Goal: Task Accomplishment & Management: Manage account settings

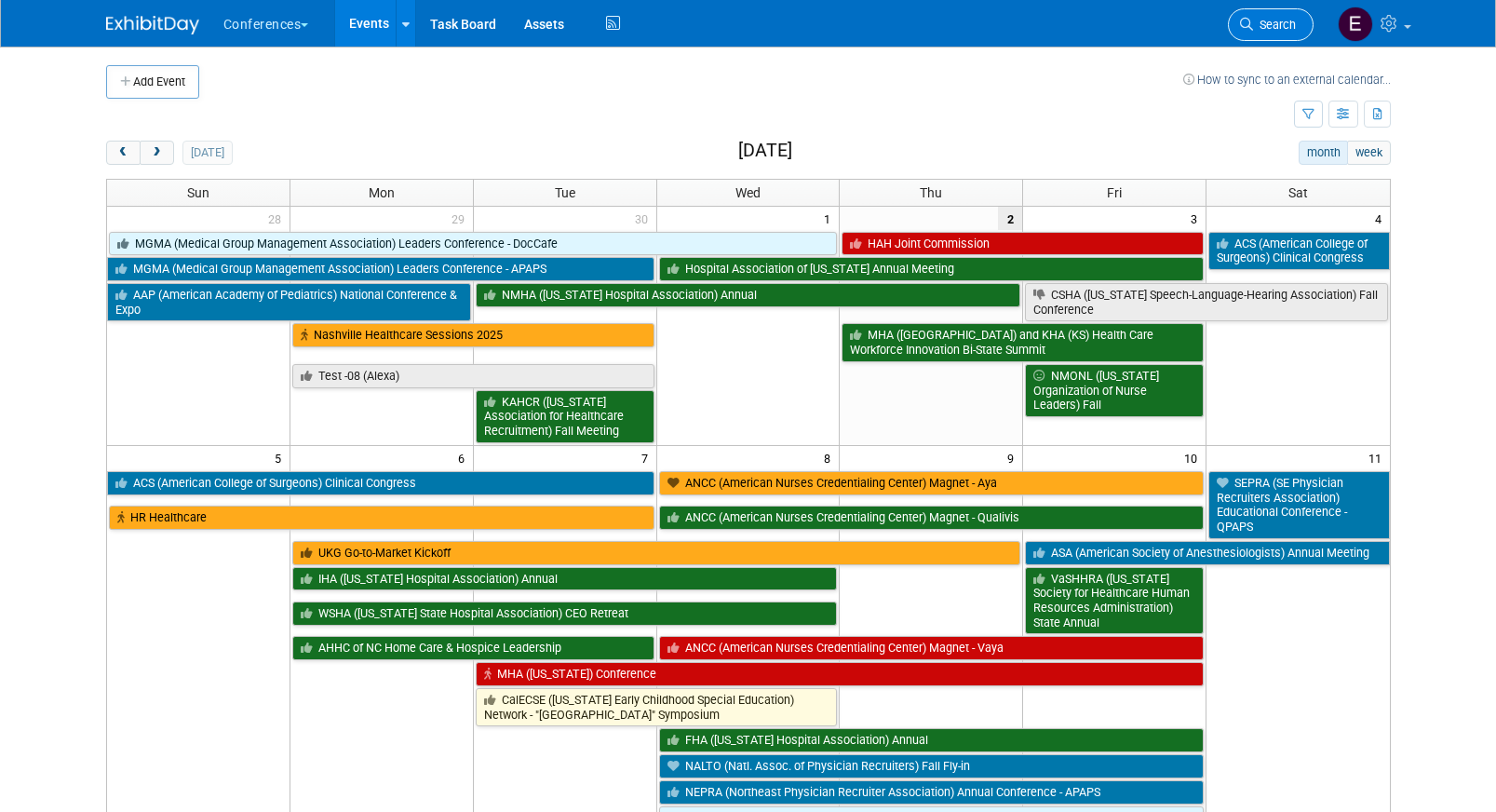
click at [1255, 32] on link "Search" at bounding box center [1271, 24] width 86 height 33
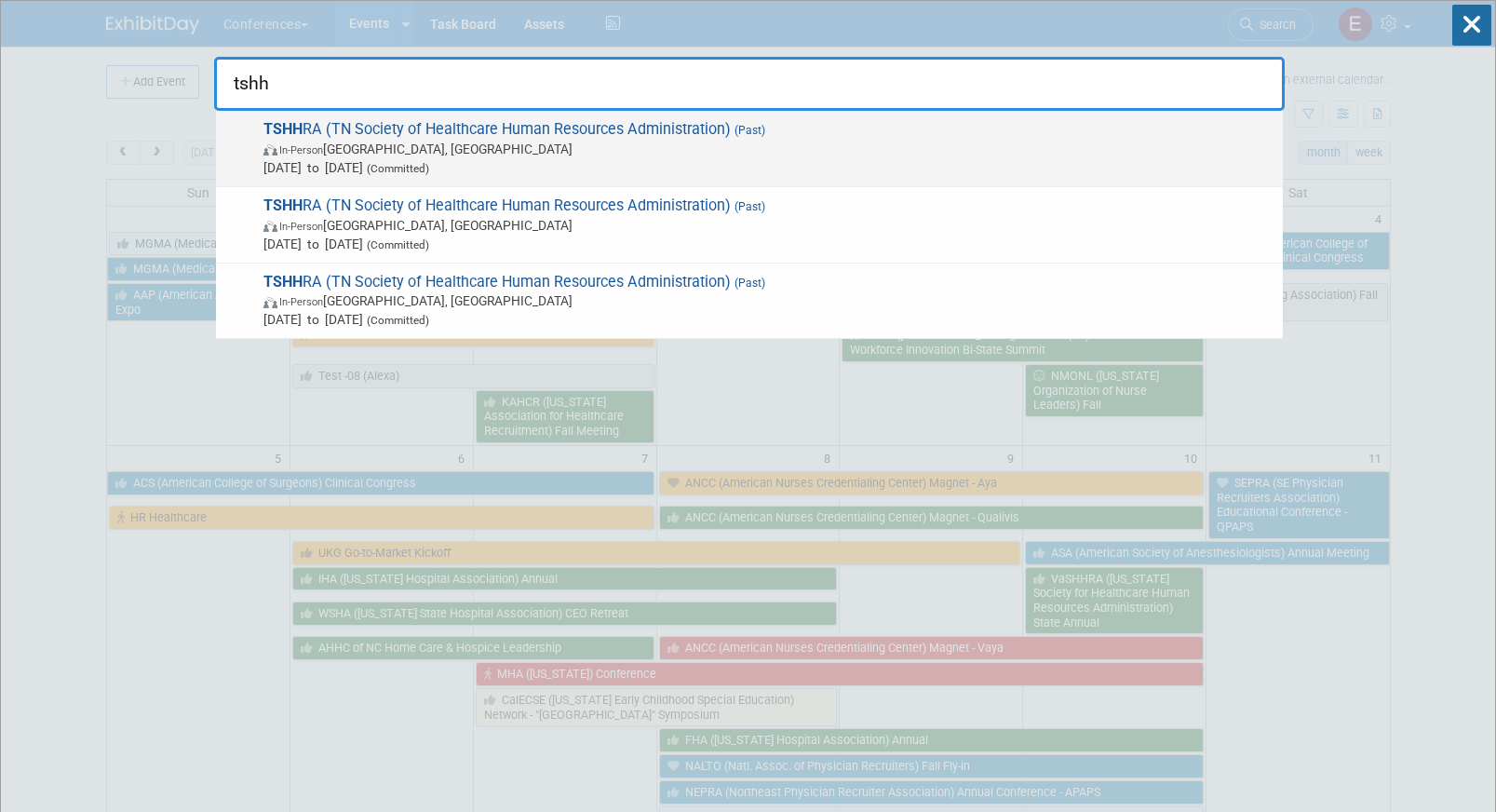
type input "tshh"
click at [525, 136] on span "TSHH RA (TN Society of Healthcare Human Resources Administration) (Past) In-Per…" at bounding box center [766, 148] width 1016 height 57
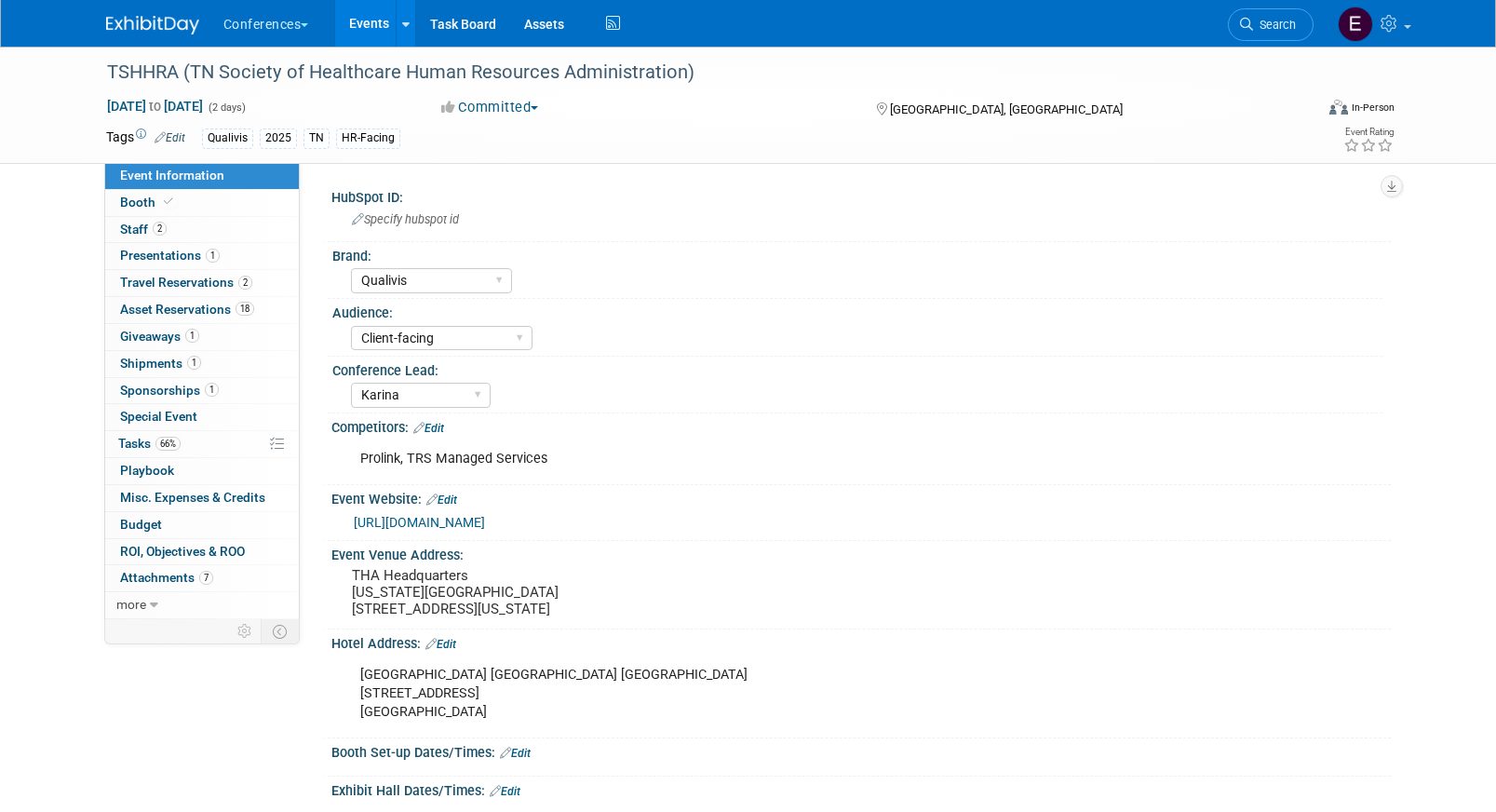
select select "Qualivis"
select select "Client-facing"
select select "Karina"
click at [168, 444] on span "66%" at bounding box center [168, 443] width 25 height 14
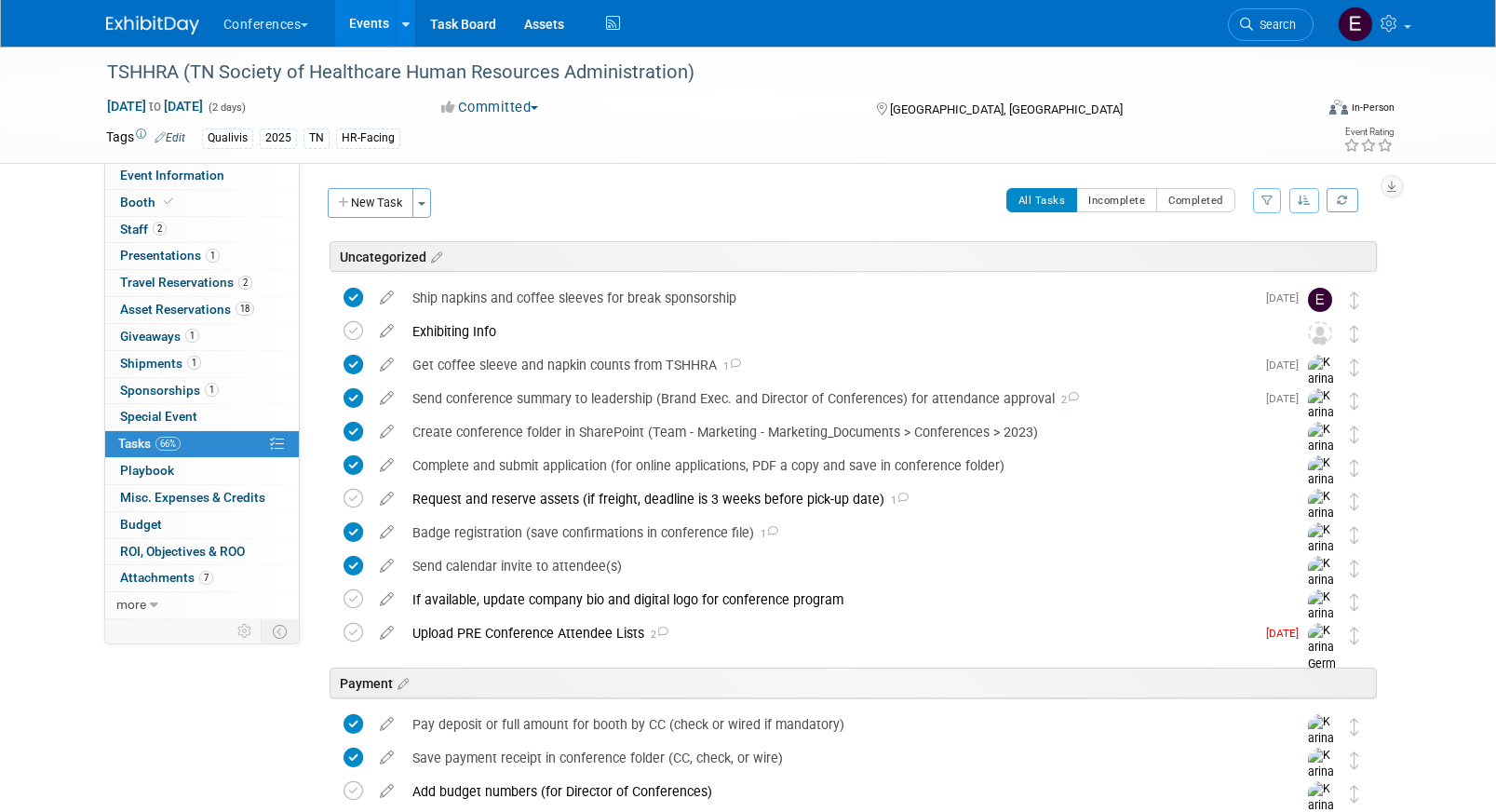
scroll to position [9, 0]
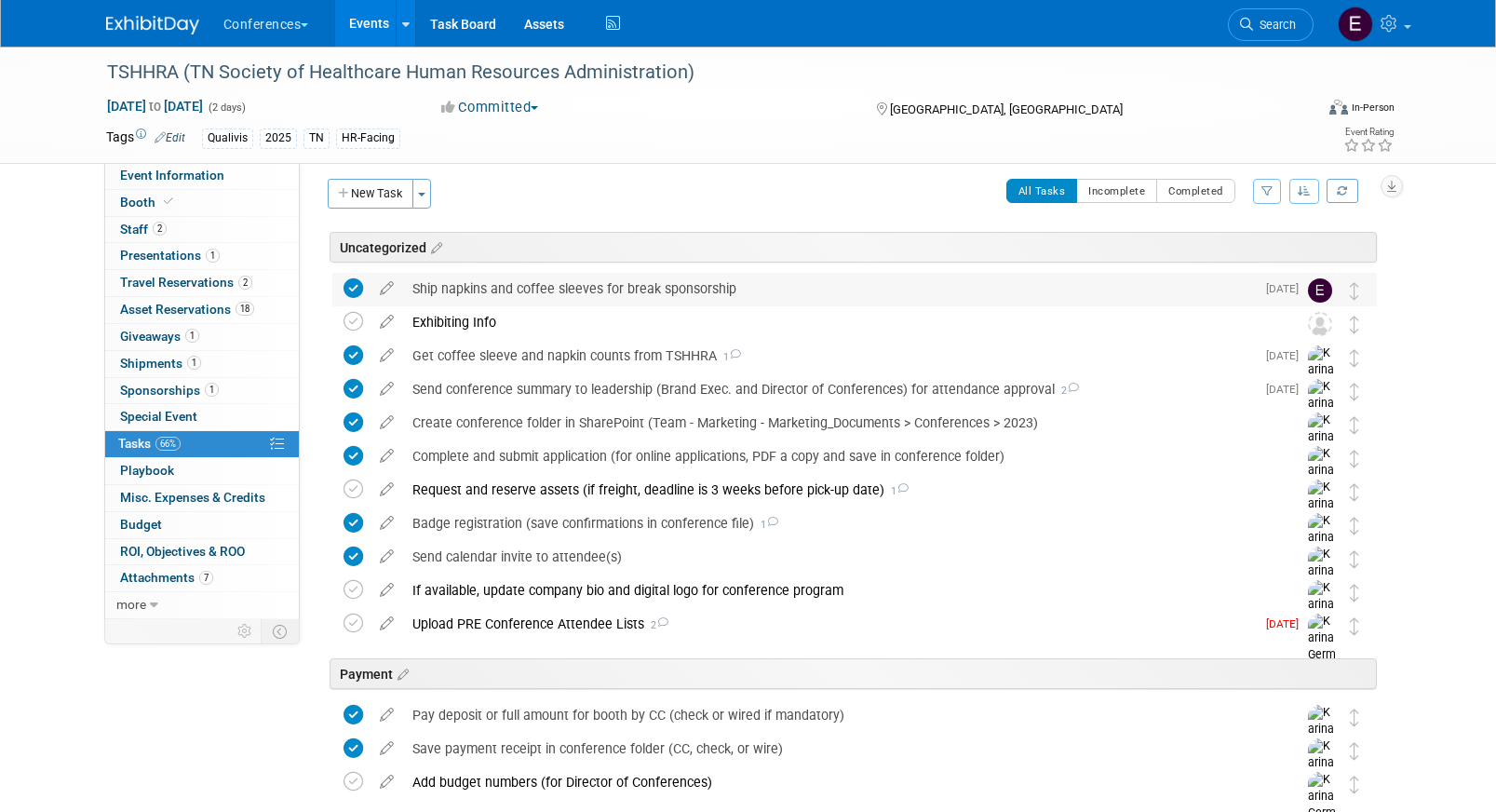
click at [666, 289] on div "Ship napkins and coffee sleeves for break sponsorship" at bounding box center [829, 289] width 852 height 32
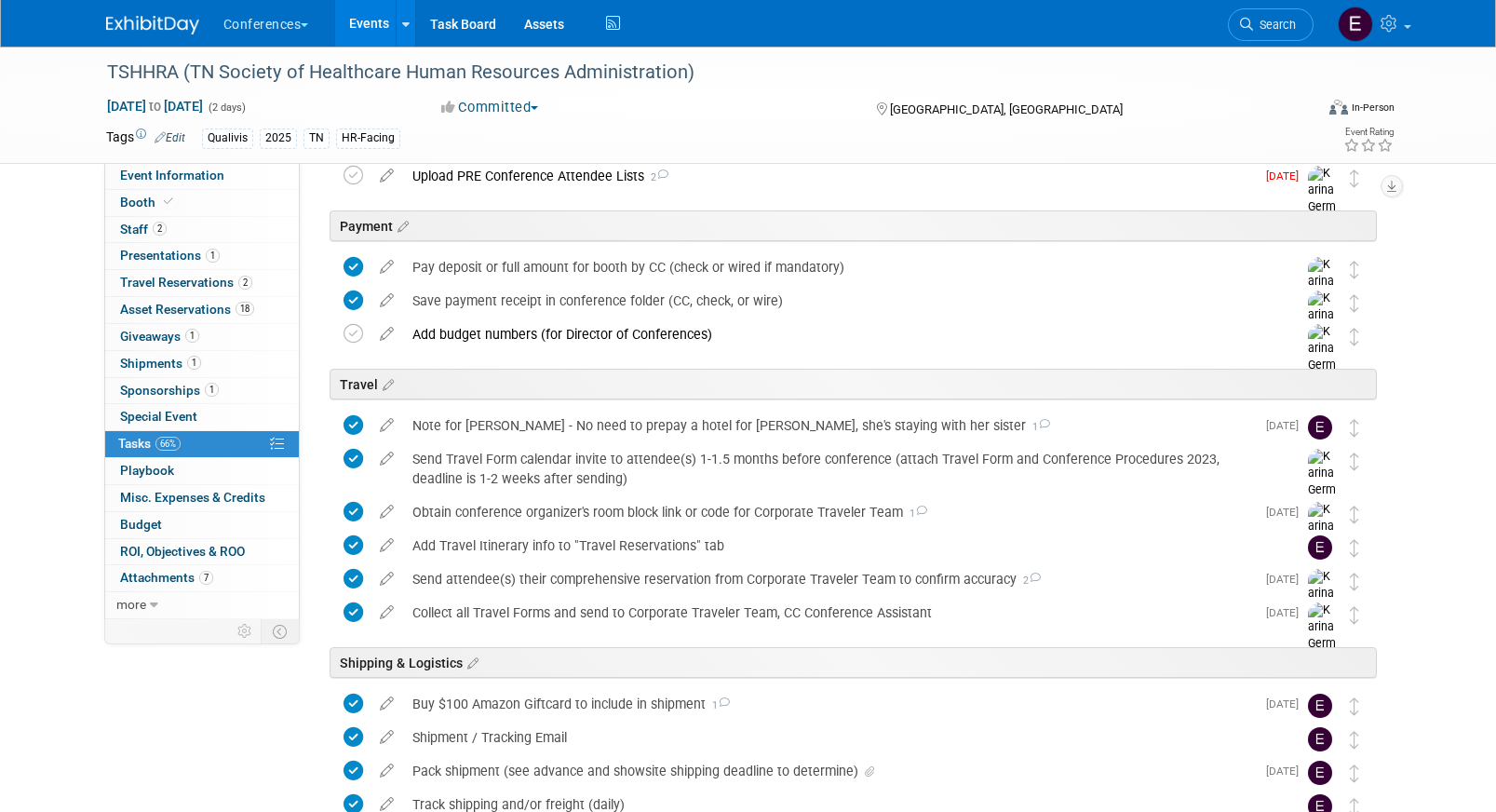
scroll to position [1106, 0]
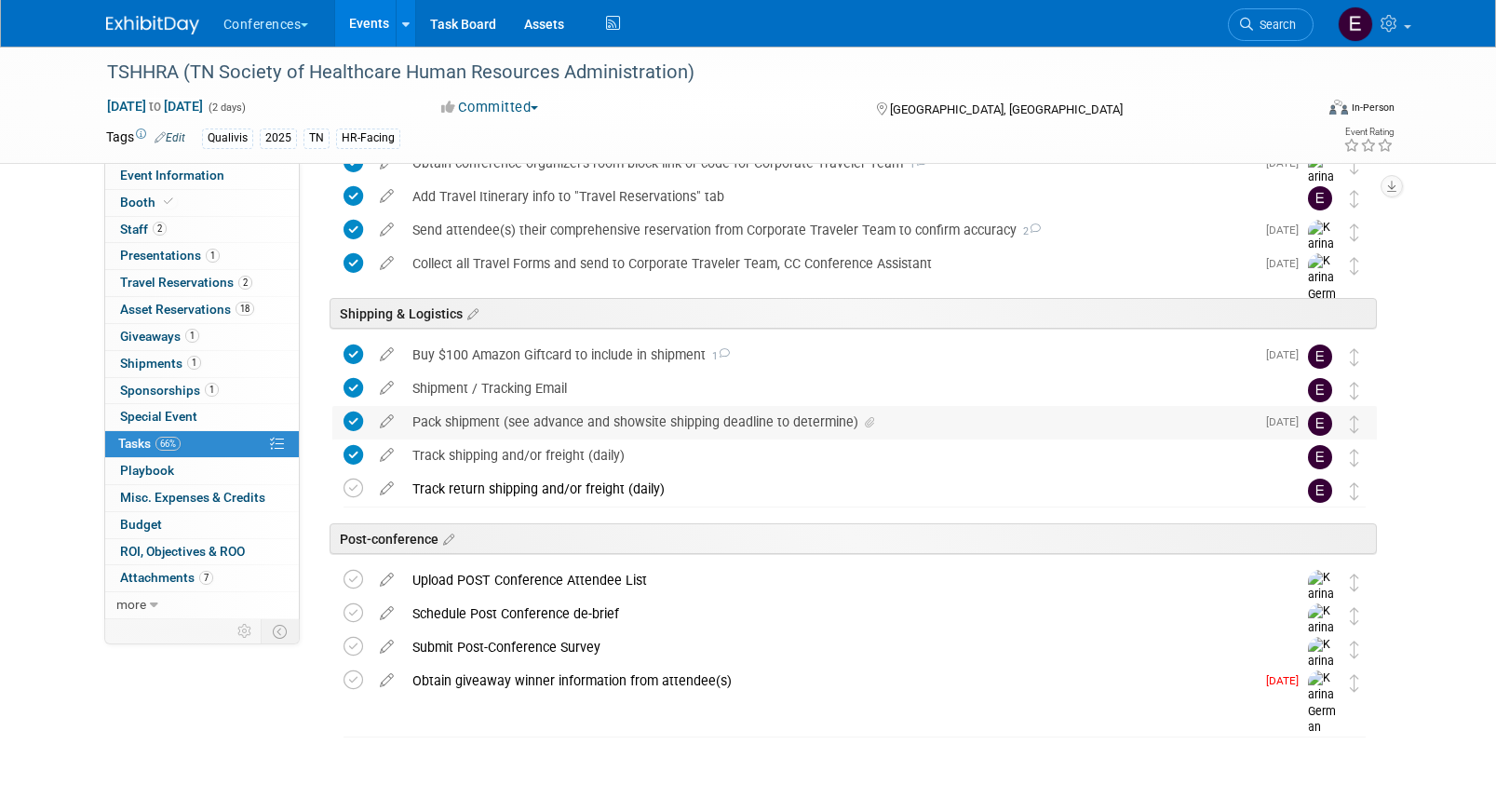
click at [594, 430] on div "Pack shipment (see advance and showsite shipping deadline to determine)" at bounding box center [829, 421] width 852 height 32
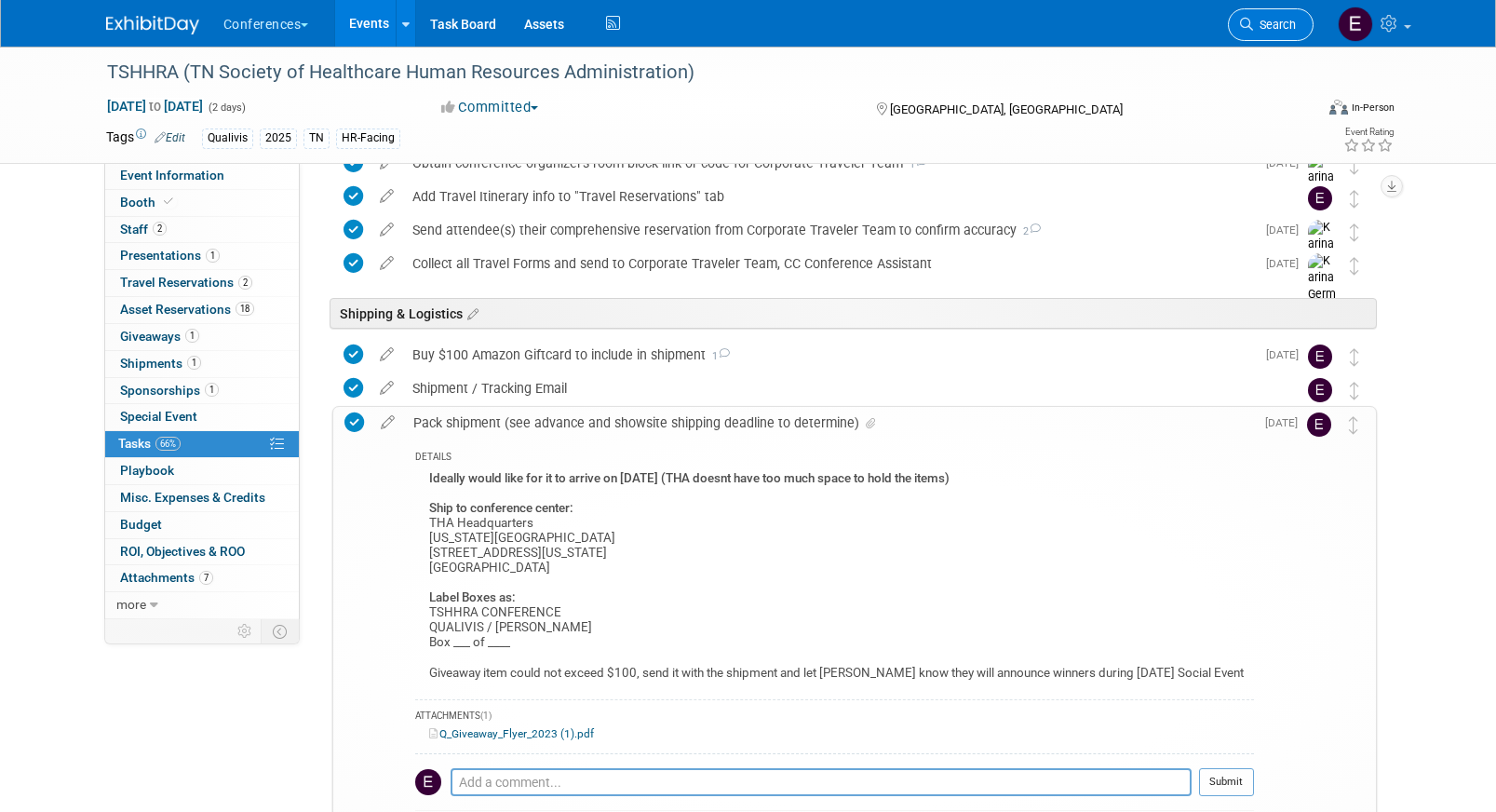
click at [1274, 25] on span "Search" at bounding box center [1275, 24] width 43 height 14
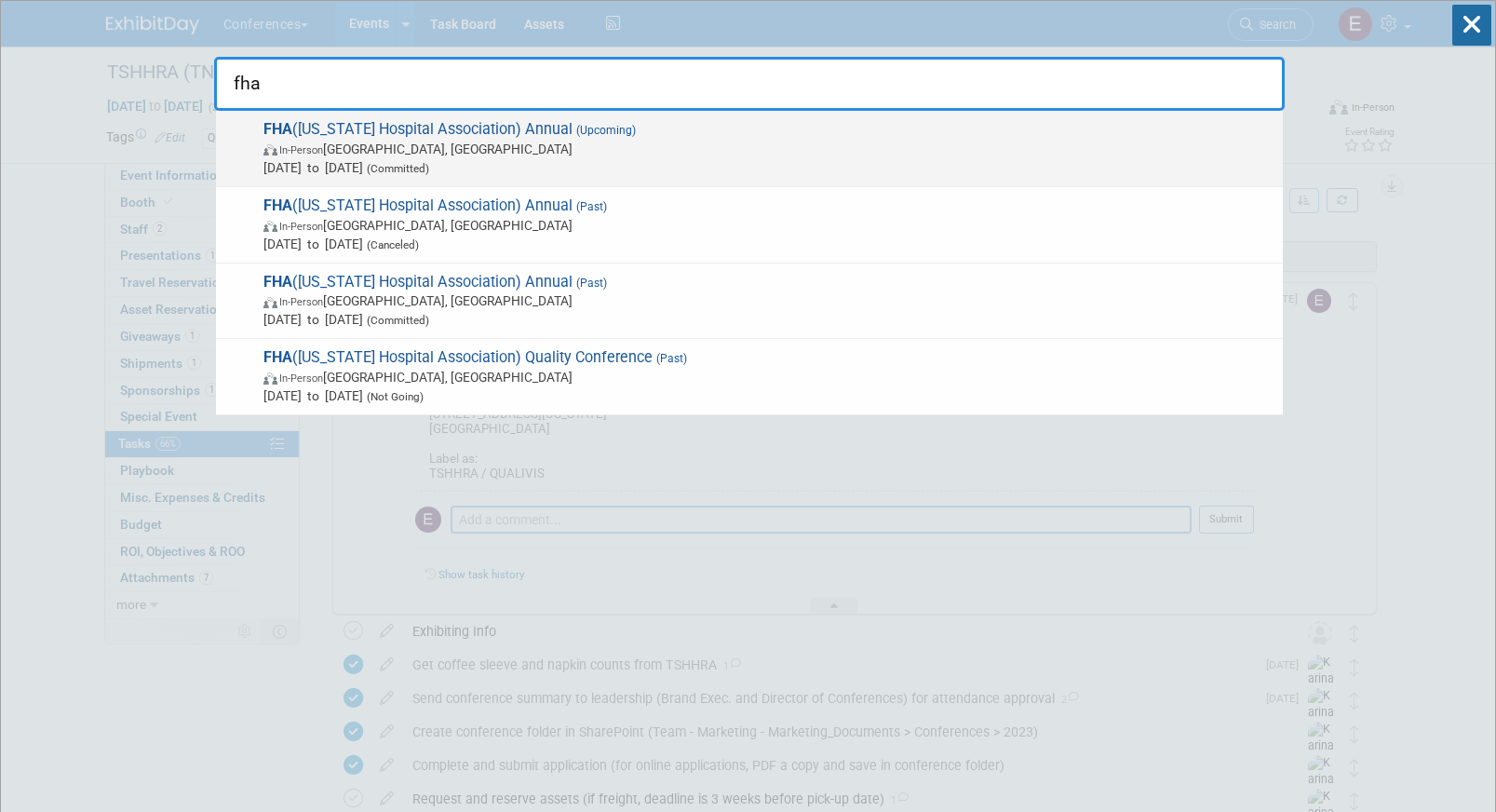
type input "fha"
click at [500, 164] on span "Oct 8, 2025 to Oct 10, 2025 (Committed)" at bounding box center [769, 168] width 1010 height 19
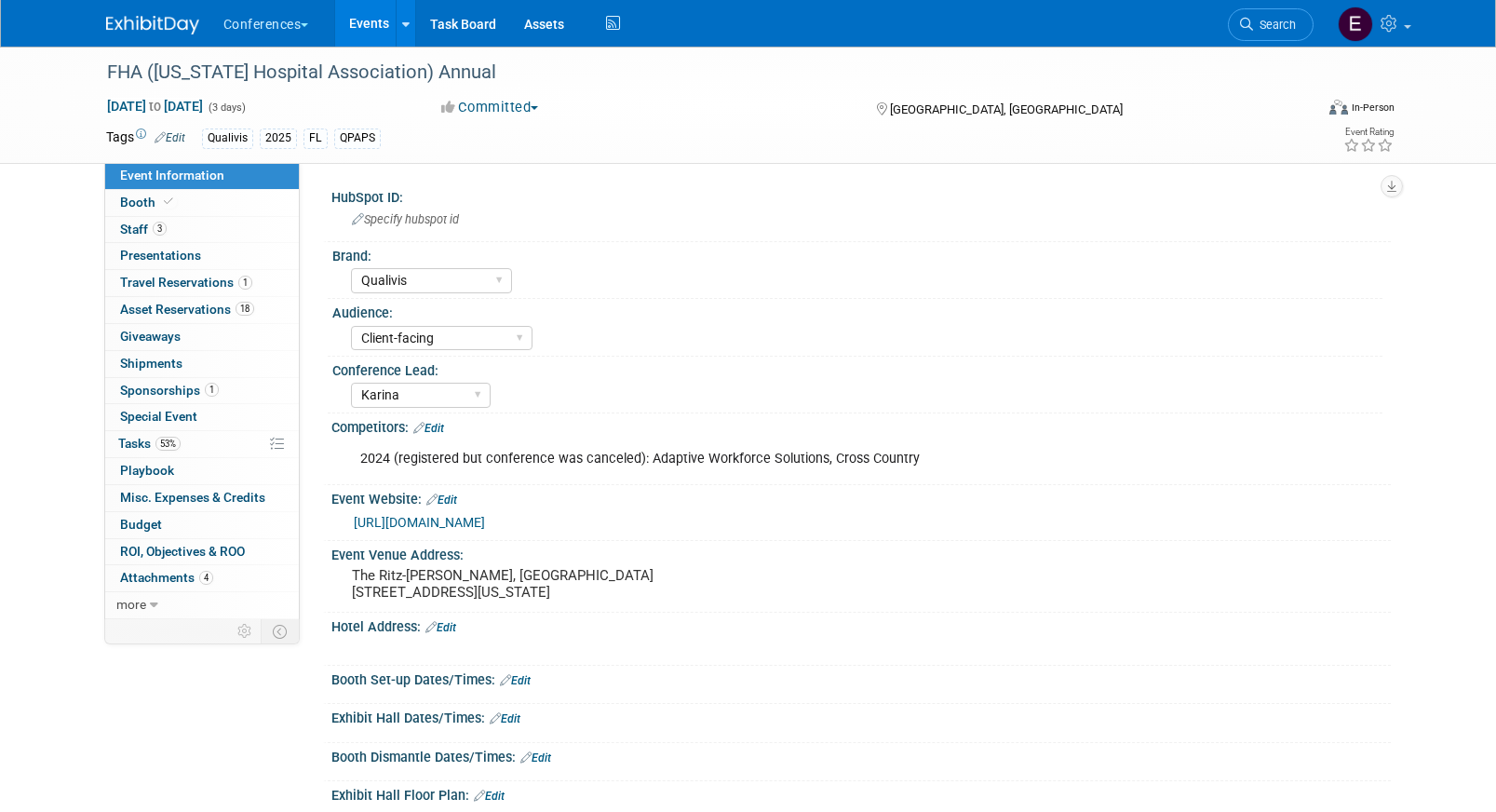
select select "Qualivis"
select select "Client-facing"
select select "Karina"
click at [1260, 21] on span "Search" at bounding box center [1275, 24] width 43 height 14
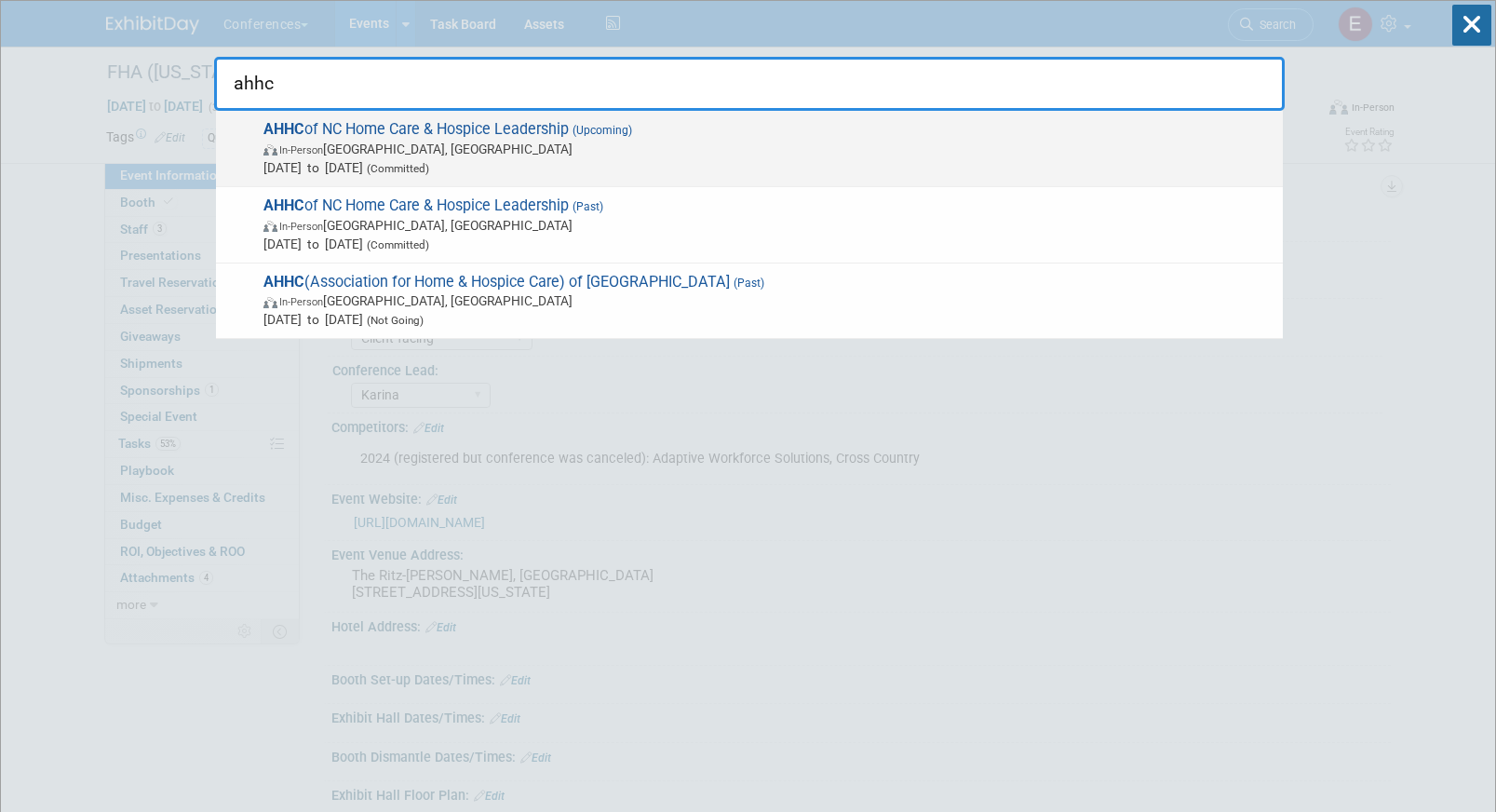
type input "ahhc"
click at [659, 163] on span "Oct 6, 2025 to Oct 7, 2025 (Committed)" at bounding box center [769, 168] width 1010 height 19
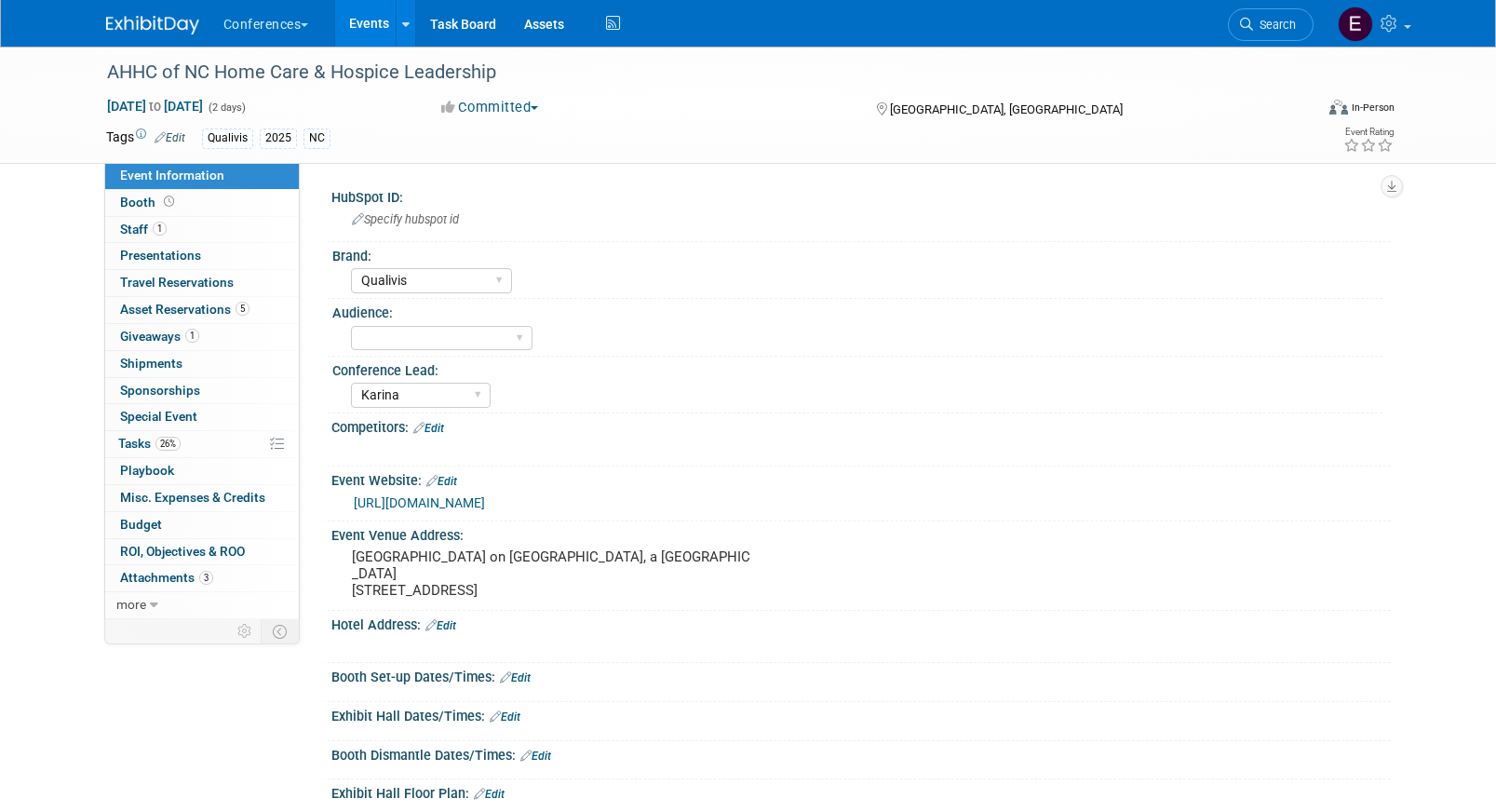
select select "Qualivis"
select select "Karina"
click at [168, 339] on span "Giveaways 1" at bounding box center [159, 336] width 79 height 15
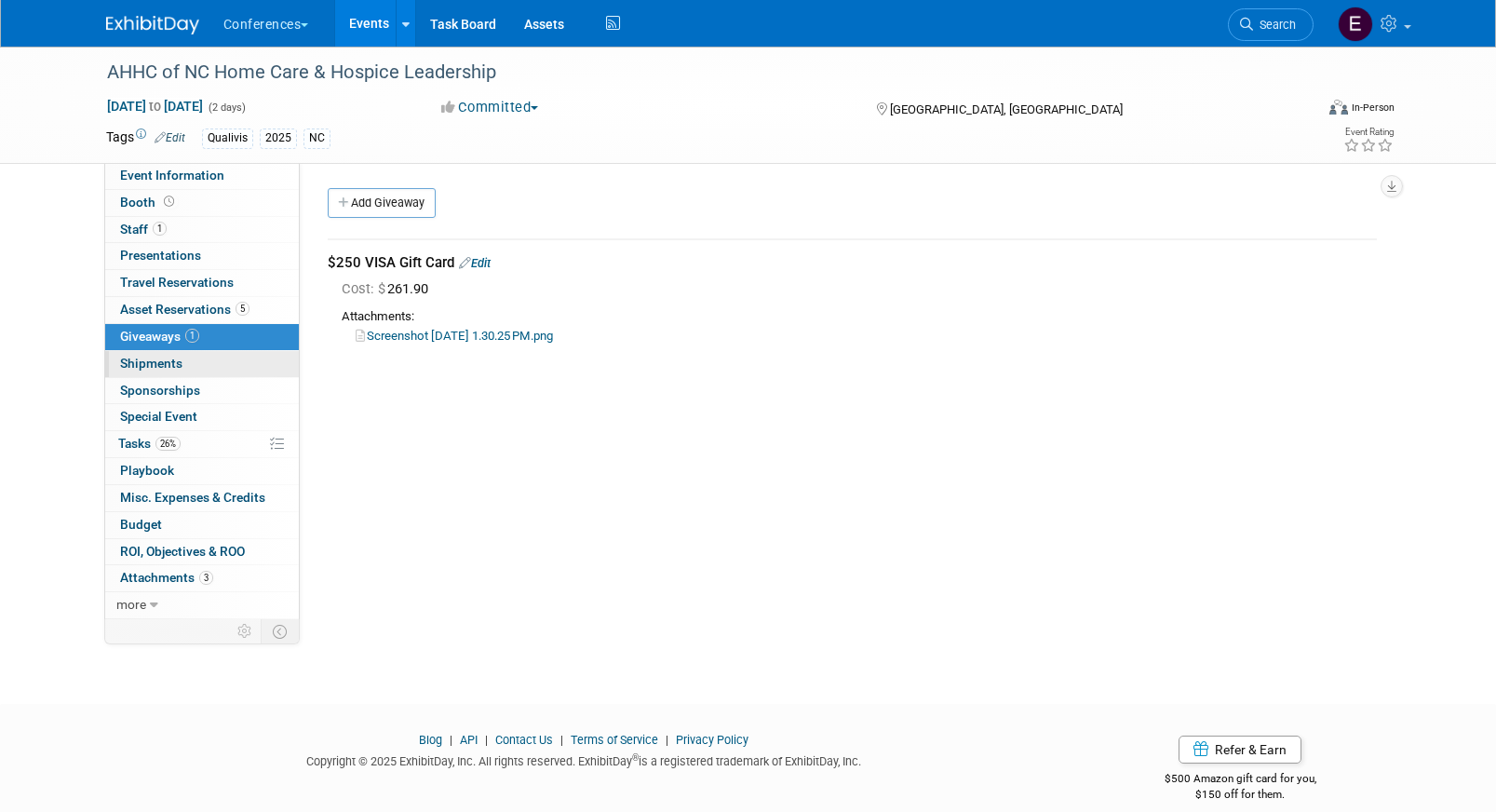
click at [167, 359] on span "Shipments 0" at bounding box center [151, 363] width 62 height 15
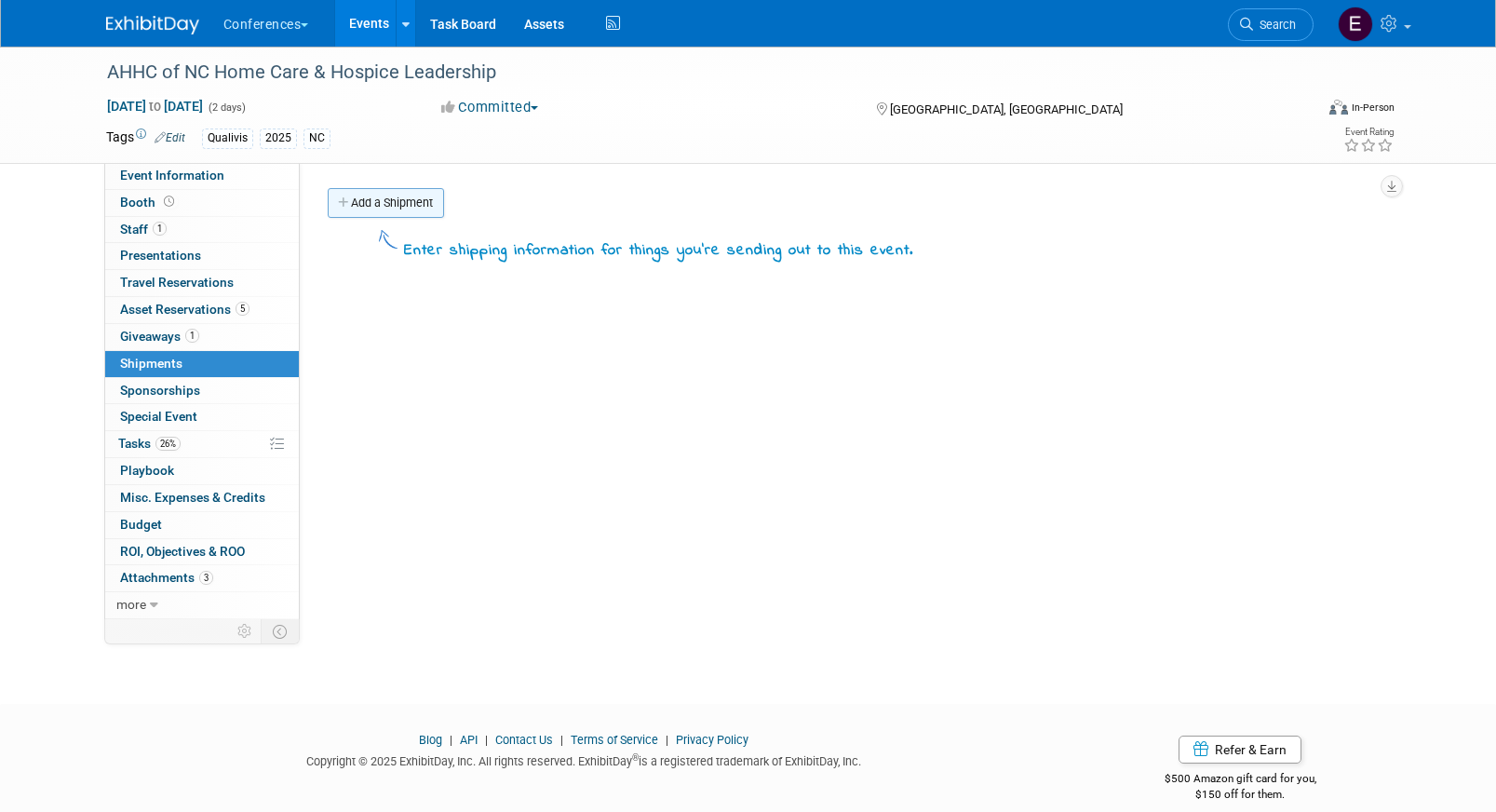
click at [353, 199] on link "Add a Shipment" at bounding box center [385, 203] width 117 height 30
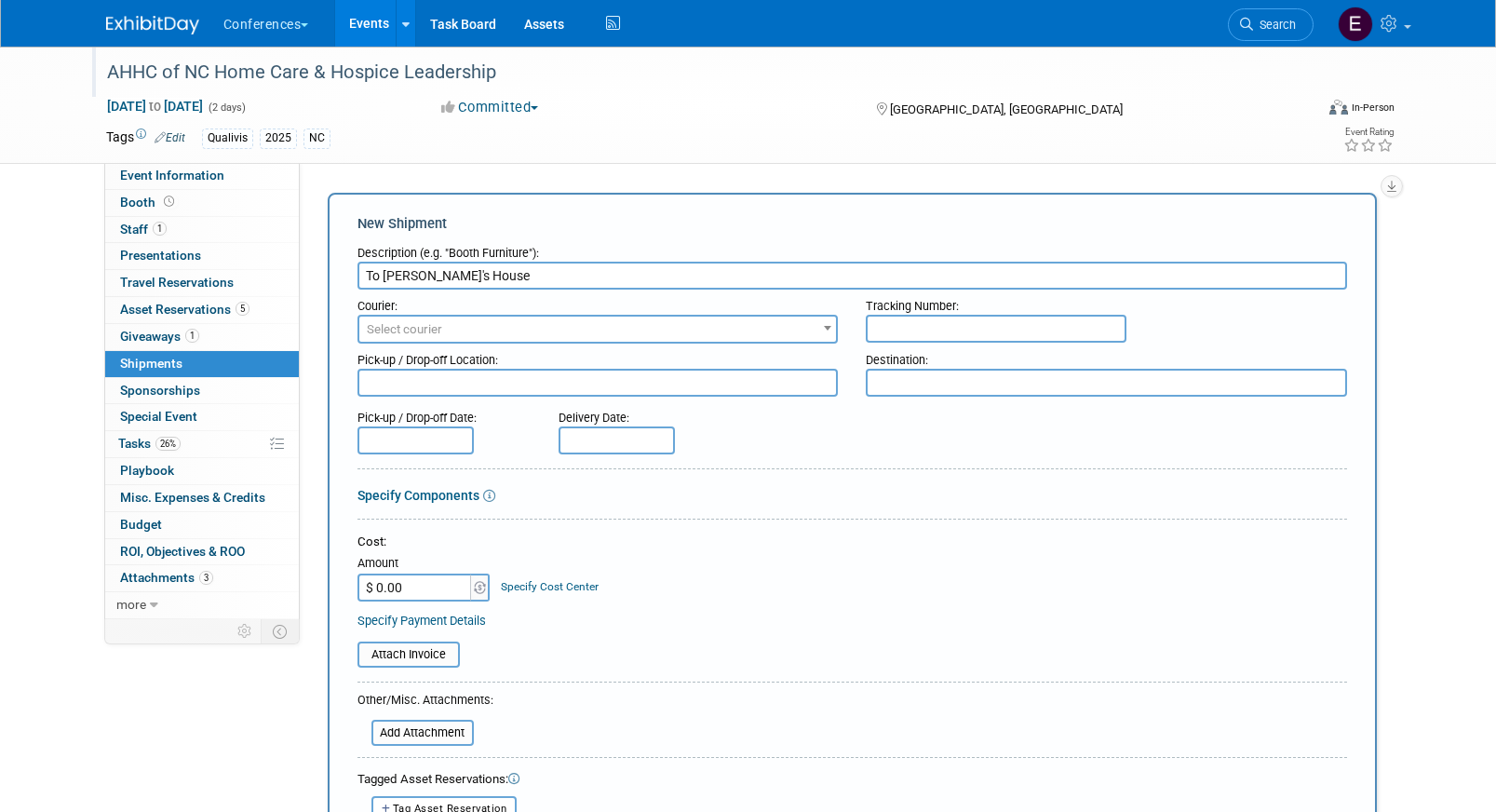
type input "To Joe's House"
click at [467, 339] on span "Select courier" at bounding box center [598, 329] width 478 height 26
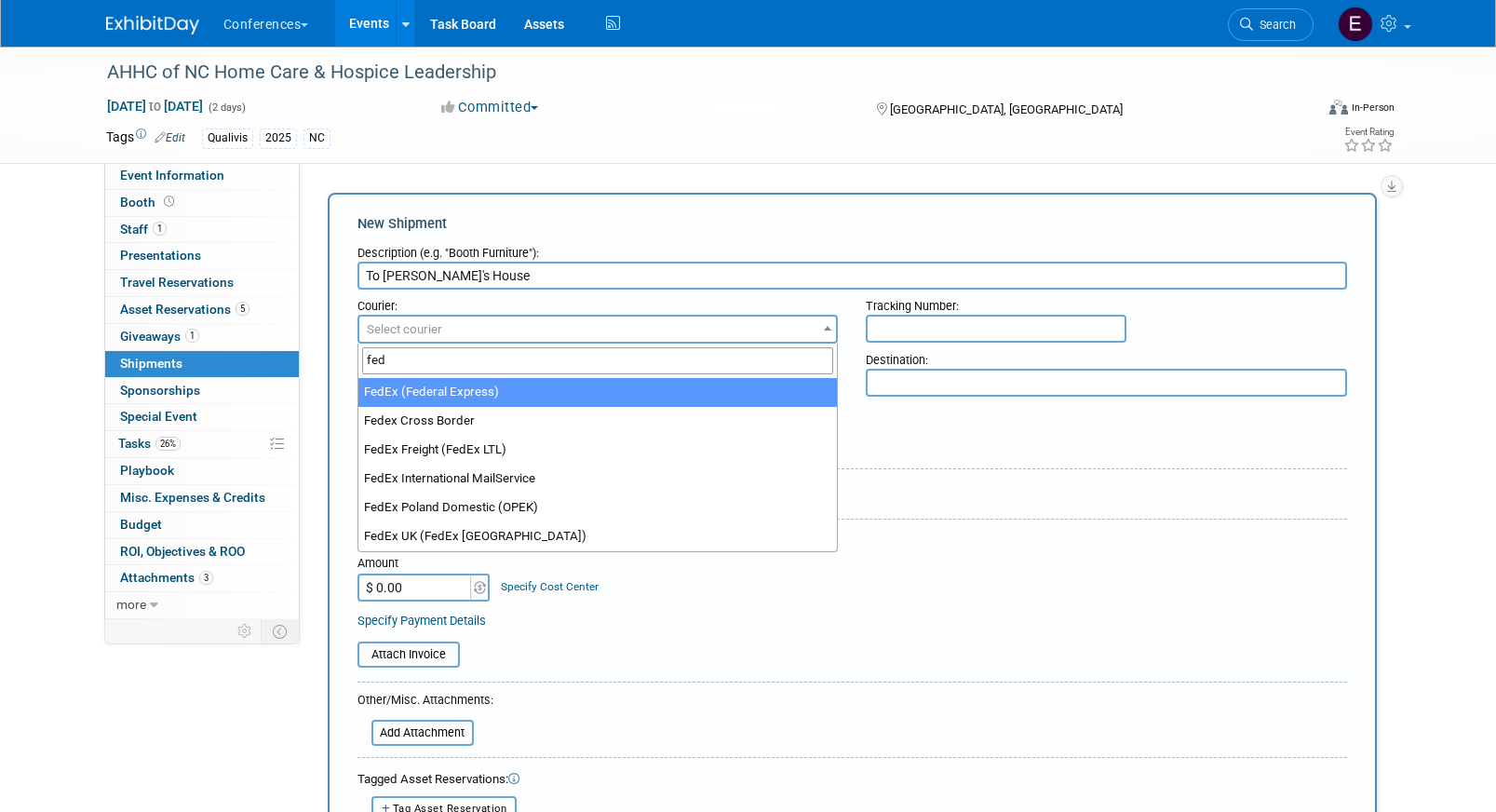
type input "fed"
select select "206"
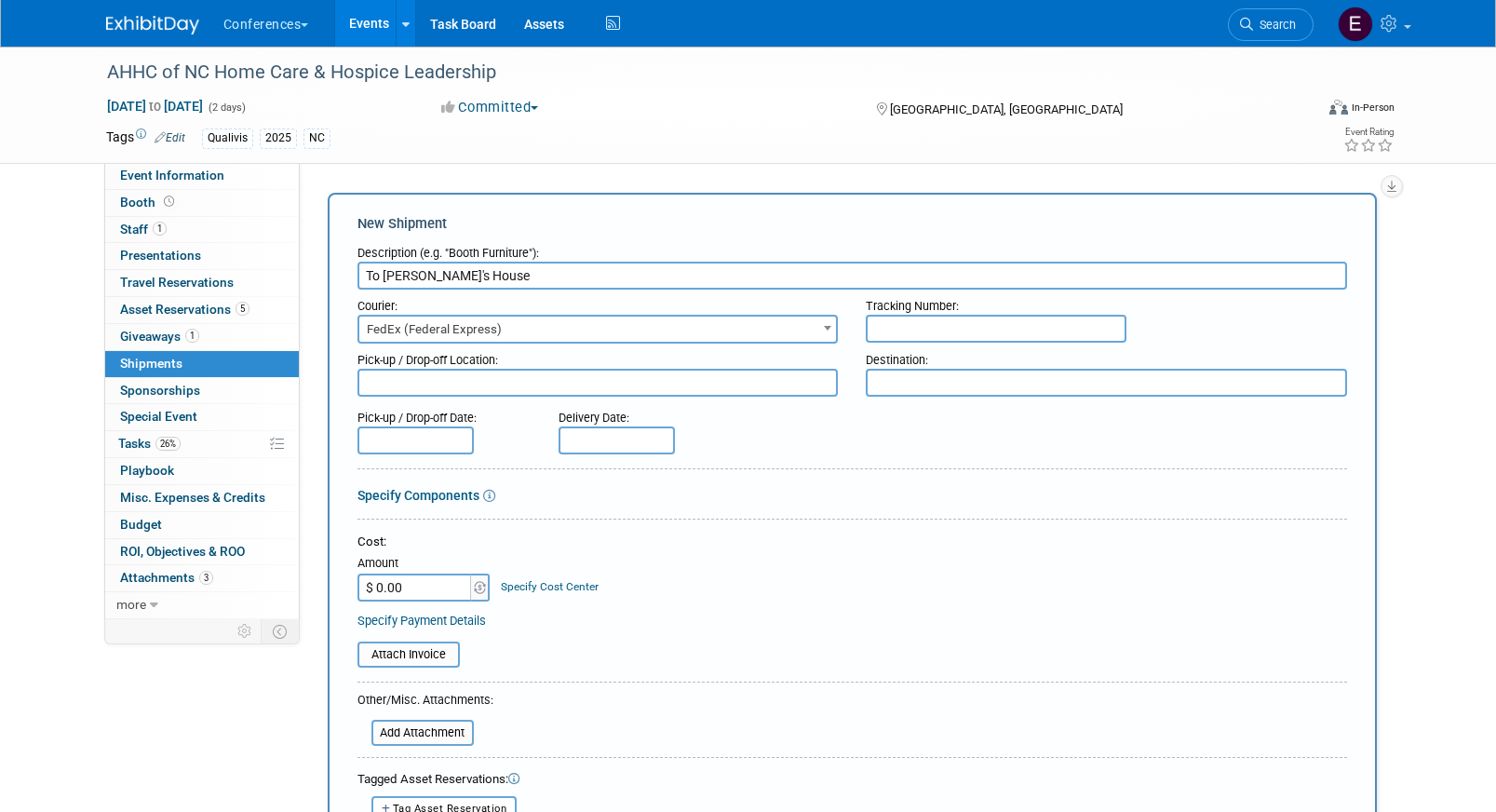
click at [1028, 335] on input "text" at bounding box center [997, 328] width 261 height 28
paste input "884810360766"
type input "884810360766"
drag, startPoint x: 1027, startPoint y: 334, endPoint x: 821, endPoint y: 334, distance: 206.0
click at [821, 334] on div "Courier: 007EX 17 Post Service (17PostService) 2GO (Negros Navigation) 360 Lion…" at bounding box center [852, 317] width 1018 height 54
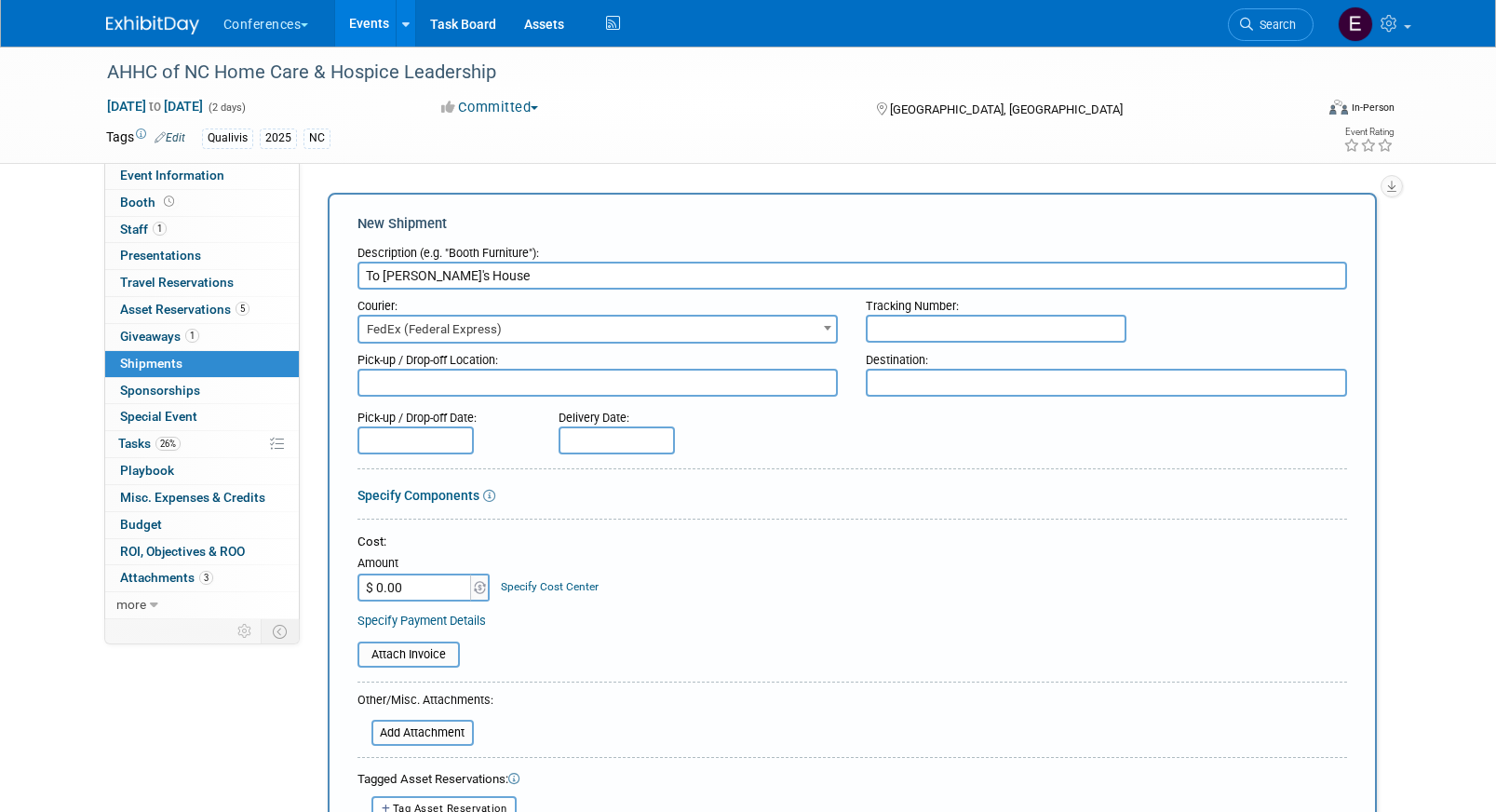
paste input "884810344531"
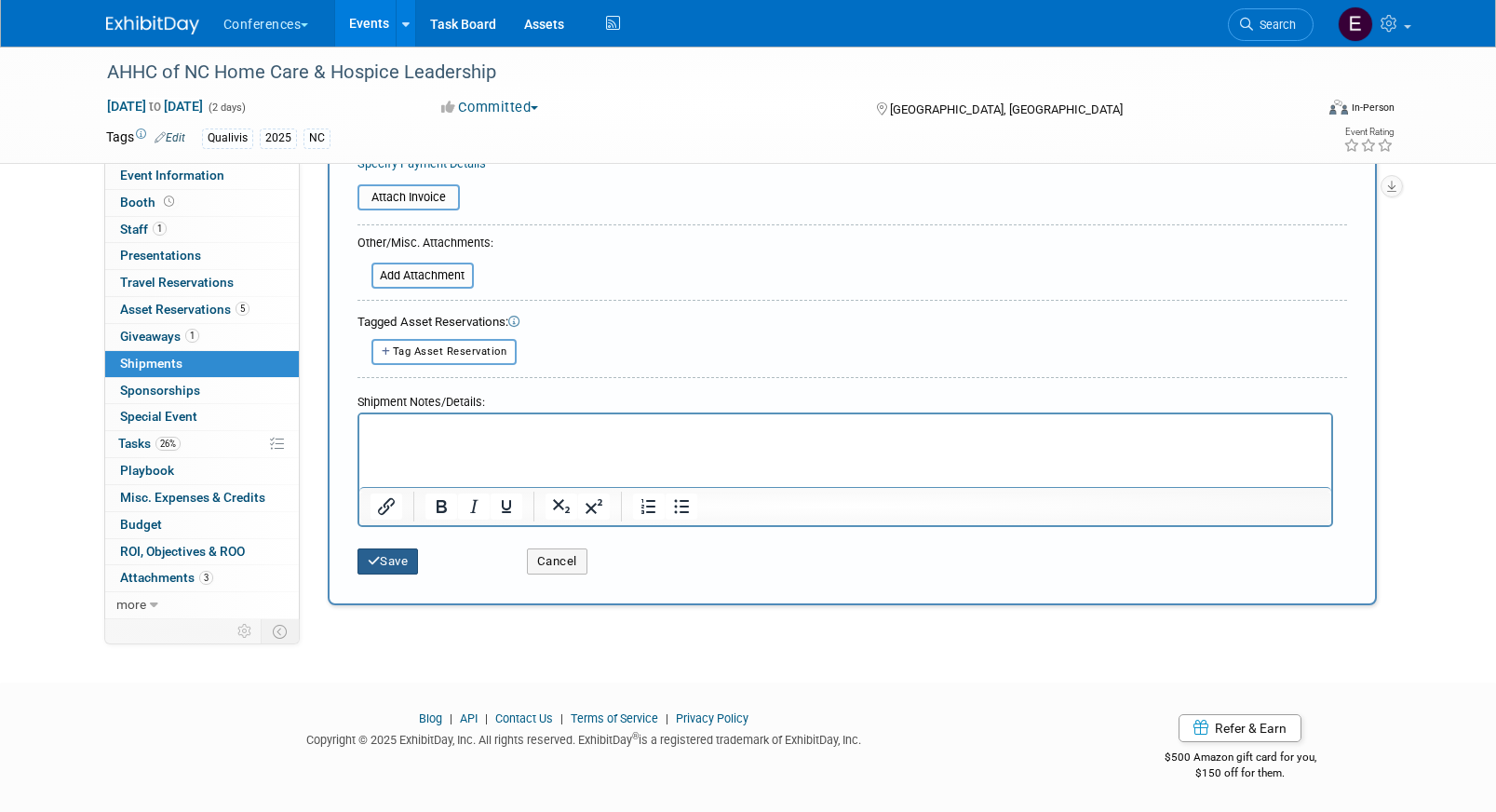
type input "884810344531"
click at [390, 558] on button "Save" at bounding box center [388, 561] width 62 height 26
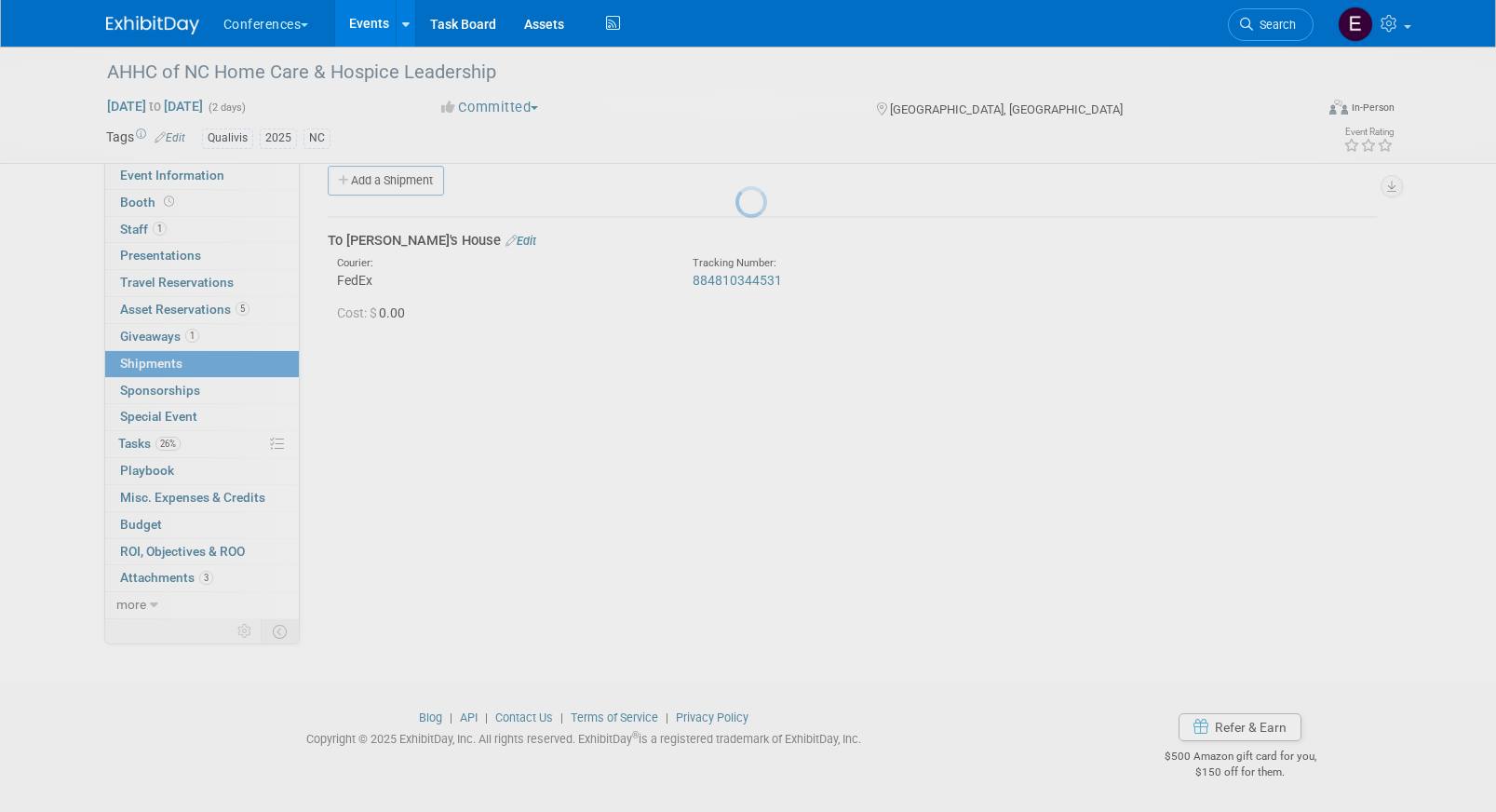
scroll to position [21, 0]
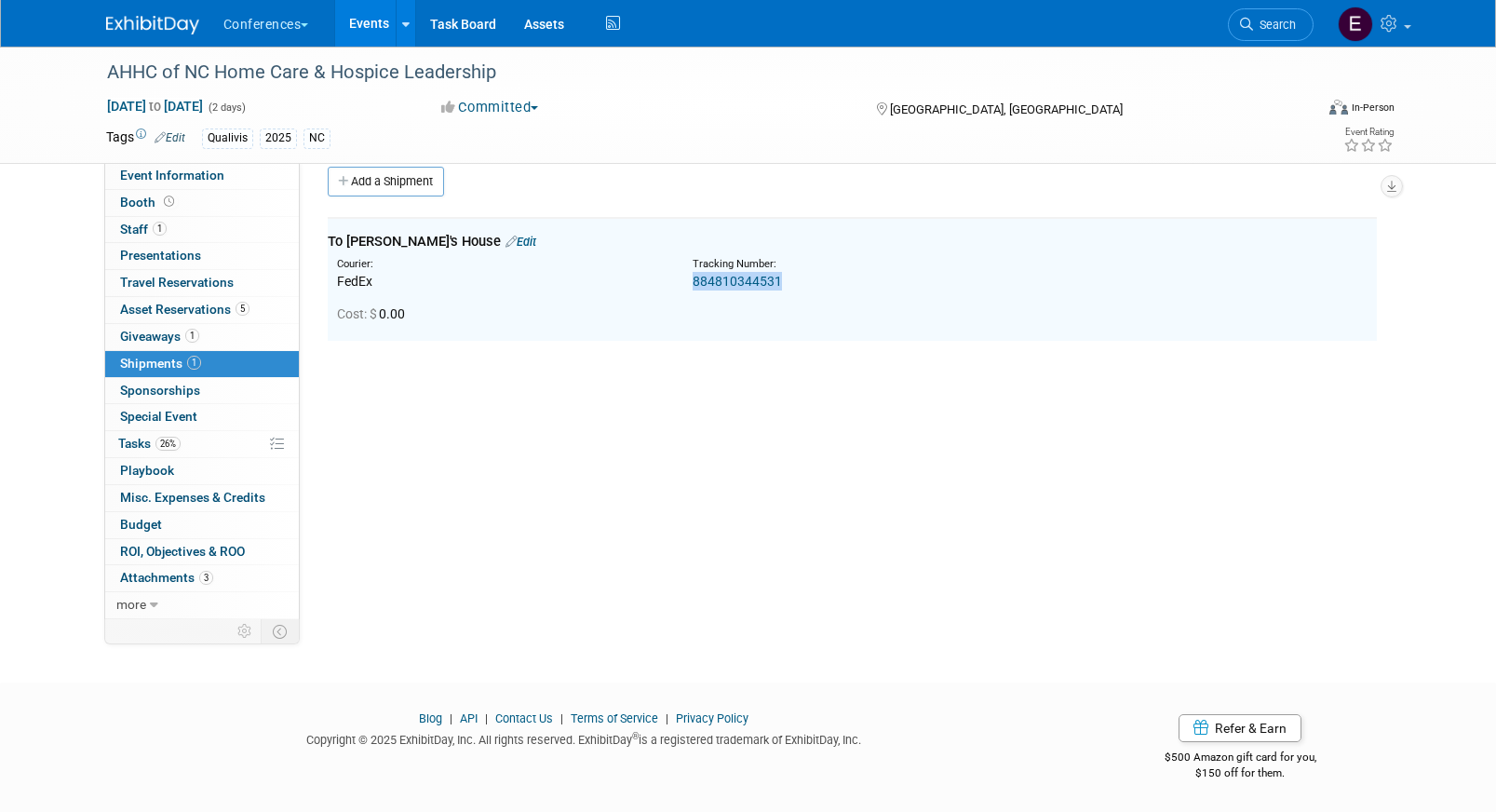
drag, startPoint x: 786, startPoint y: 289, endPoint x: 680, endPoint y: 288, distance: 106.0
click at [680, 288] on div "Tracking Number: 884810344531" at bounding box center [901, 274] width 445 height 34
copy link "884810344531"
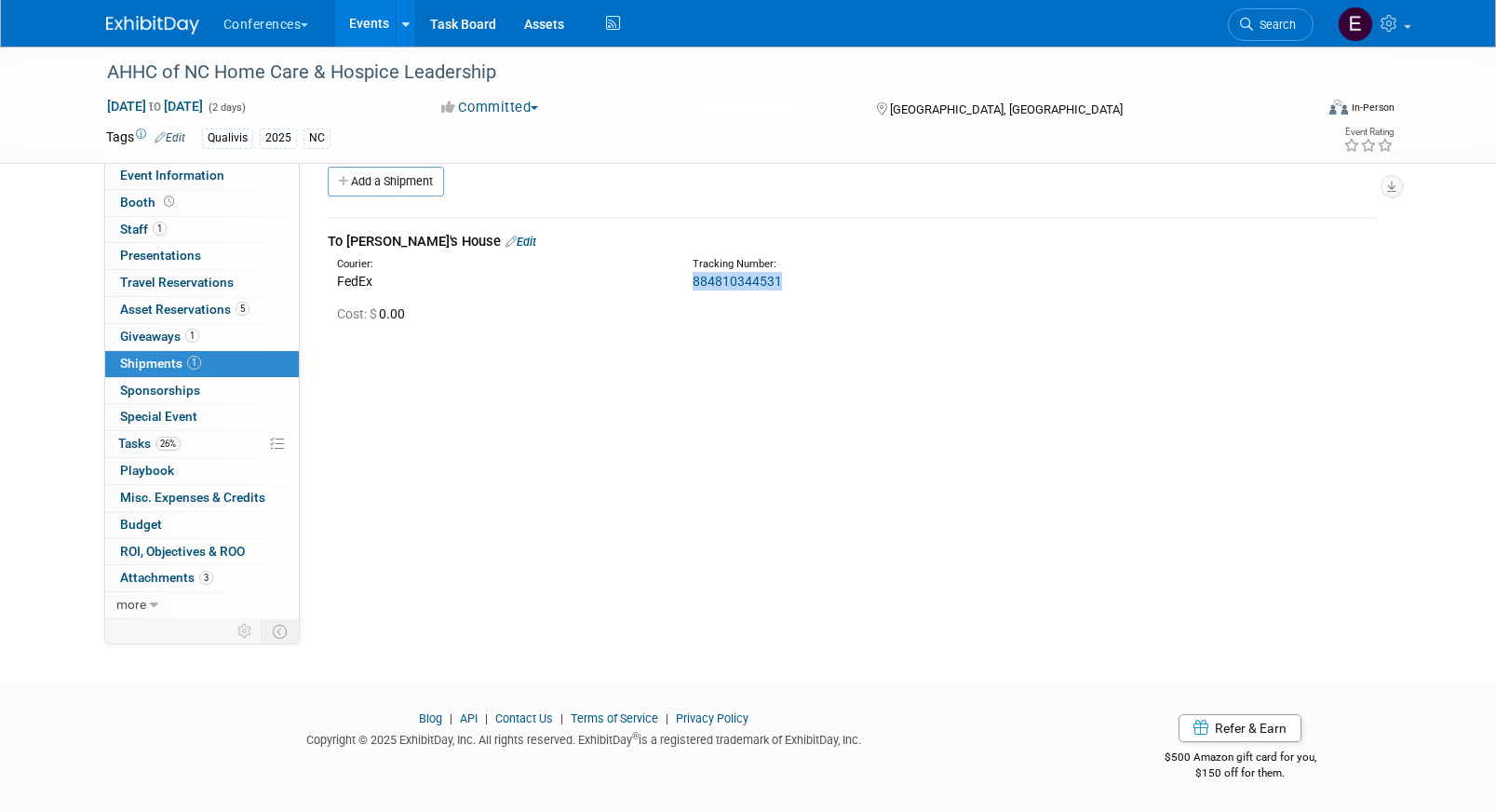
click at [506, 240] on link "Edit" at bounding box center [520, 241] width 31 height 14
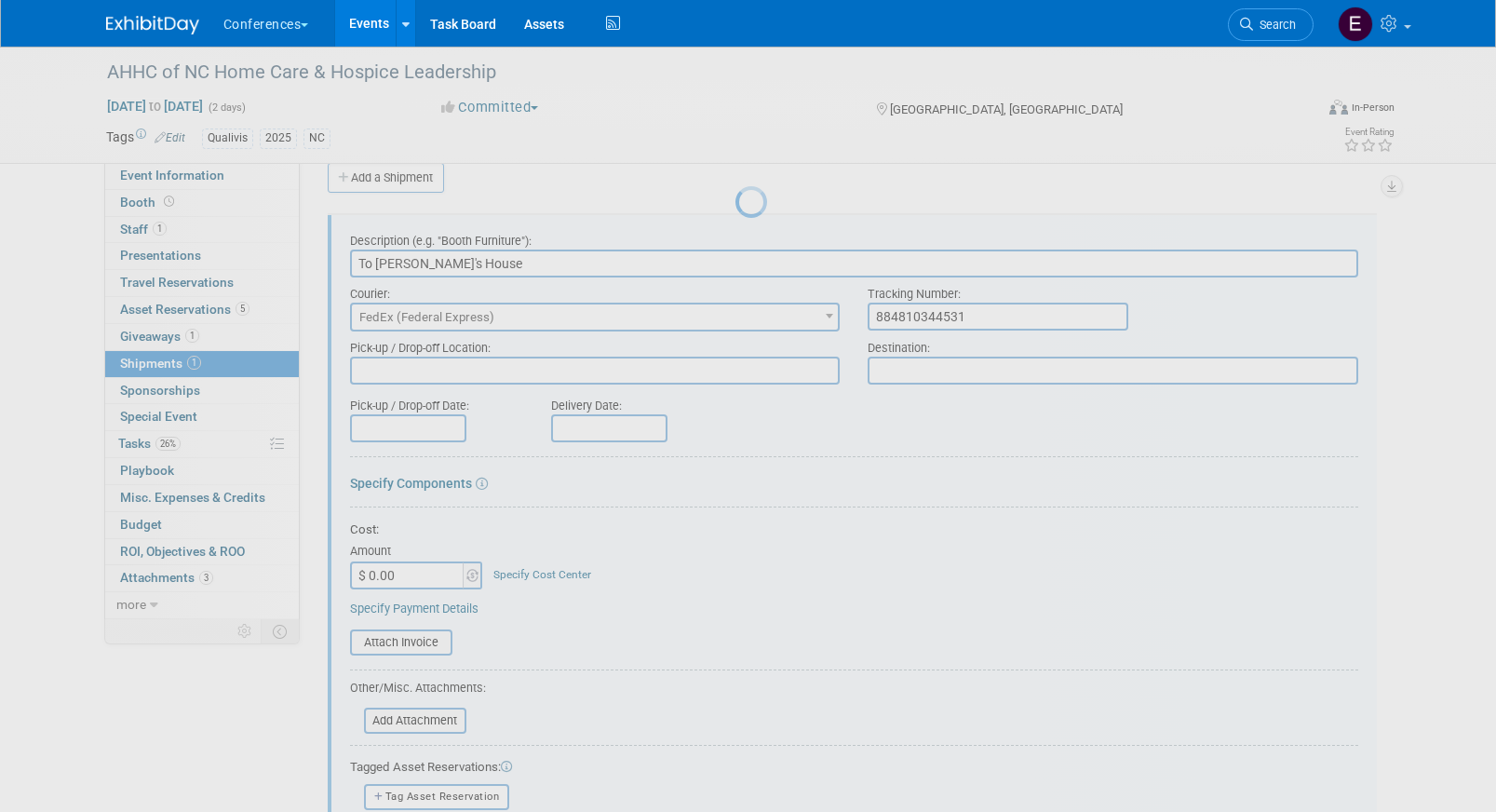
scroll to position [0, 0]
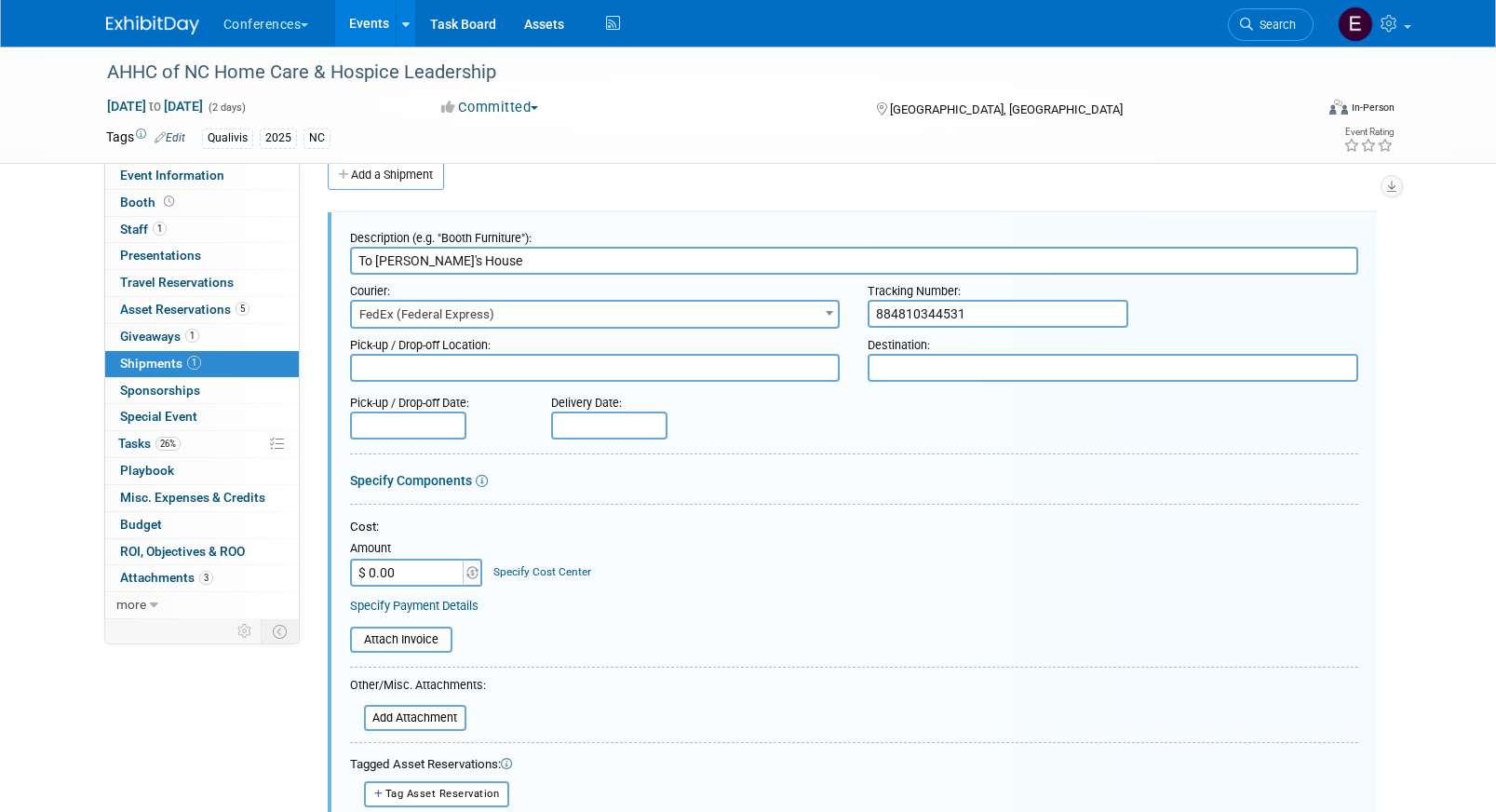
drag, startPoint x: 979, startPoint y: 319, endPoint x: 811, endPoint y: 315, distance: 168.0
click at [811, 316] on div "Courier: 007EX 17 Post Service (17PostService) 2GO (Negros Navigation) 360 Lion…" at bounding box center [853, 302] width 1036 height 54
paste input "884810360766"
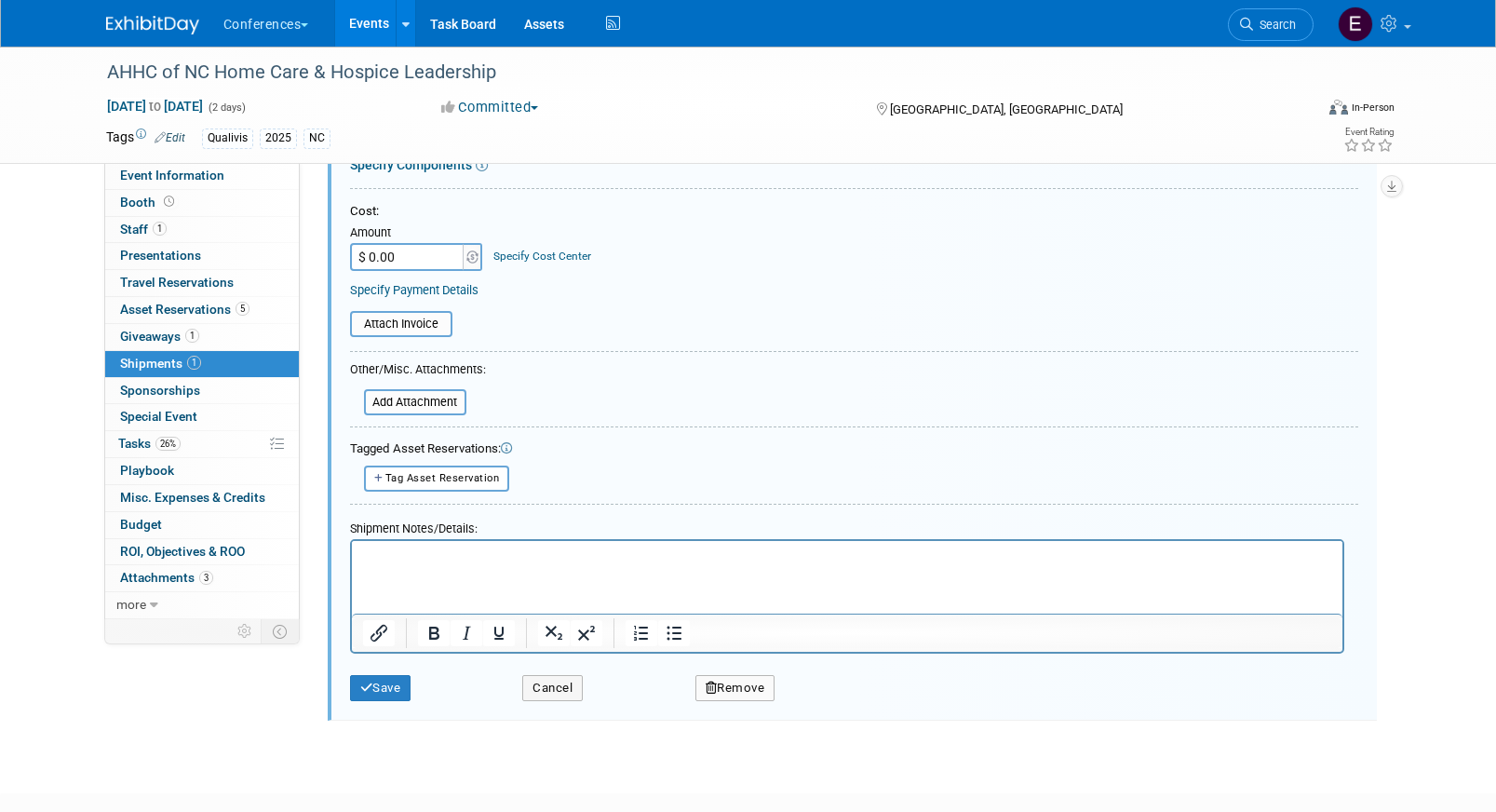
scroll to position [349, 0]
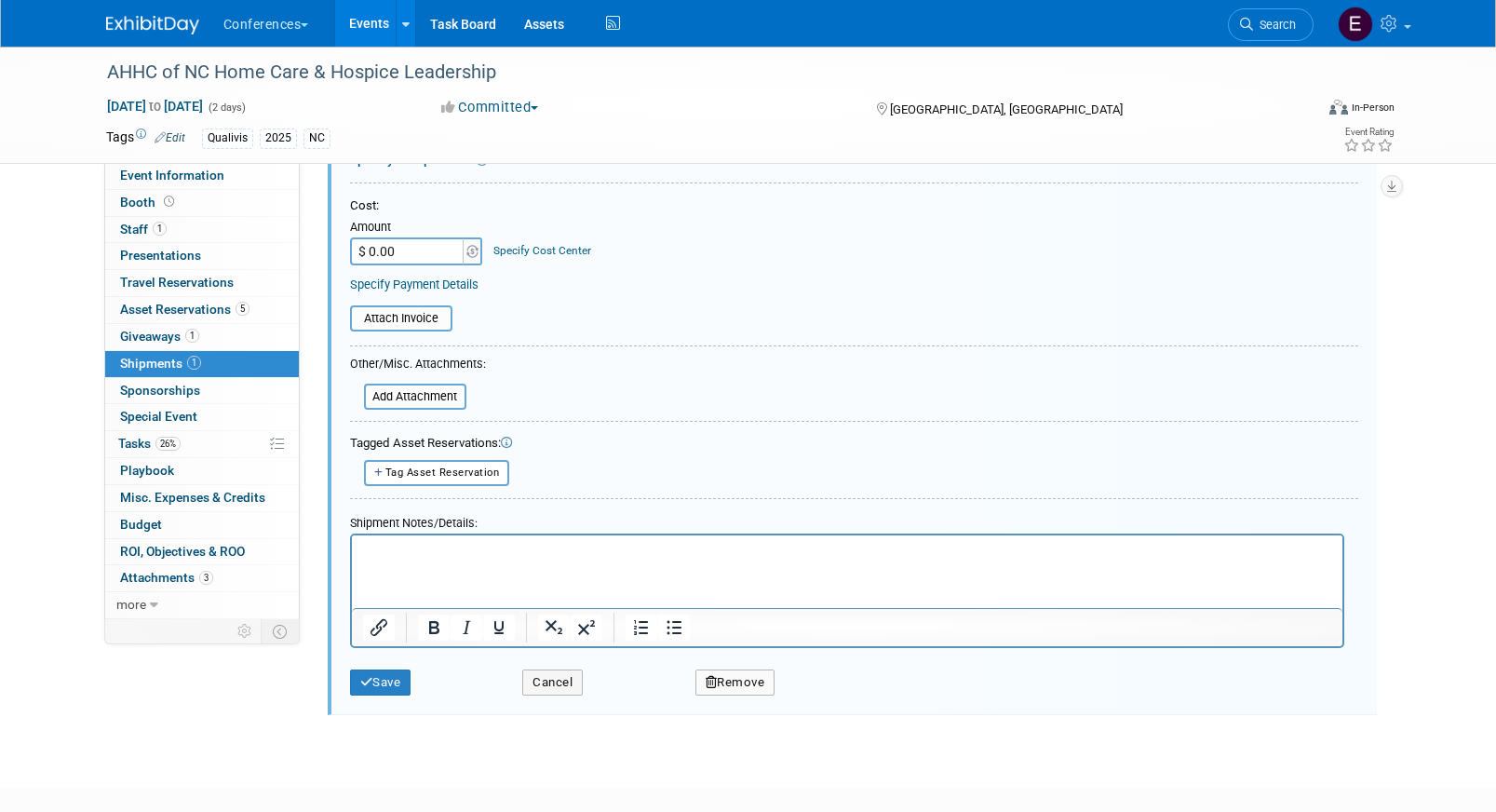
type input "884810360766"
click at [405, 265] on input "$ 0.00" at bounding box center [408, 252] width 117 height 28
type input "$ 50.75"
click at [532, 248] on link "Specify Cost Center" at bounding box center [542, 251] width 98 height 13
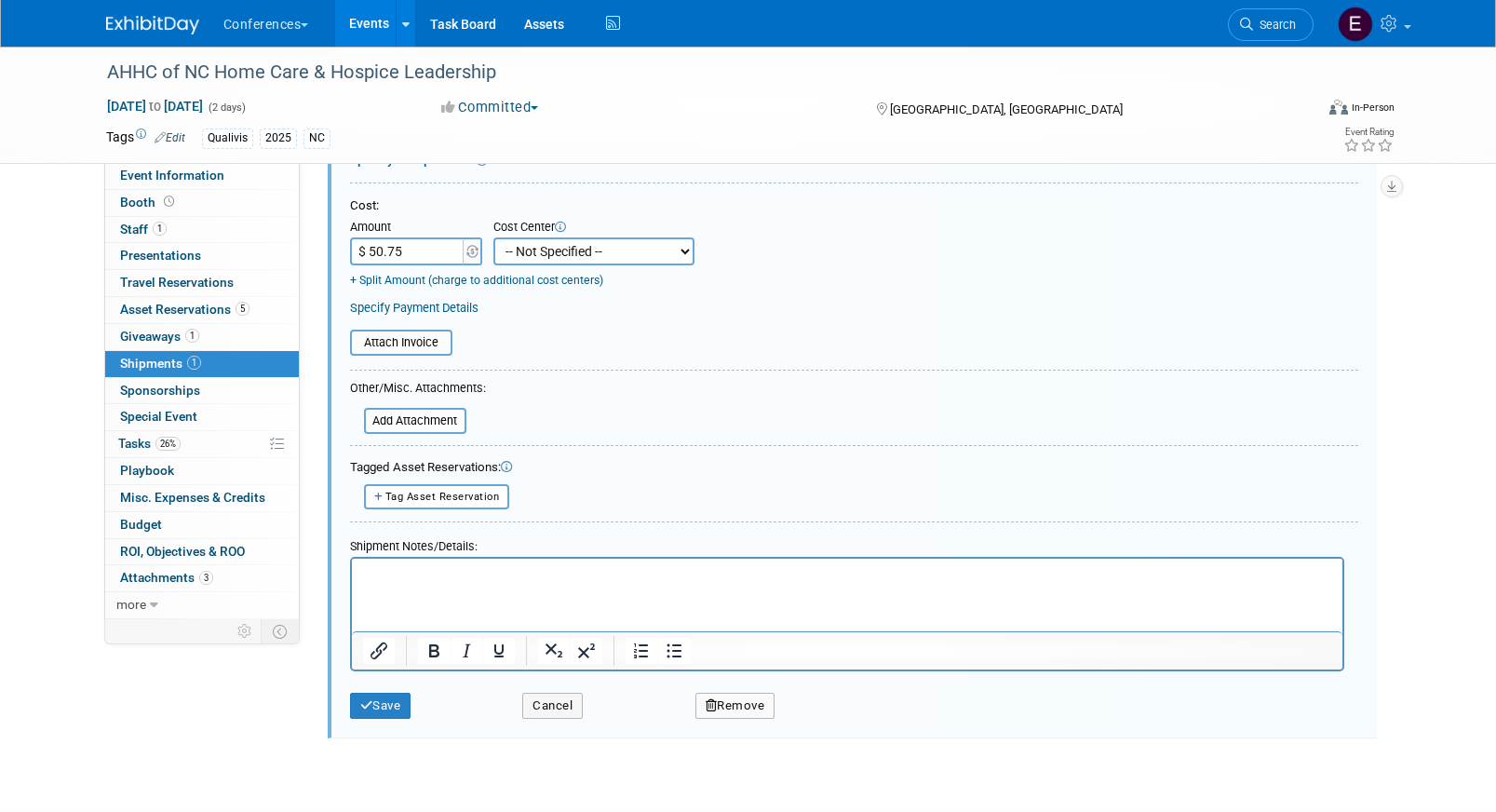
click at [535, 253] on select "-- Not Specified -- Aya Education Aya Healthcare Aya Locums Bespoke Corporate […" at bounding box center [594, 252] width 201 height 28
select select "18965874"
click at [493, 238] on select "-- Not Specified -- Aya Education Aya Healthcare Aya Locums Bespoke Corporate […" at bounding box center [594, 252] width 201 height 28
click at [382, 710] on button "Save" at bounding box center [381, 706] width 62 height 26
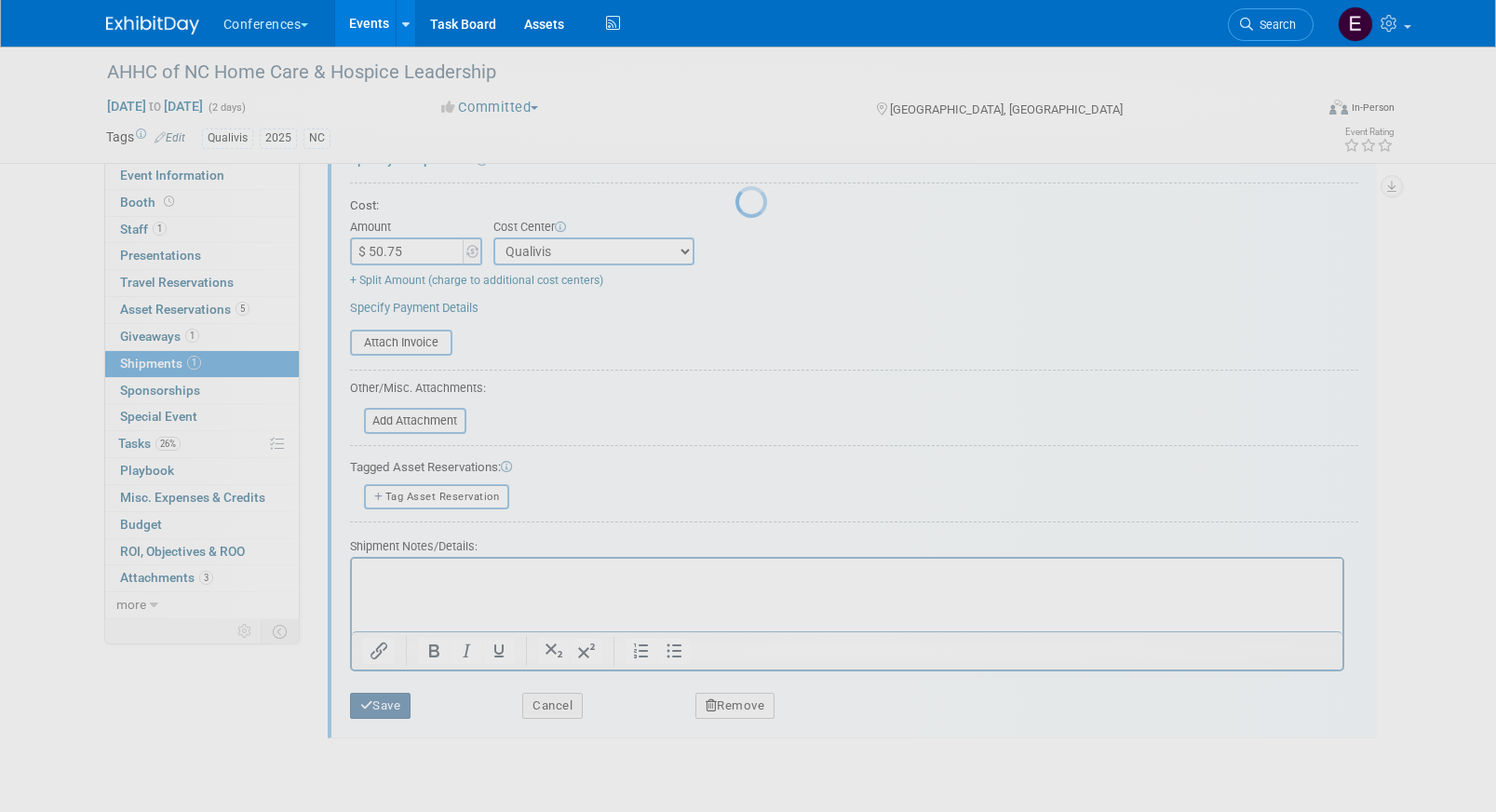
scroll to position [21, 0]
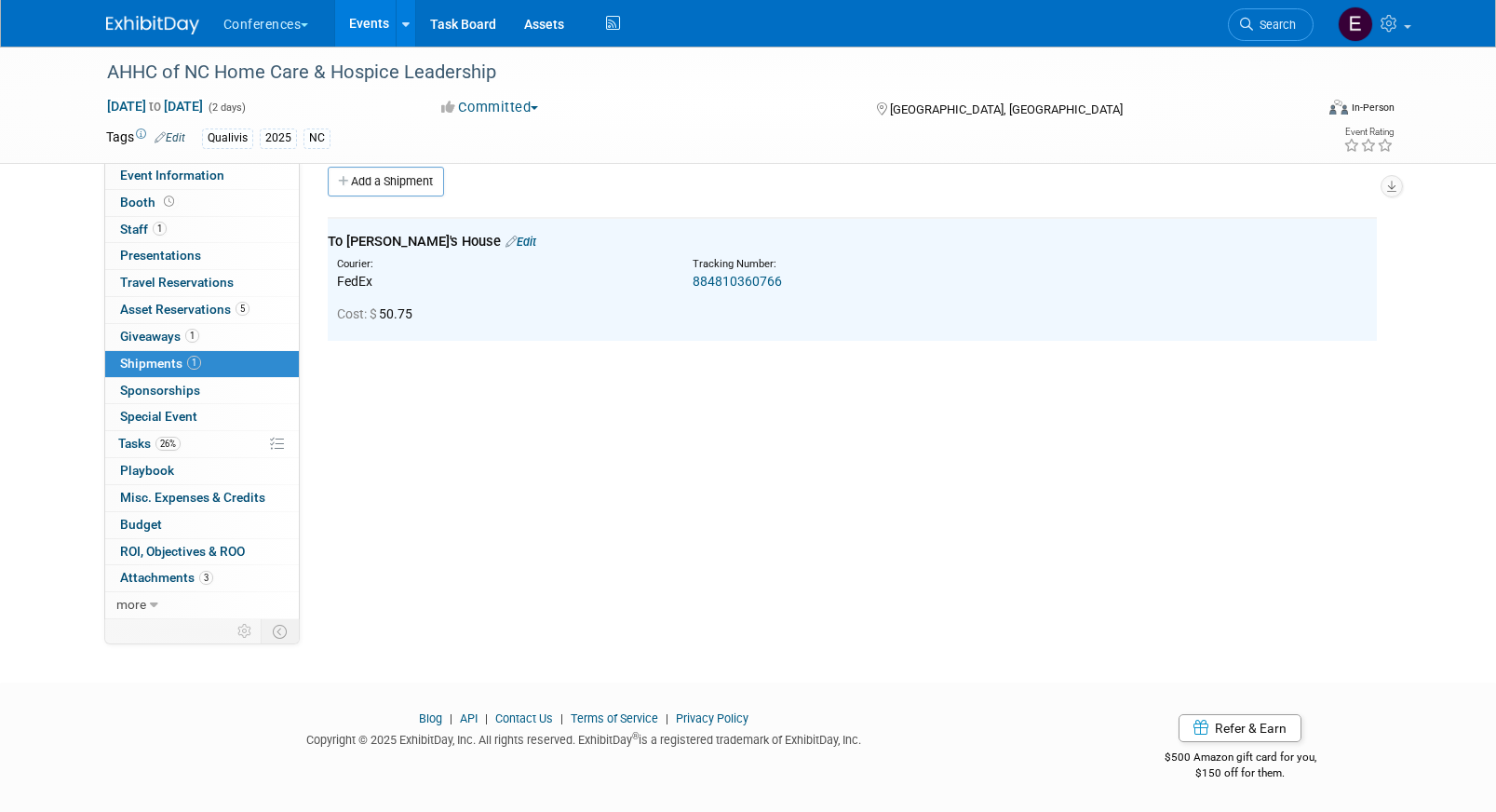
click at [747, 288] on link "884810360766" at bounding box center [738, 282] width 90 height 15
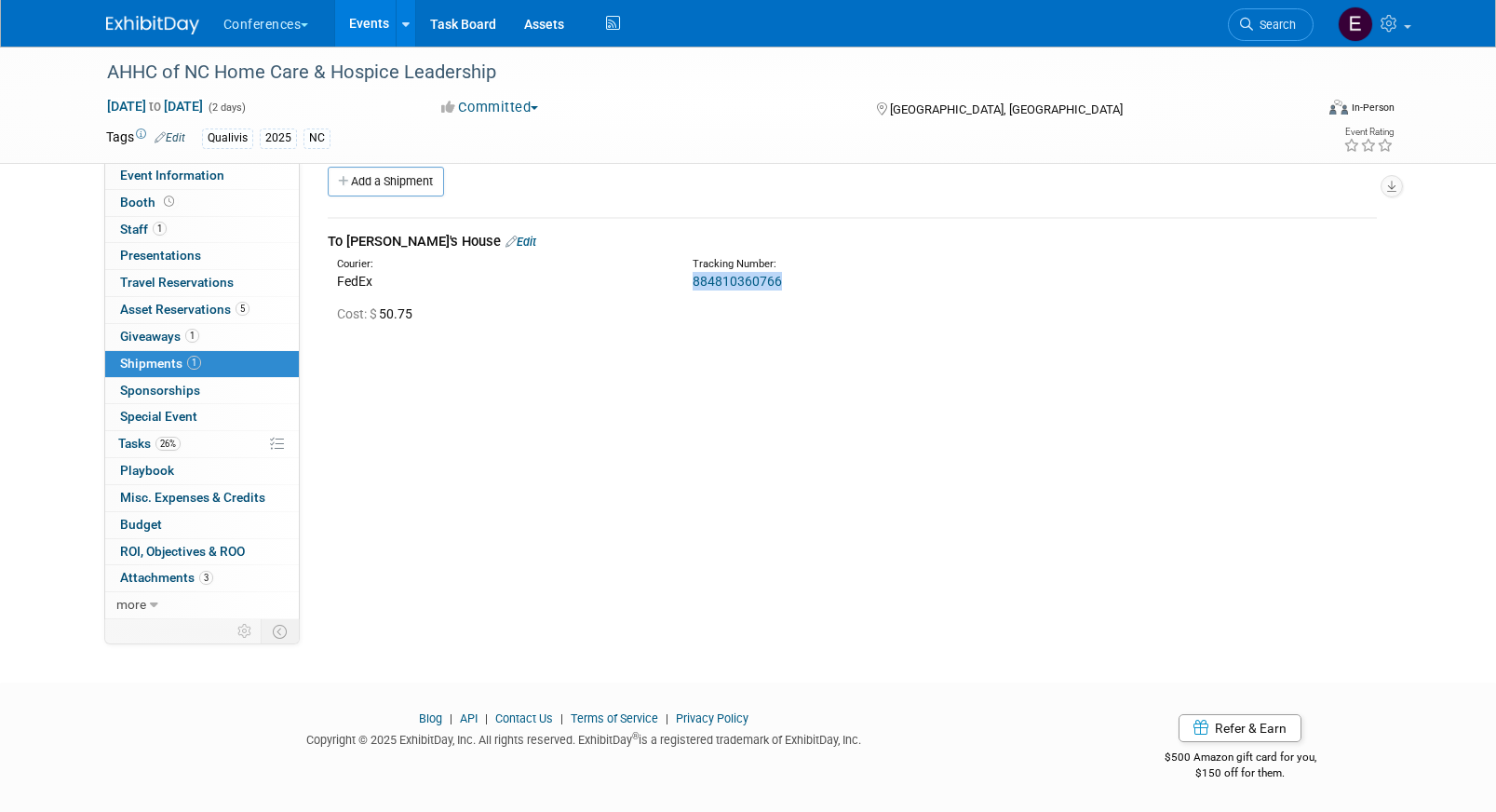
drag, startPoint x: 789, startPoint y: 278, endPoint x: 685, endPoint y: 288, distance: 104.5
click at [685, 288] on div "Tracking Number: 884810360766" at bounding box center [901, 274] width 445 height 34
copy link "884810360766"
click at [231, 308] on span "Asset Reservations 5" at bounding box center [185, 309] width 130 height 15
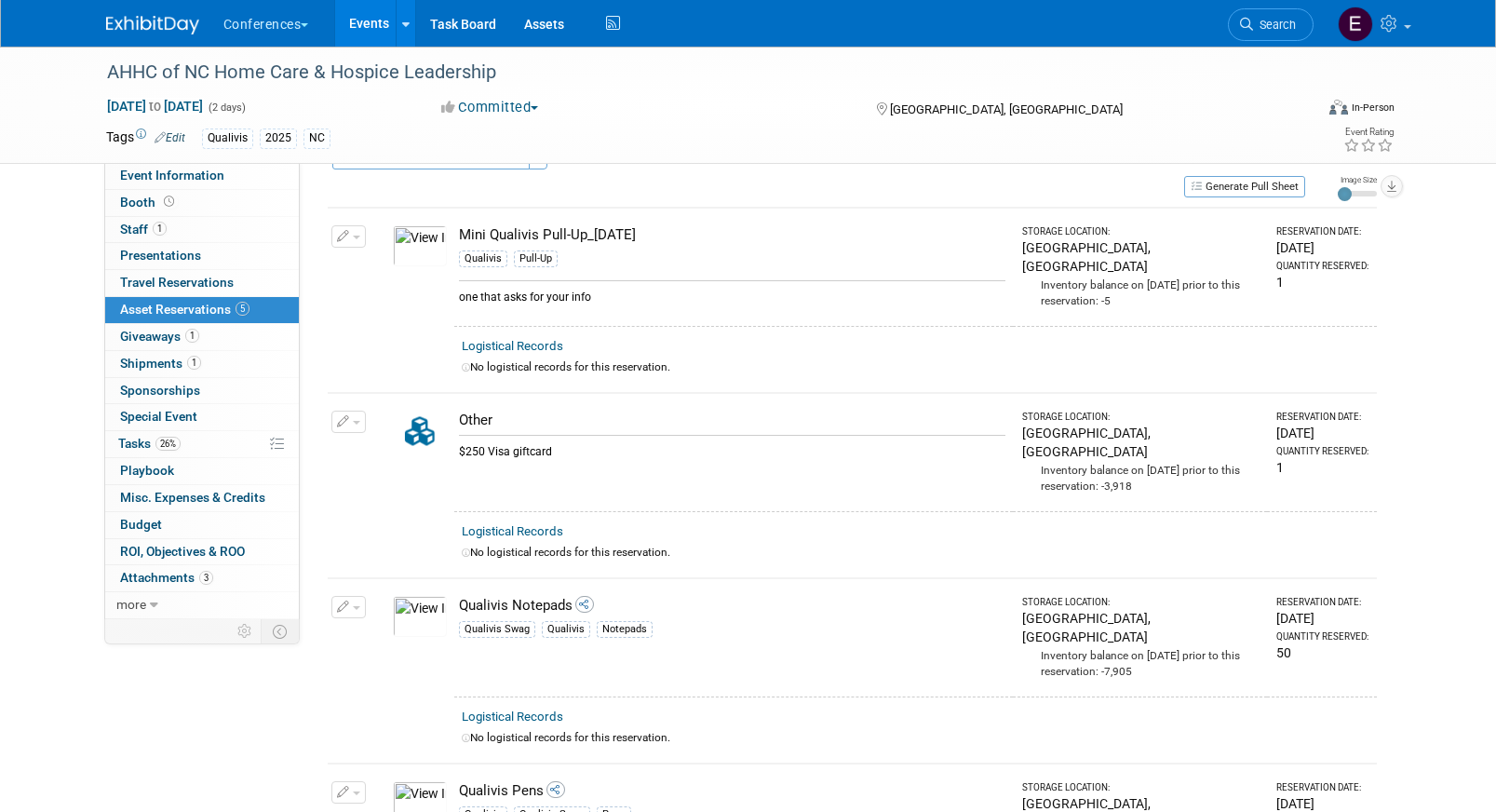
scroll to position [0, 0]
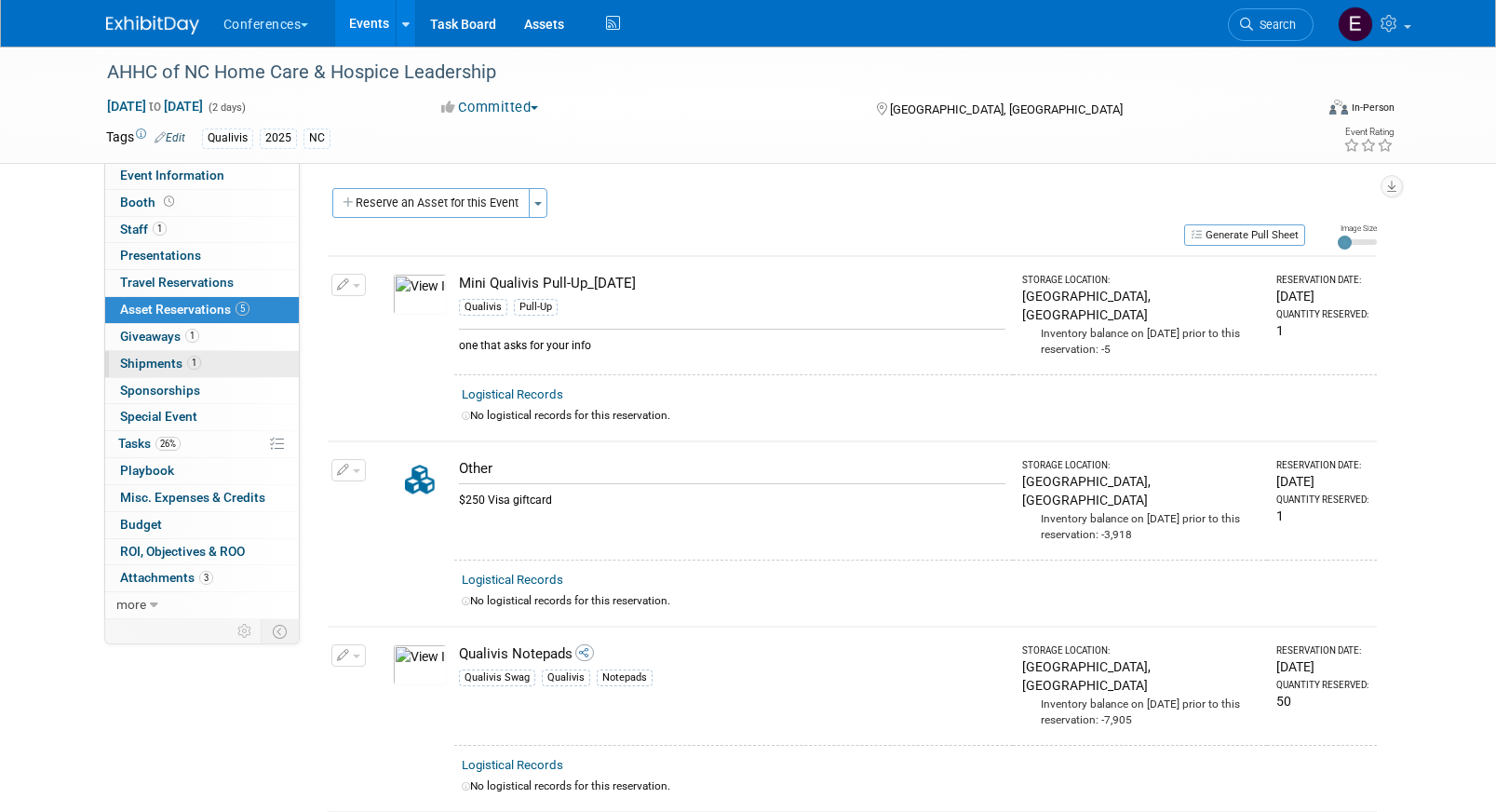
click at [219, 354] on link "1 Shipments 1" at bounding box center [202, 364] width 194 height 26
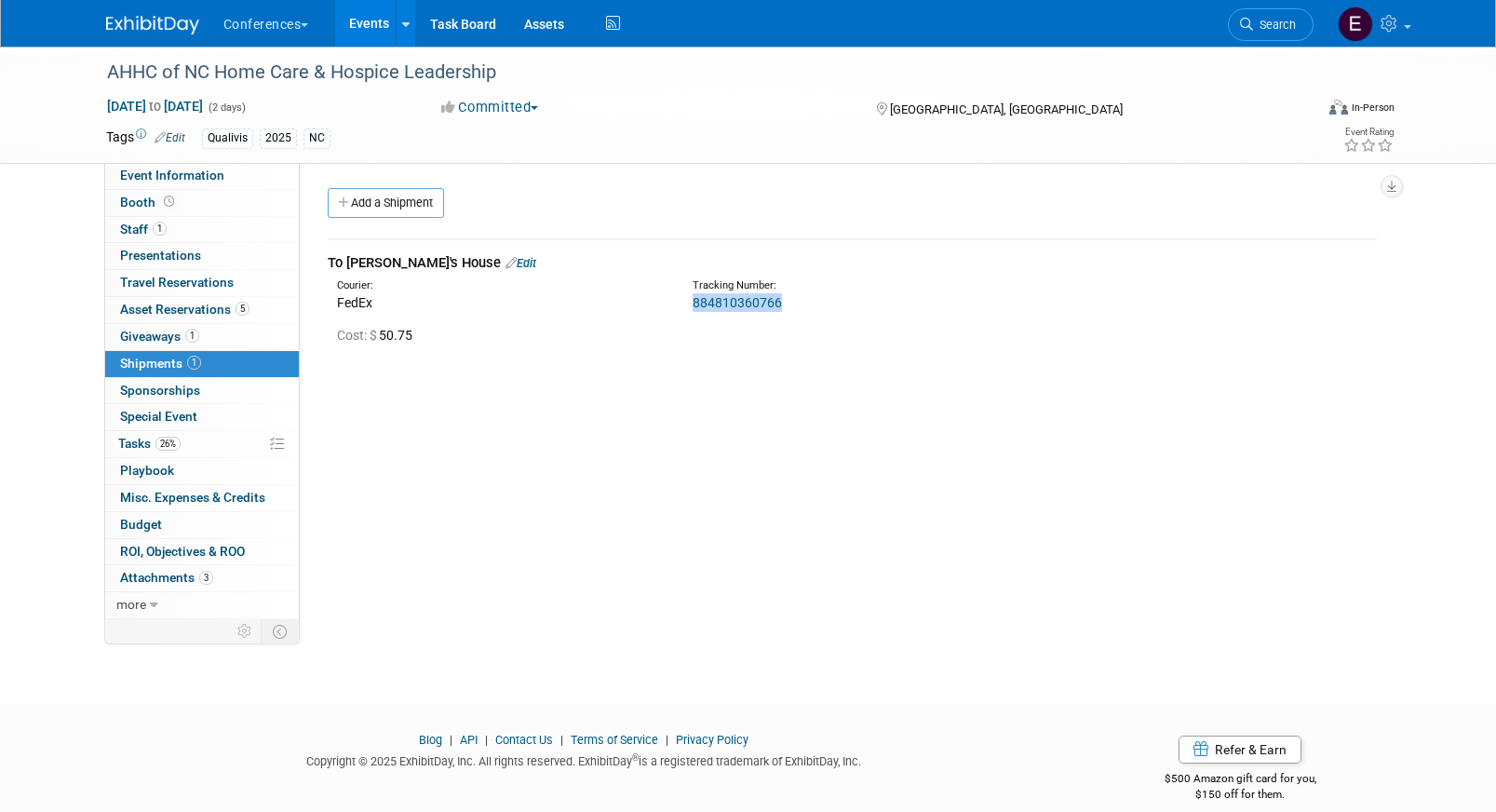
drag, startPoint x: 797, startPoint y: 298, endPoint x: 681, endPoint y: 310, distance: 116.6
click at [681, 310] on div "Tracking Number: 884810360766" at bounding box center [901, 296] width 445 height 34
copy link "884810360766"
click at [209, 443] on link "26% Tasks 26%" at bounding box center [202, 444] width 194 height 26
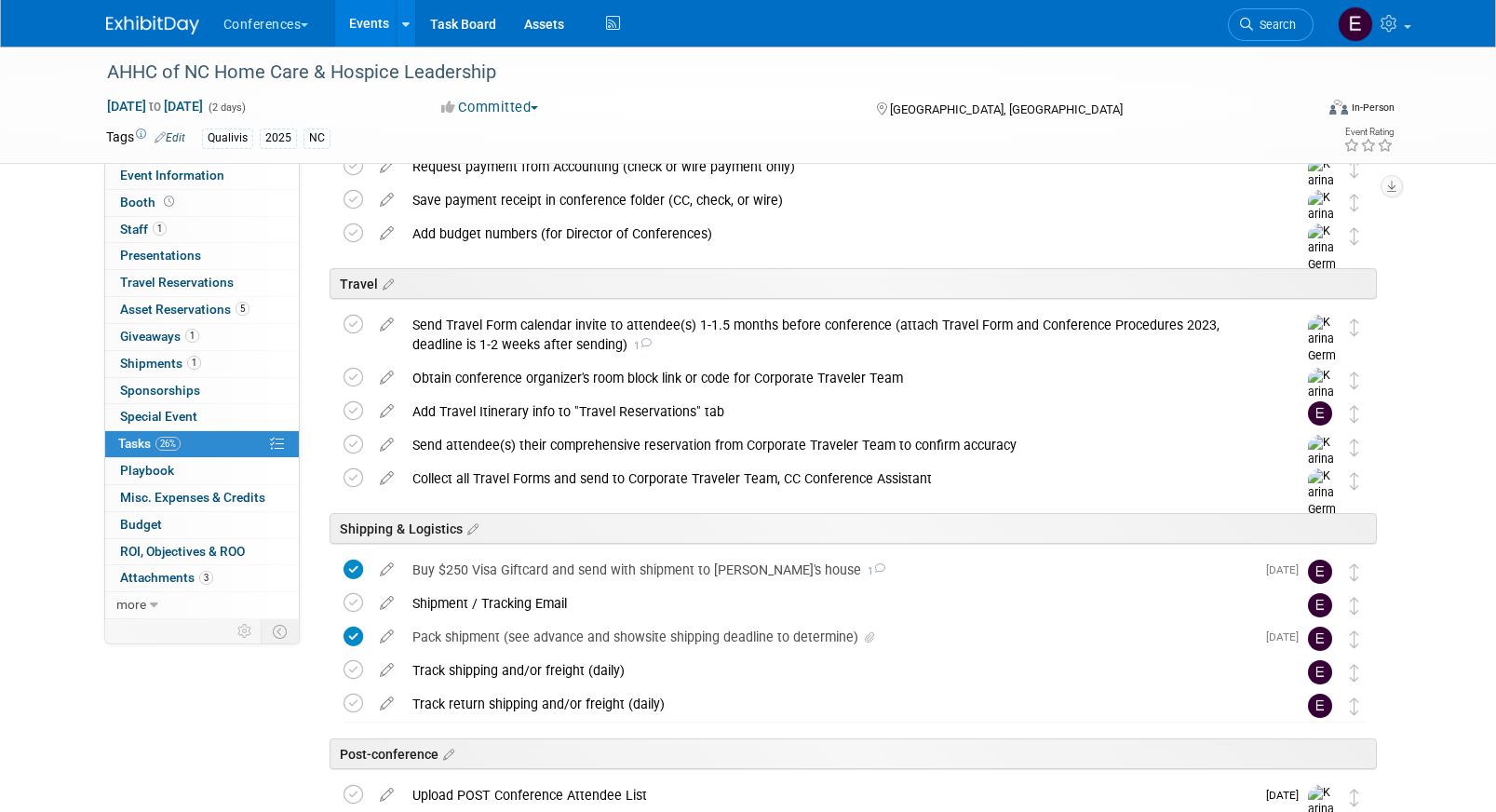
scroll to position [575, 0]
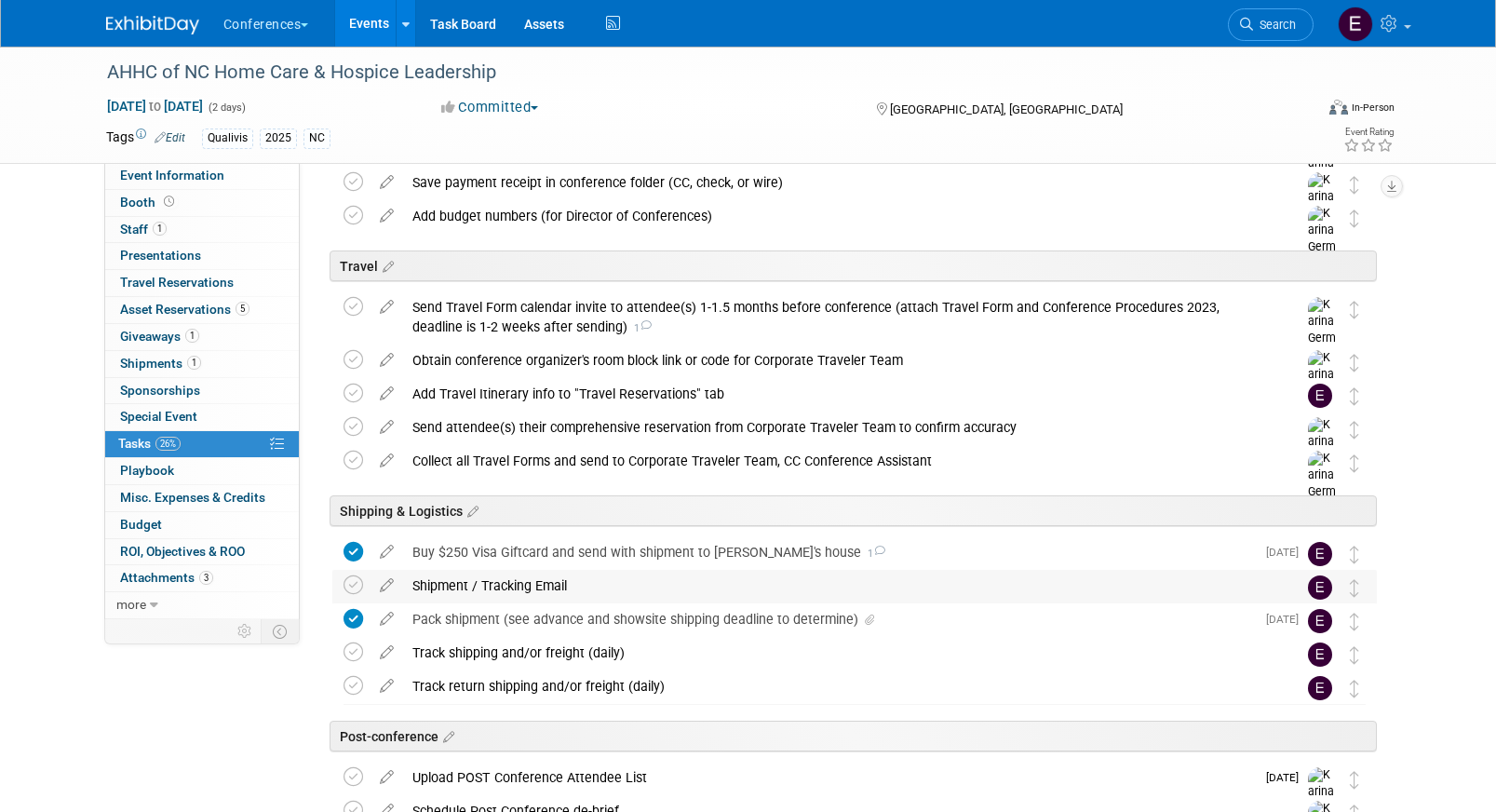
click at [497, 585] on div "Shipment / Tracking Email" at bounding box center [837, 585] width 868 height 32
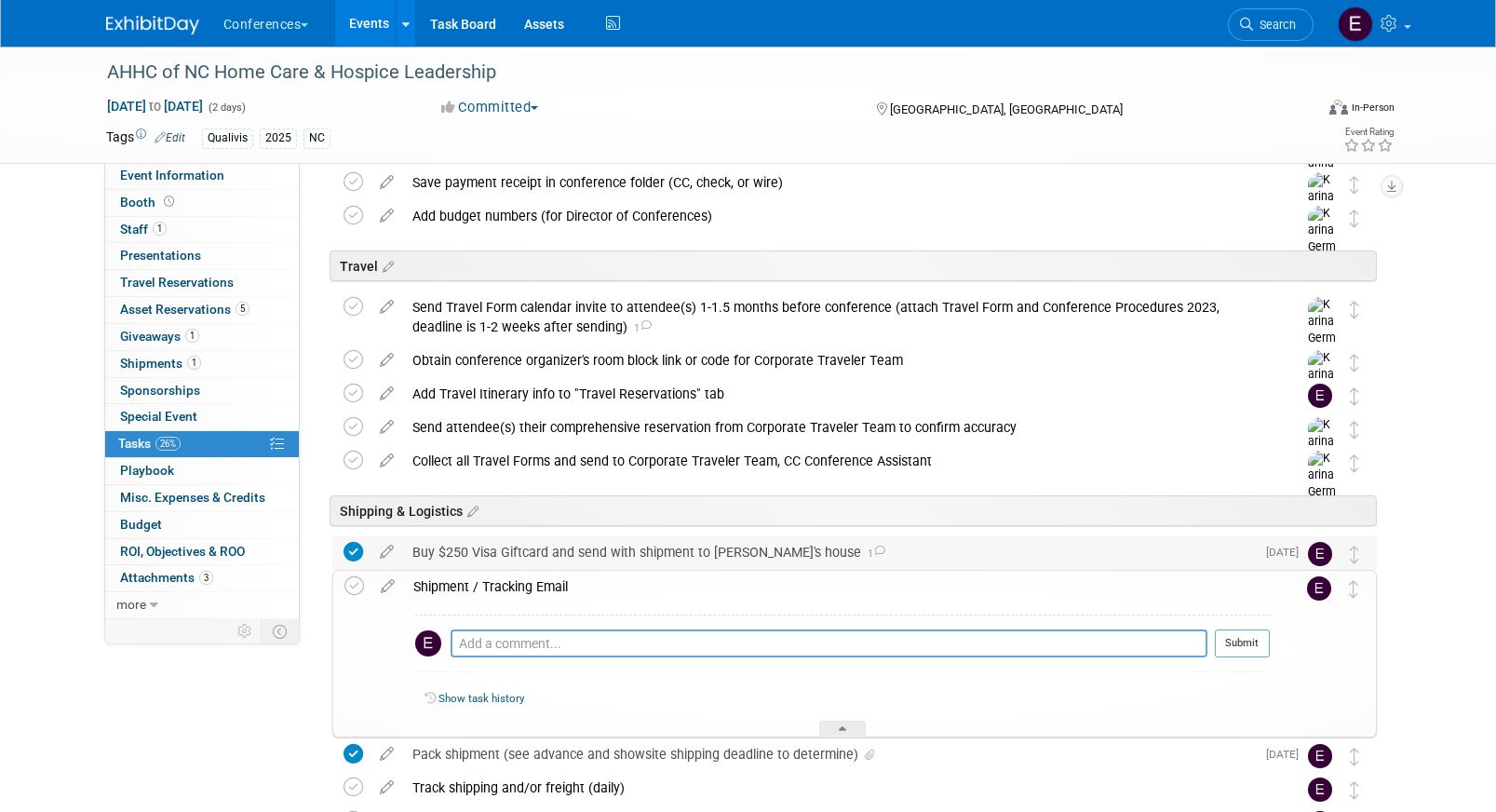
click at [532, 553] on div "Buy $250 Visa Giftcard and send with shipment to Joe's house 1" at bounding box center [829, 552] width 852 height 32
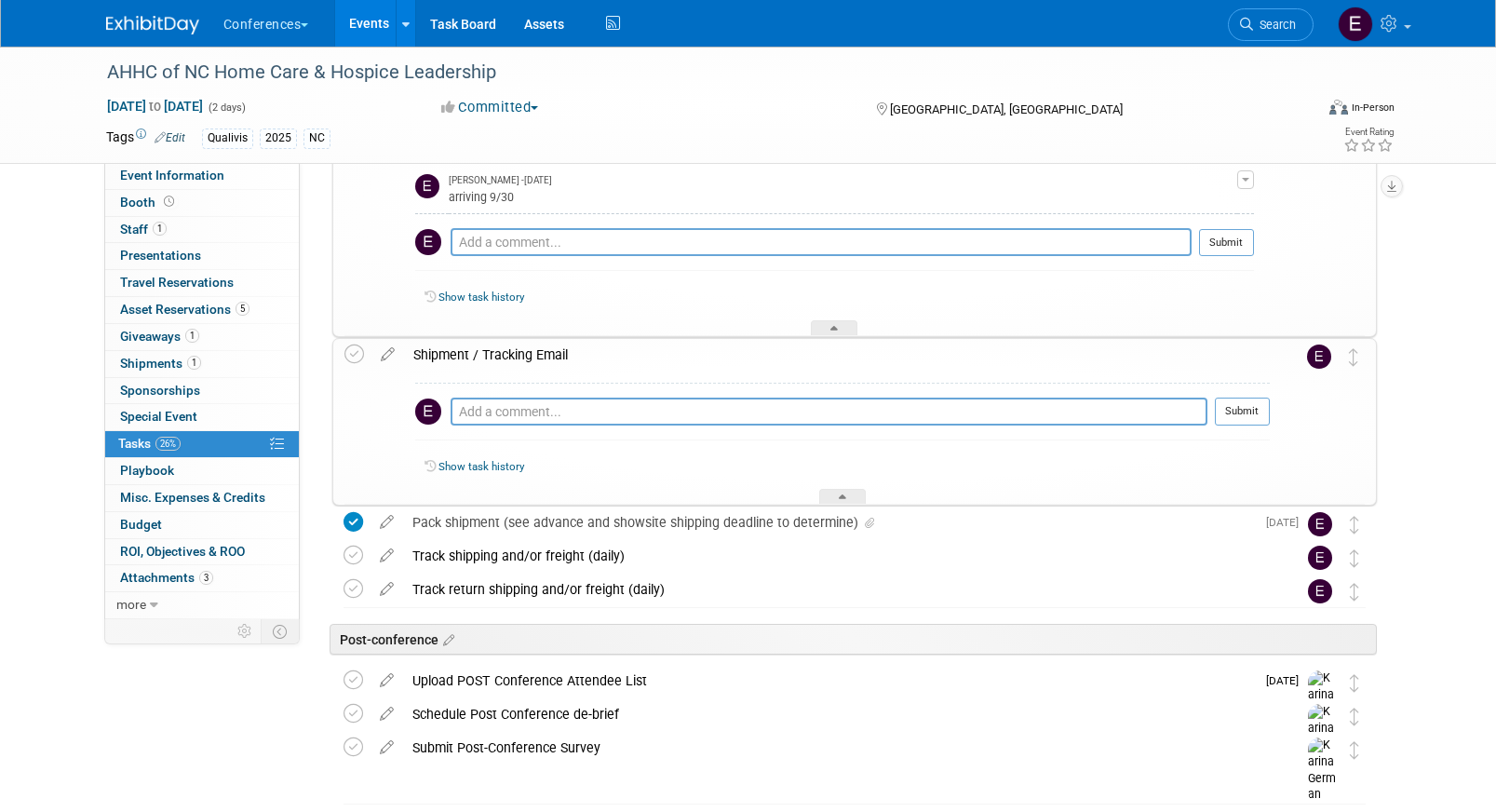
scroll to position [1028, 0]
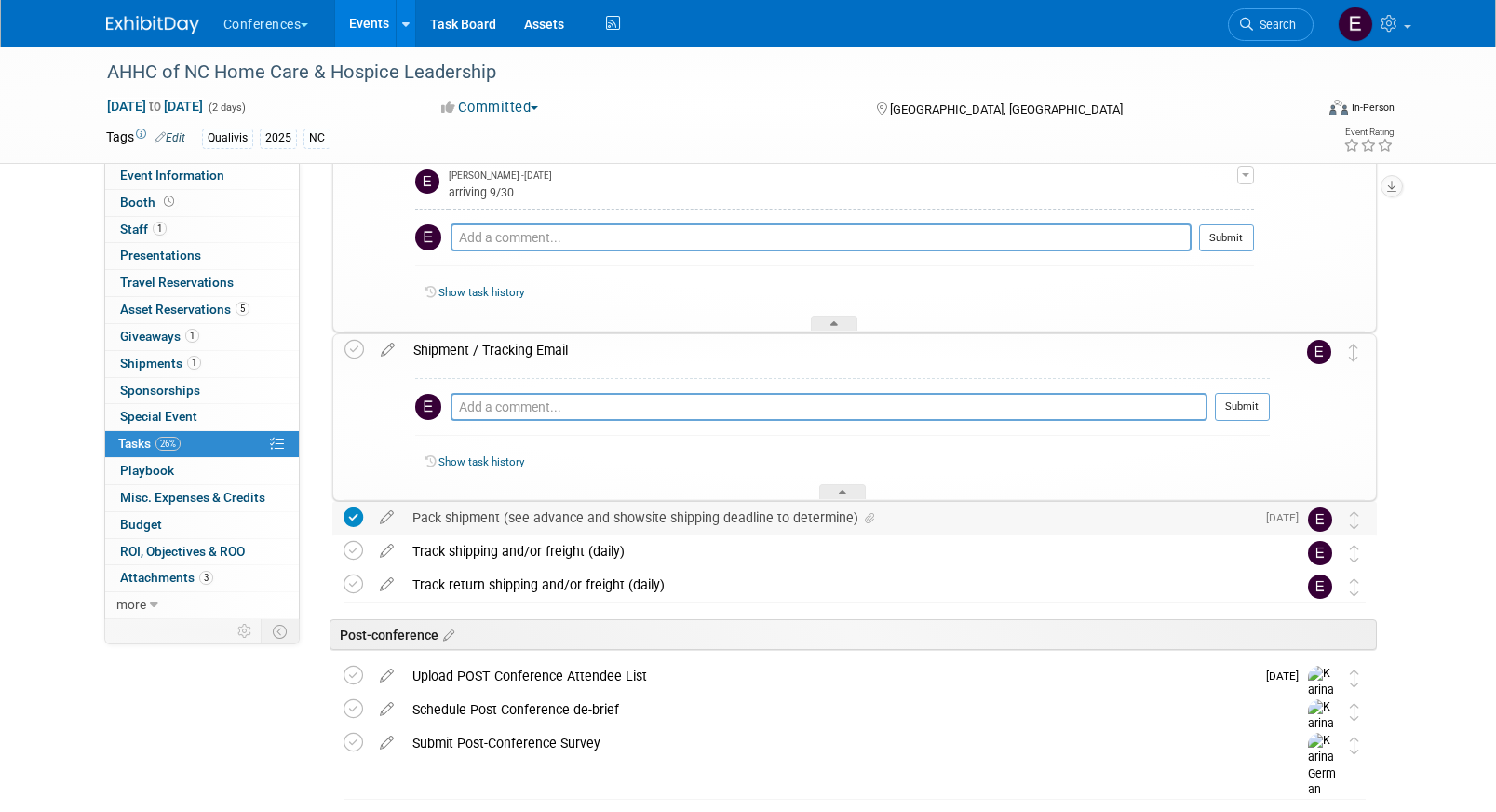
click at [545, 522] on div "Pack shipment (see advance and showsite shipping deadline to determine)" at bounding box center [829, 517] width 852 height 32
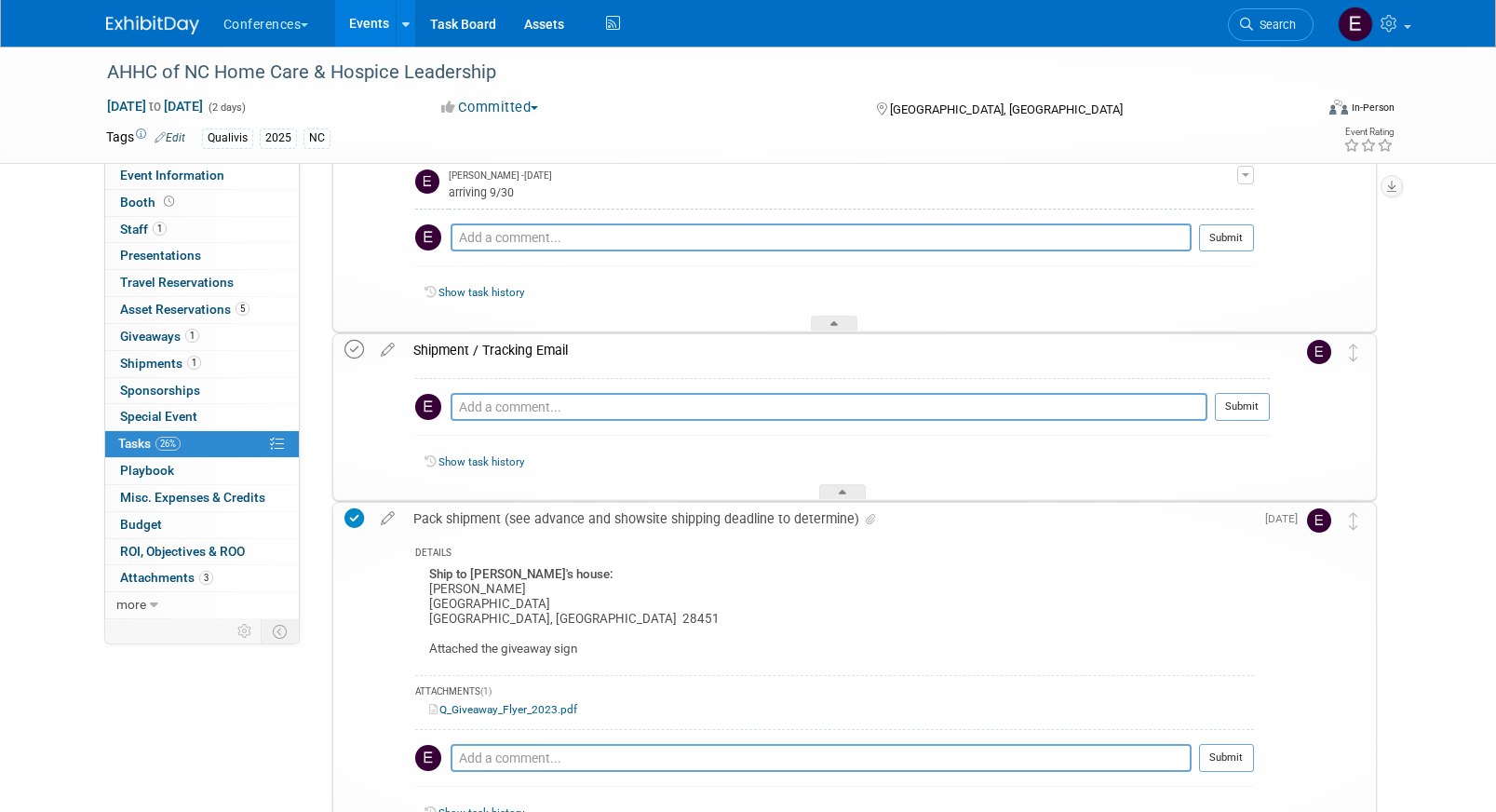
click at [352, 348] on icon at bounding box center [353, 349] width 20 height 20
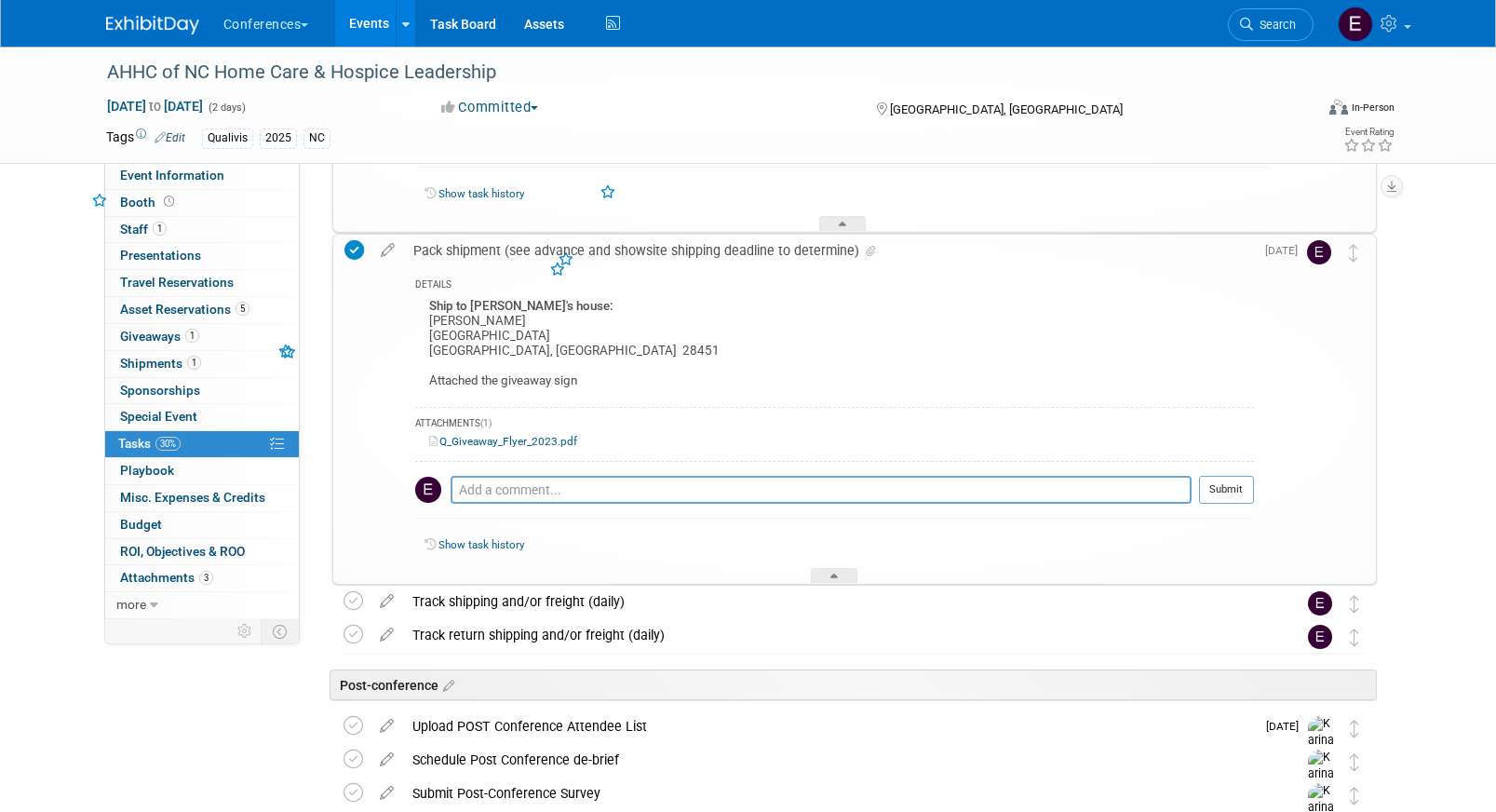
scroll to position [1303, 0]
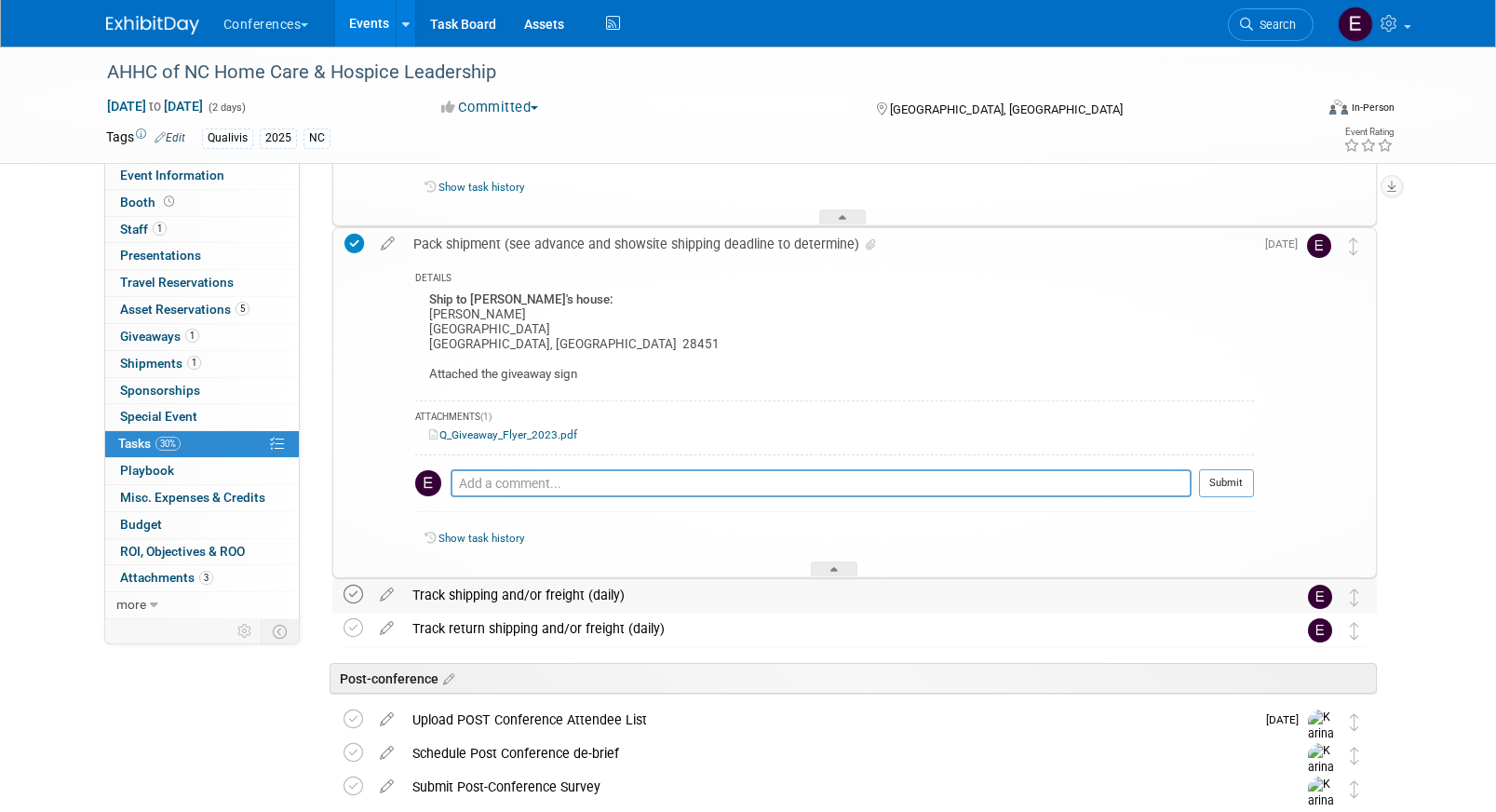
click at [354, 598] on icon at bounding box center [353, 594] width 20 height 20
click at [1262, 11] on link "Search" at bounding box center [1271, 24] width 86 height 33
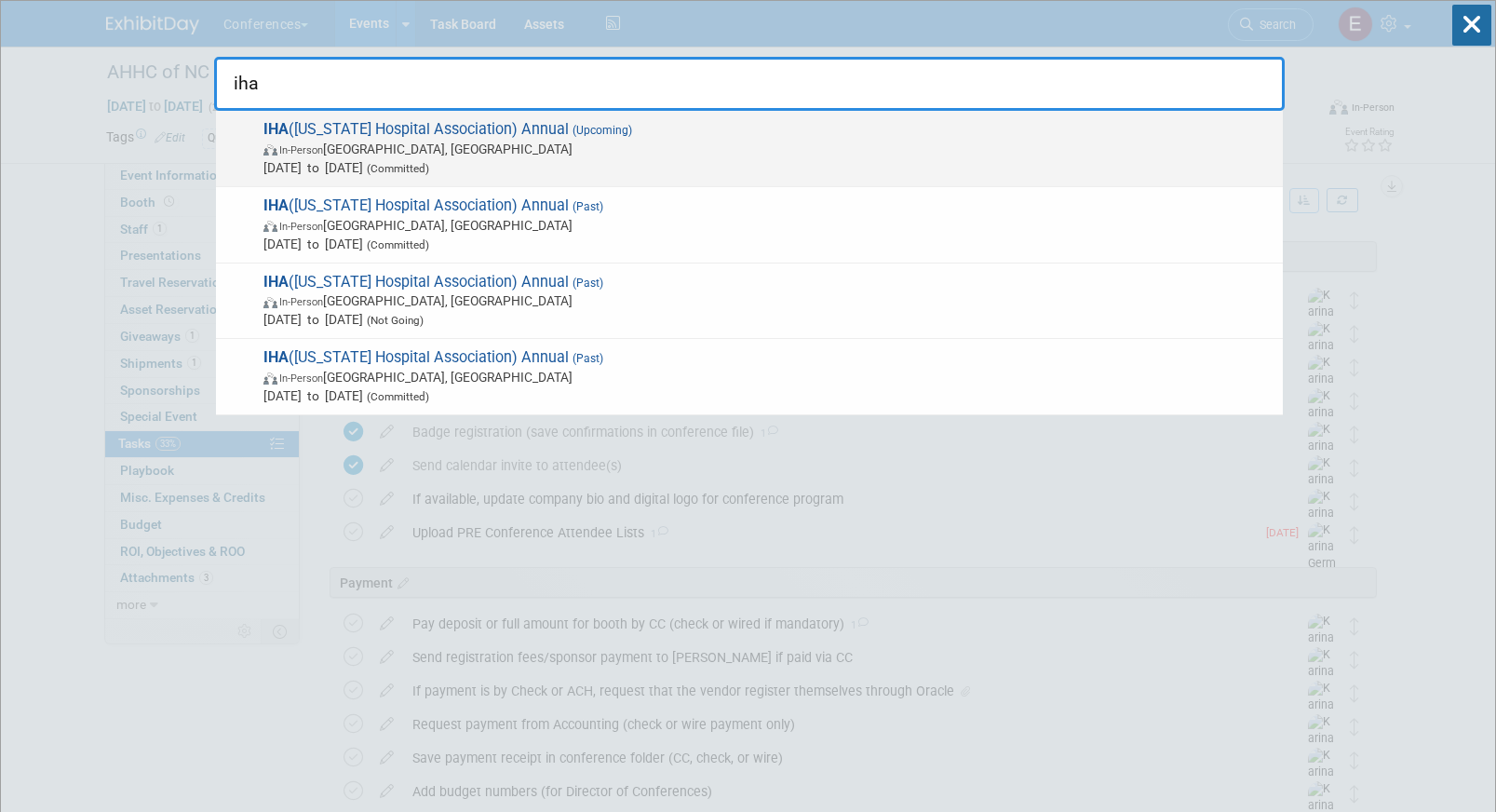
type input "iha"
click at [419, 167] on span "(Committed)" at bounding box center [395, 169] width 66 height 13
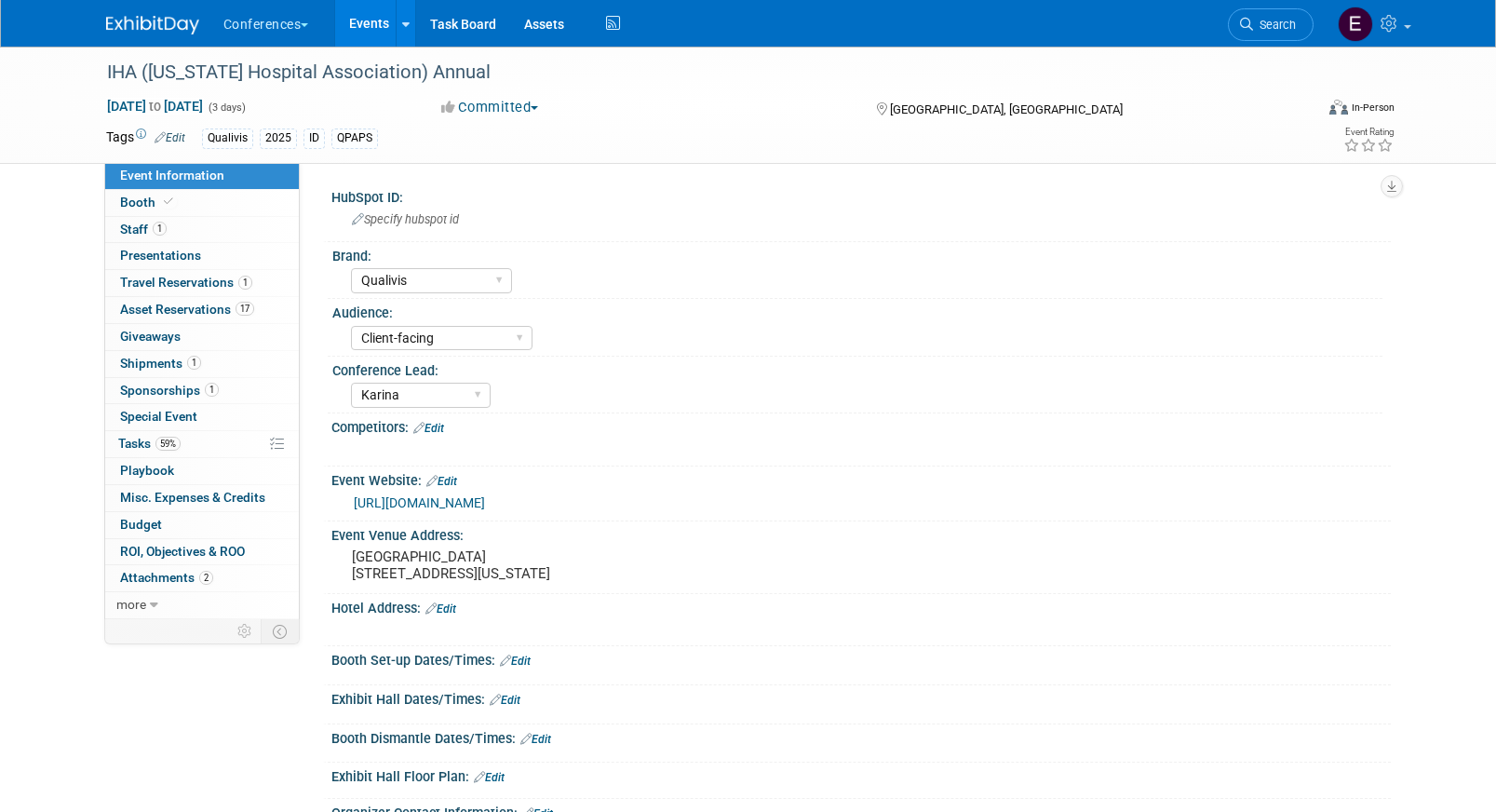
select select "Qualivis"
select select "Client-facing"
select select "Karina"
click at [192, 446] on link "59% Tasks 59%" at bounding box center [202, 444] width 194 height 26
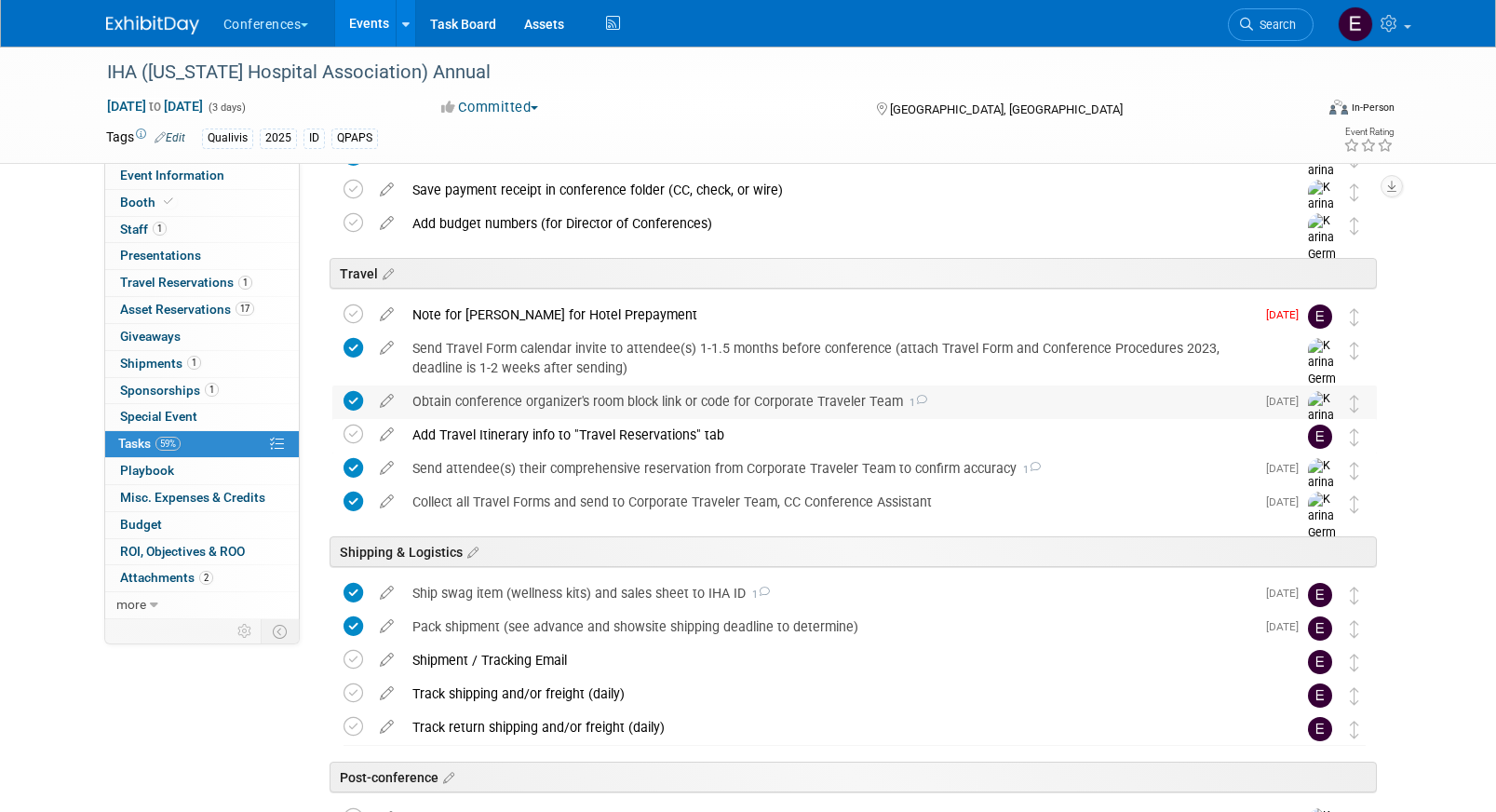
scroll to position [919, 0]
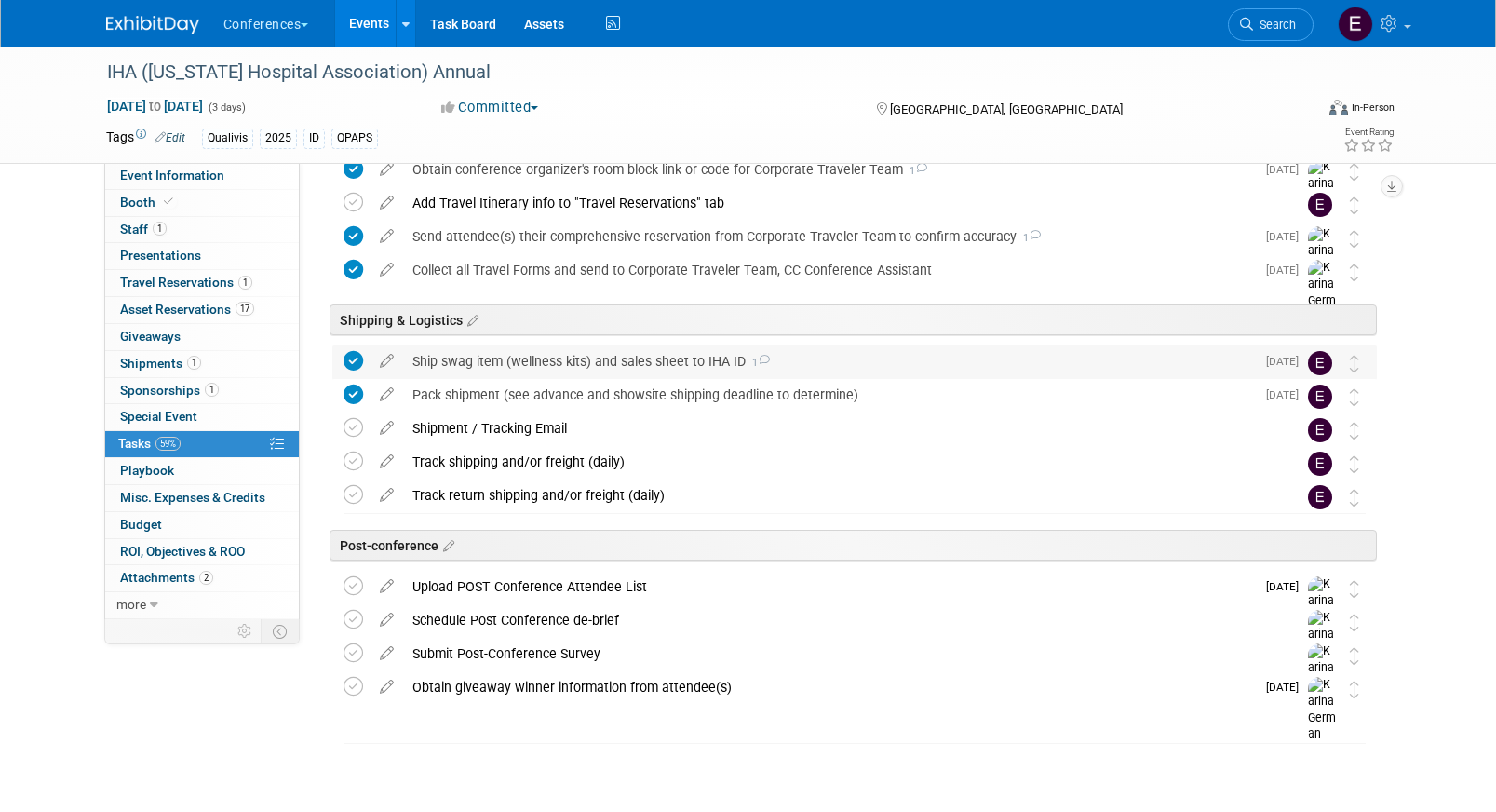
click at [548, 350] on div "Ship swag item (wellness kits) and sales sheet to IHA ID 1" at bounding box center [829, 361] width 852 height 32
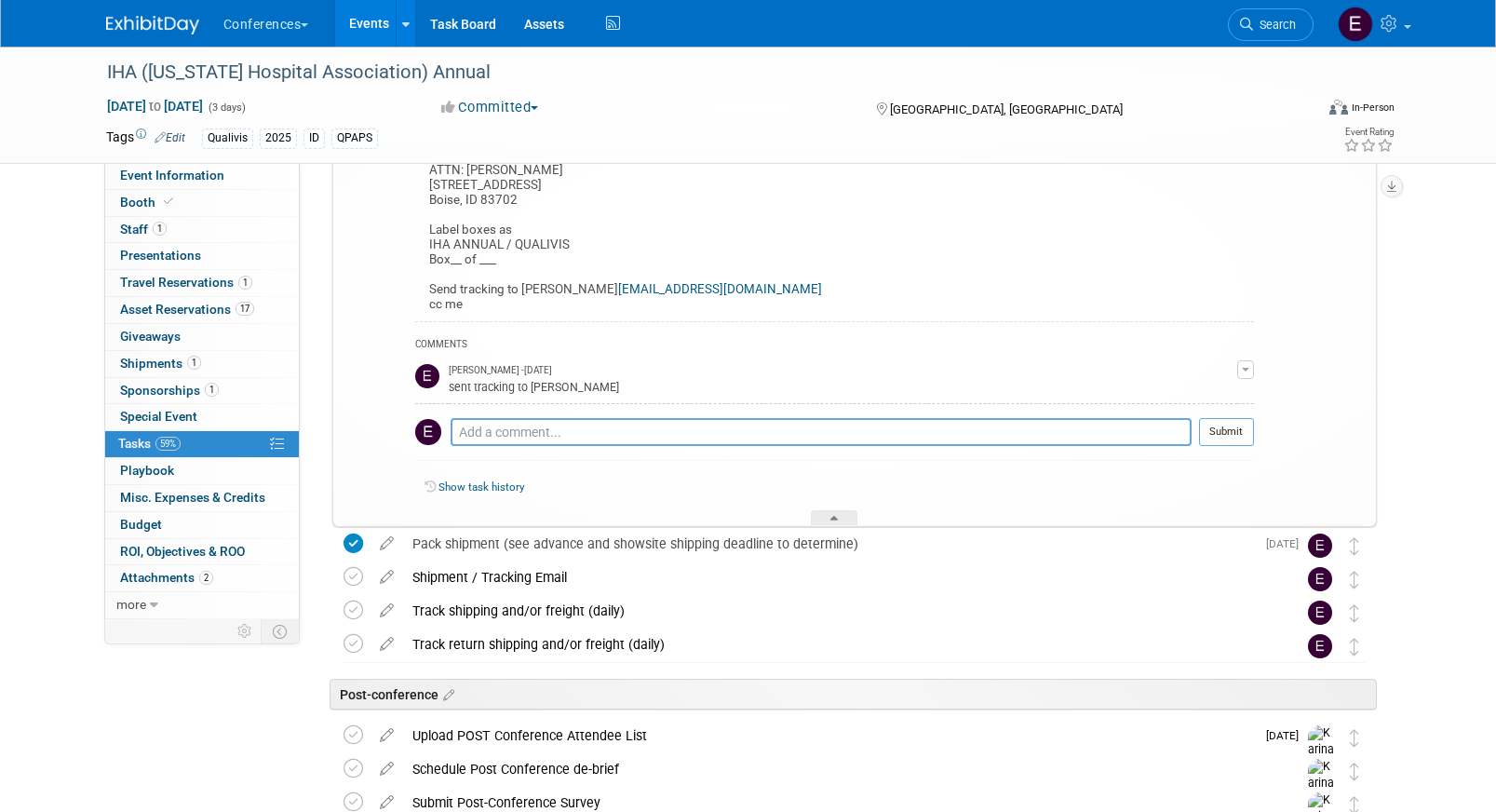
scroll to position [1207, 0]
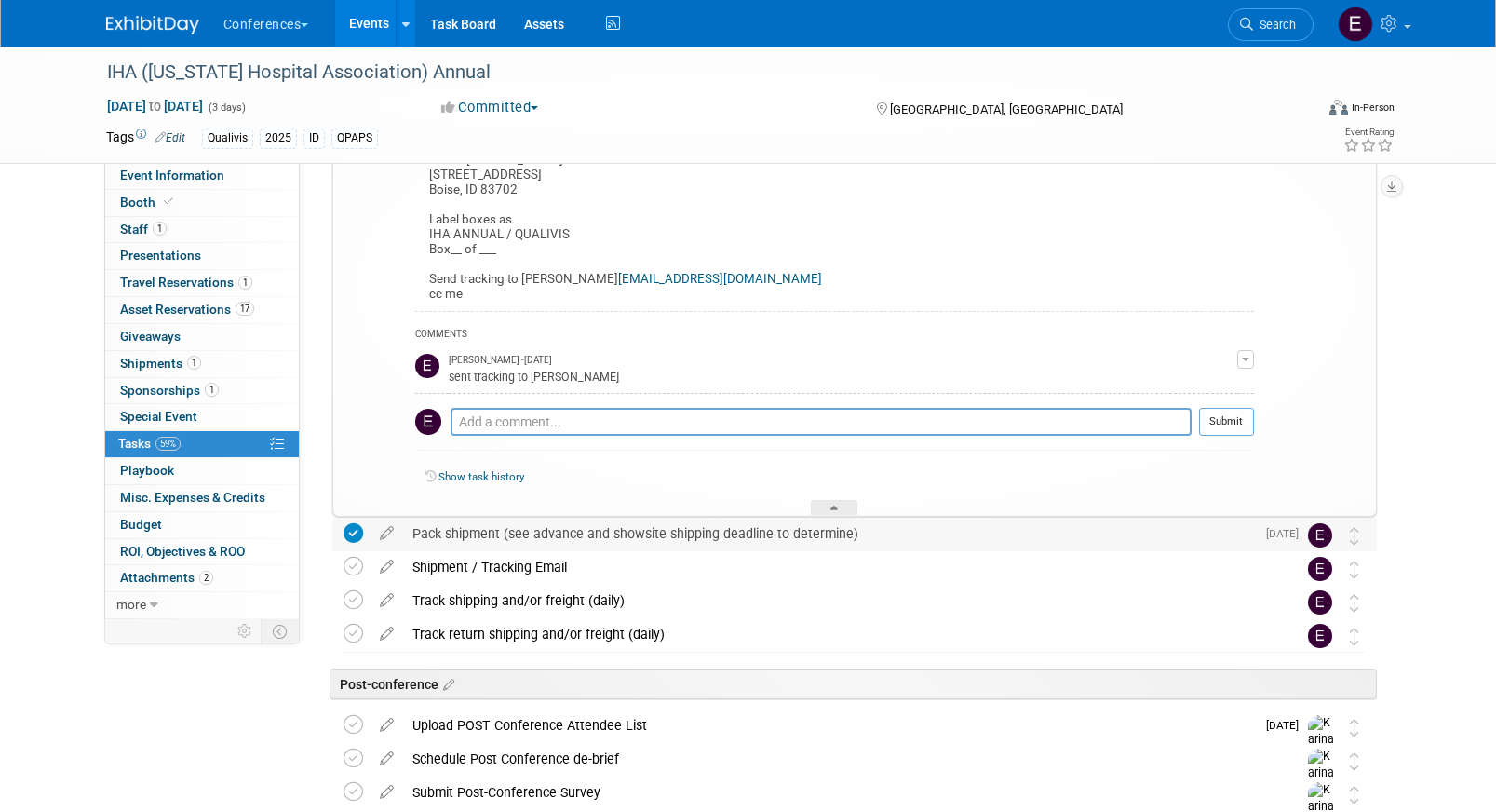
click at [451, 538] on div "Pack shipment (see advance and showsite shipping deadline to determine)" at bounding box center [829, 533] width 852 height 32
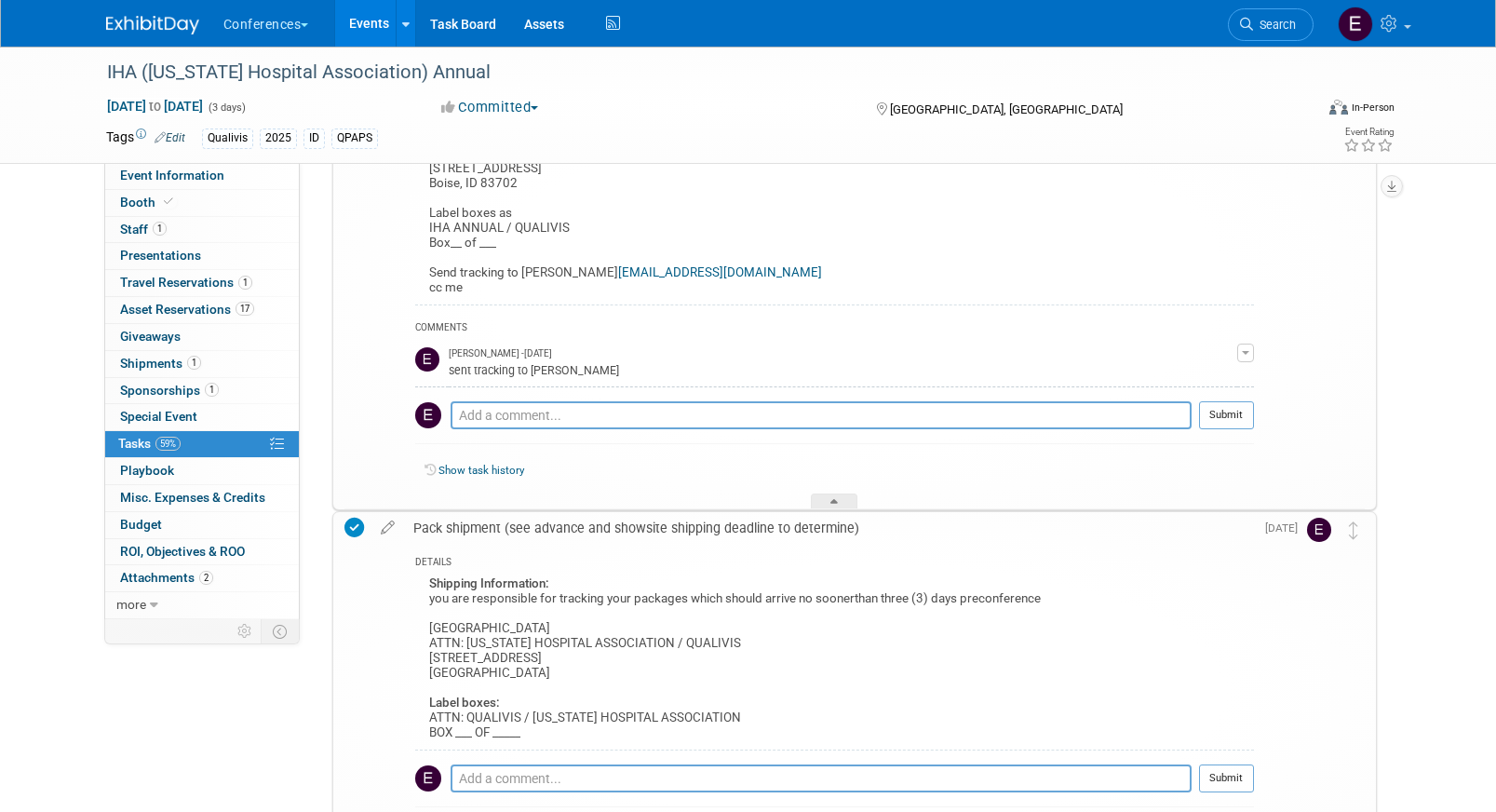
scroll to position [1253, 0]
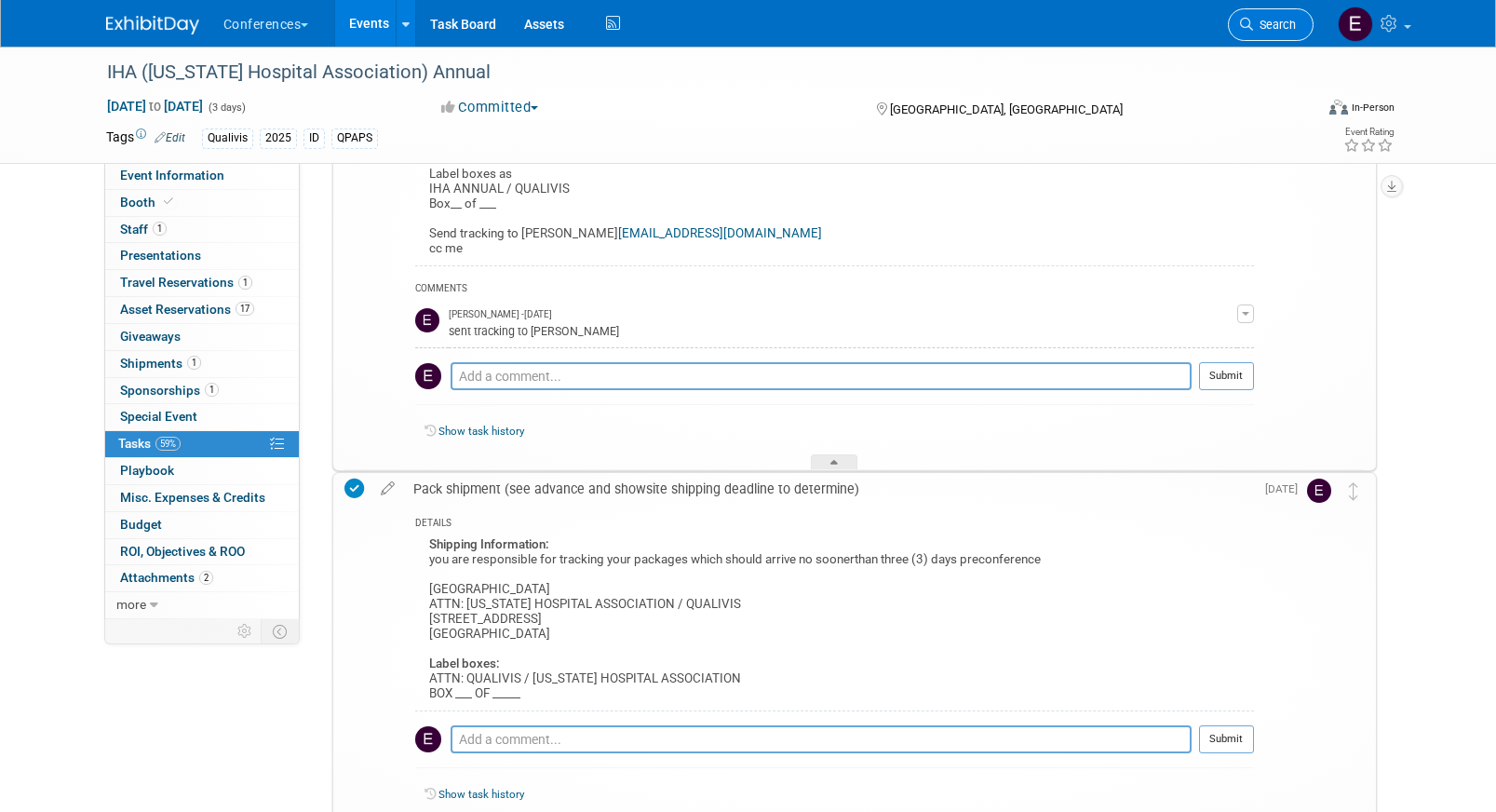
click at [1275, 34] on link "Search" at bounding box center [1271, 24] width 86 height 33
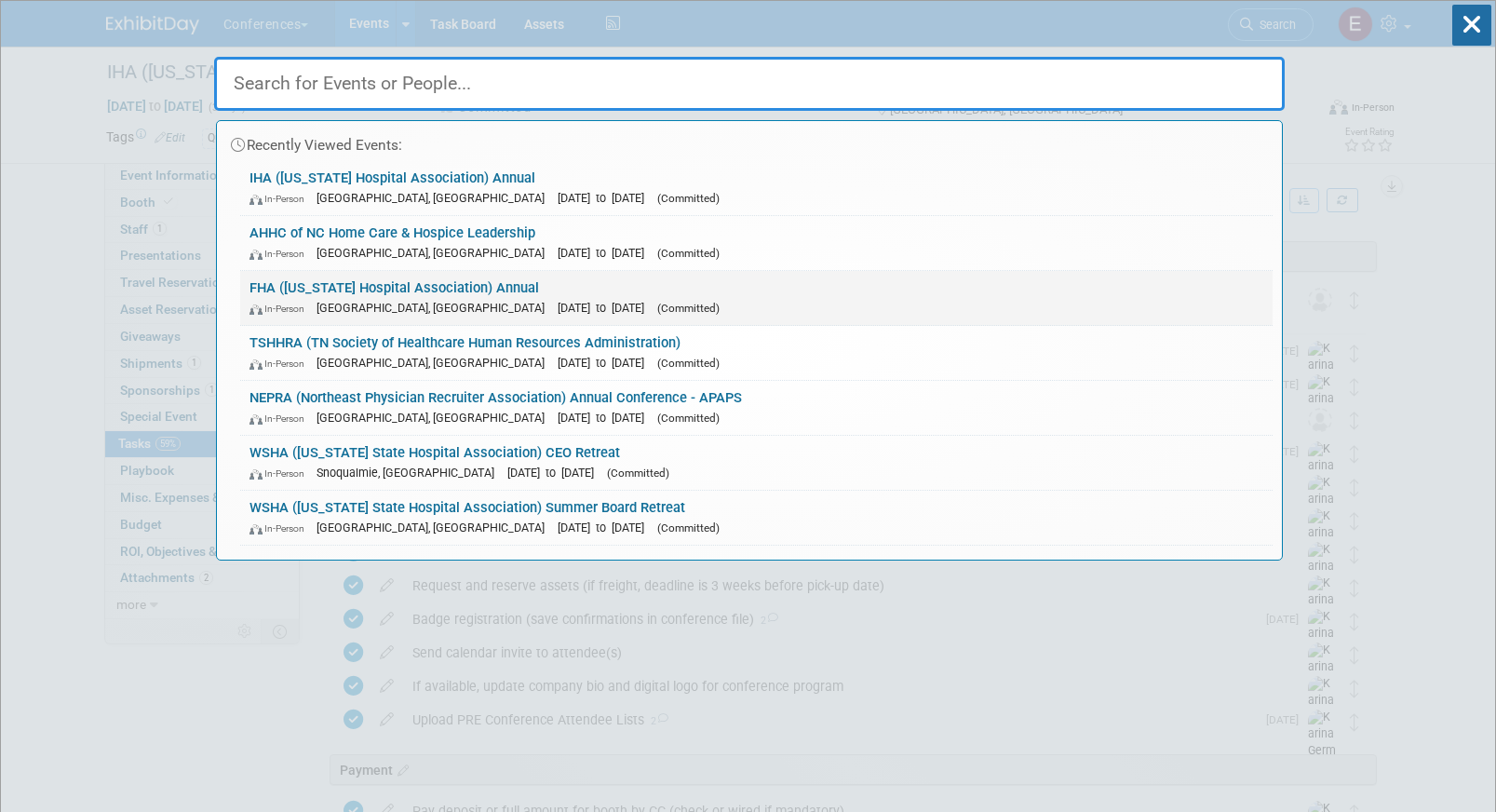
click at [448, 289] on link "FHA (Florida Hospital Association) Annual In-Person Orlando, FL Oct 8, 2025 to …" at bounding box center [756, 298] width 1032 height 54
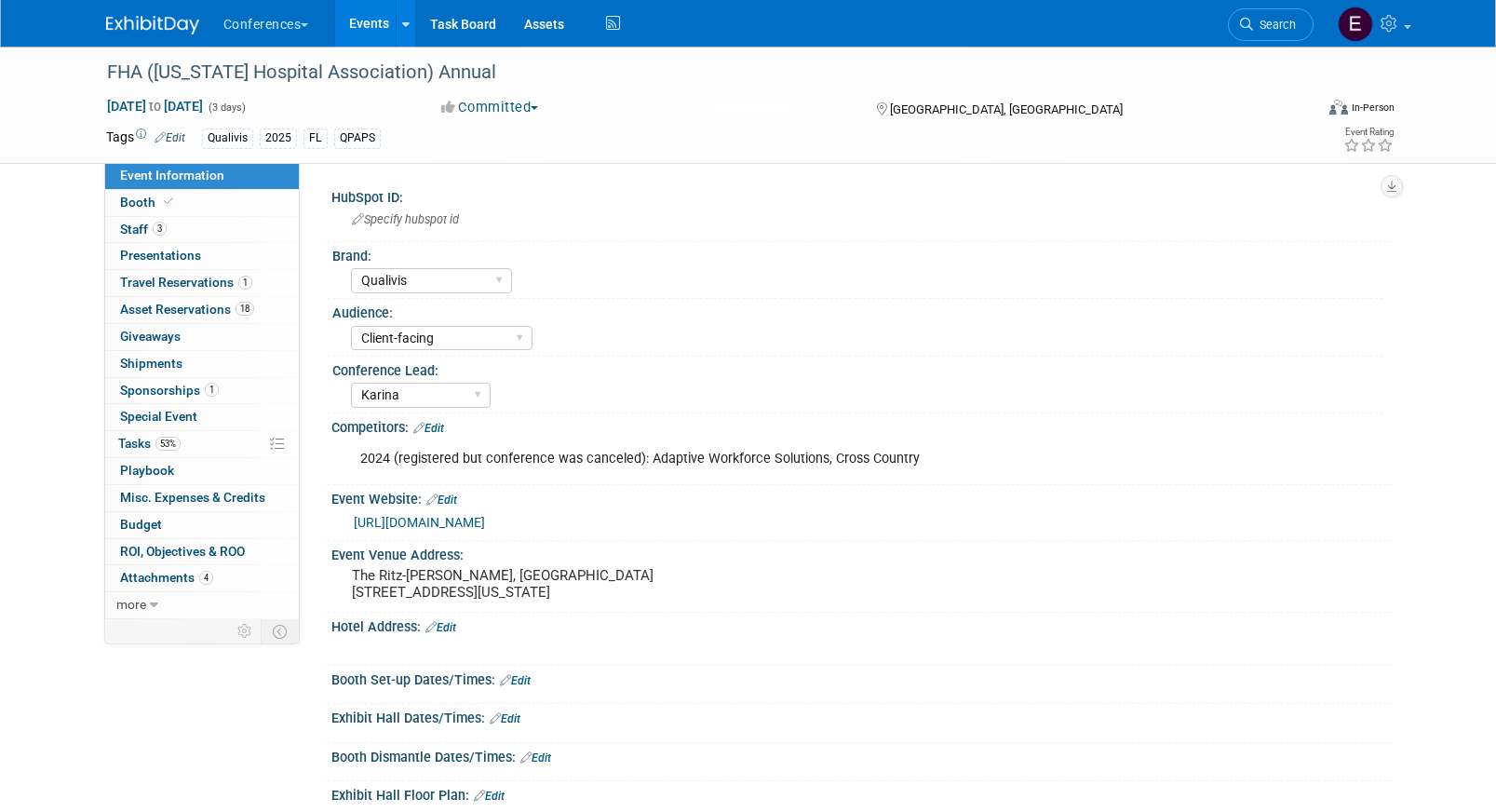
select select "Qualivis"
select select "Client-facing"
select select "Karina"
click at [136, 439] on span "Tasks 53%" at bounding box center [149, 443] width 62 height 15
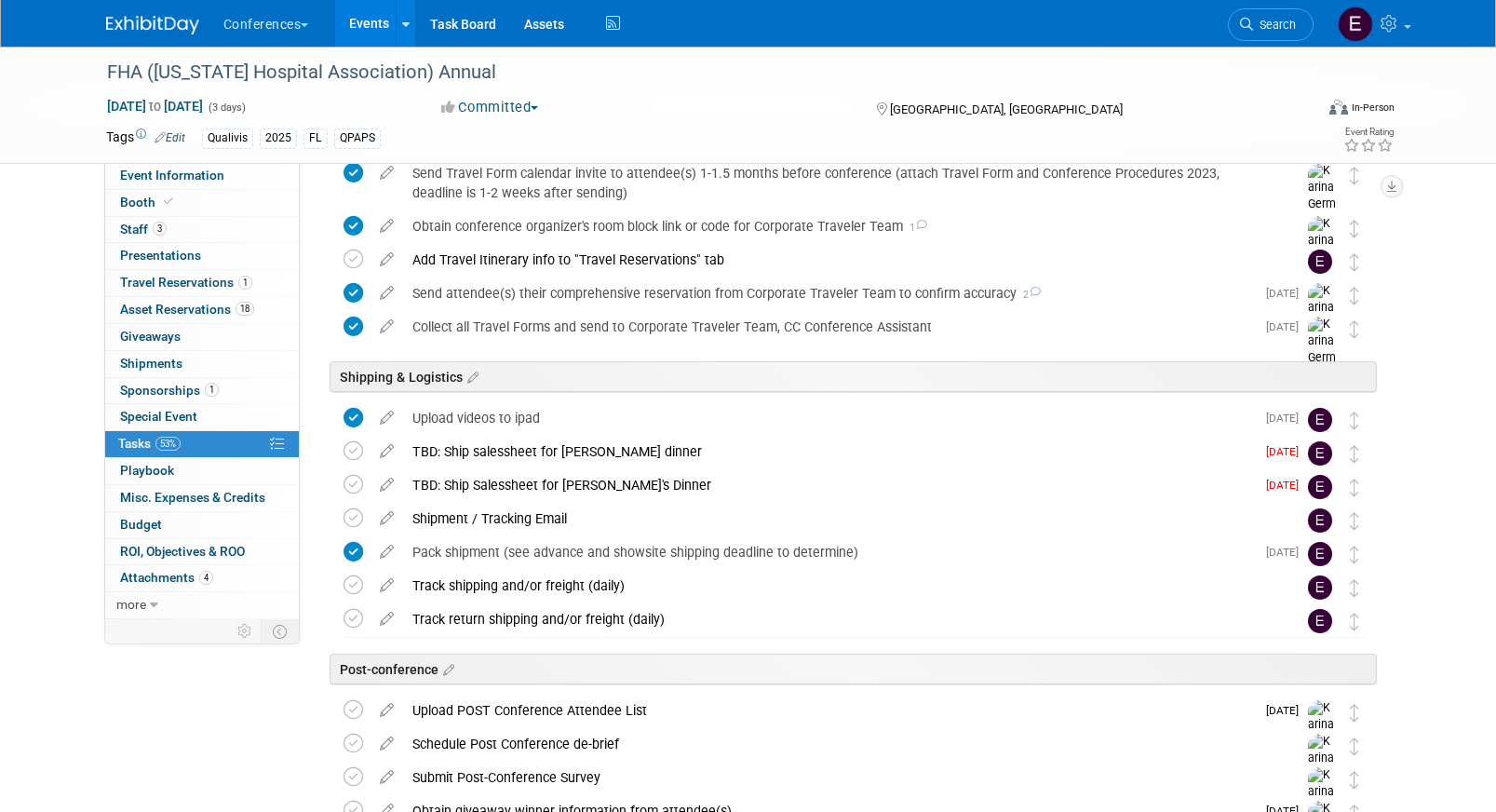
scroll to position [715, 0]
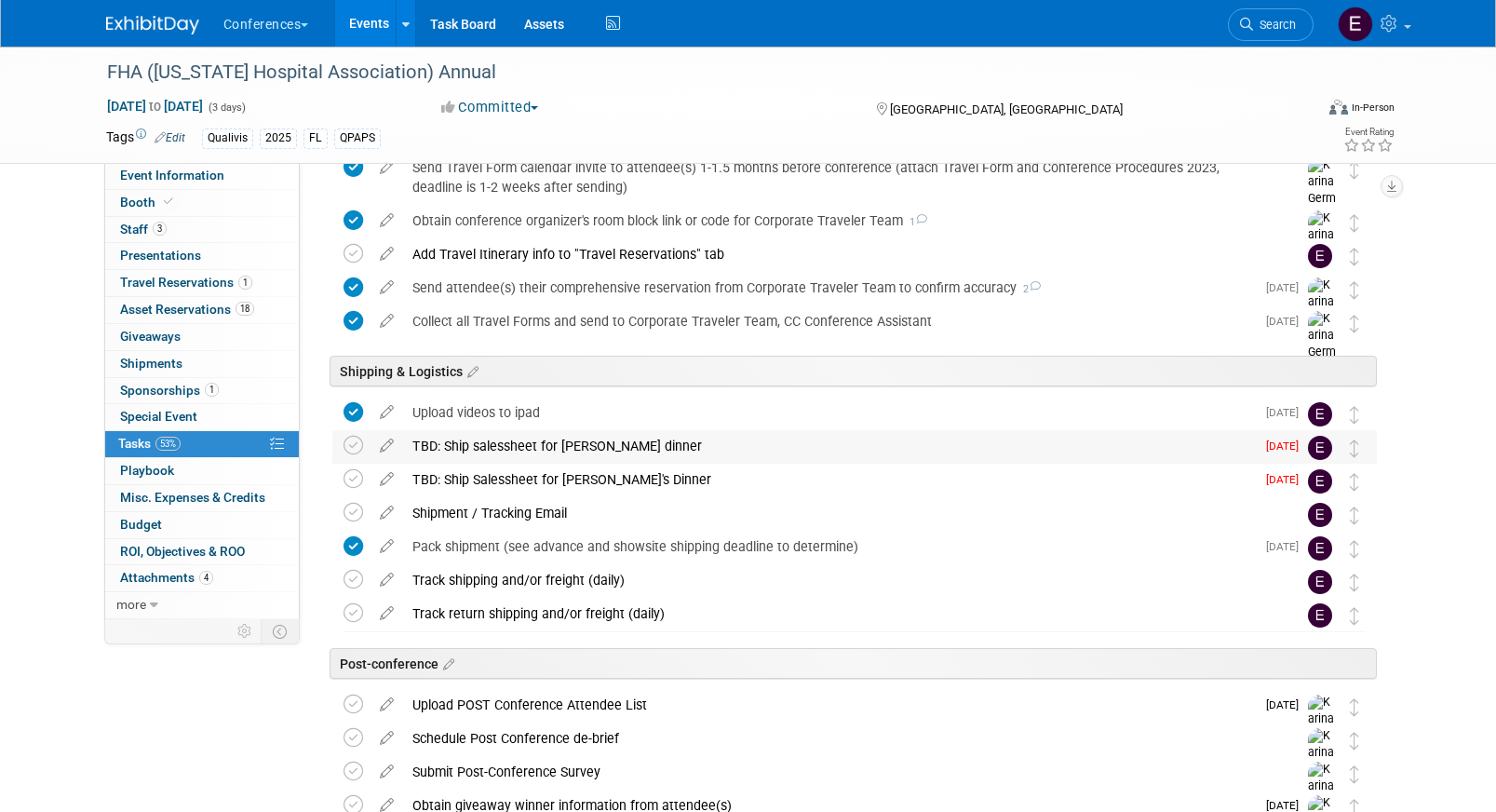
click at [526, 444] on div "TBD: Ship salessheet for Kelly's dinner" at bounding box center [829, 446] width 852 height 32
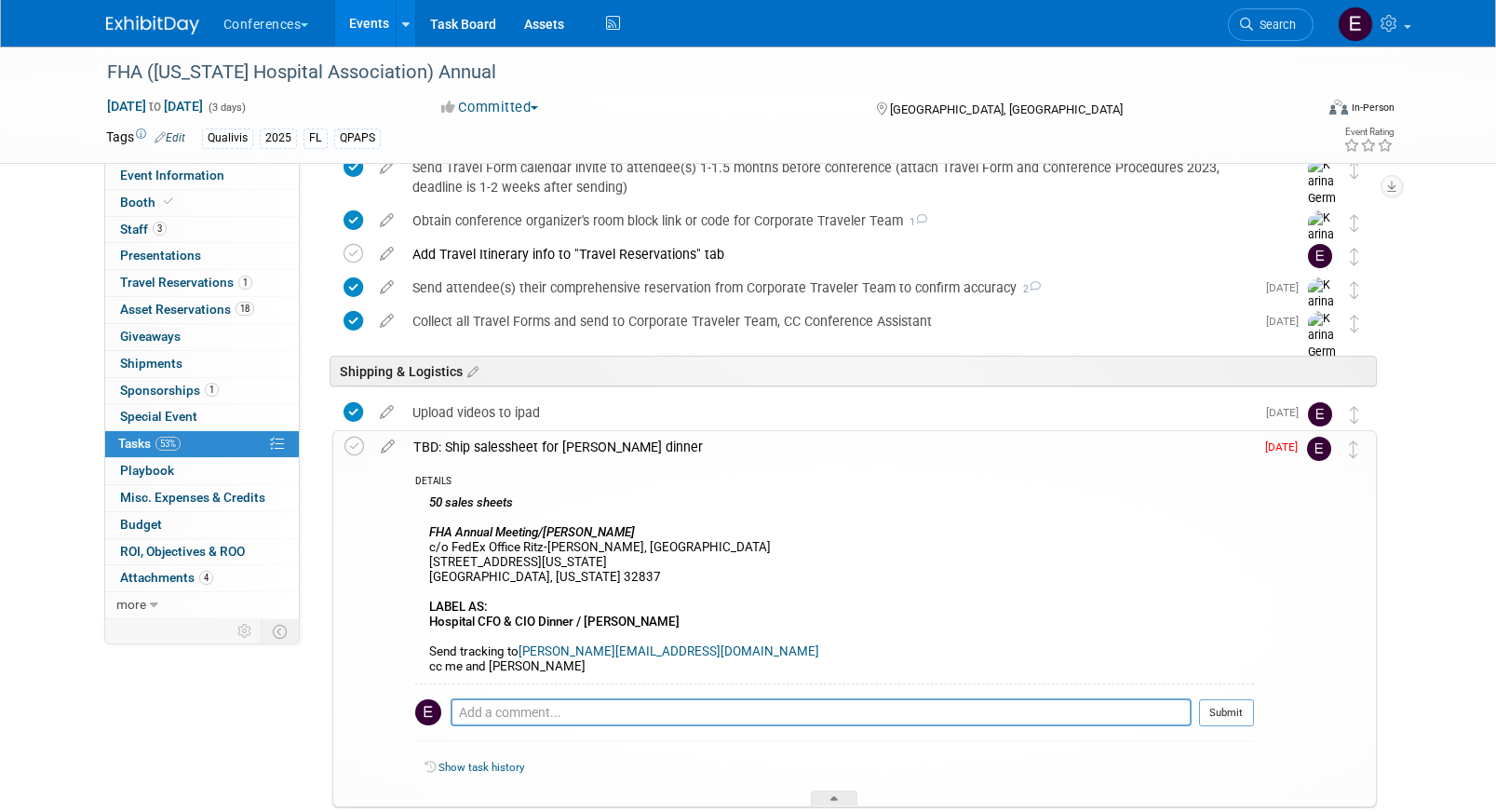
scroll to position [807, 0]
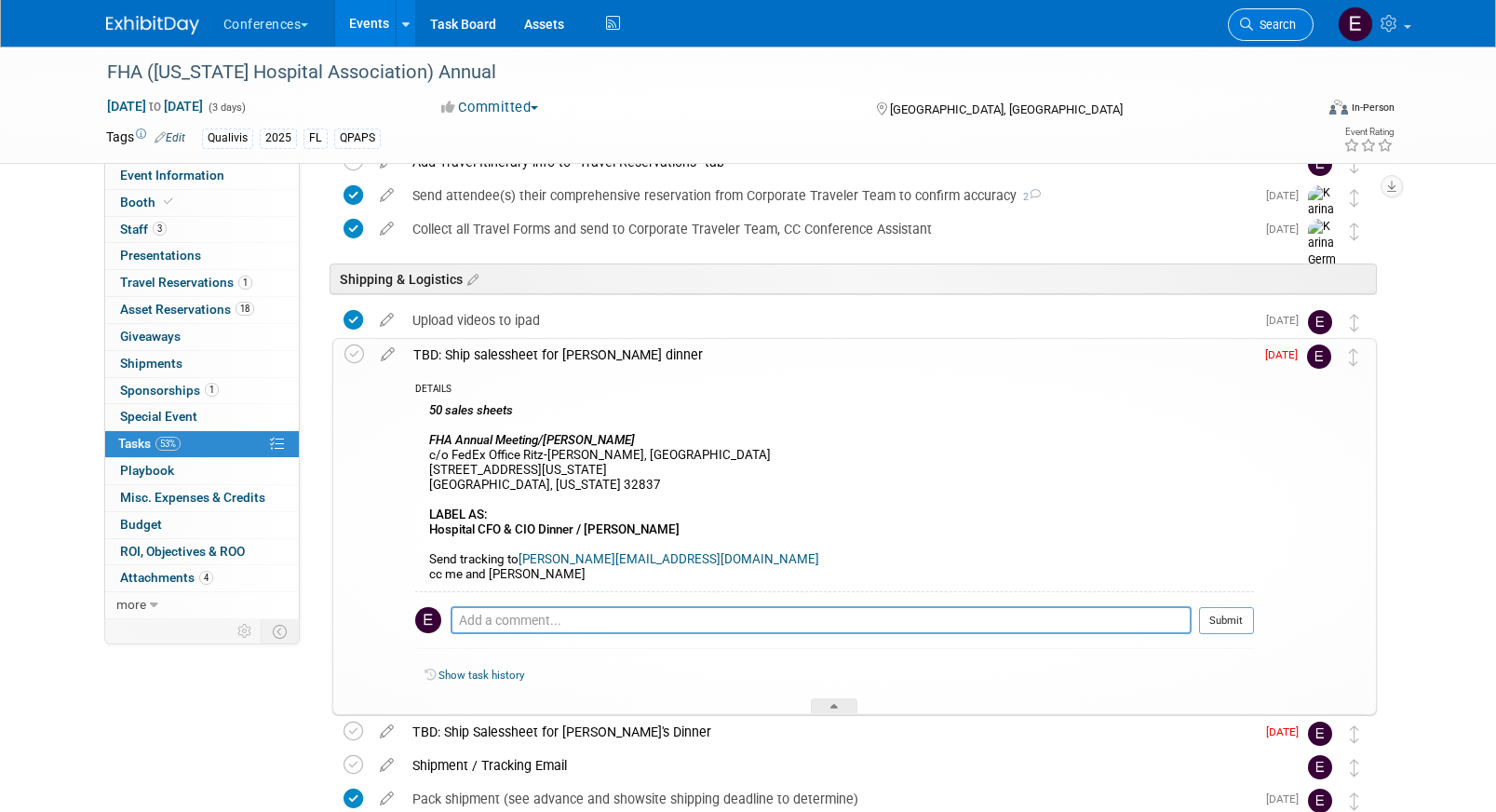
click at [1258, 22] on span "Search" at bounding box center [1275, 24] width 43 height 14
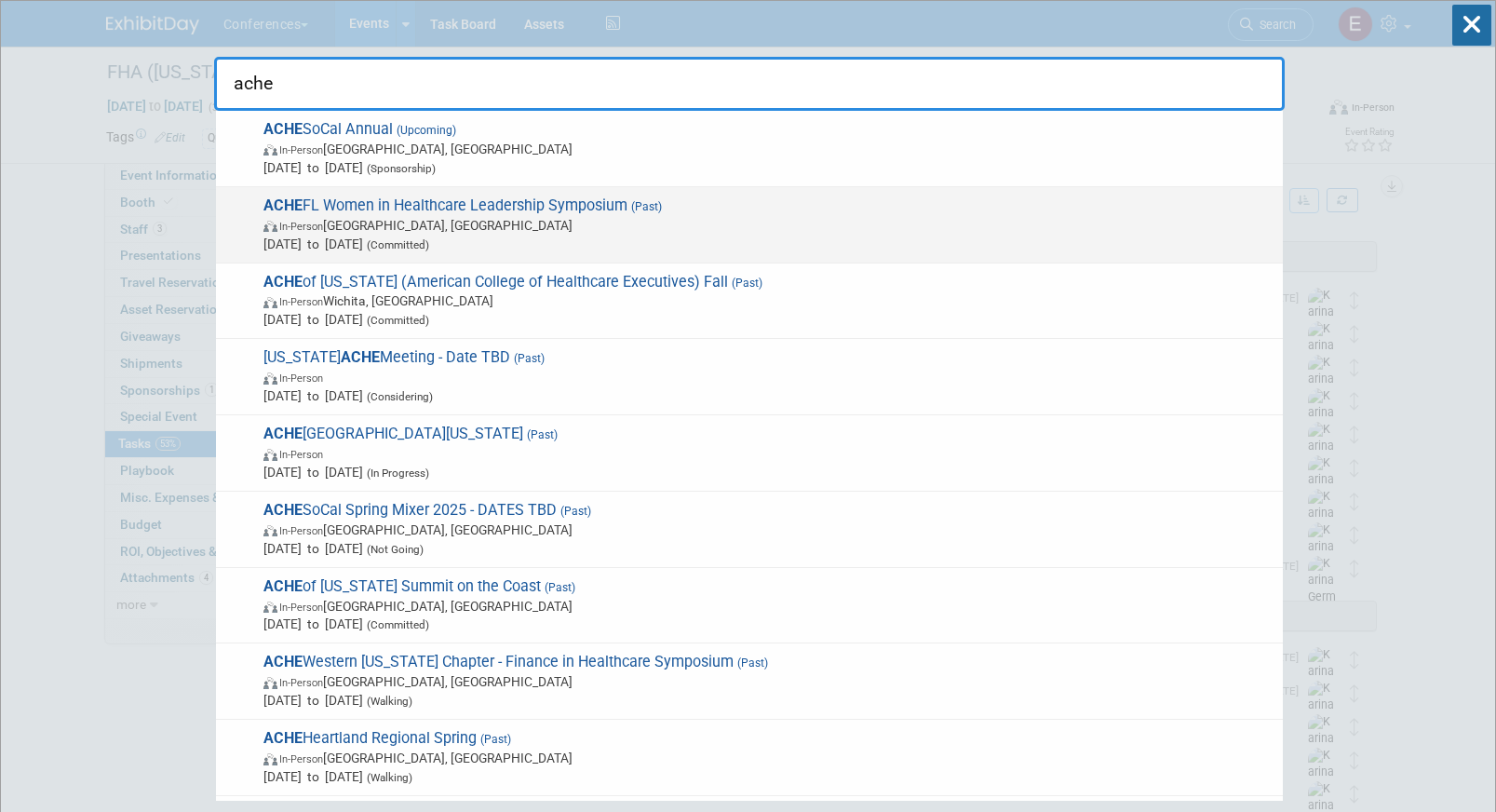
type input "ache"
click at [763, 219] on span "In-Person Orlando, FL" at bounding box center [769, 226] width 1010 height 19
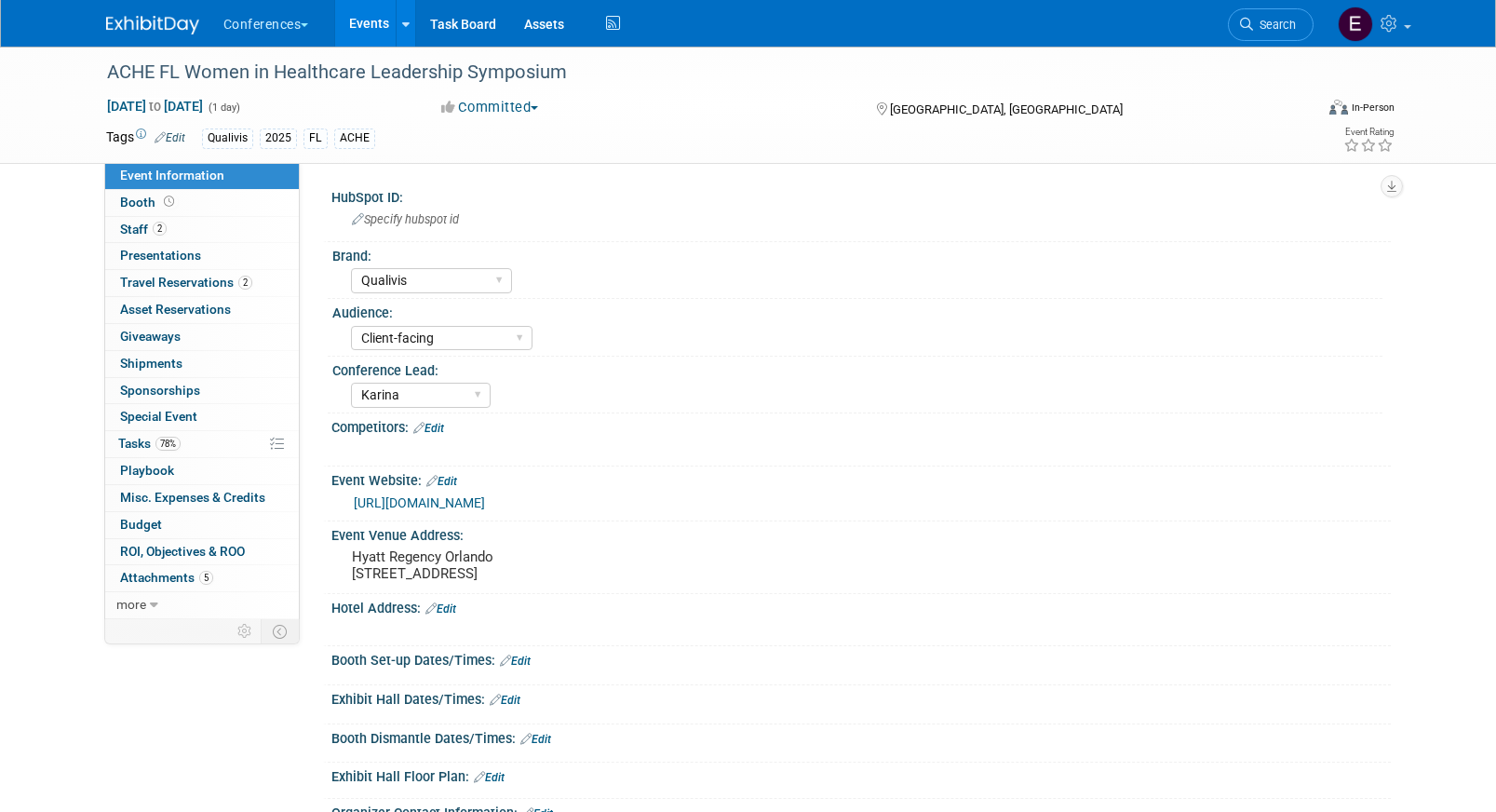
select select "Qualivis"
select select "Client-facing"
select select "Karina"
click at [208, 228] on link "2 Staff 2" at bounding box center [202, 230] width 194 height 26
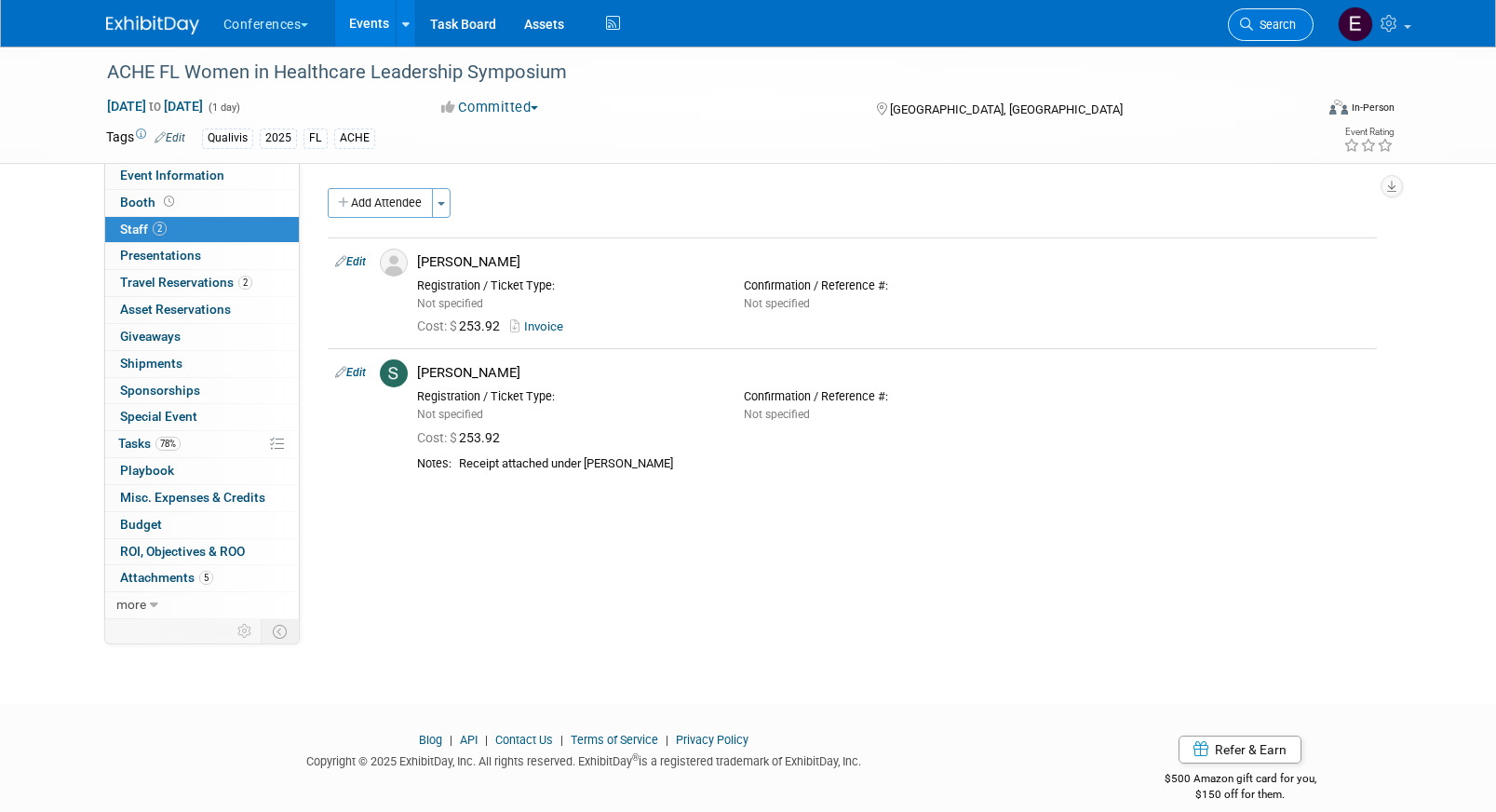
click at [1269, 33] on link "Search" at bounding box center [1271, 24] width 86 height 33
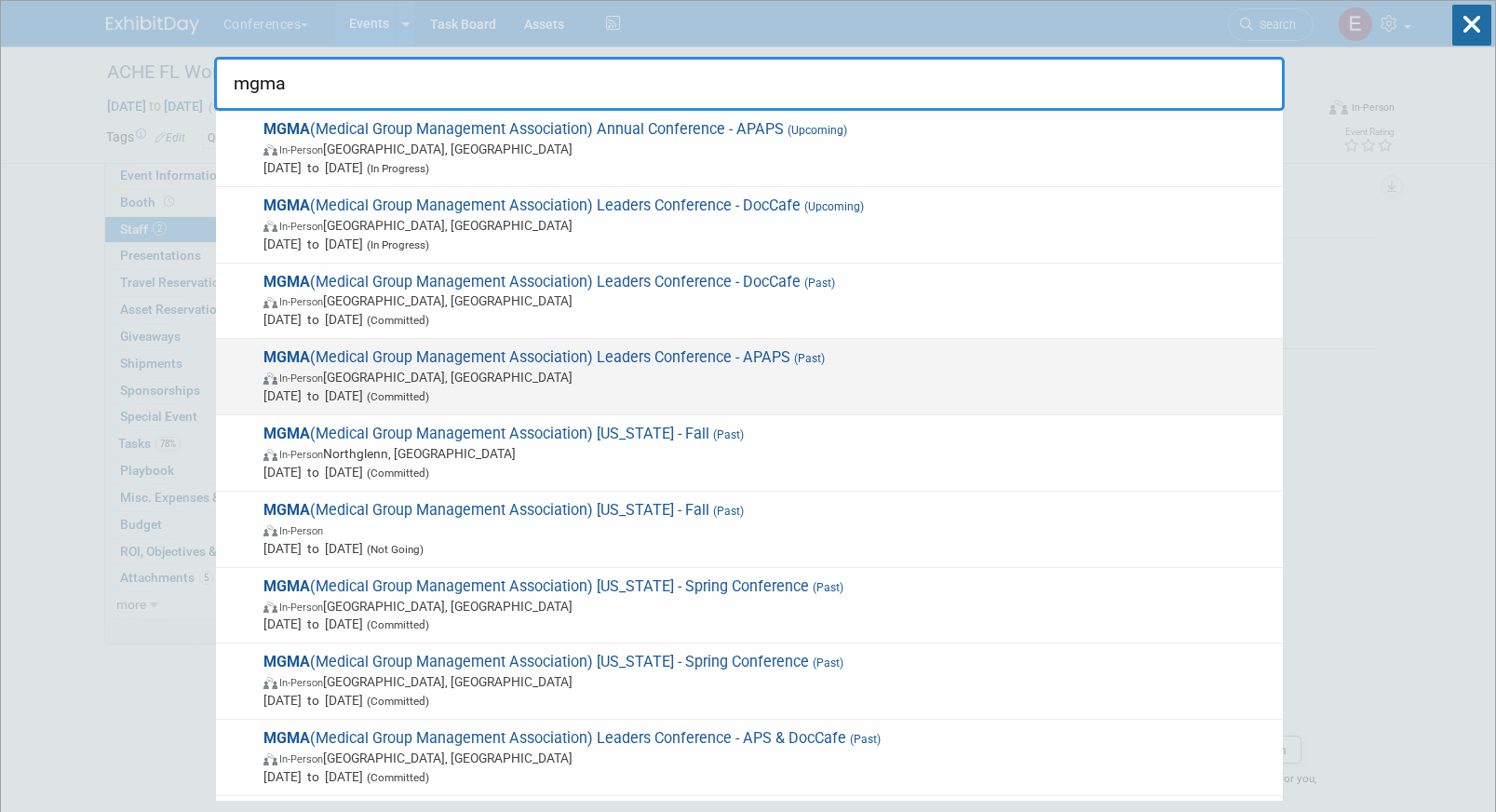
type input "mgma"
click at [774, 353] on span "MGMA (Medical Group Management Association) Leaders Conference - APAPS (Past) I…" at bounding box center [766, 376] width 1016 height 57
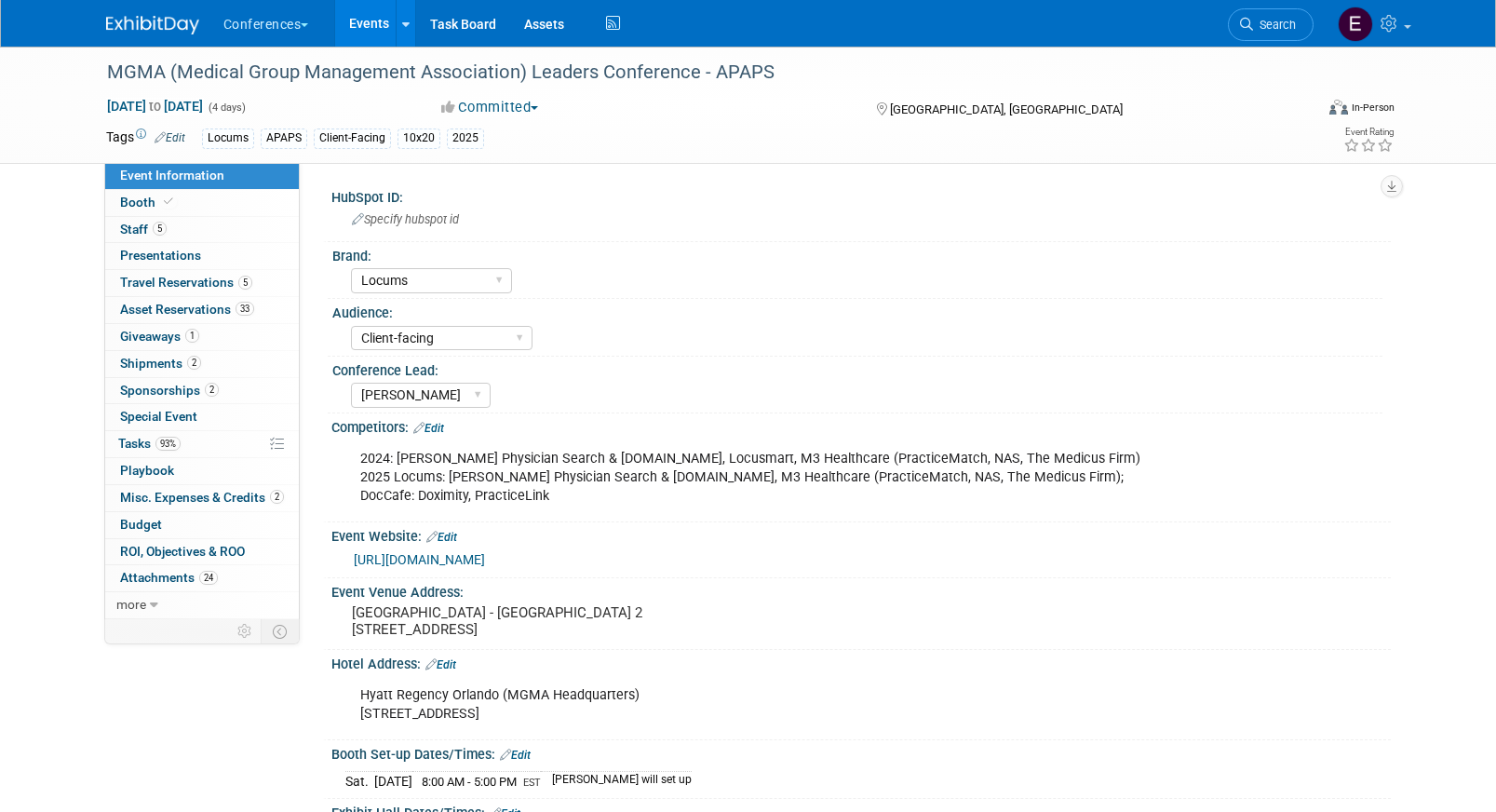
select select "Locums"
select select "Client-facing"
select select "[PERSON_NAME]"
click at [169, 289] on span "Travel Reservations 5" at bounding box center [187, 282] width 132 height 15
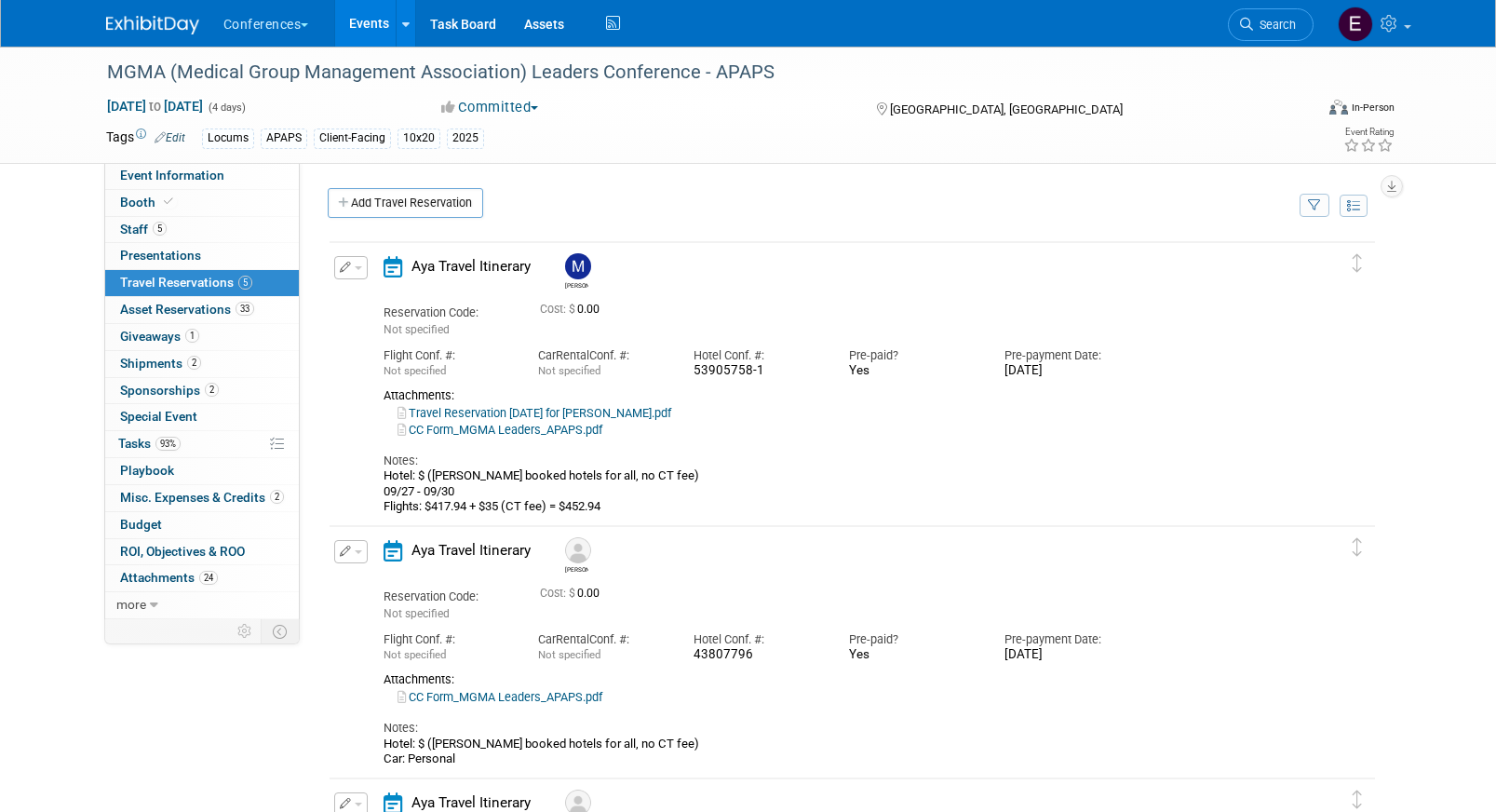
click at [590, 434] on link "CC Form_MGMA Leaders_APAPS.pdf" at bounding box center [500, 429] width 205 height 14
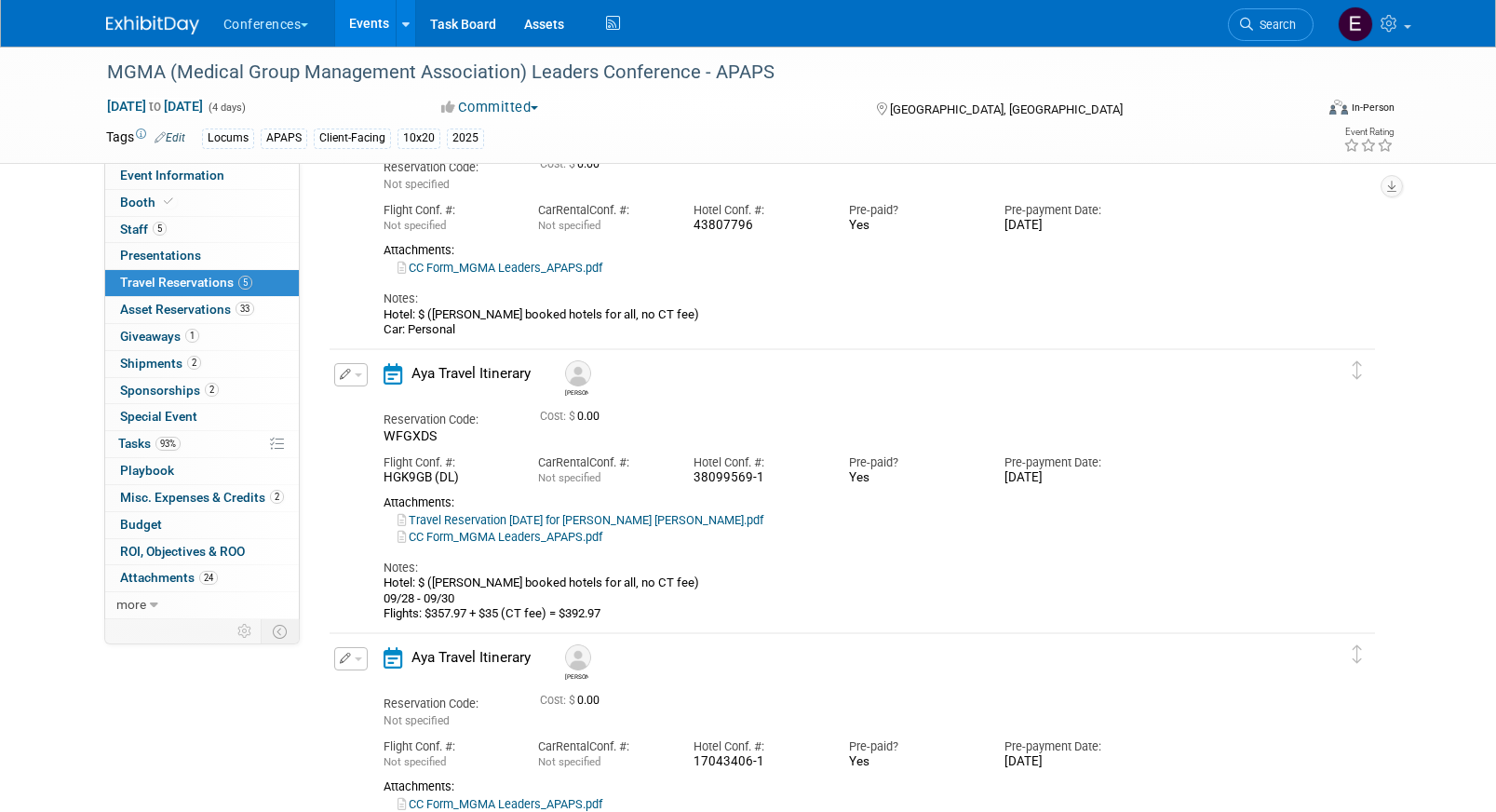
scroll to position [425, 0]
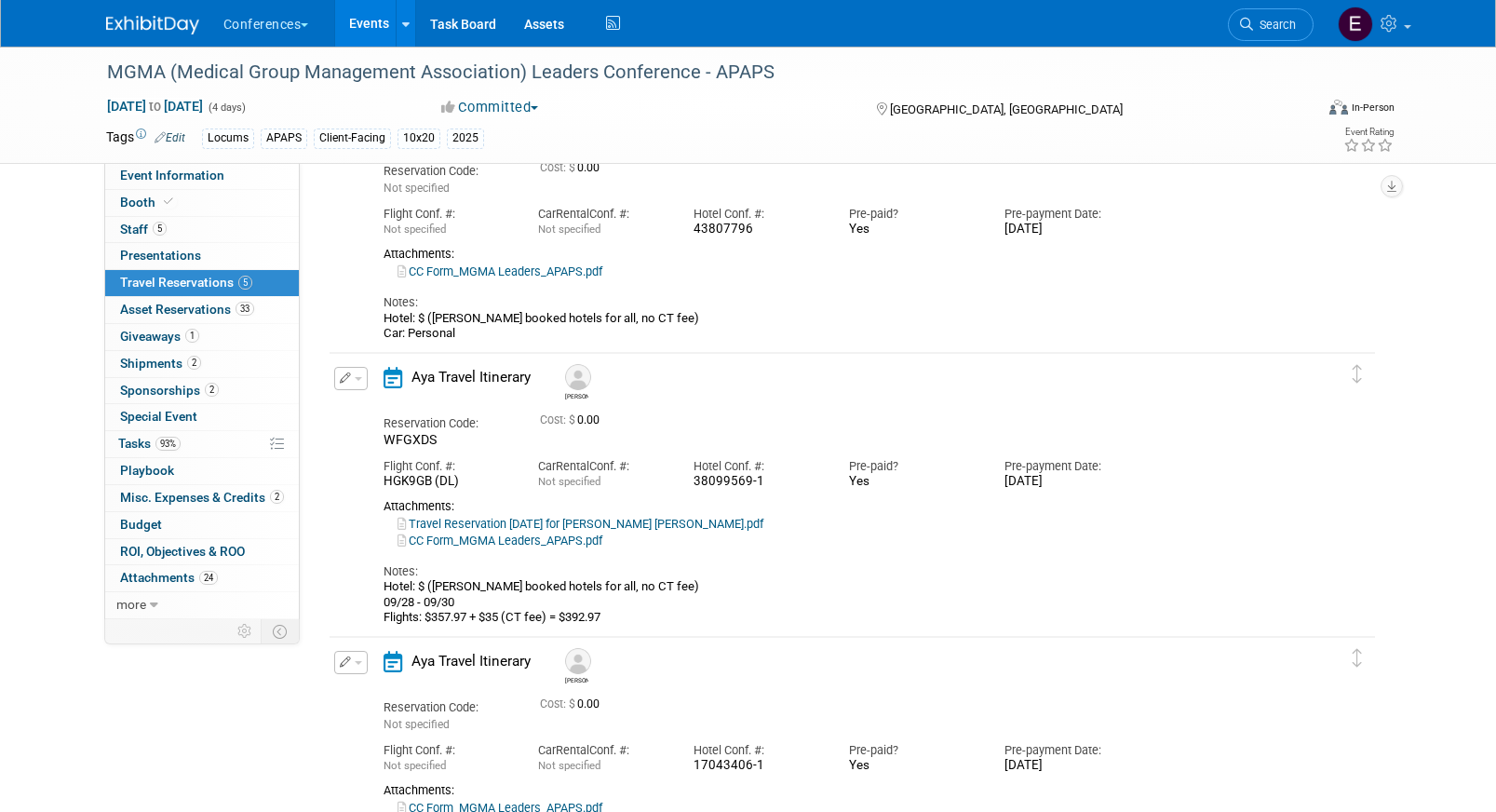
click at [351, 378] on button "button" at bounding box center [351, 378] width 34 height 23
click at [384, 405] on button "Edit Reservation" at bounding box center [413, 410] width 158 height 27
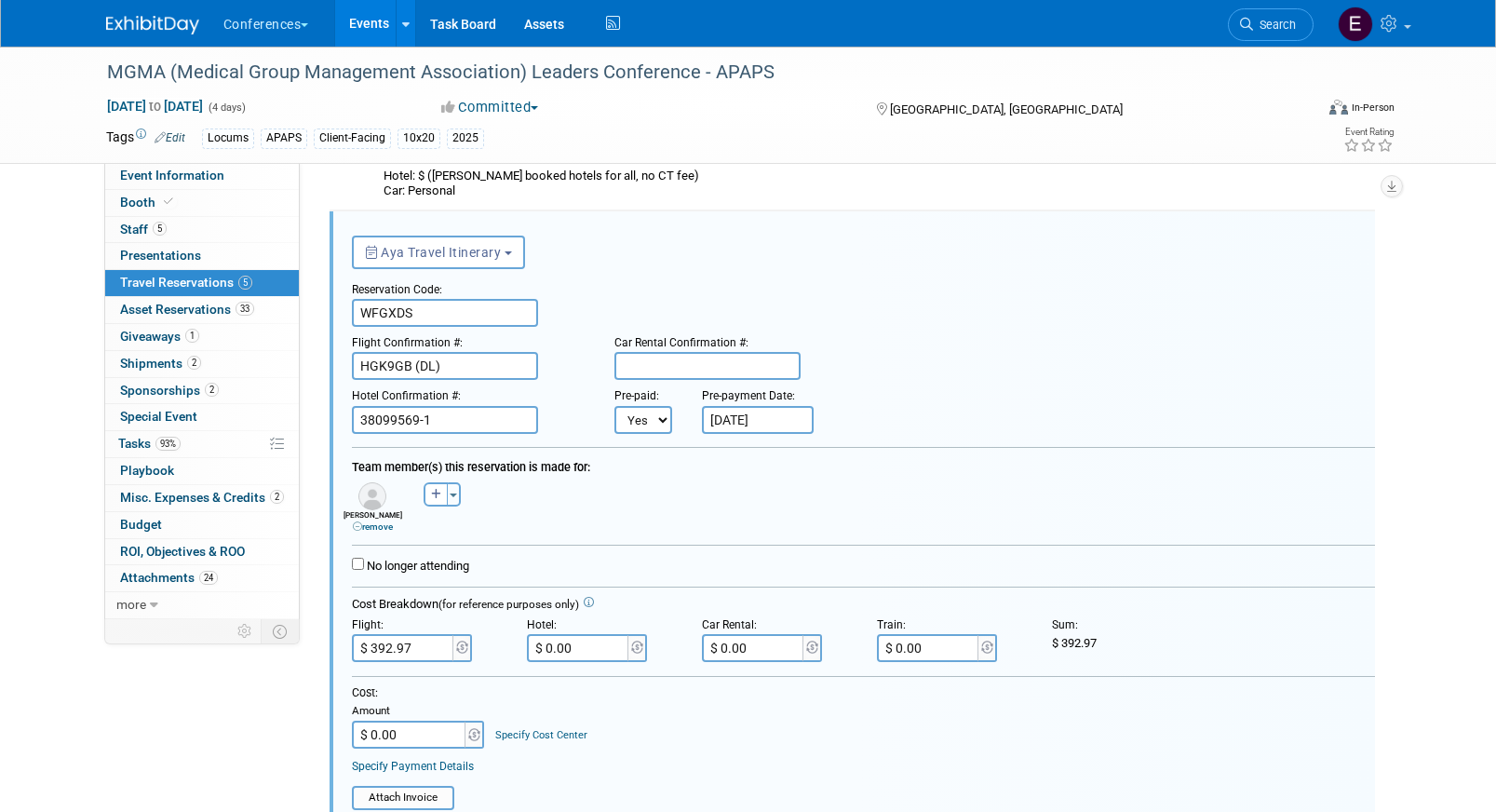
scroll to position [0, 0]
click at [583, 655] on input "$ 0.00" at bounding box center [579, 648] width 104 height 28
type input "$ 633.36"
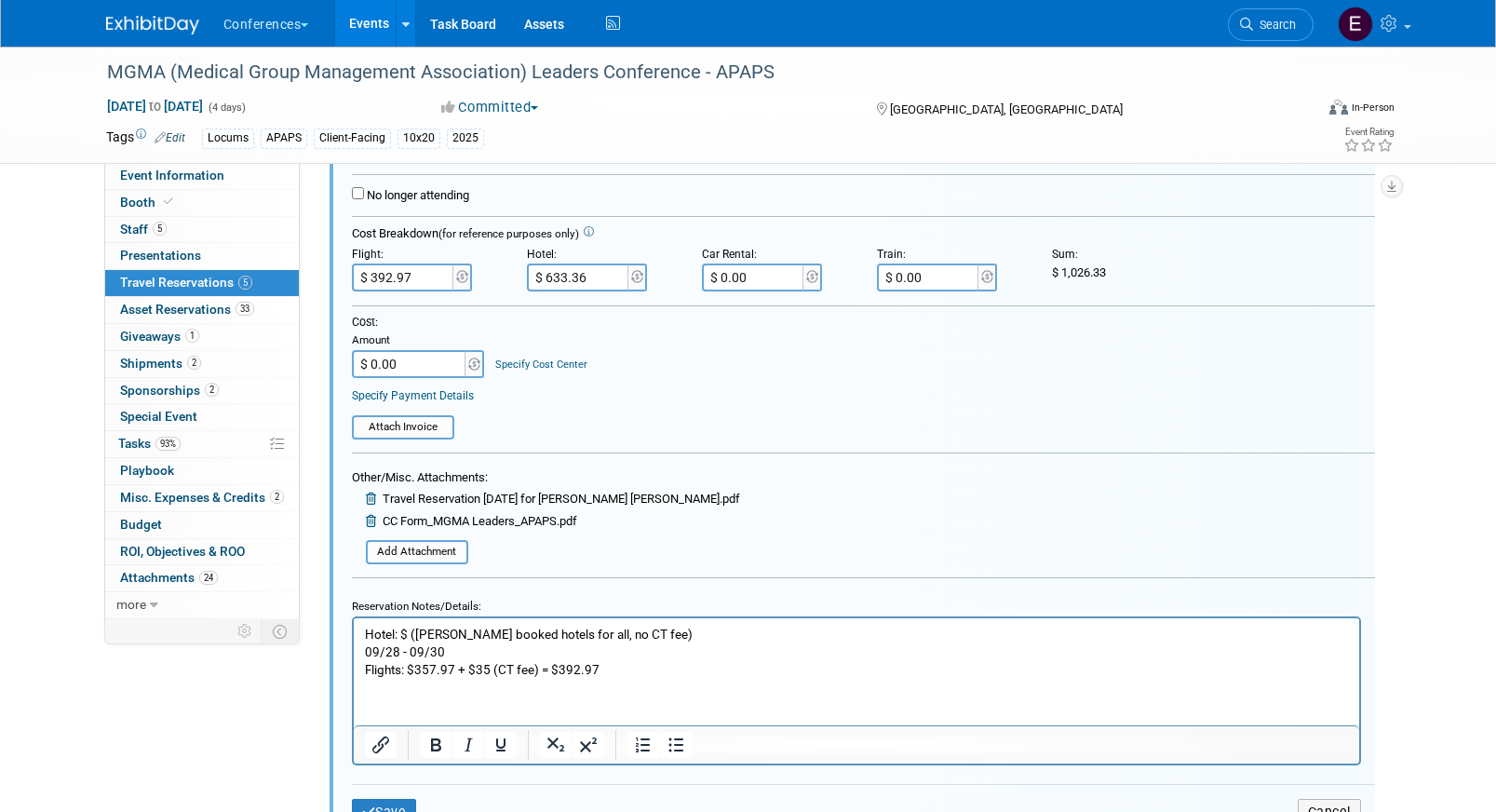
scroll to position [918, 0]
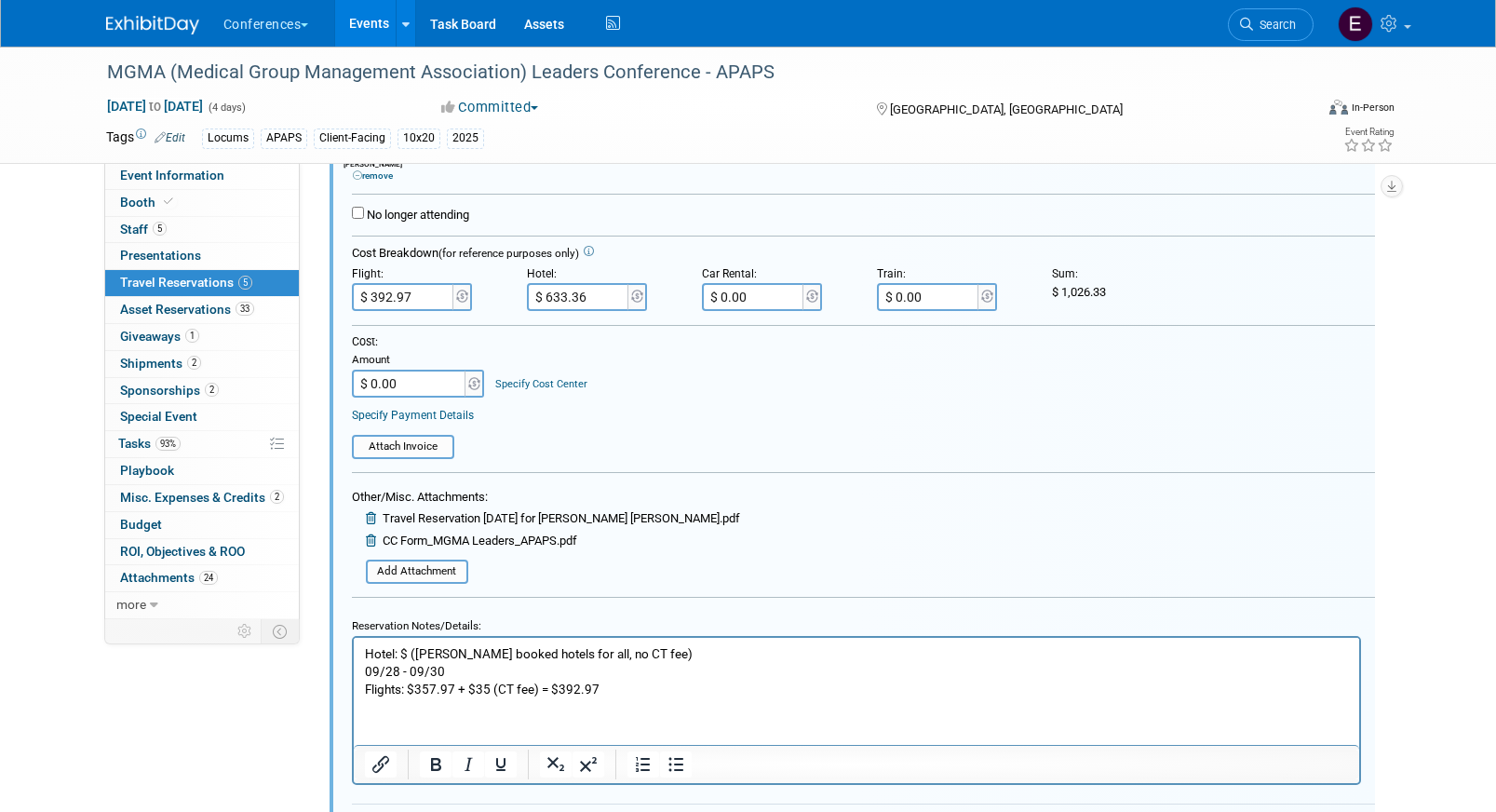
click at [444, 384] on input "$ 0.00" at bounding box center [409, 383] width 117 height 28
click at [594, 304] on input "$ 633.36" at bounding box center [579, 297] width 104 height 28
click at [422, 649] on p "Hotel: $ (Mel booked hotels for all, no CT fee) 09/28 - 09/30 Flights: $357.97 …" at bounding box center [855, 670] width 984 height 53
click at [409, 649] on p "Hotel: $ (Mel booked hotels for all, no CT fee) 09/28 - 09/30 Flights: $357.97 …" at bounding box center [855, 670] width 984 height 53
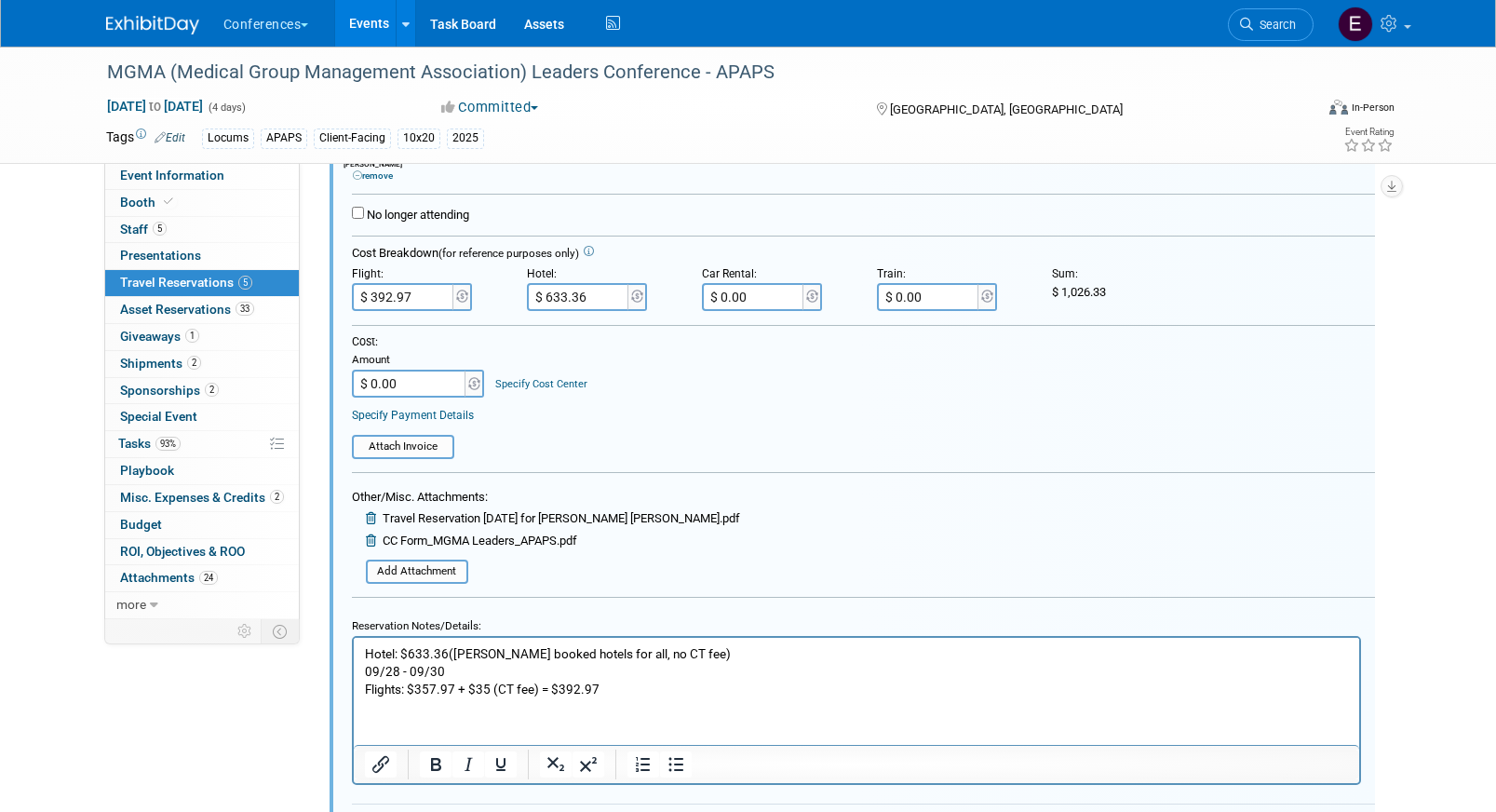
click at [444, 651] on p "Hotel: $633.36(Mel booked hotels for all, no CT fee) 09/28 - 09/30 Flights: $35…" at bounding box center [855, 670] width 984 height 53
click at [405, 387] on input "$ 0.00" at bounding box center [409, 383] width 117 height 28
type input "$ 1,026.33"
click at [546, 392] on td "Specify Cost Center Cost Center -- Not Specified -- Aya Education Aya Healthcar…" at bounding box center [536, 373] width 102 height 48
click at [534, 378] on link "Specify Cost Center" at bounding box center [541, 383] width 92 height 12
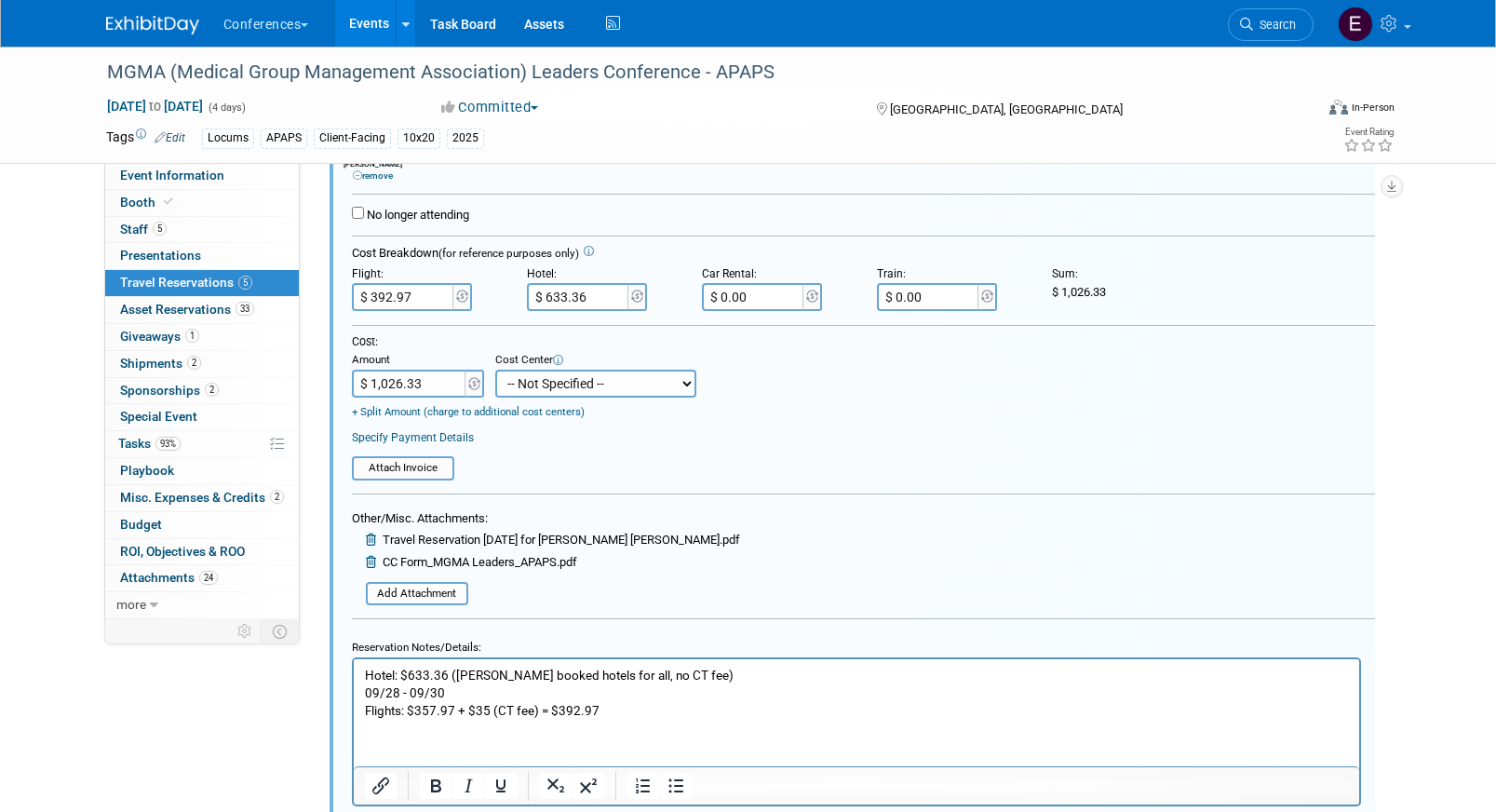
click at [558, 375] on select "-- Not Specified -- Aya Education Aya Healthcare Aya Locums Bespoke Corporate D…" at bounding box center [596, 383] width 201 height 28
select select "18965873"
click at [495, 370] on select "-- Not Specified -- Aya Education Aya Healthcare Aya Locums Bespoke Corporate D…" at bounding box center [596, 383] width 201 height 28
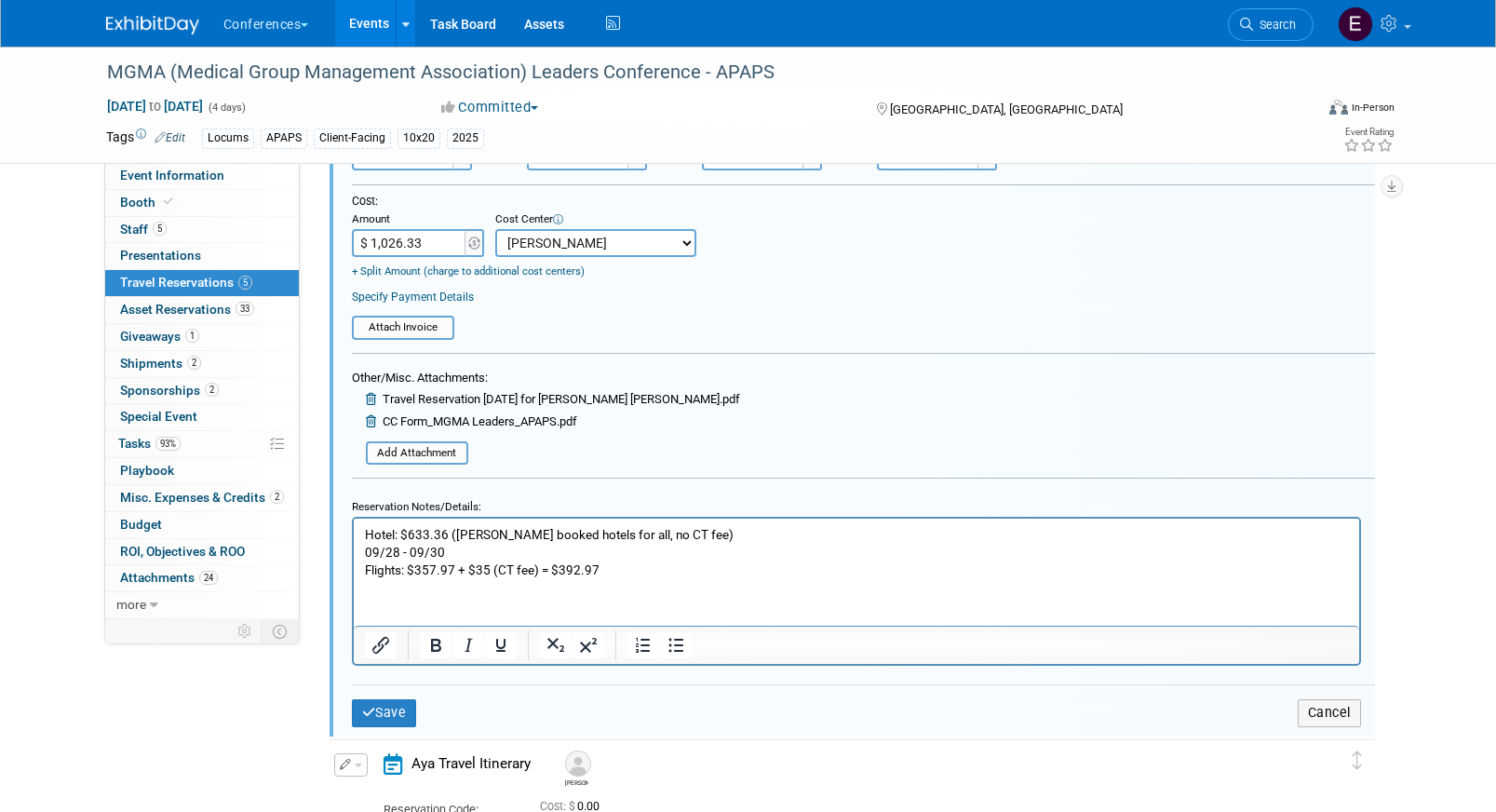
scroll to position [1089, 0]
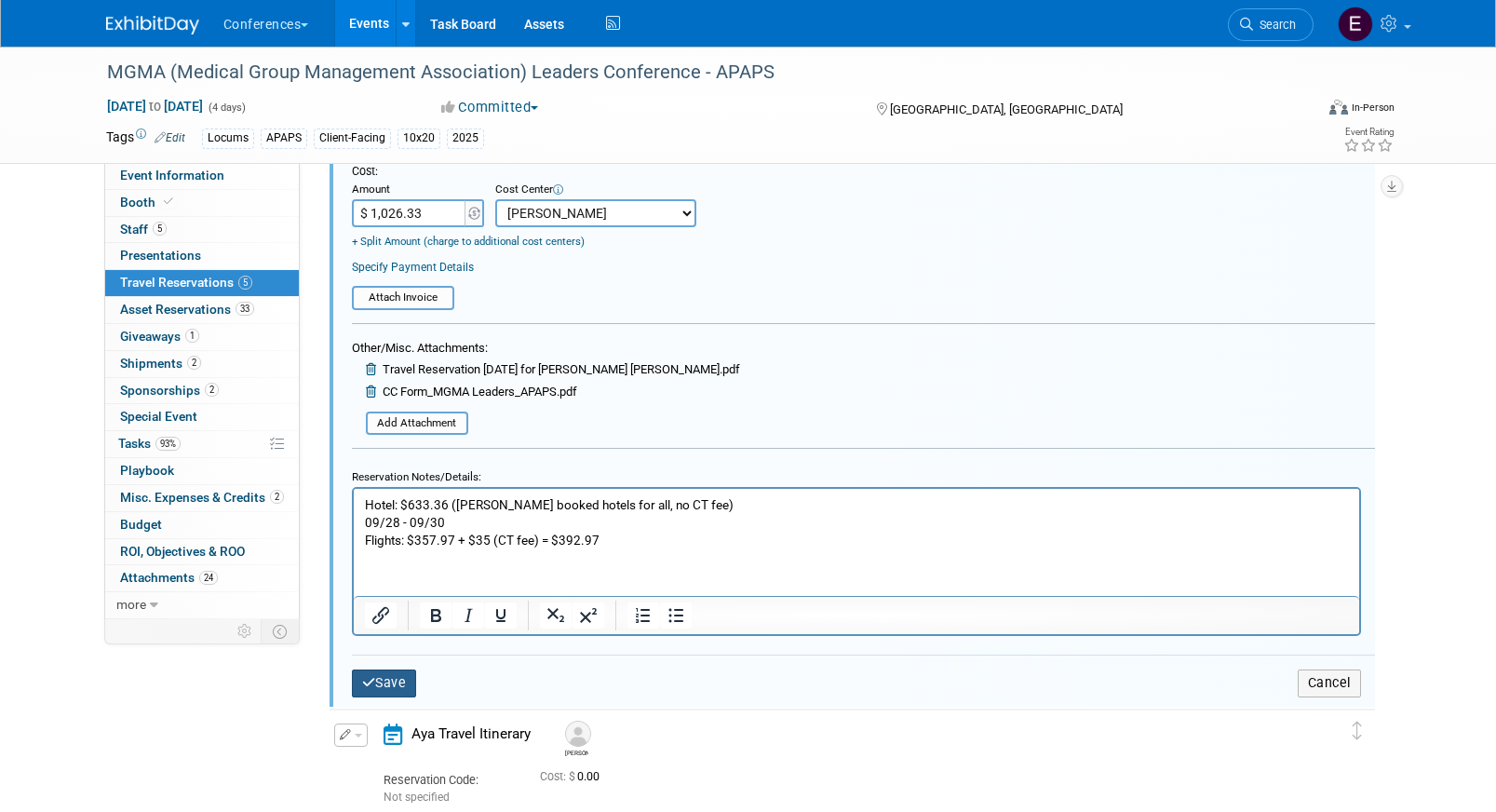
click at [395, 689] on button "Save" at bounding box center [384, 682] width 65 height 27
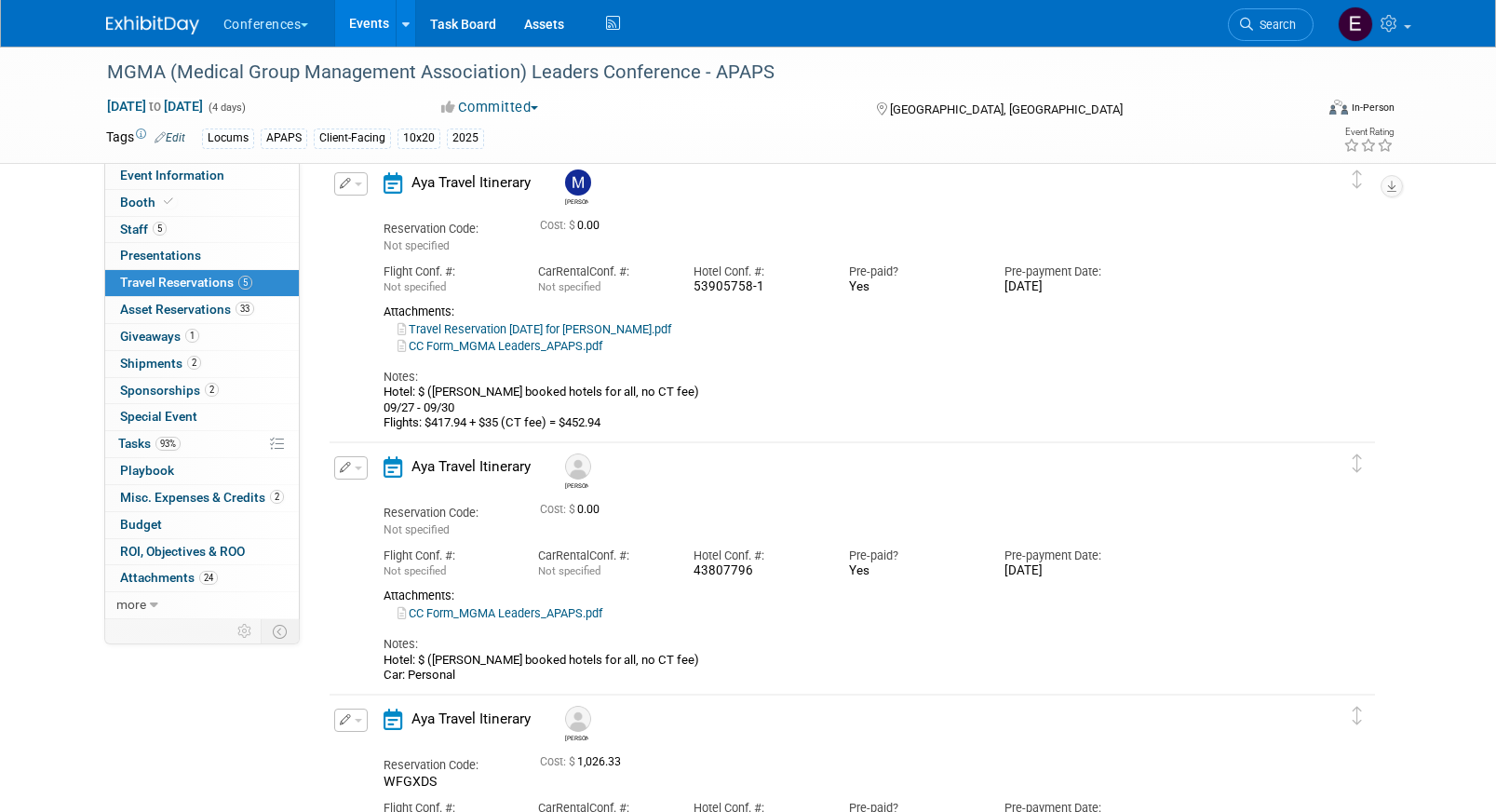
scroll to position [0, 0]
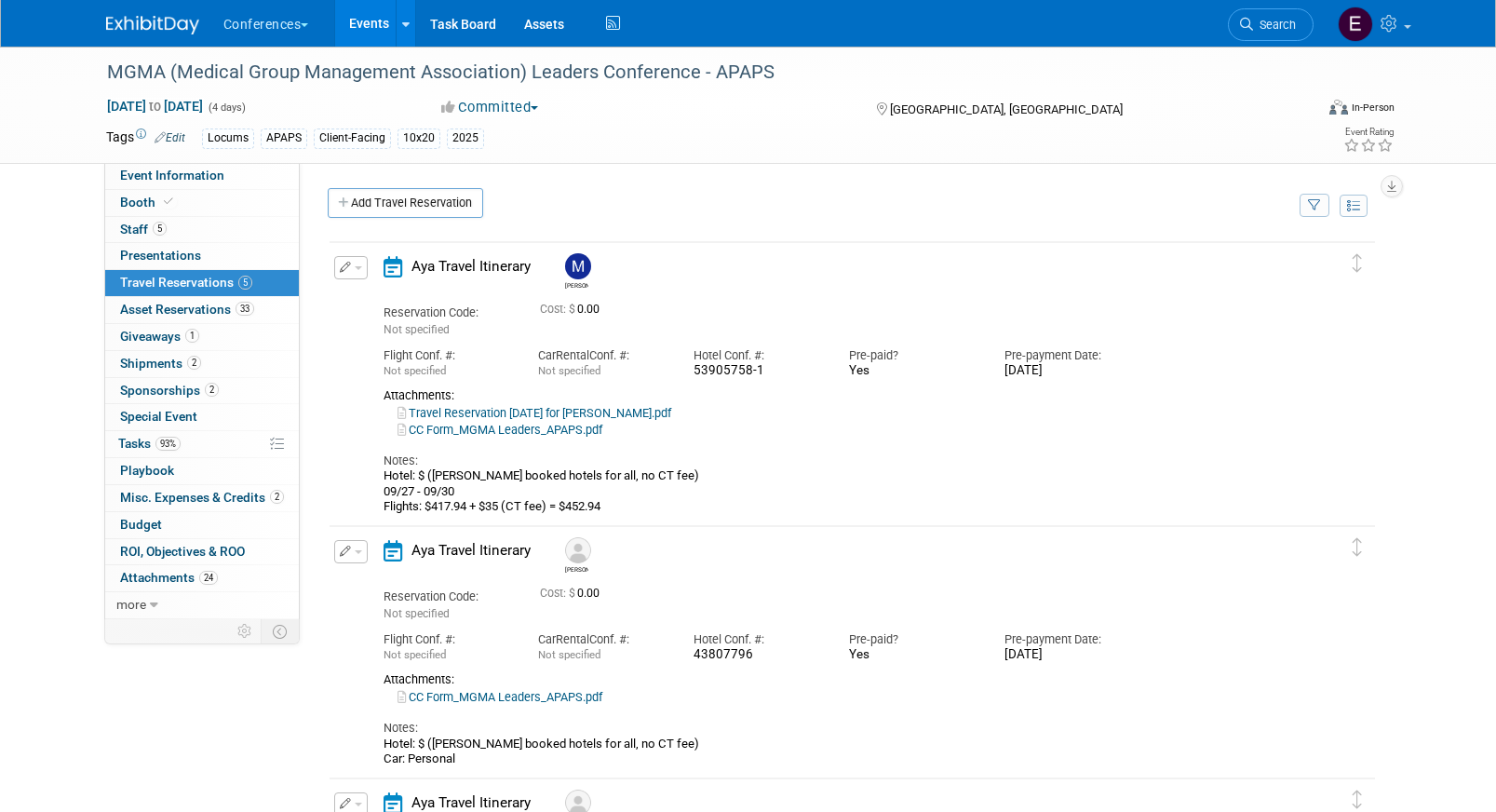
click at [354, 269] on span "button" at bounding box center [358, 268] width 7 height 4
click at [382, 294] on button "Edit Reservation" at bounding box center [413, 300] width 158 height 27
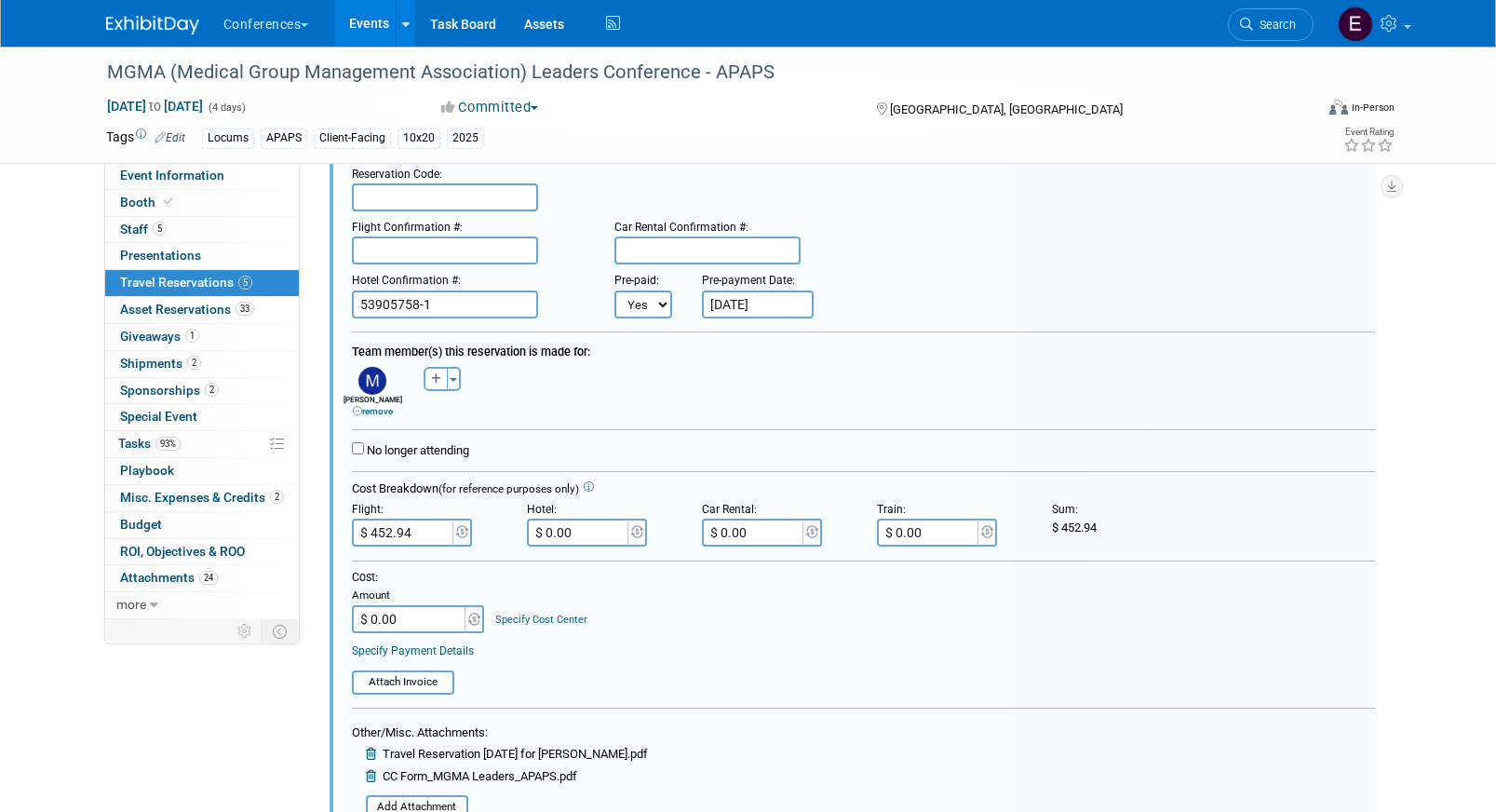
scroll to position [148, 0]
click at [603, 528] on input "$ 0.00" at bounding box center [579, 531] width 104 height 28
type input "$ 950.04"
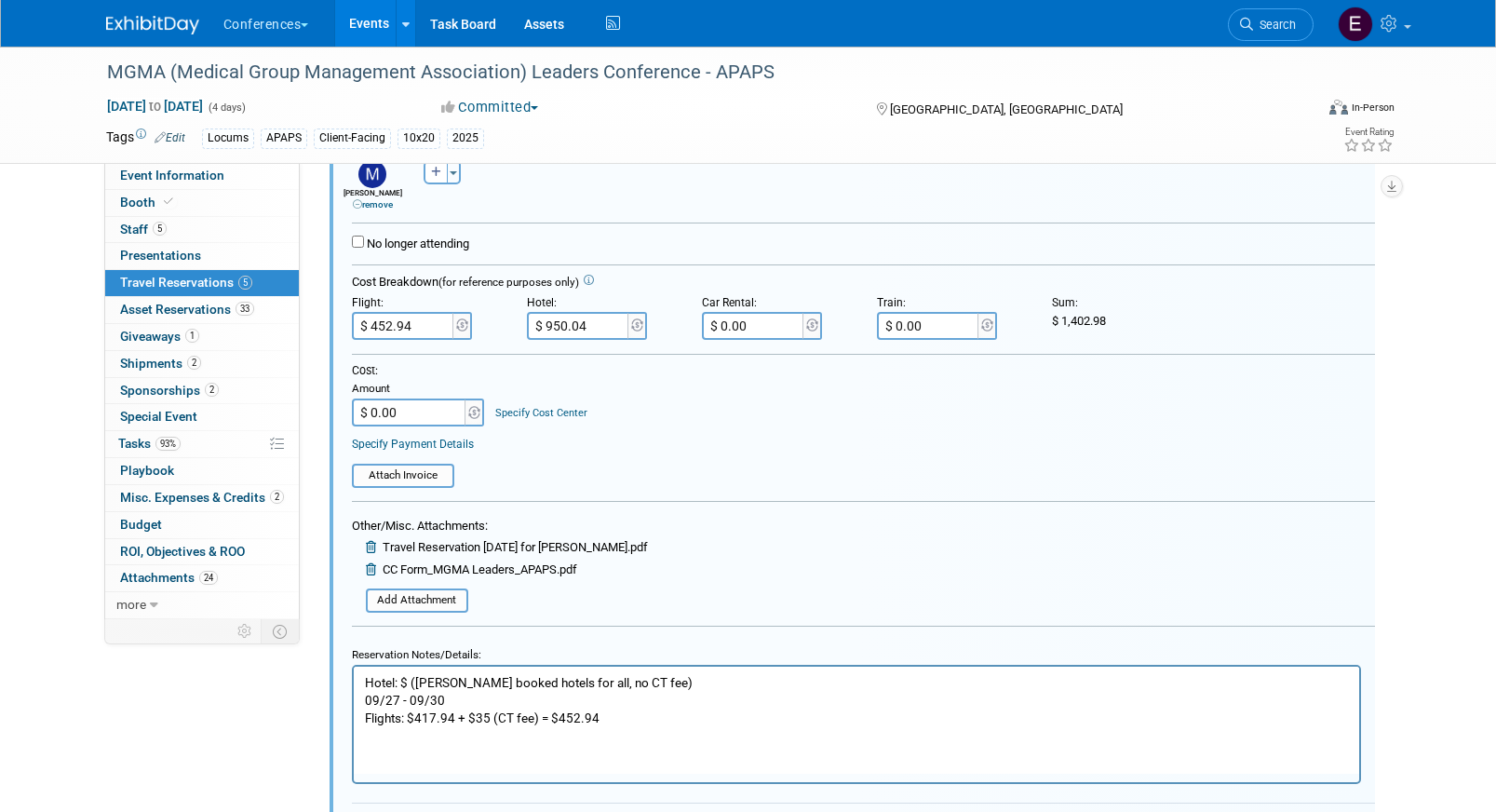
scroll to position [356, 0]
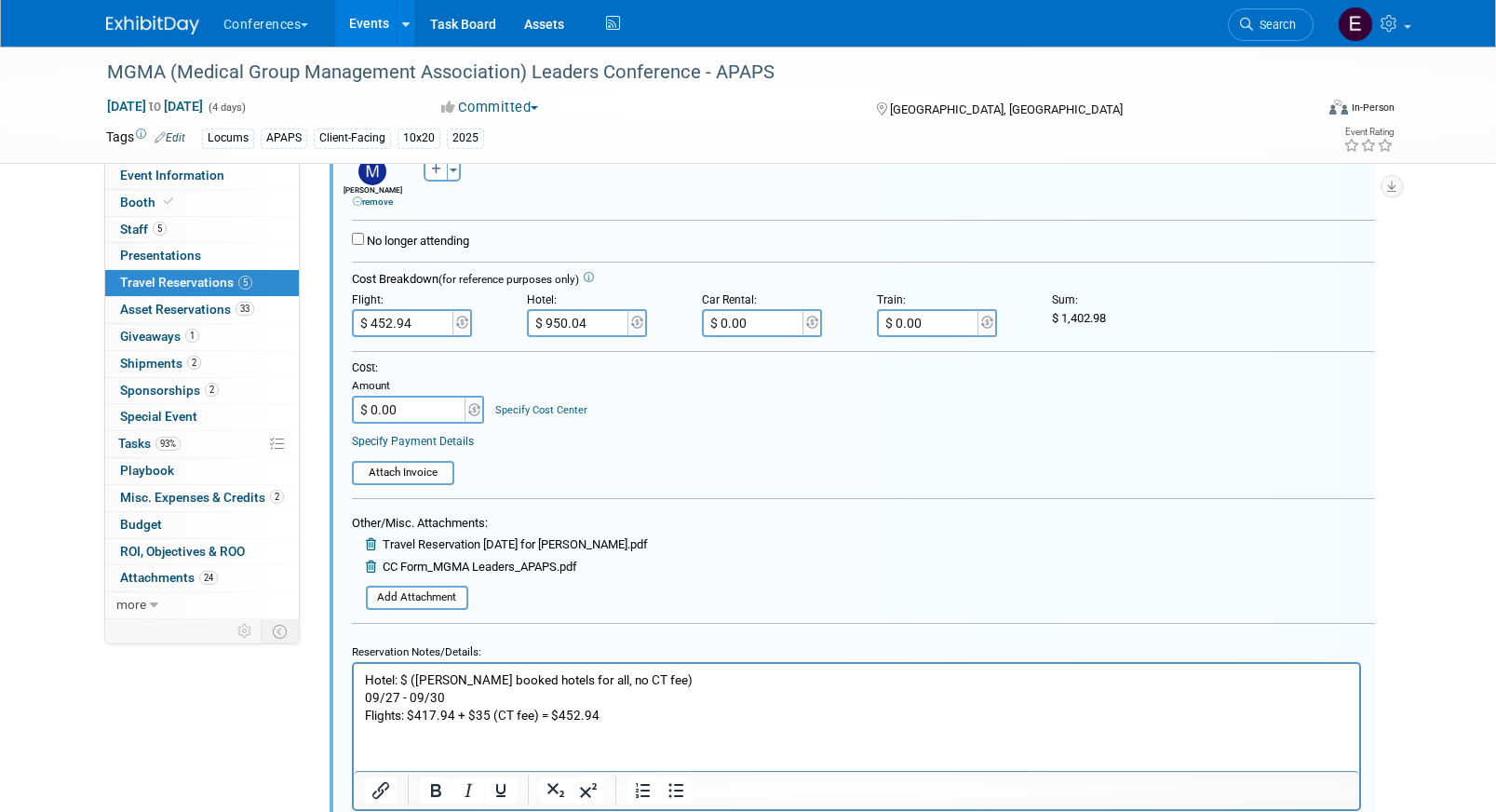
click at [593, 324] on input "$ 950.04" at bounding box center [579, 323] width 104 height 28
click at [406, 674] on p "Hotel: $ (Mel booked hotels for all, no CT fee) 09/27 - 09/30 Flights: $417.94 …" at bounding box center [855, 696] width 984 height 53
click at [424, 414] on input "$ 0.00" at bounding box center [409, 409] width 117 height 28
type input "$ 1,402.98"
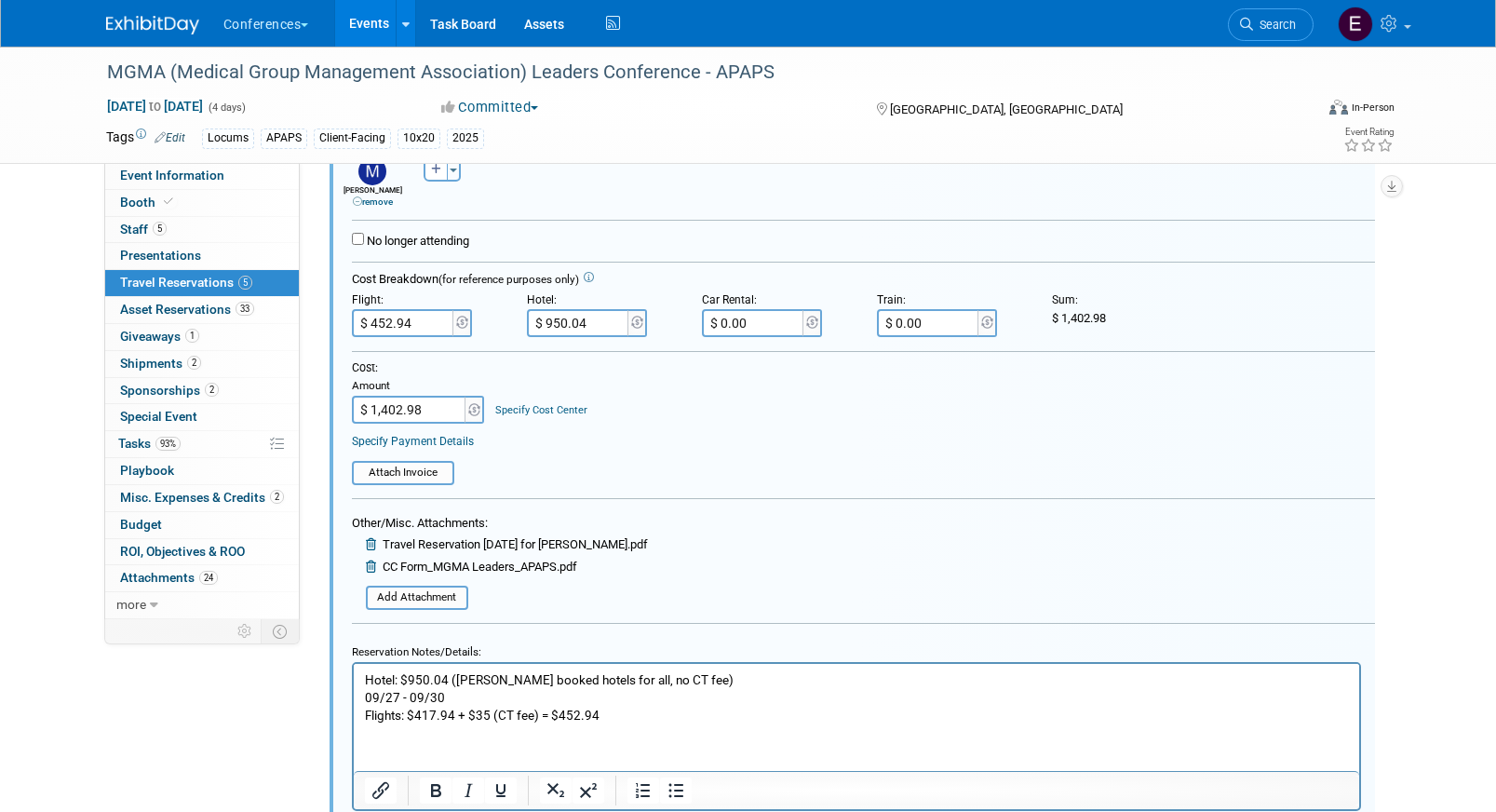
click at [518, 410] on link "Specify Cost Center" at bounding box center [541, 409] width 92 height 12
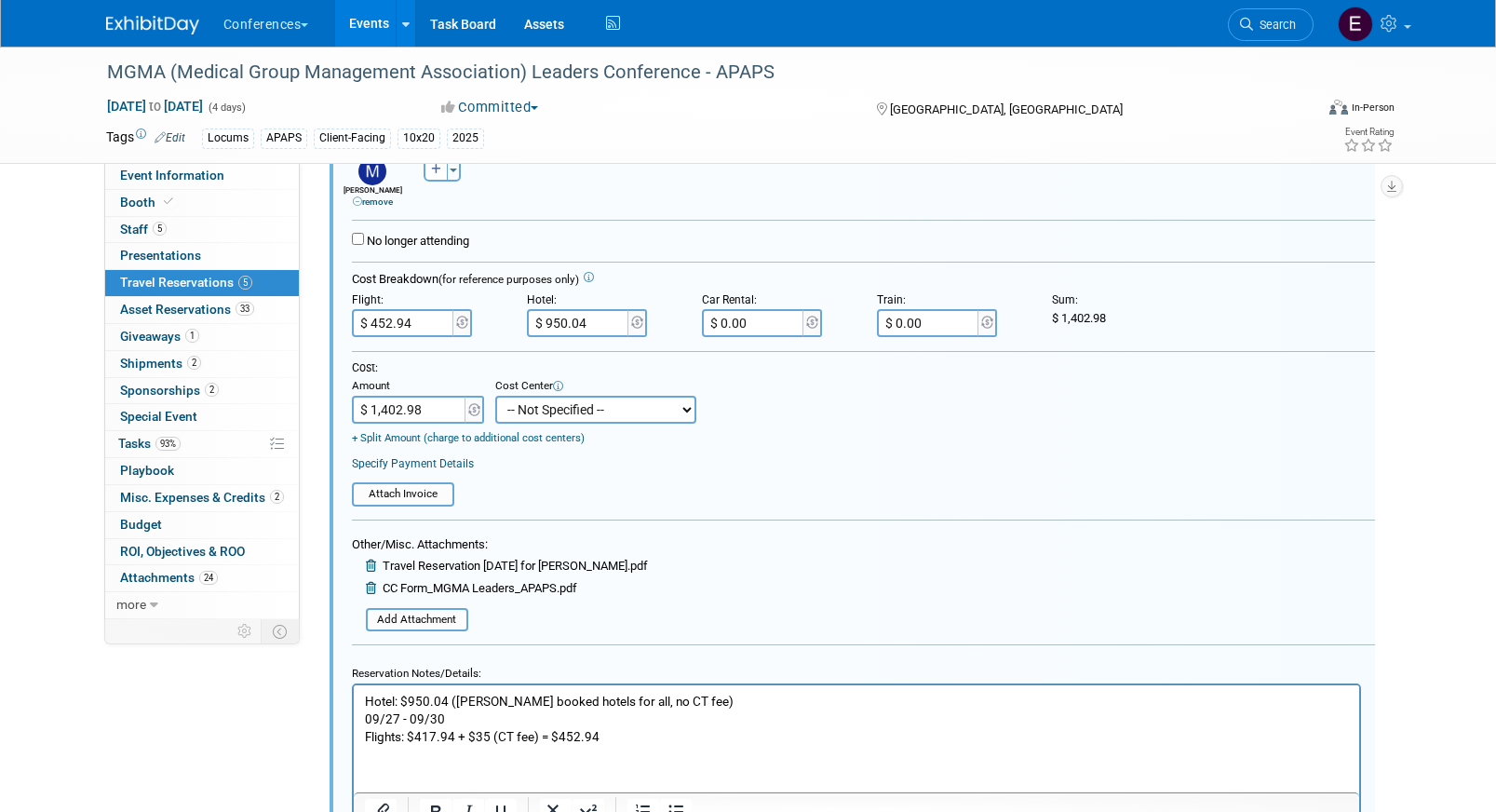
click at [532, 411] on select "-- Not Specified -- Aya Education Aya Healthcare Aya Locums Bespoke Corporate D…" at bounding box center [596, 409] width 201 height 28
select select "18965873"
click at [495, 396] on select "-- Not Specified -- Aya Education Aya Healthcare Aya Locums Bespoke Corporate D…" at bounding box center [596, 409] width 201 height 28
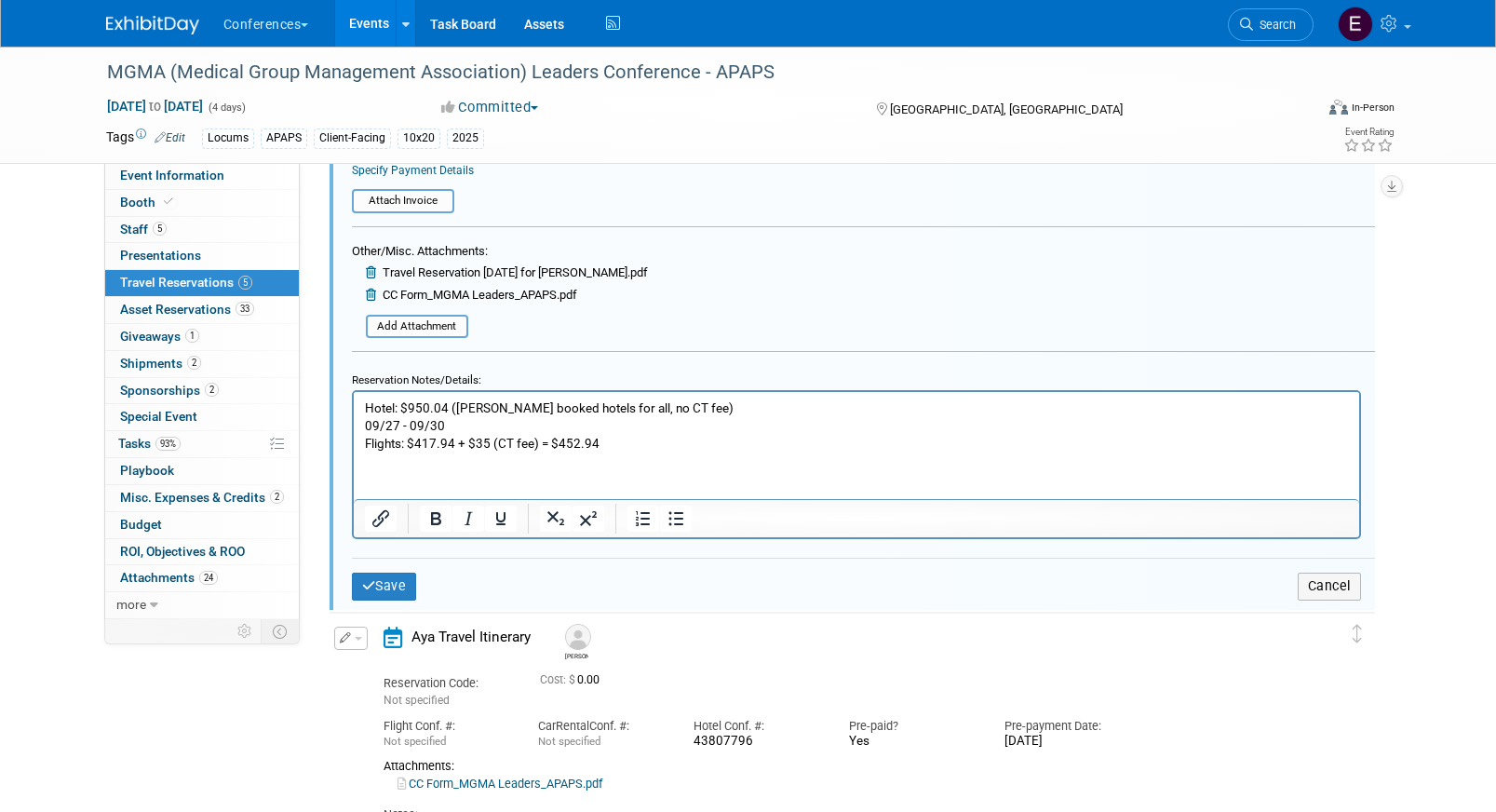
scroll to position [663, 0]
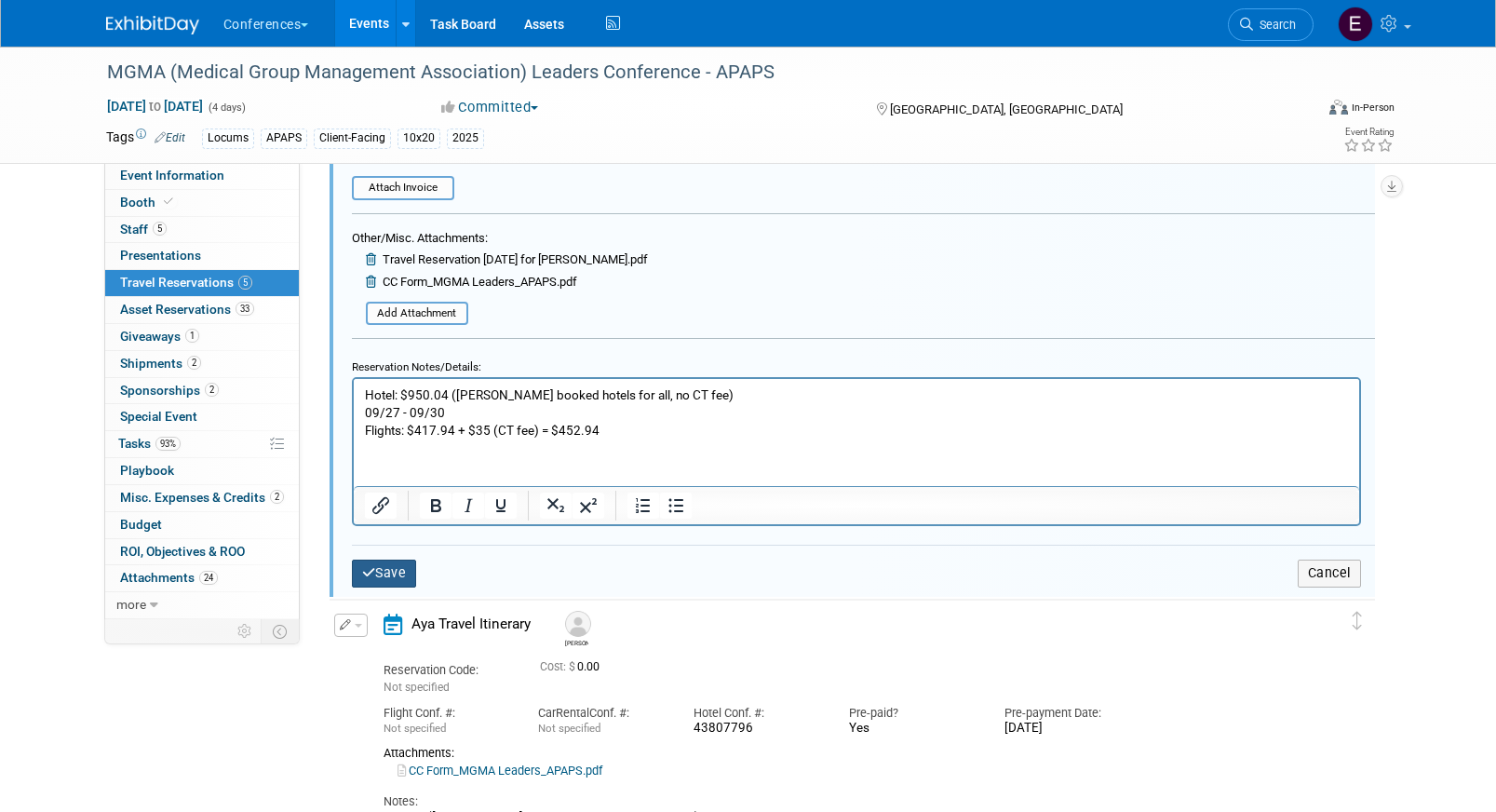
click at [403, 571] on button "Save" at bounding box center [384, 572] width 65 height 27
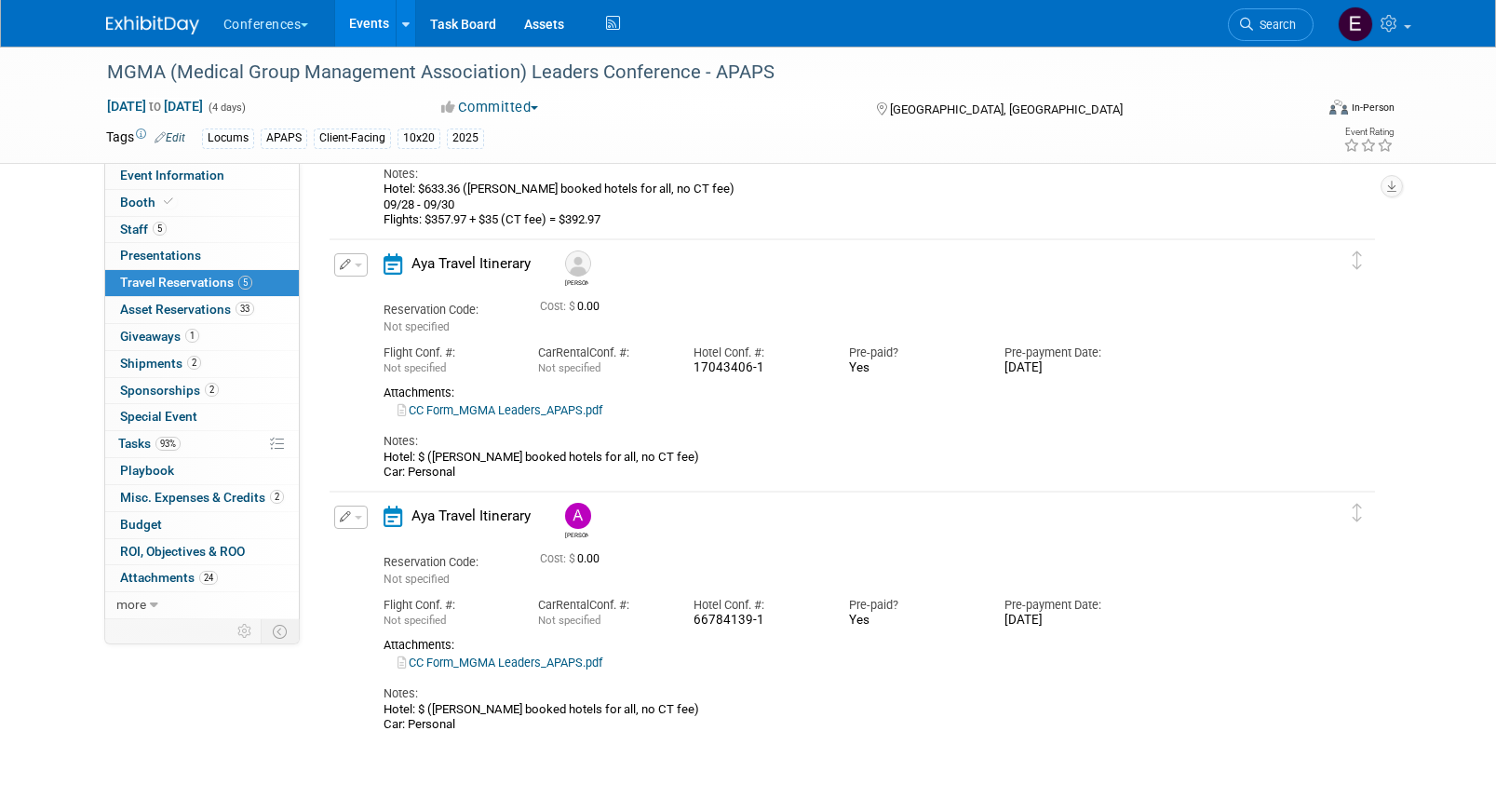
scroll to position [819, 0]
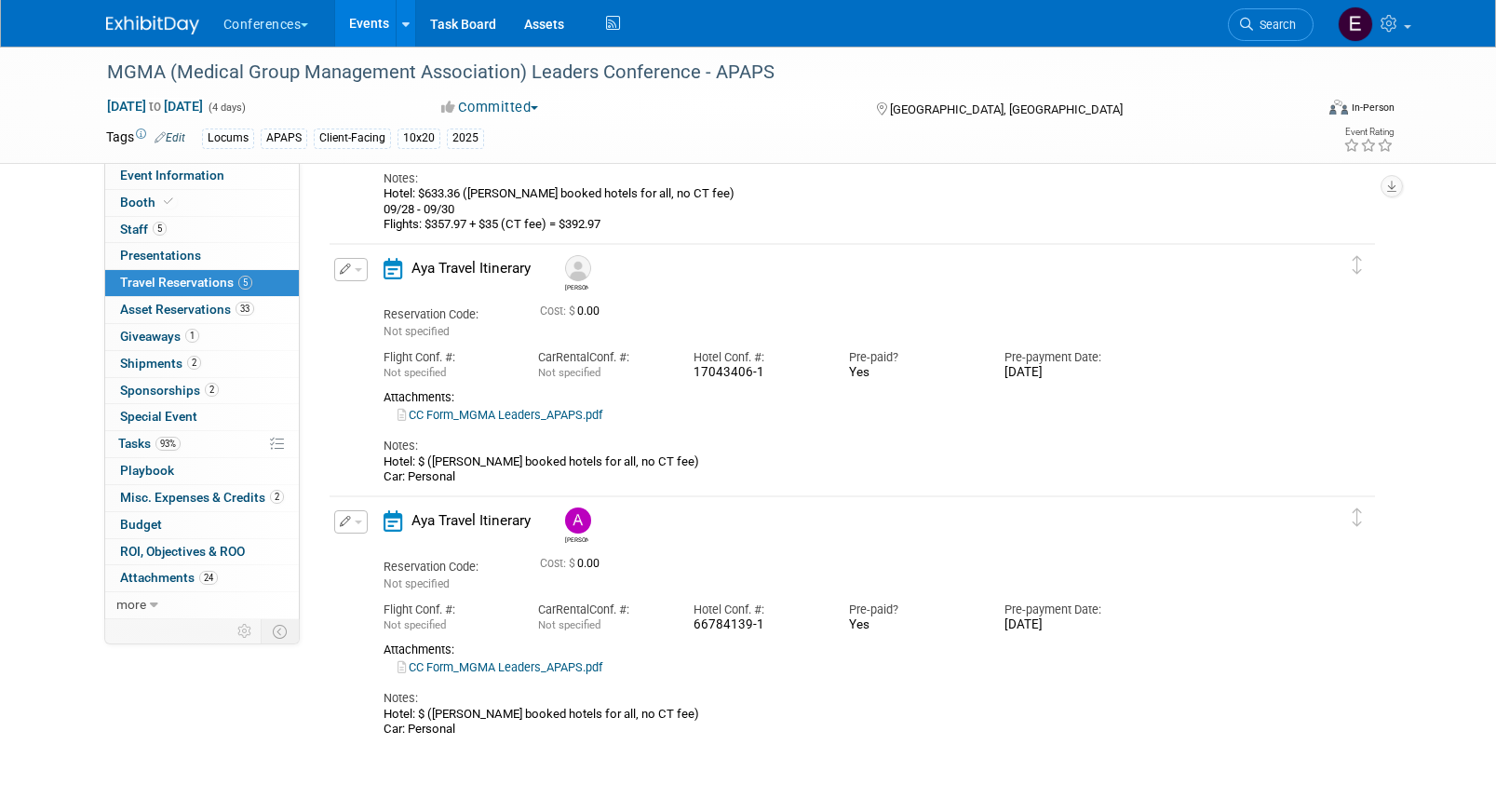
click at [355, 271] on span "button" at bounding box center [358, 270] width 7 height 4
click at [395, 303] on button "Edit Reservation" at bounding box center [413, 302] width 158 height 27
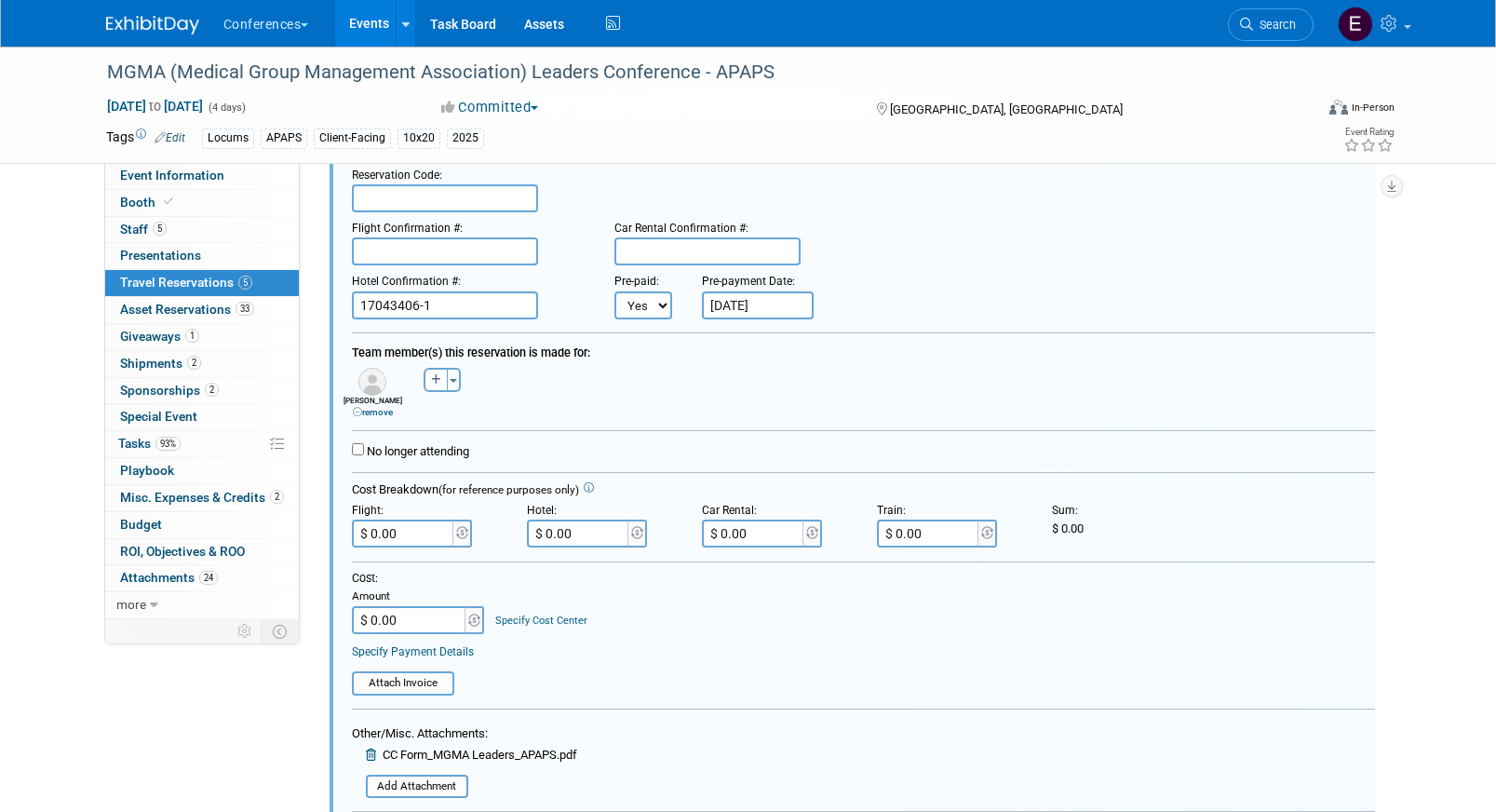
scroll to position [964, 0]
click at [584, 531] on input "$ 0.00" at bounding box center [579, 535] width 104 height 28
type input "$ 950.04"
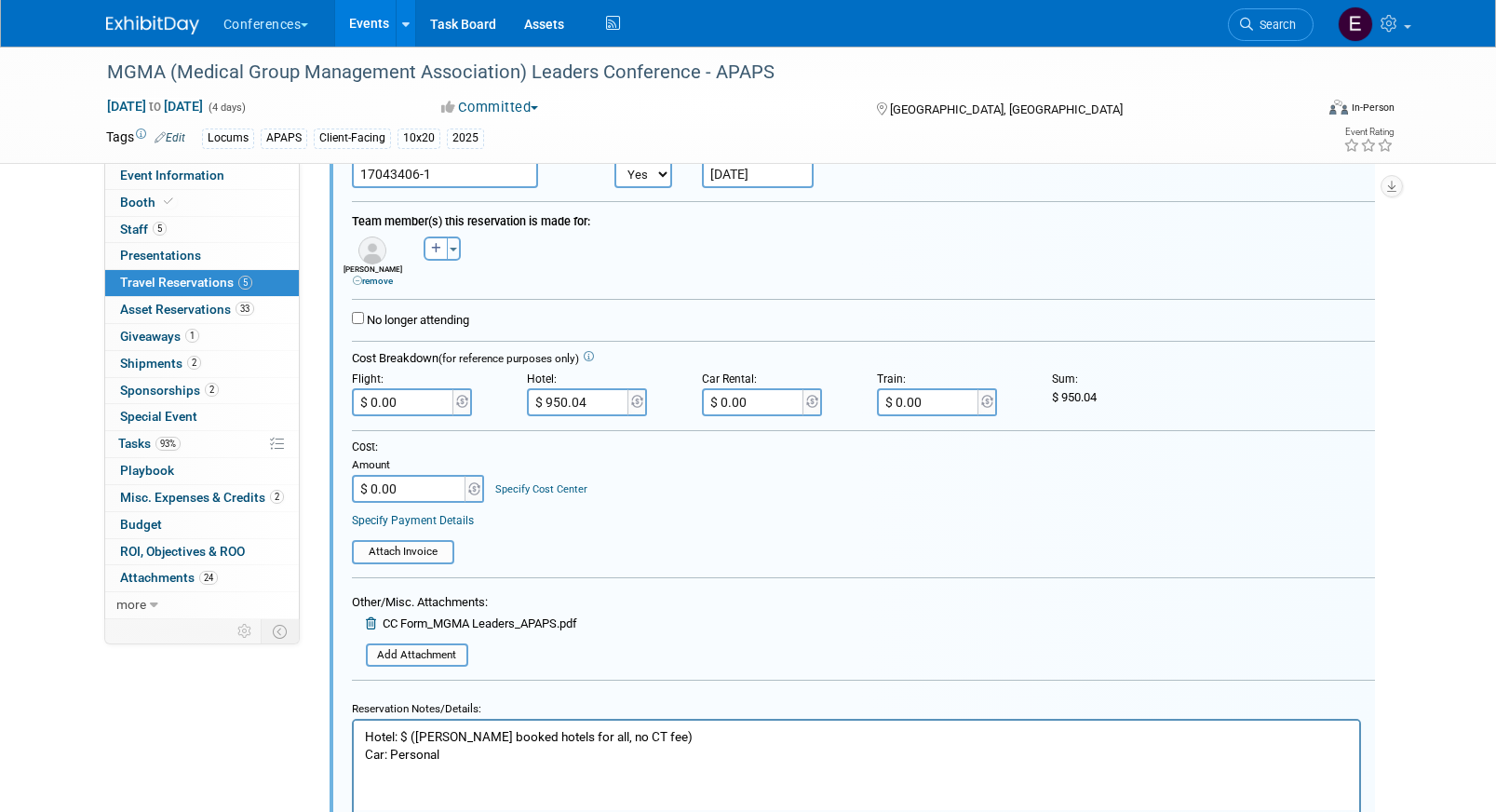
scroll to position [1102, 0]
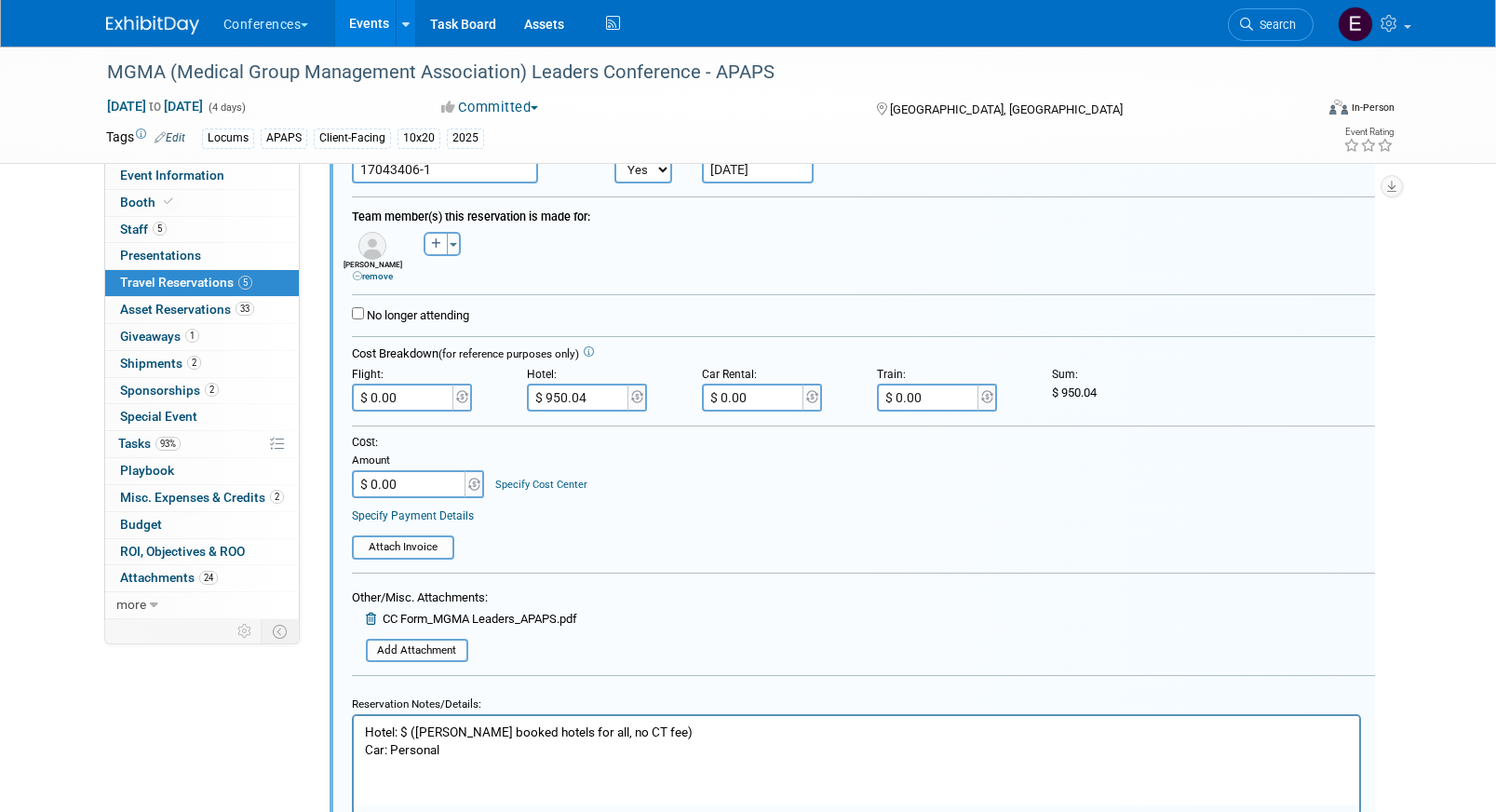
click at [414, 485] on input "$ 0.00" at bounding box center [409, 484] width 117 height 28
type input "$ 950.04"
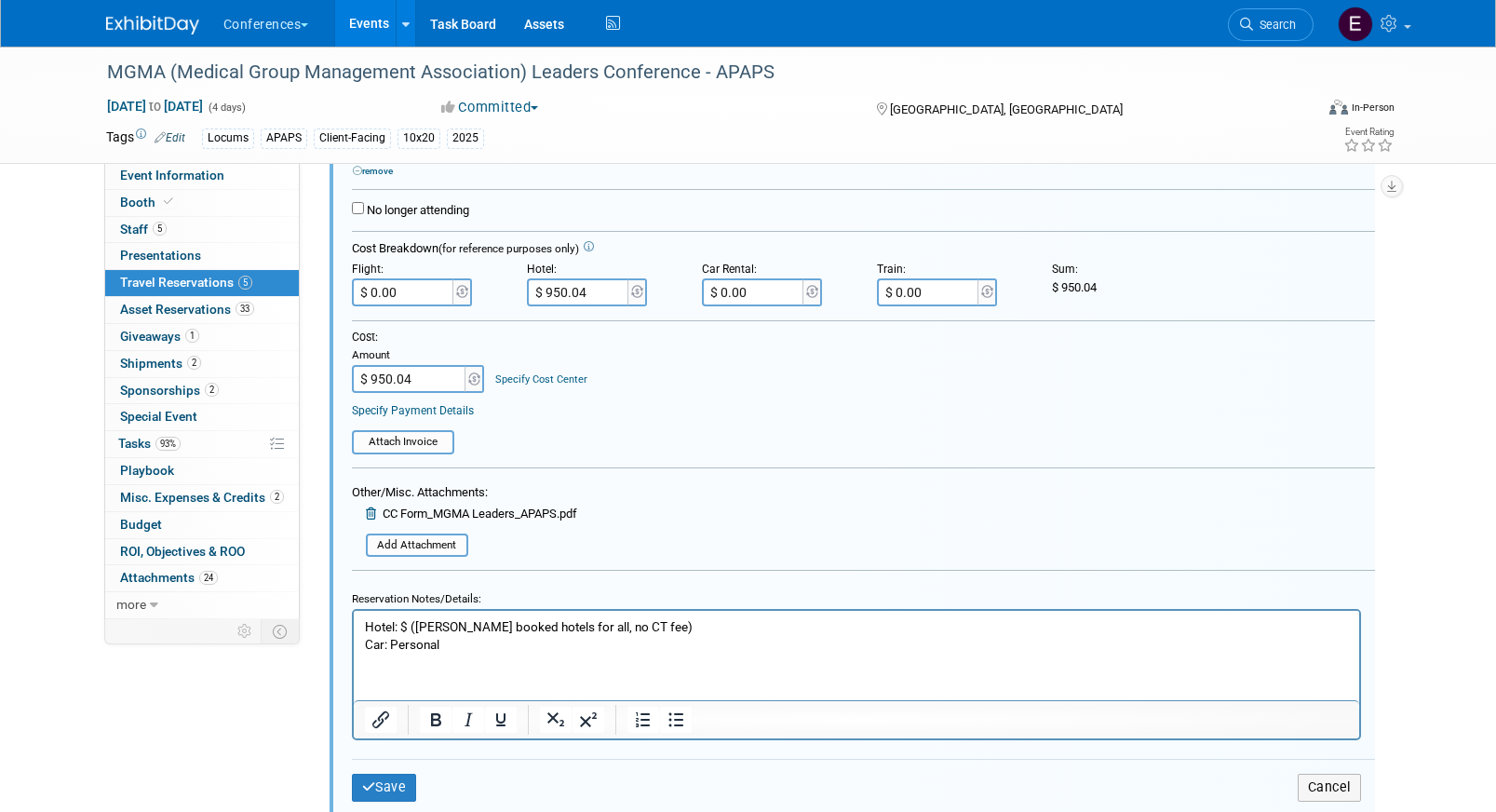
scroll to position [1209, 0]
click at [536, 379] on link "Specify Cost Center" at bounding box center [541, 377] width 92 height 12
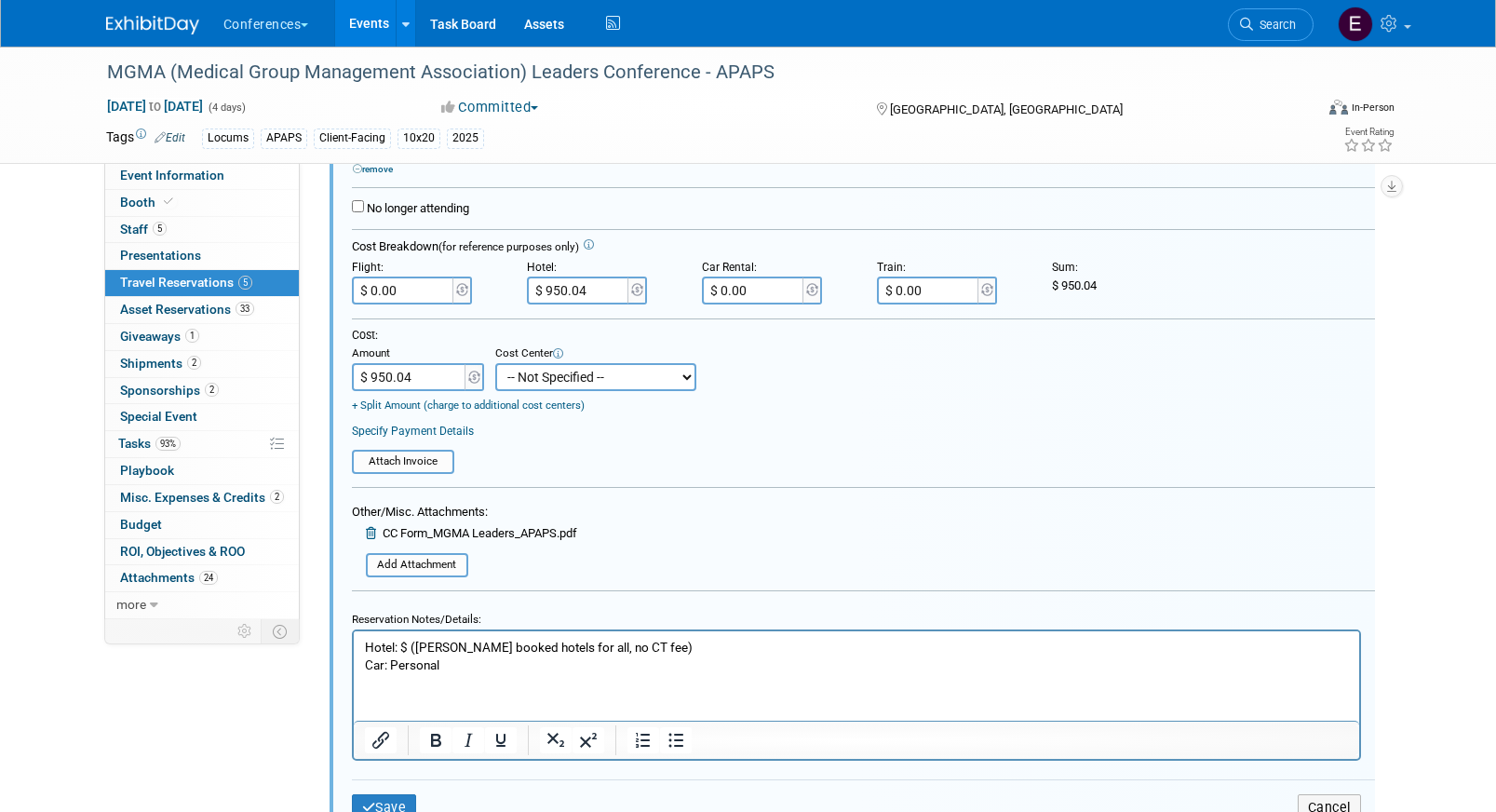
click at [536, 381] on select "-- Not Specified -- Aya Education Aya Healthcare Aya Locums Bespoke Corporate D…" at bounding box center [596, 377] width 201 height 28
select select "18965873"
click at [495, 364] on select "-- Not Specified -- Aya Education Aya Healthcare Aya Locums Bespoke Corporate D…" at bounding box center [596, 377] width 201 height 28
click at [407, 649] on p "Hotel: $ (Mel booked hotels for all, no CT fee) Car: Personal" at bounding box center [855, 655] width 984 height 35
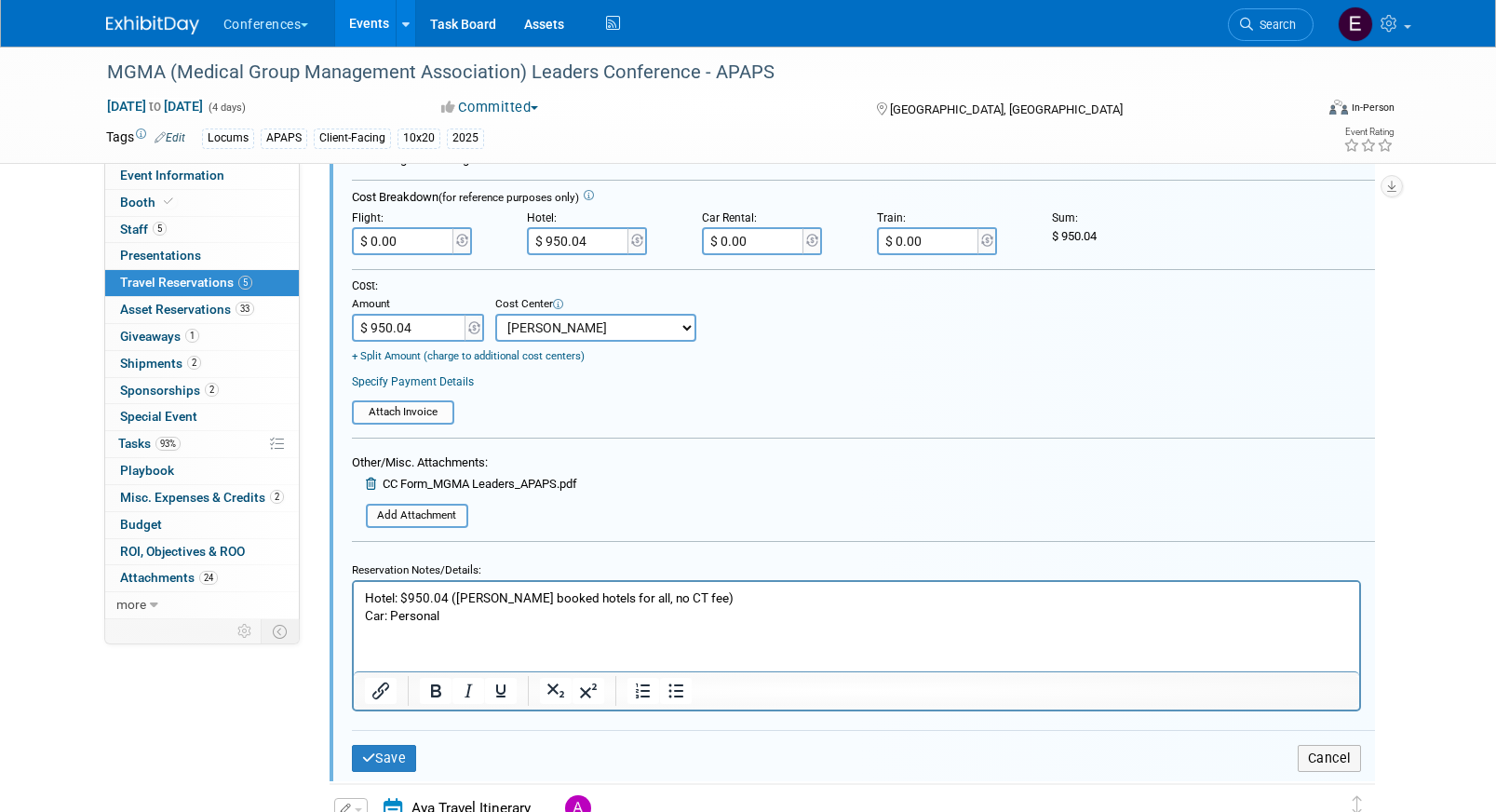
scroll to position [1280, 0]
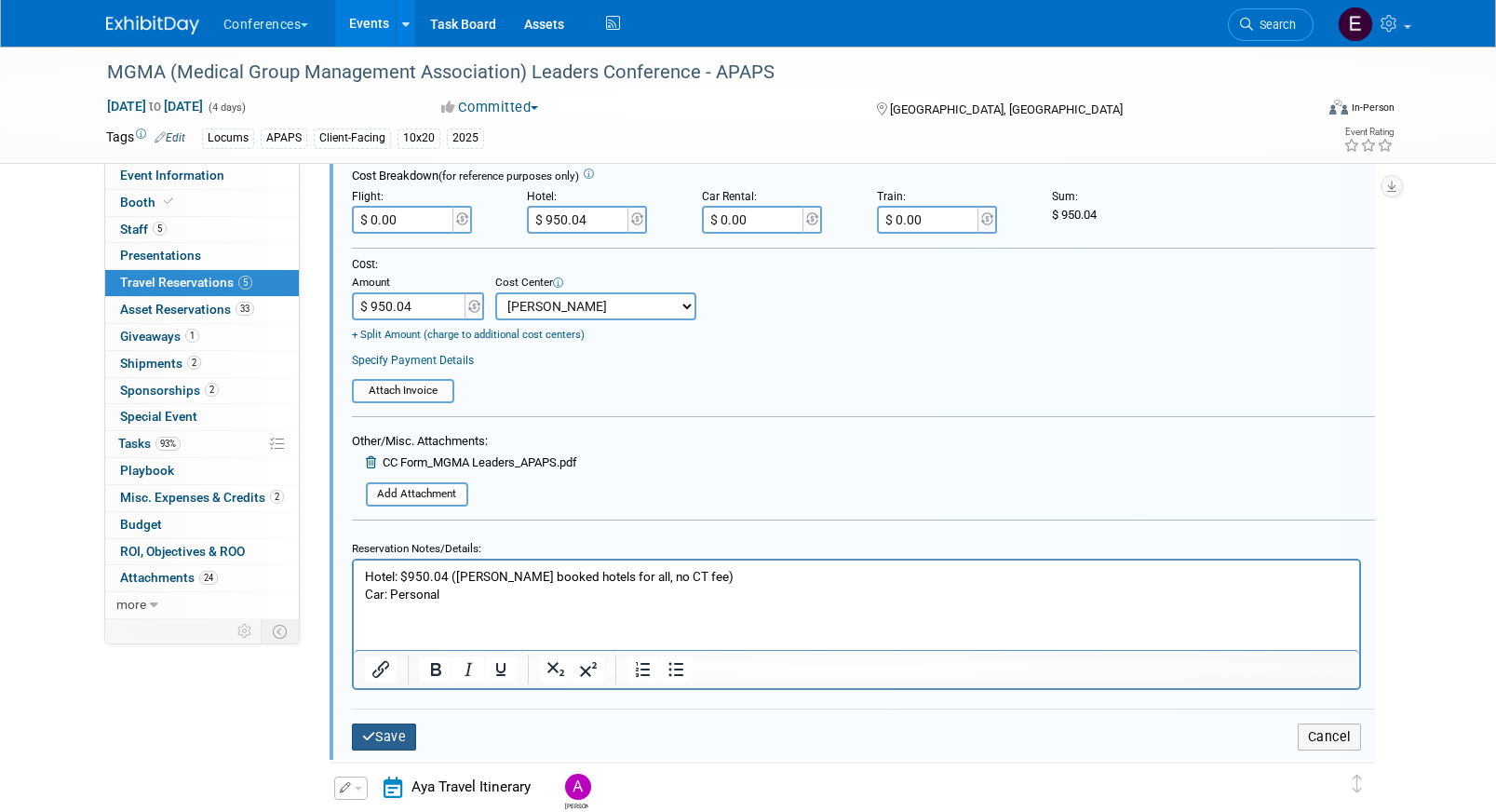
click at [405, 740] on button "Save" at bounding box center [384, 736] width 65 height 27
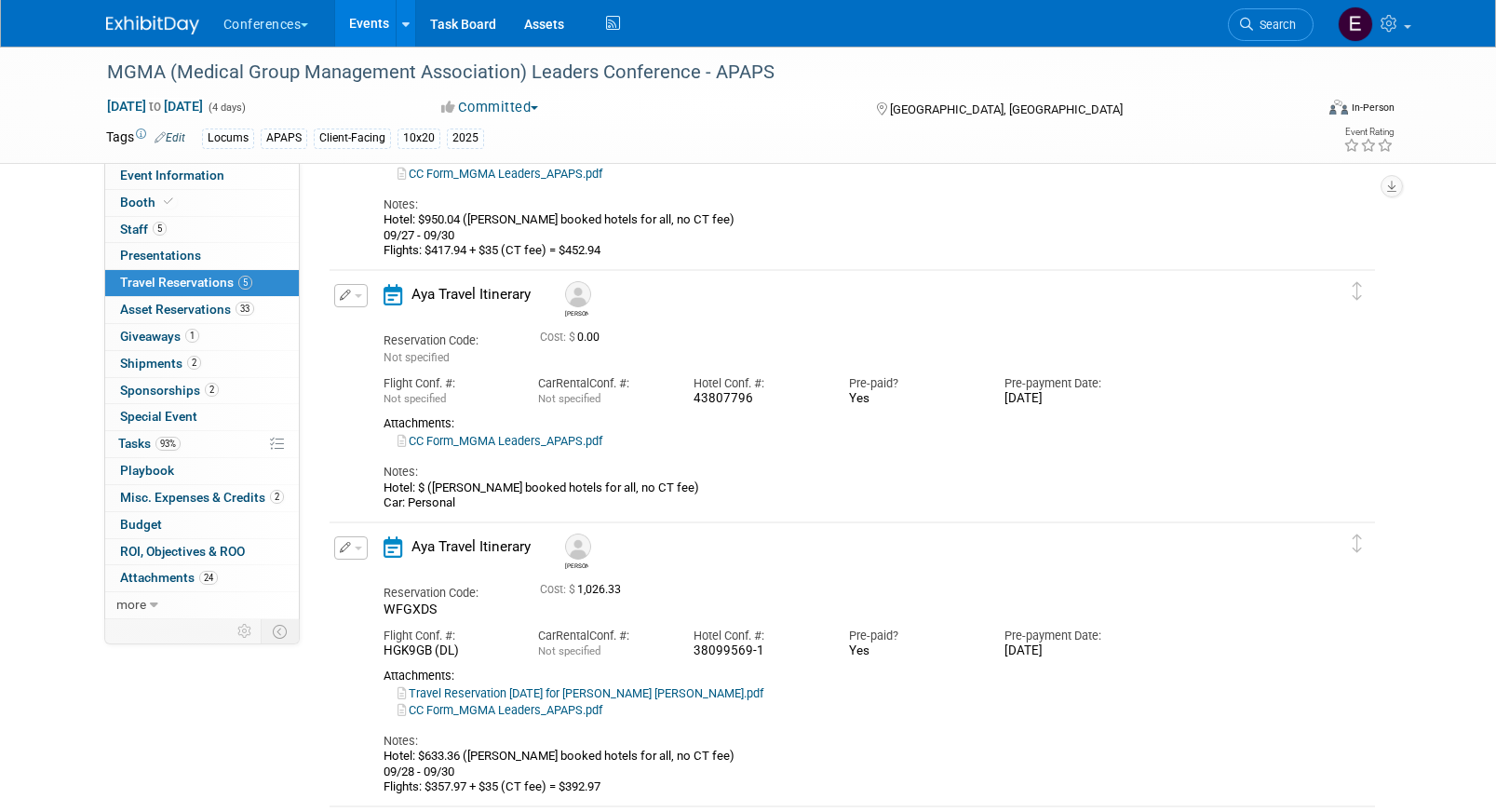
scroll to position [301, 0]
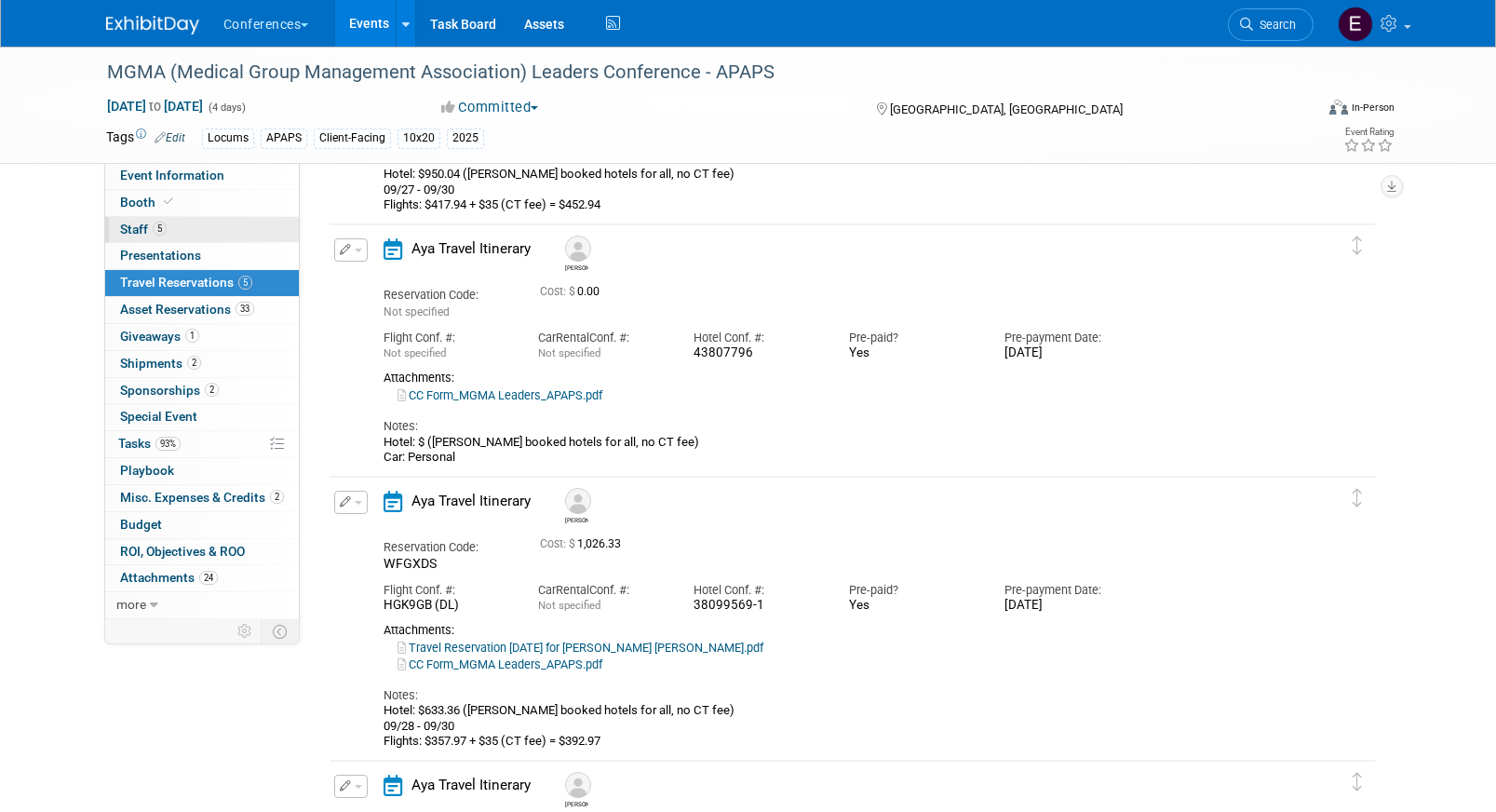
click at [210, 231] on link "5 Staff 5" at bounding box center [202, 230] width 194 height 26
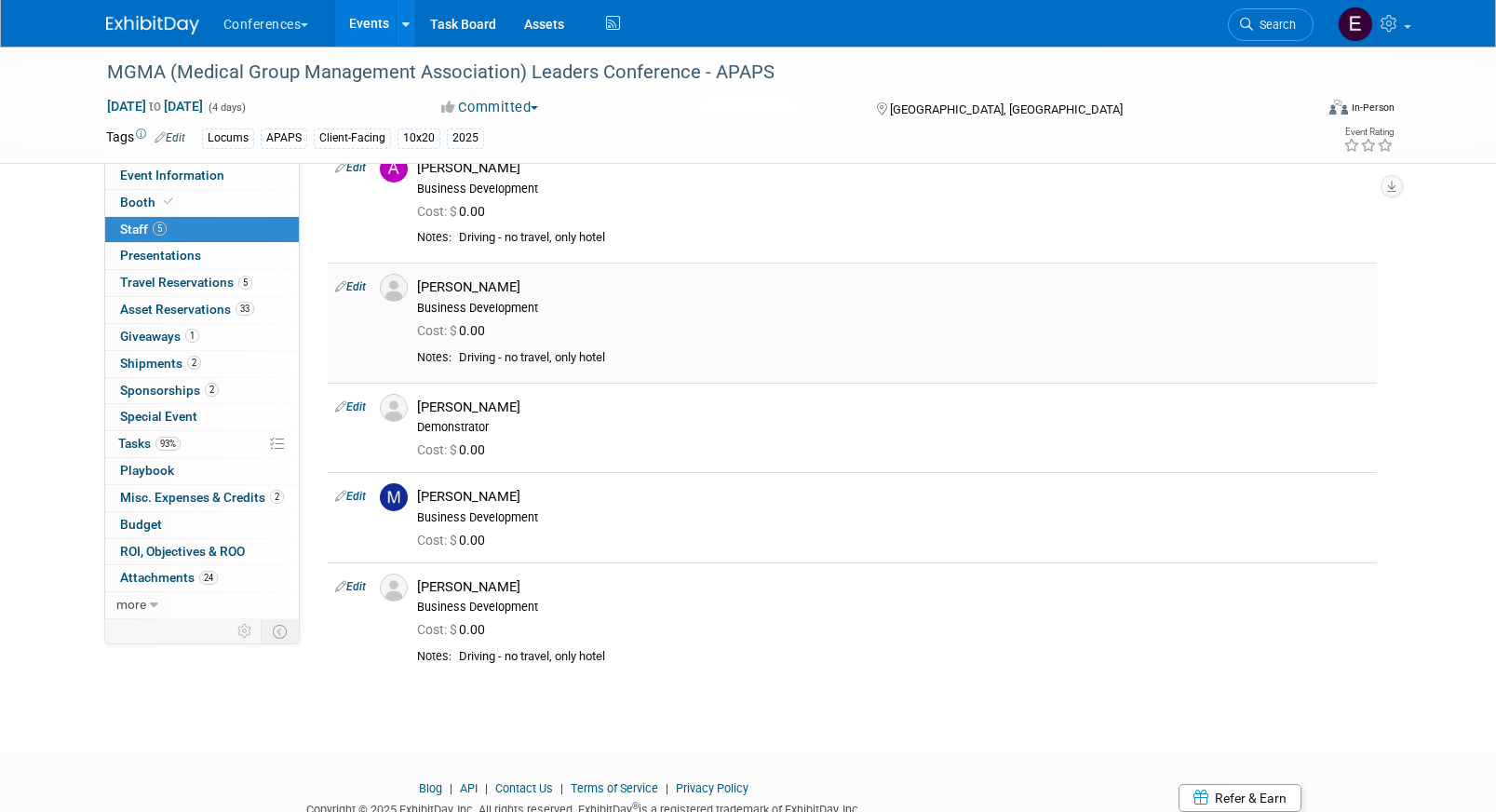
scroll to position [95, 0]
click at [191, 445] on link "93% Tasks 93%" at bounding box center [202, 444] width 194 height 26
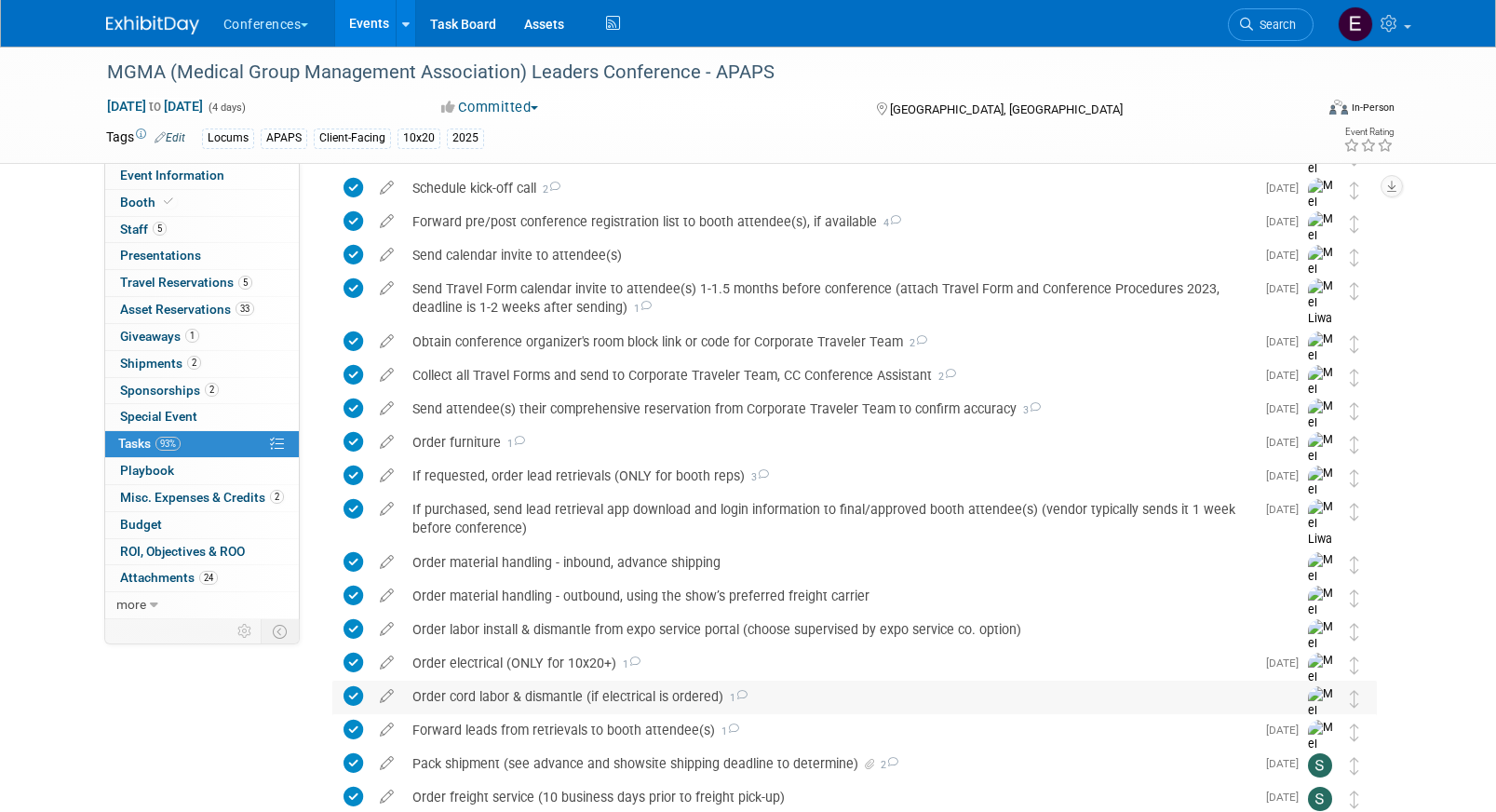
scroll to position [1108, 0]
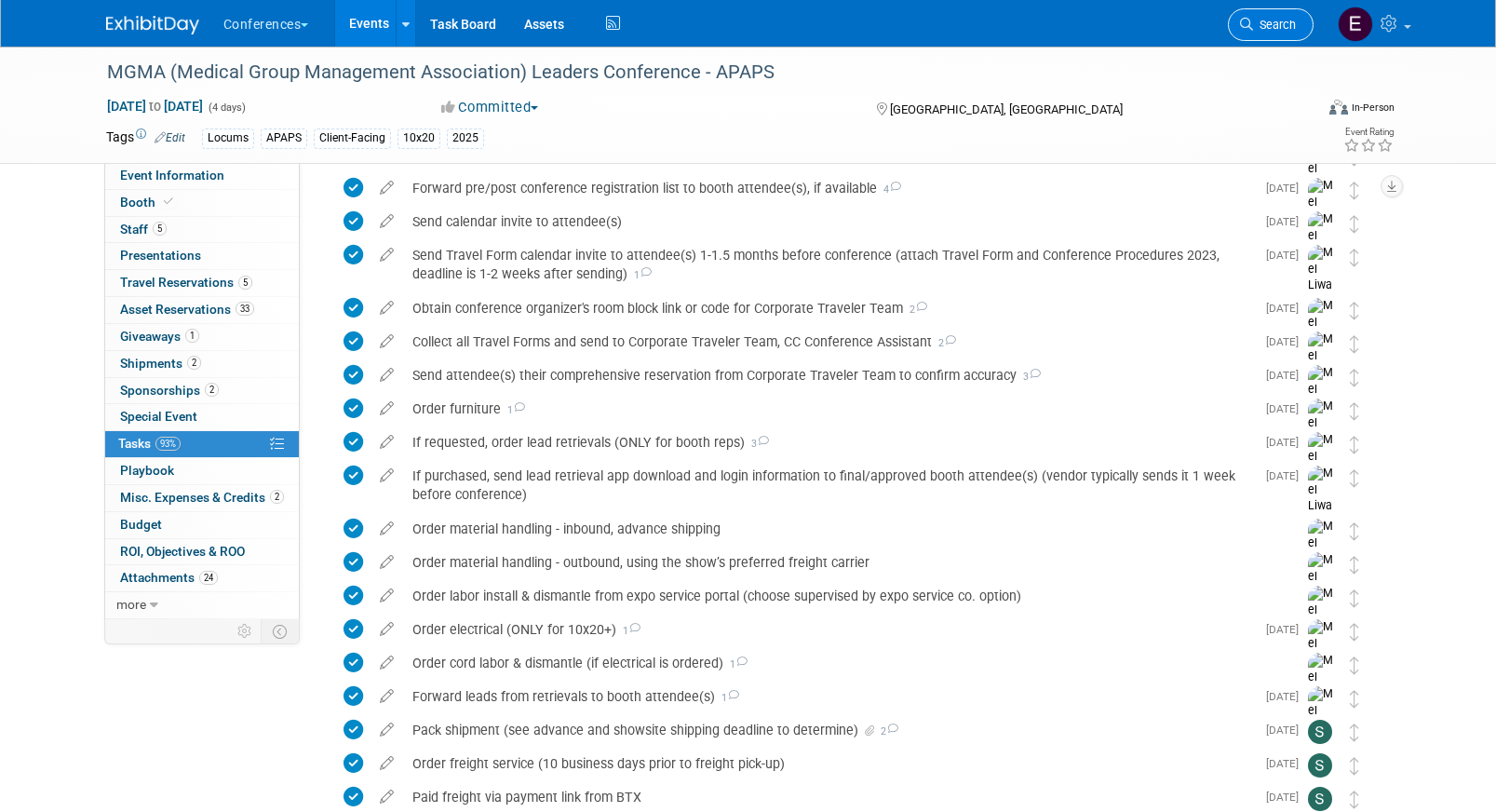
click at [1283, 20] on span "Search" at bounding box center [1275, 24] width 43 height 14
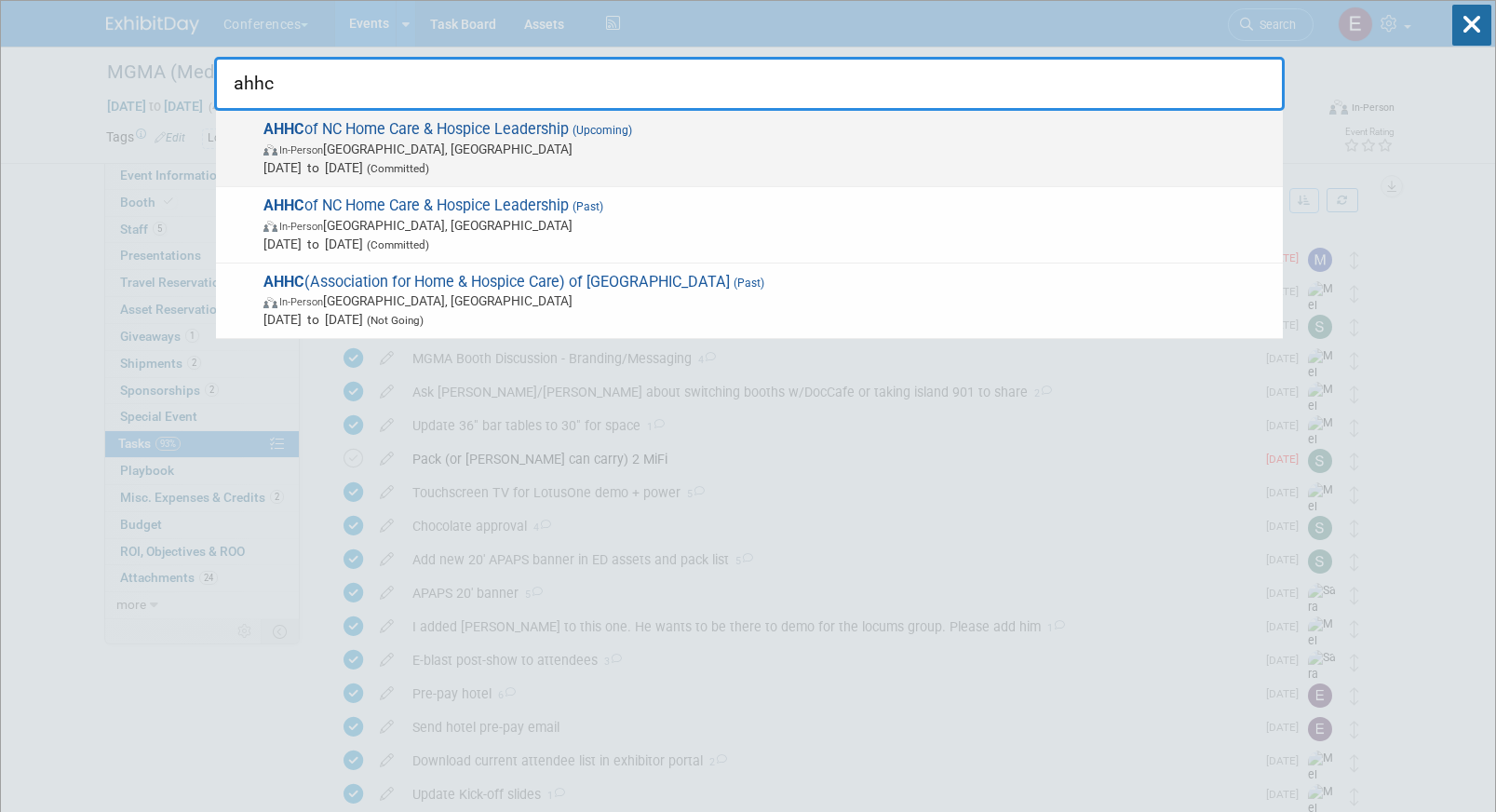
type input "ahhc"
click at [412, 156] on span "In-Person Wrightsville Beach, NC" at bounding box center [769, 149] width 1010 height 19
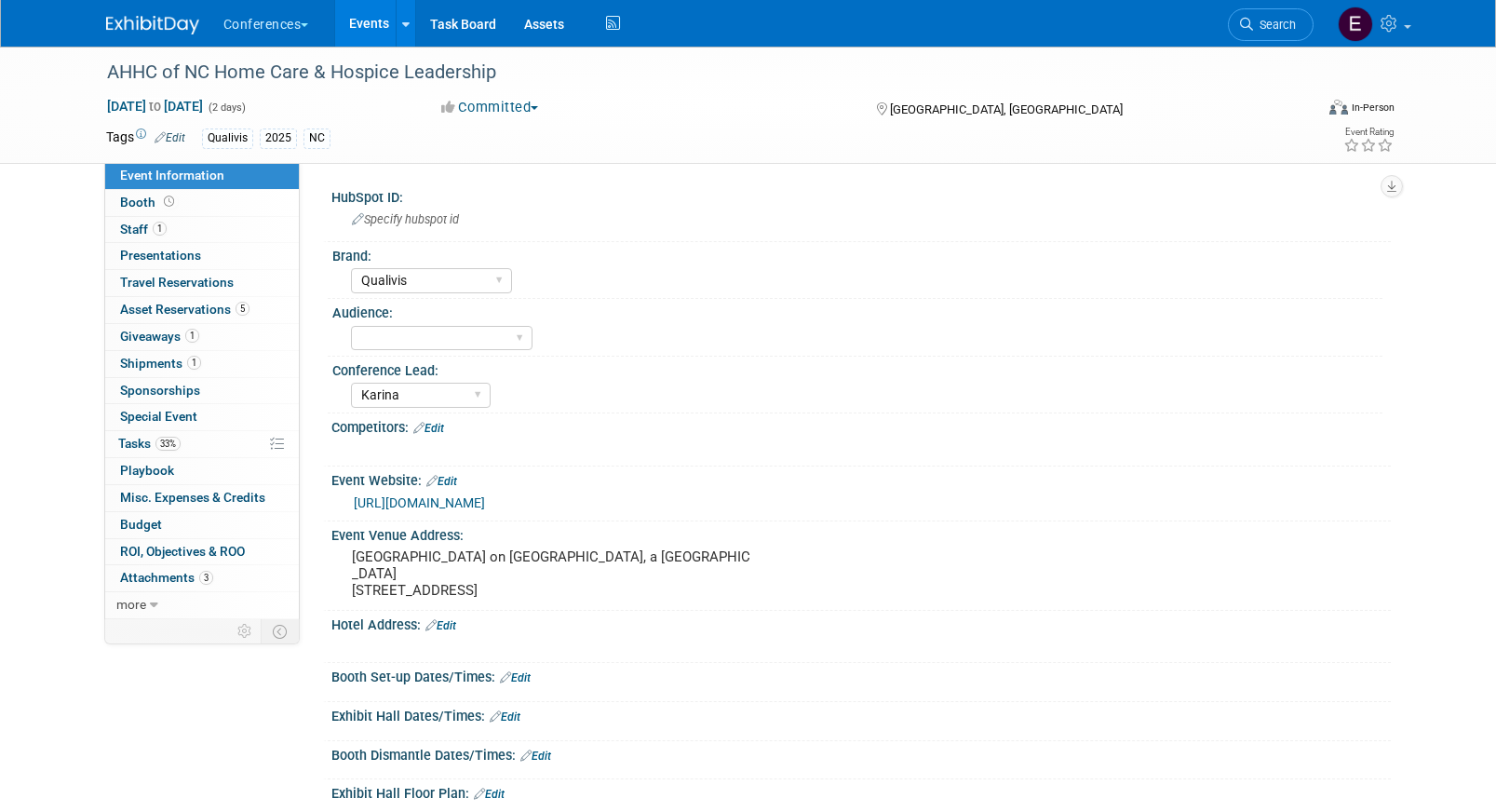
select select "Qualivis"
select select "Karina"
click at [145, 314] on span "Asset Reservations 5" at bounding box center [185, 309] width 130 height 15
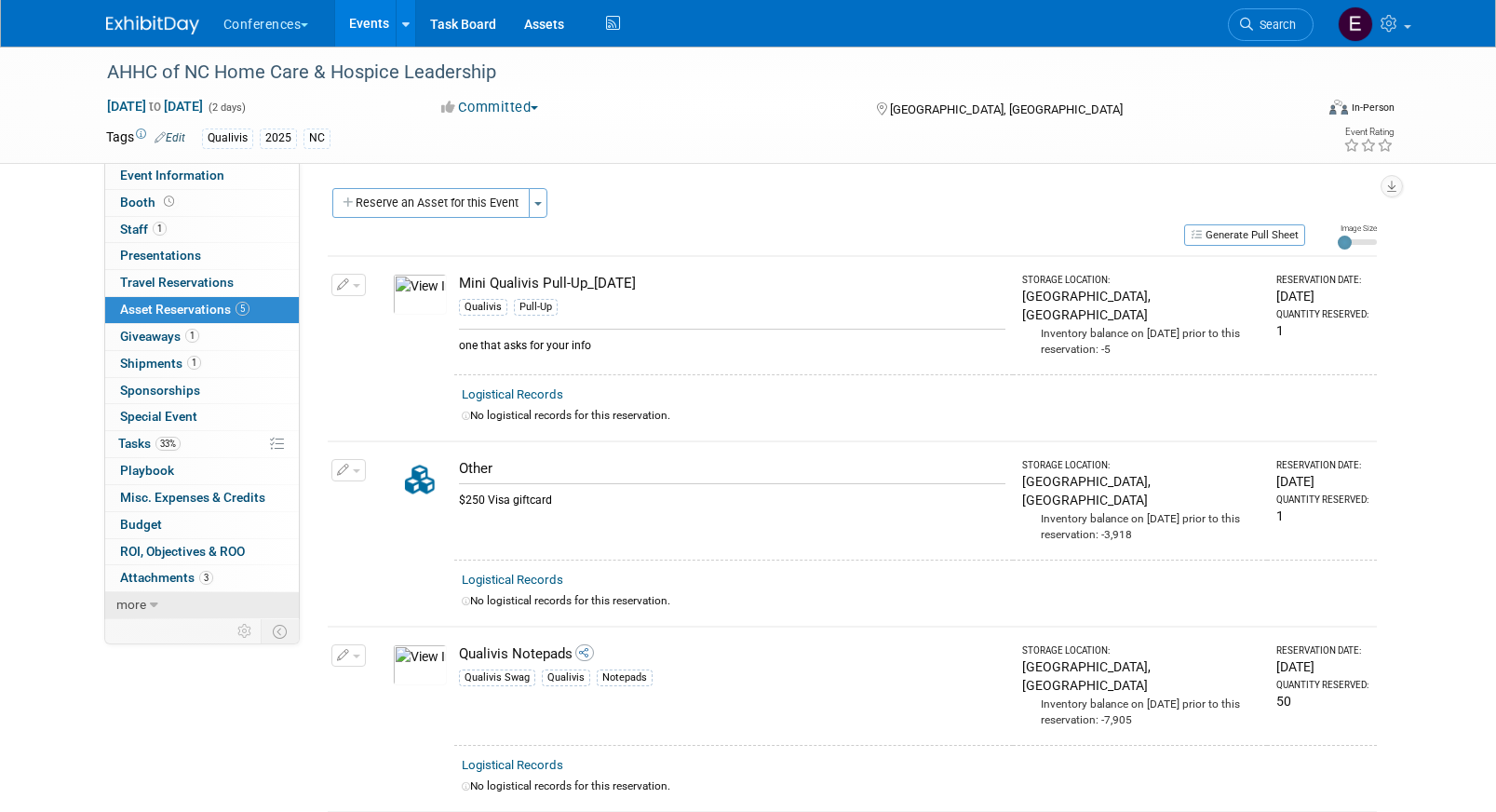
click at [125, 609] on span "more" at bounding box center [132, 604] width 30 height 15
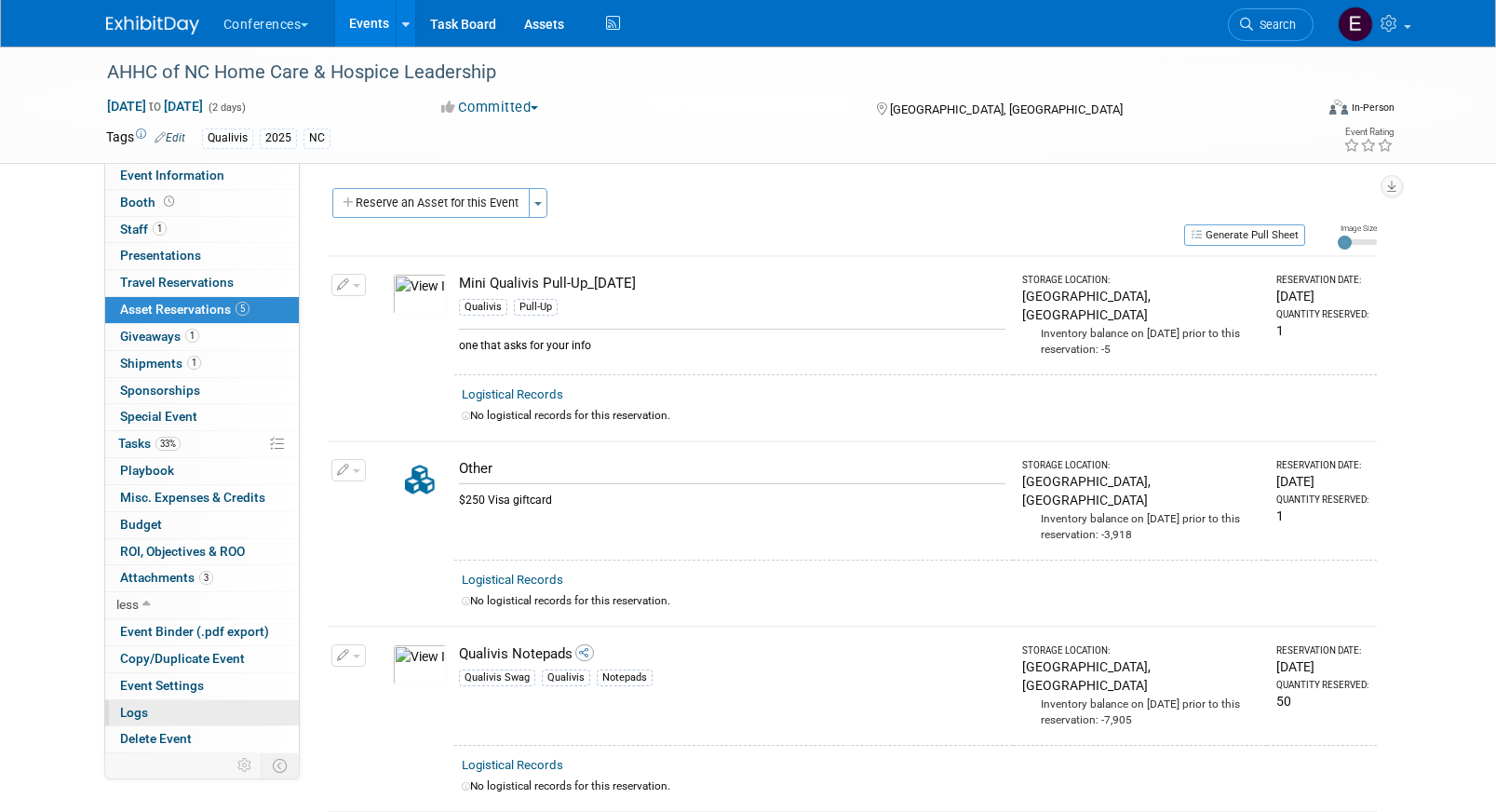
click at [147, 720] on link "Logs" at bounding box center [202, 713] width 194 height 26
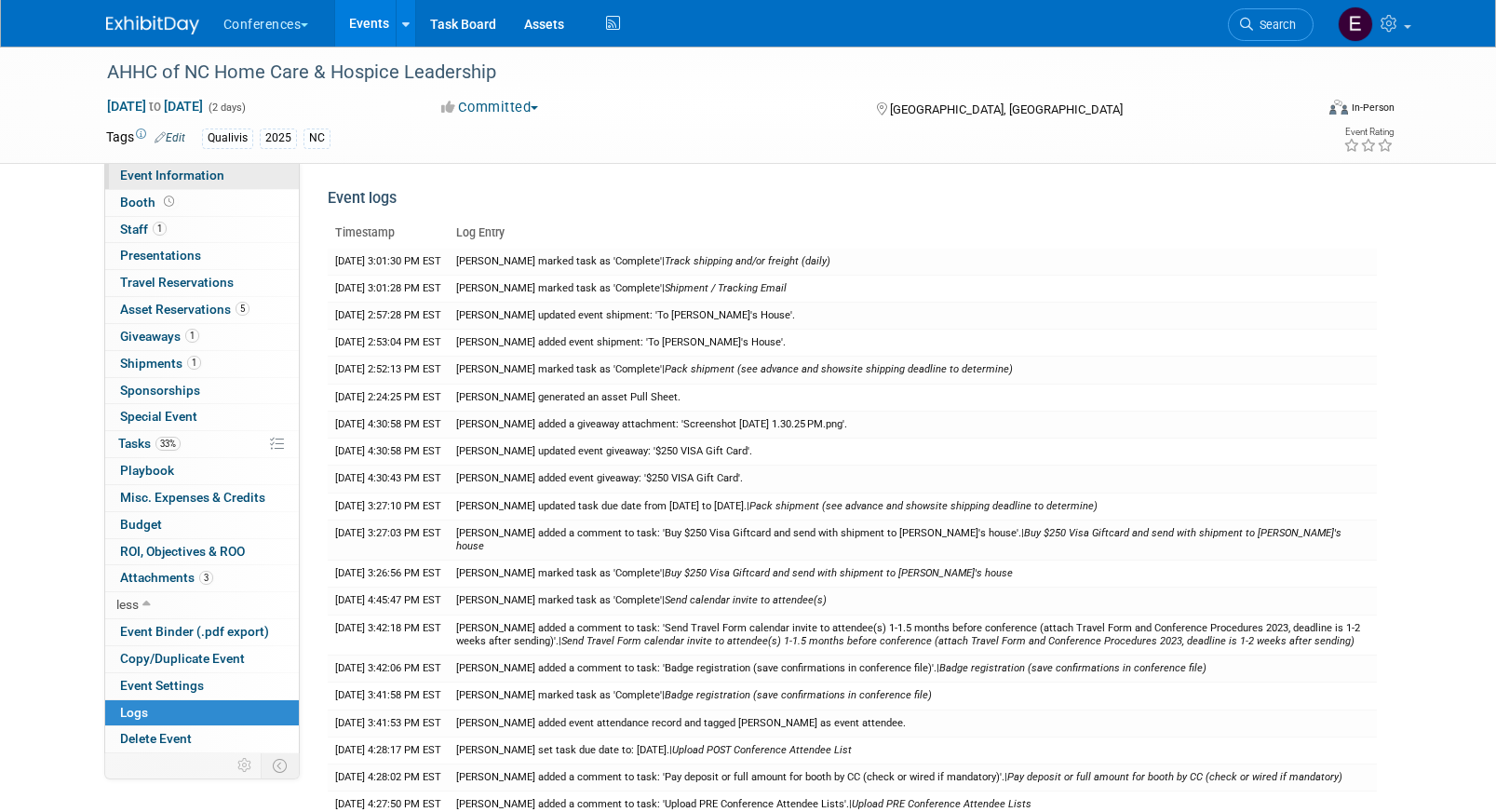
click at [215, 176] on span "Event Information" at bounding box center [173, 175] width 104 height 15
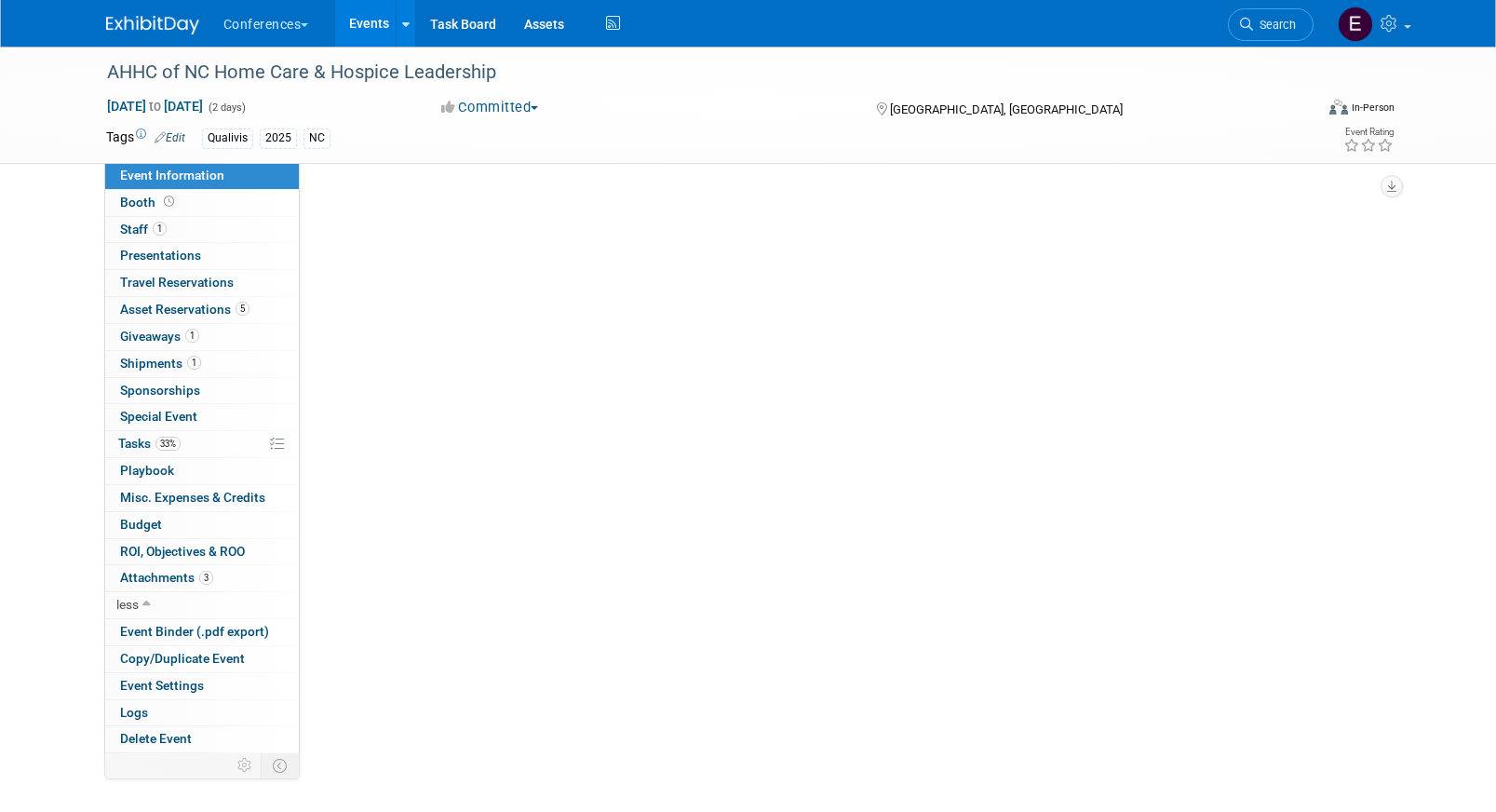
select select "Qualivis"
select select "Karina"
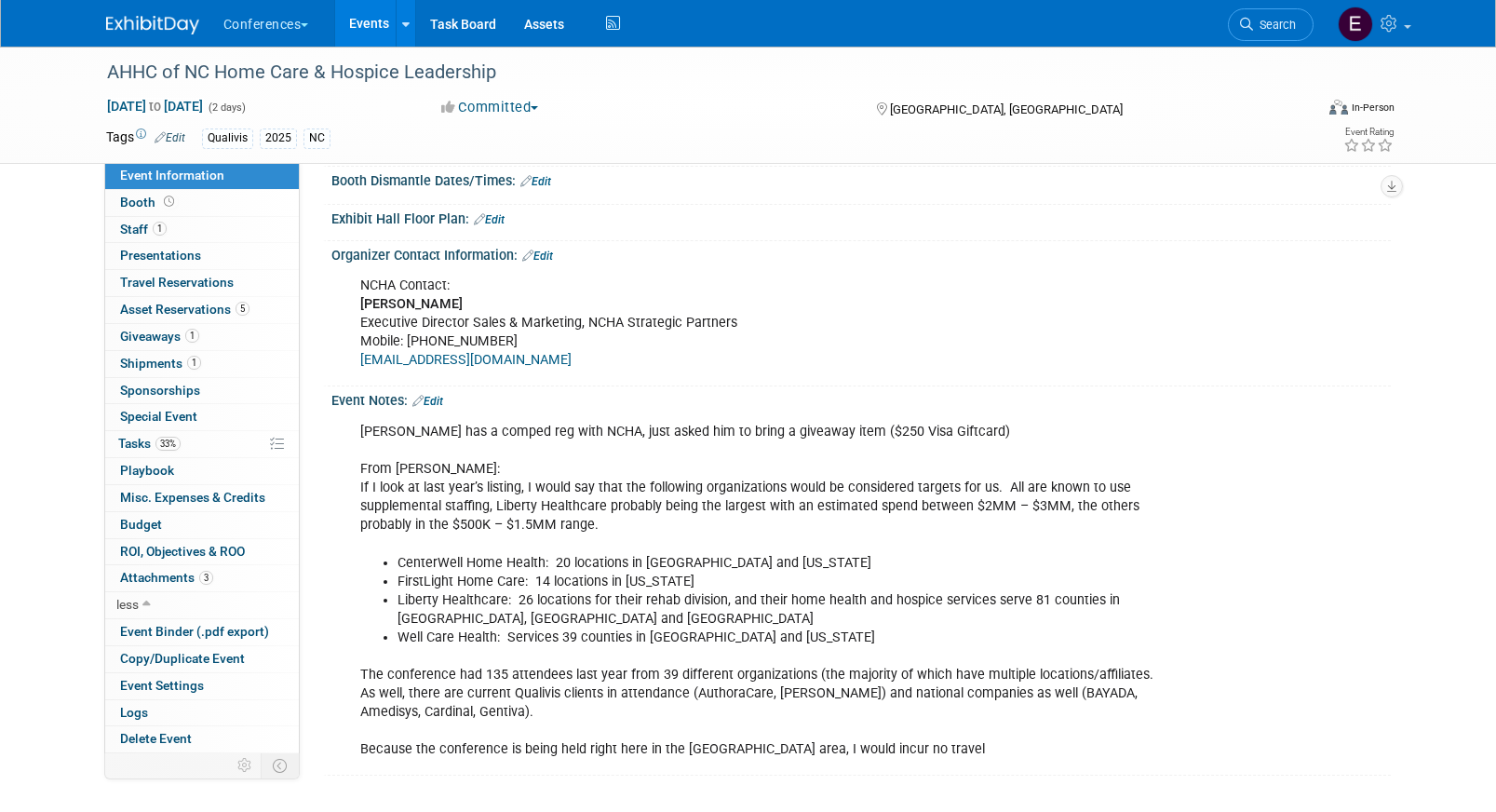
scroll to position [611, 0]
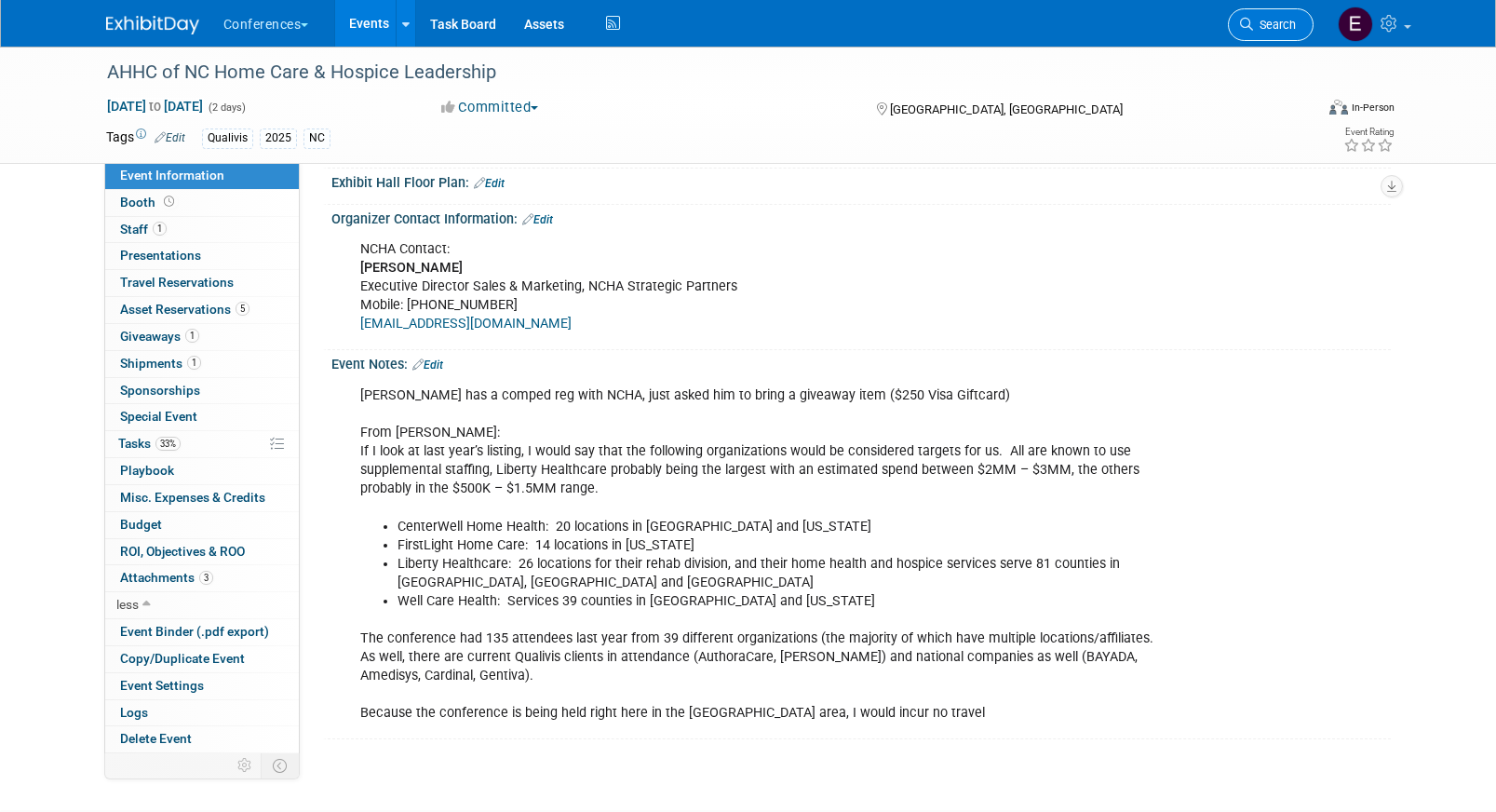
click at [1274, 18] on span "Search" at bounding box center [1275, 24] width 43 height 14
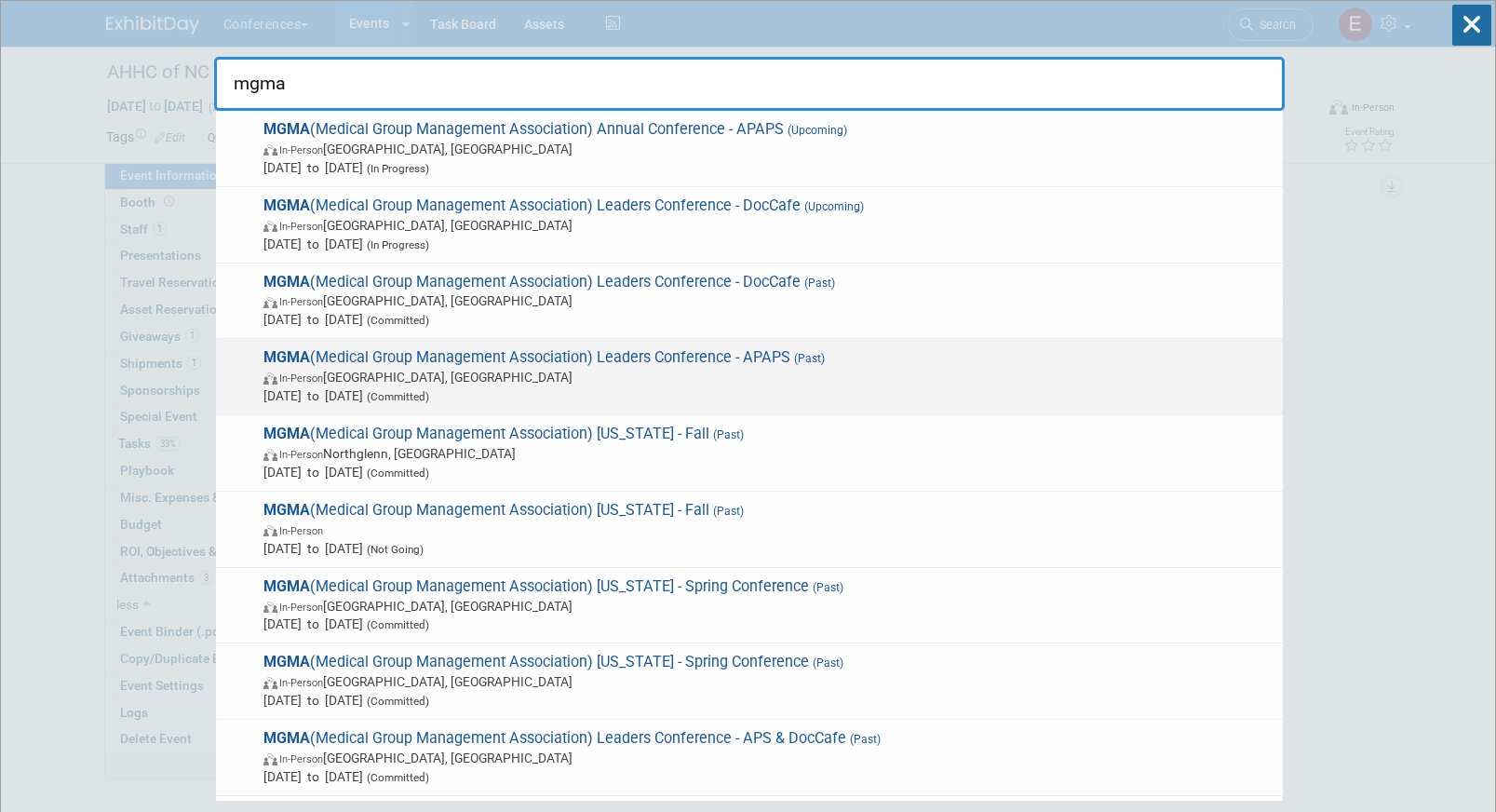
type input "mgma"
click at [691, 394] on span "Sep 27, 2025 to Sep 30, 2025 (Committed)" at bounding box center [769, 395] width 1010 height 19
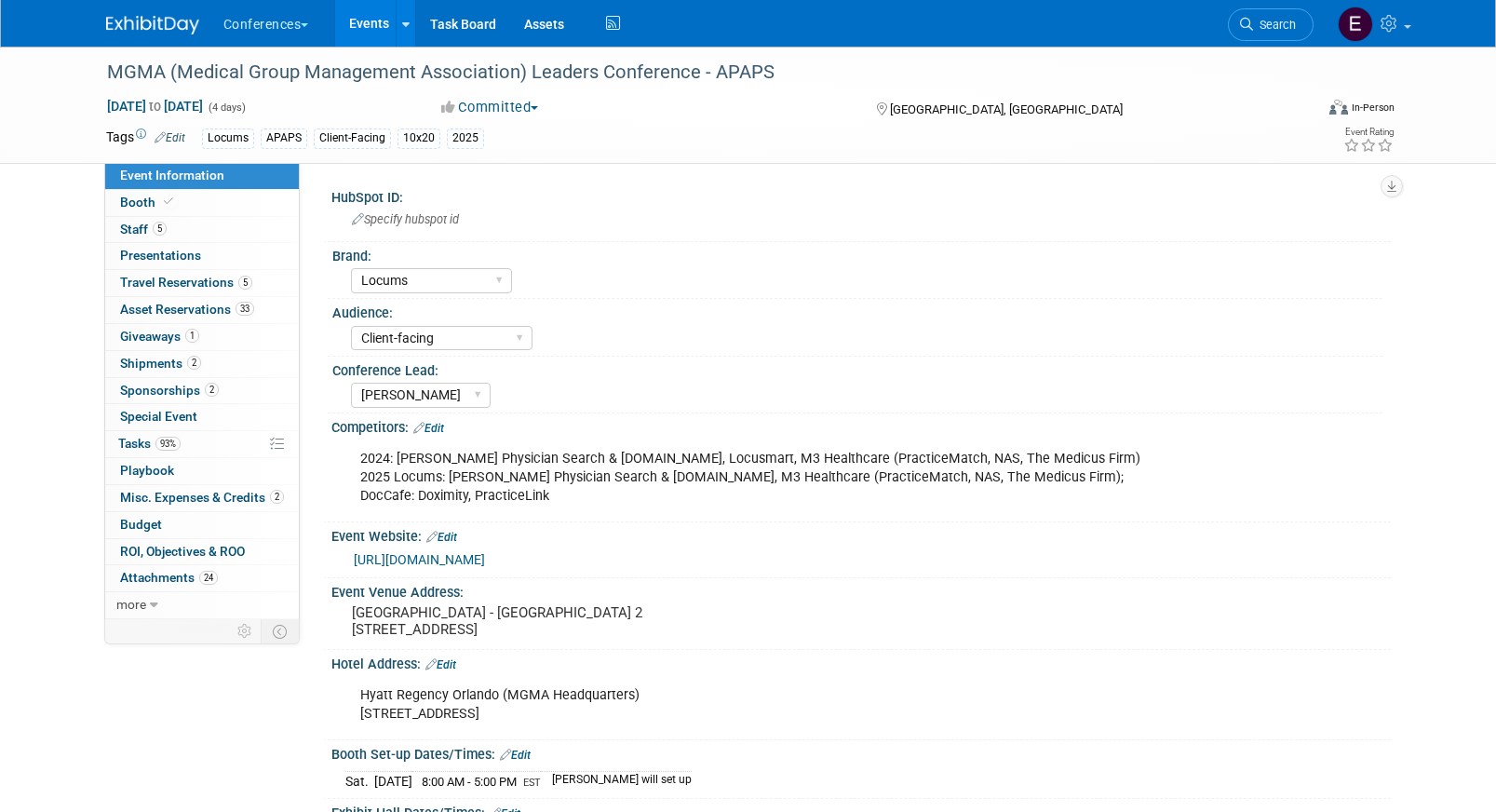
select select "Locums"
select select "Client-facing"
select select "[PERSON_NAME]"
click at [195, 307] on span "Asset Reservations 33" at bounding box center [187, 309] width 134 height 15
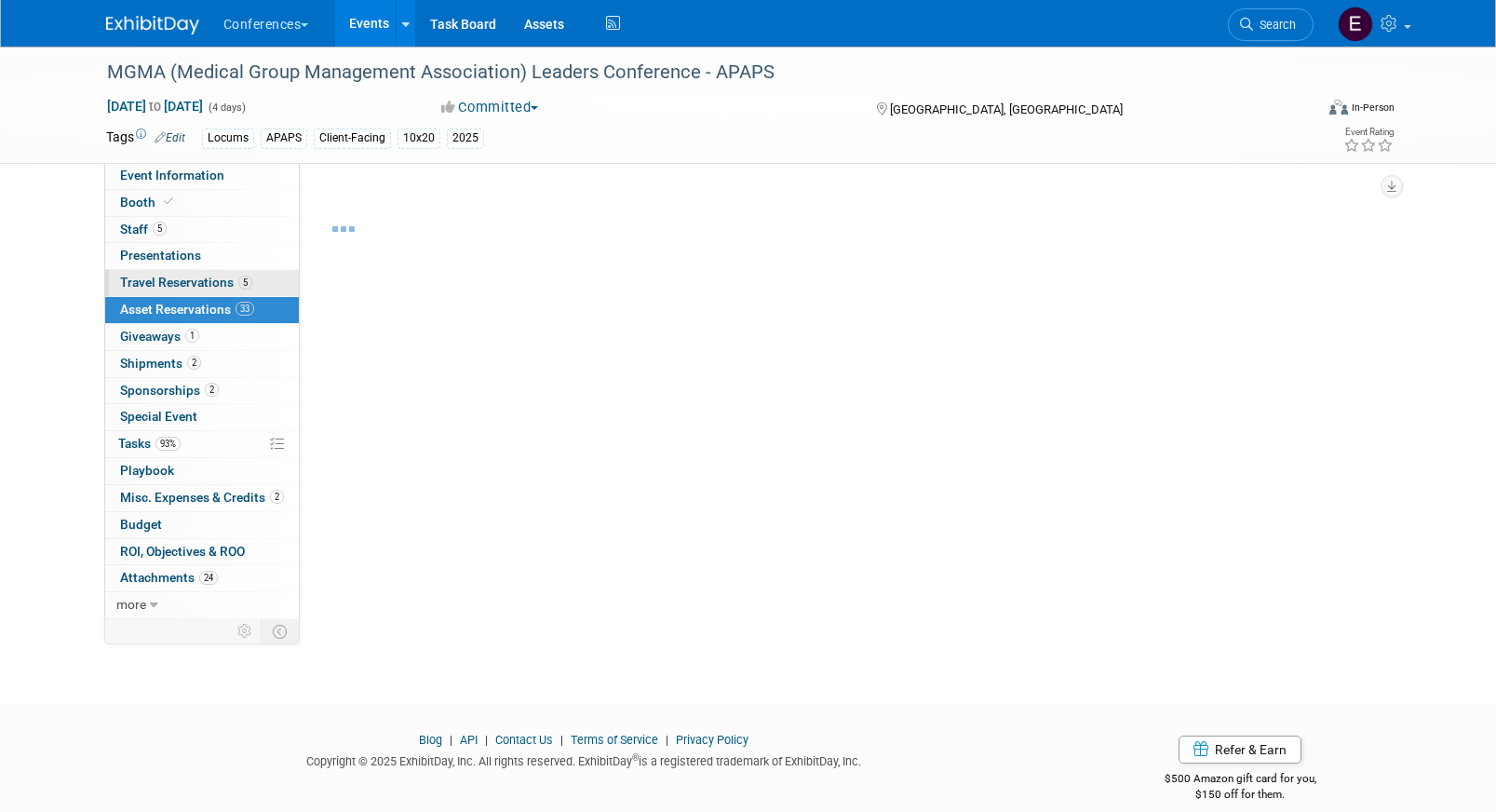
click at [195, 282] on span "Travel Reservations 5" at bounding box center [187, 282] width 132 height 15
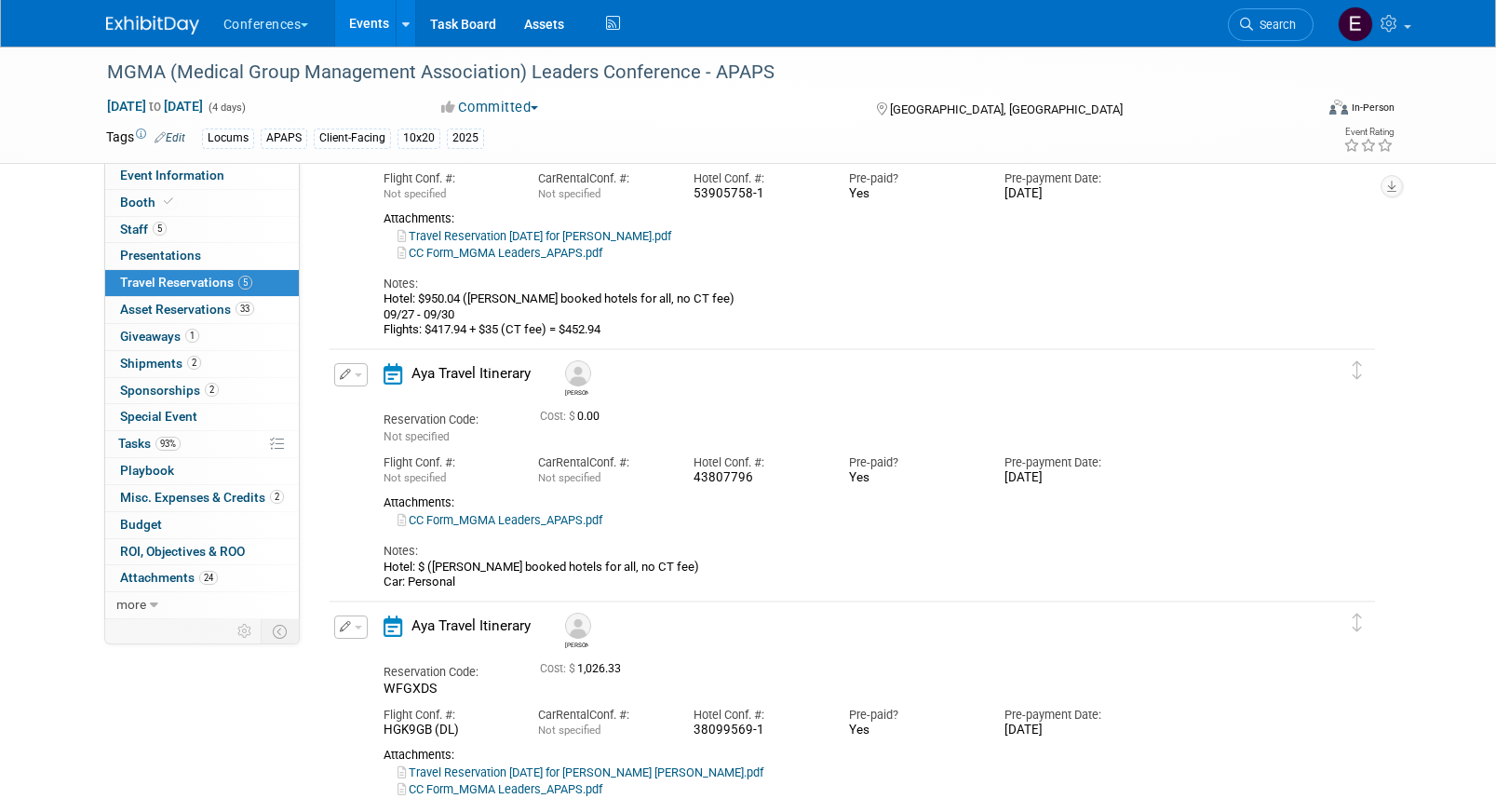
scroll to position [178, 0]
click at [1271, 30] on span "Search" at bounding box center [1275, 24] width 43 height 14
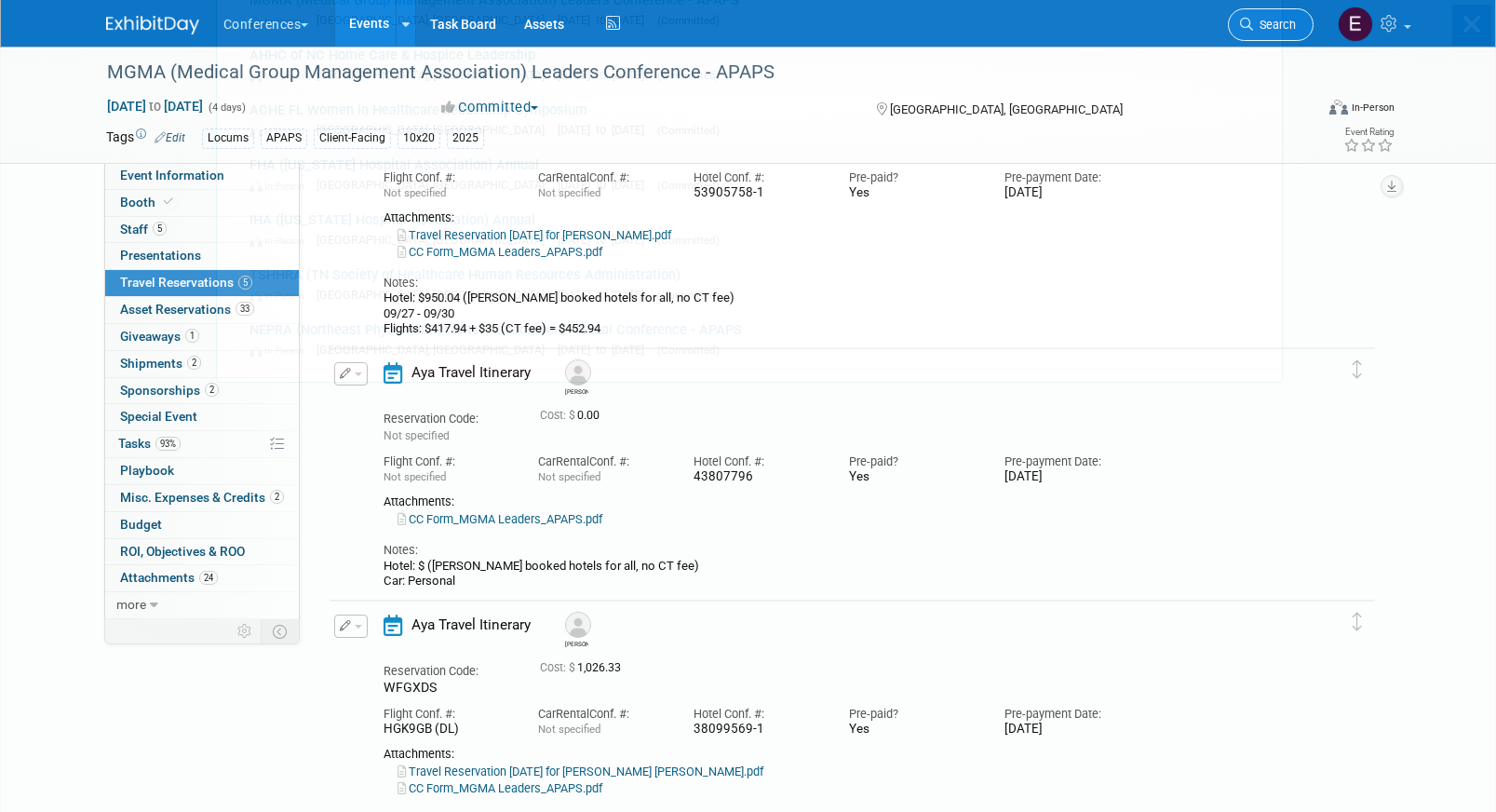
scroll to position [0, 0]
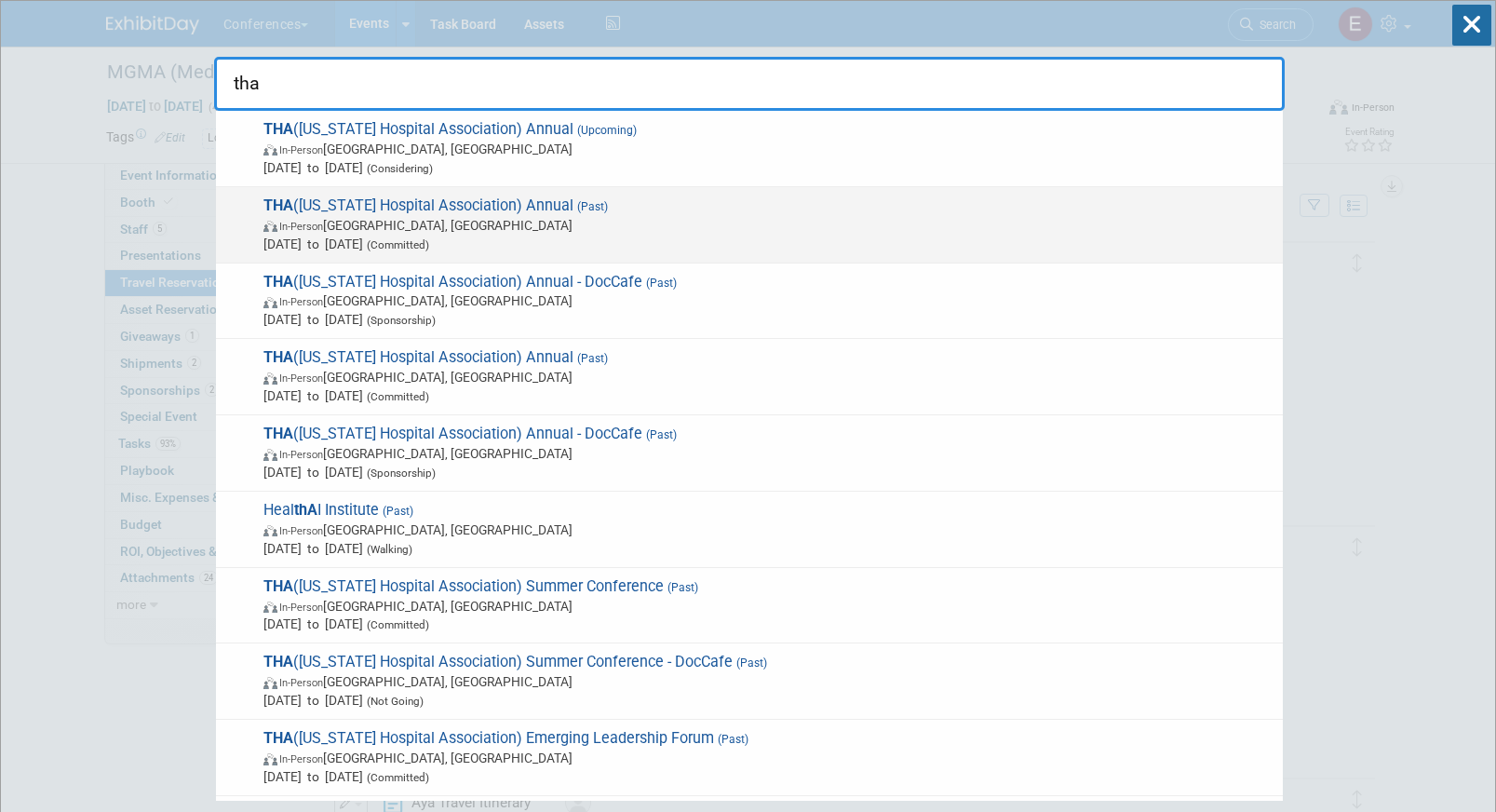
type input "tha"
click at [635, 216] on span "In-Person San Antonio, TX" at bounding box center [769, 226] width 1010 height 19
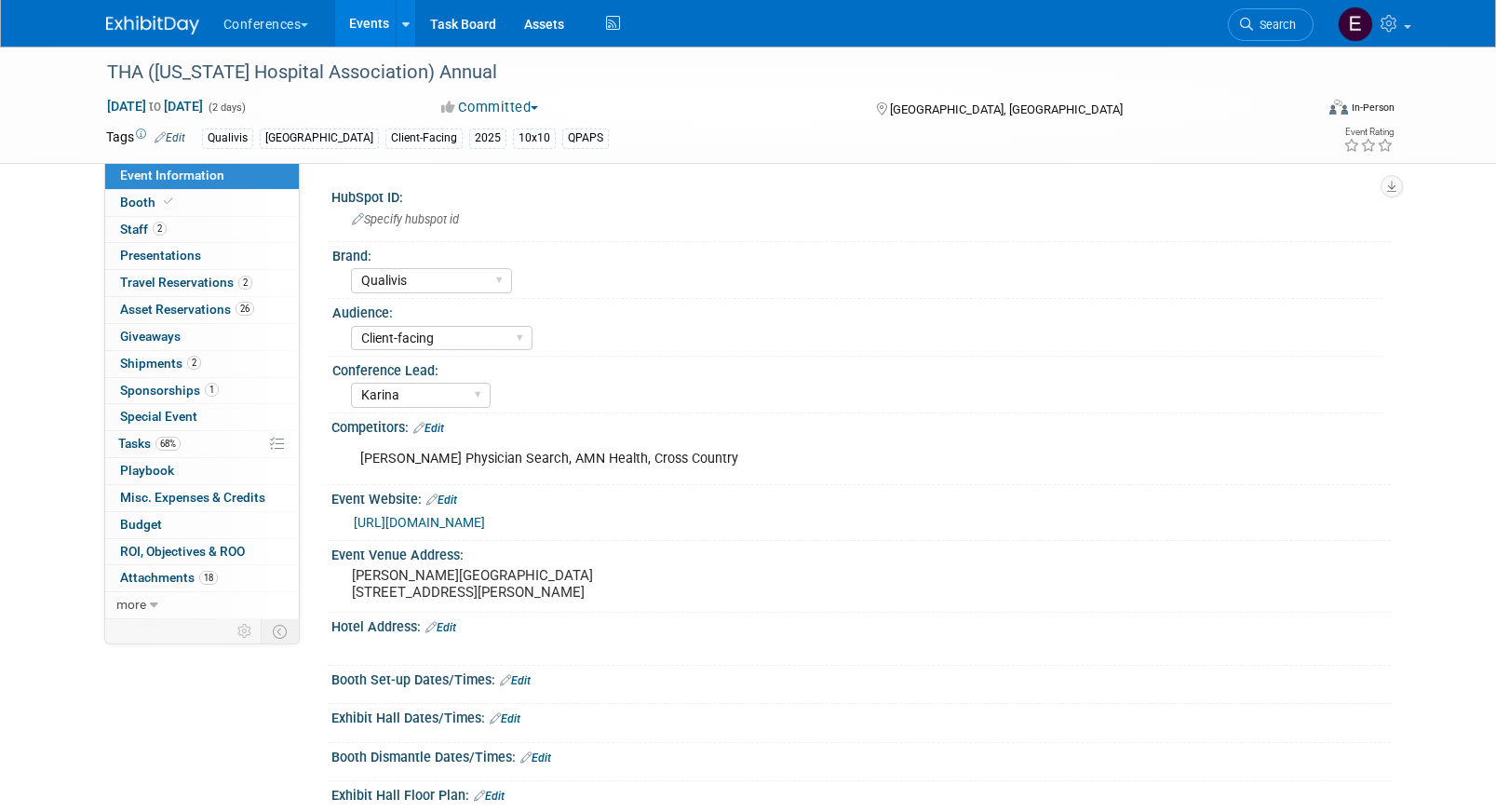
select select "Qualivis"
select select "Client-facing"
select select "Karina"
click at [193, 234] on link "2 Staff 2" at bounding box center [202, 230] width 194 height 26
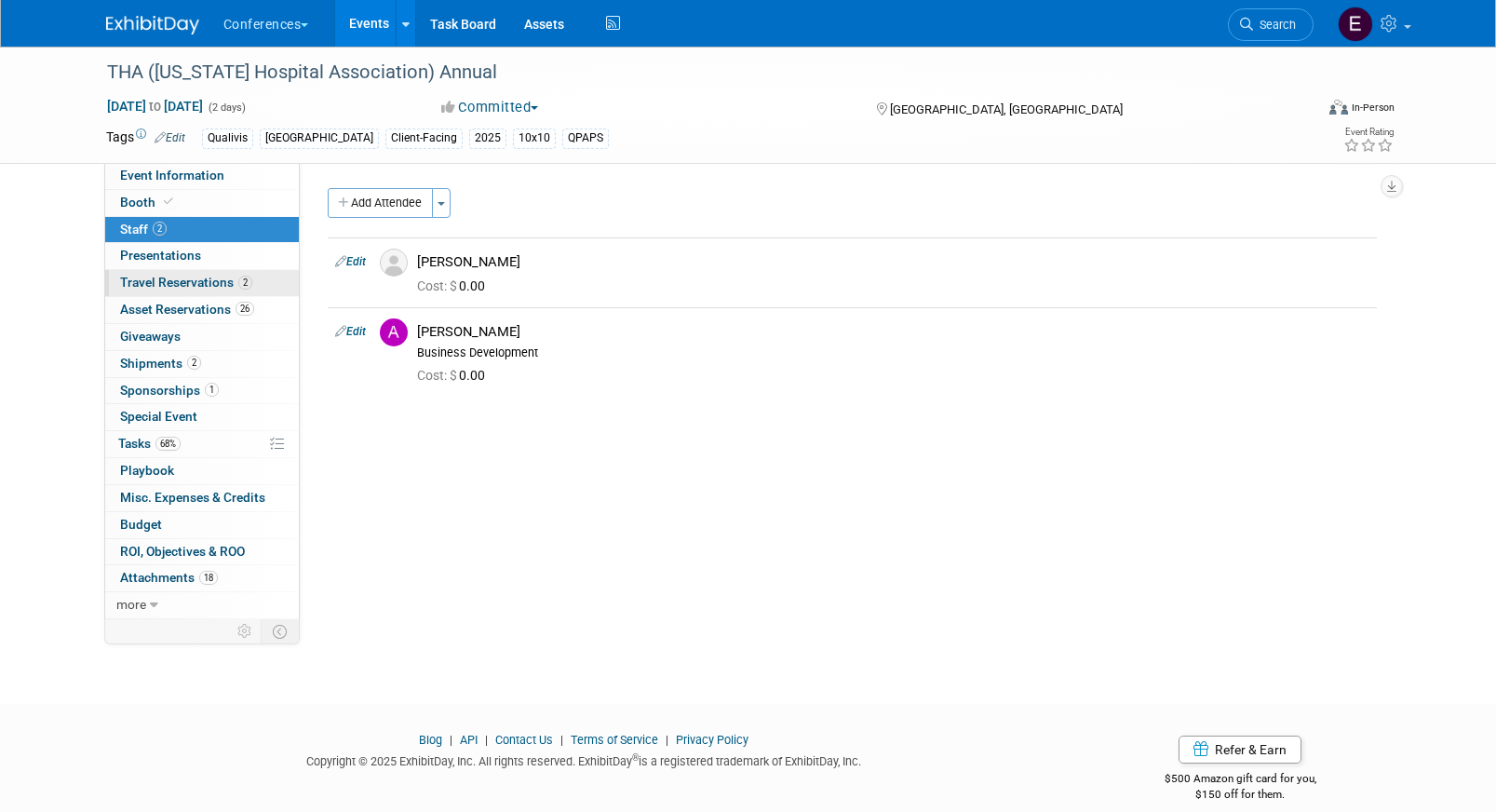
click at [118, 288] on link "2 Travel Reservations 2" at bounding box center [202, 283] width 194 height 26
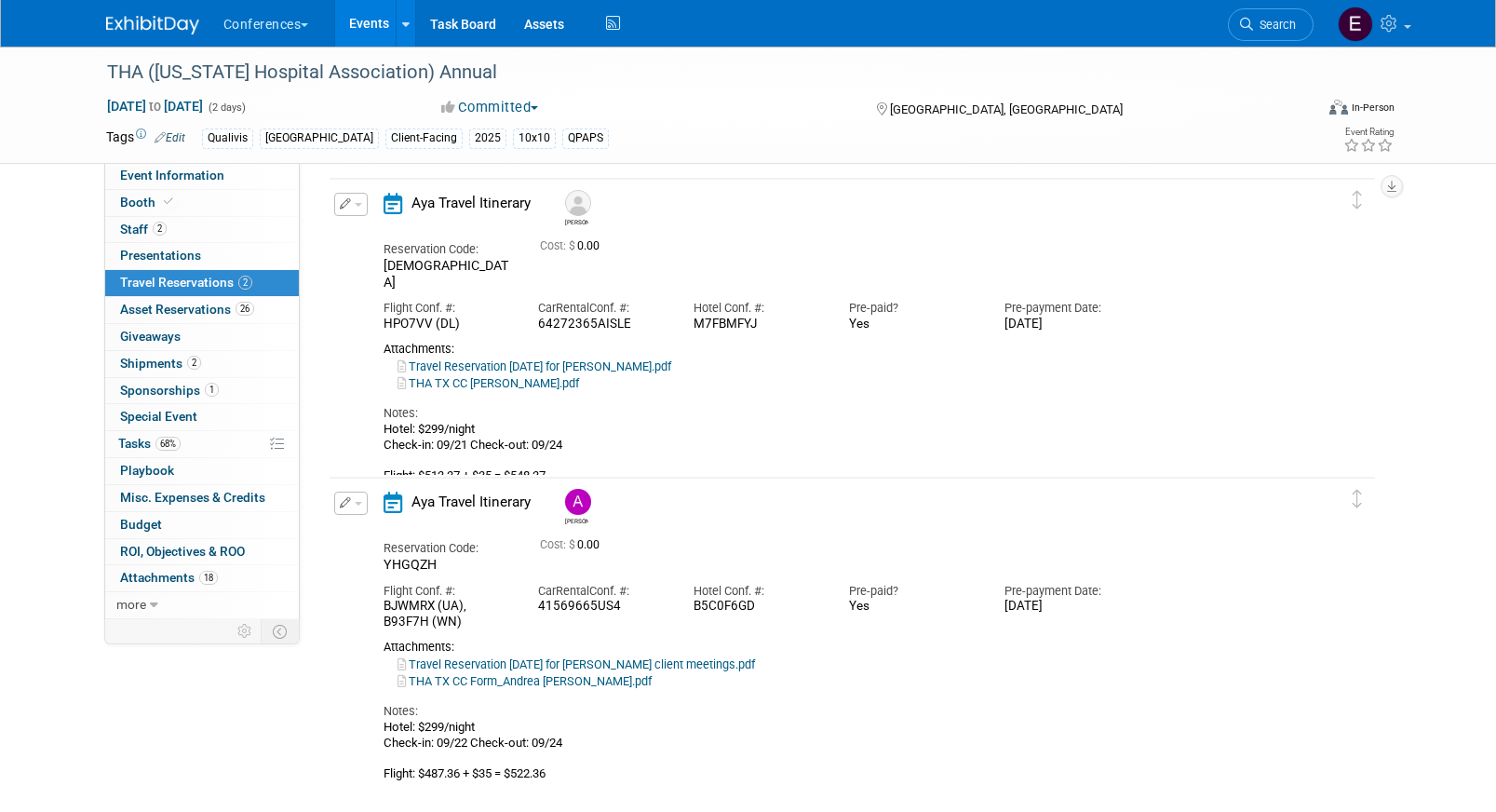
scroll to position [65, 0]
click at [1274, 39] on link "Search" at bounding box center [1271, 24] width 86 height 33
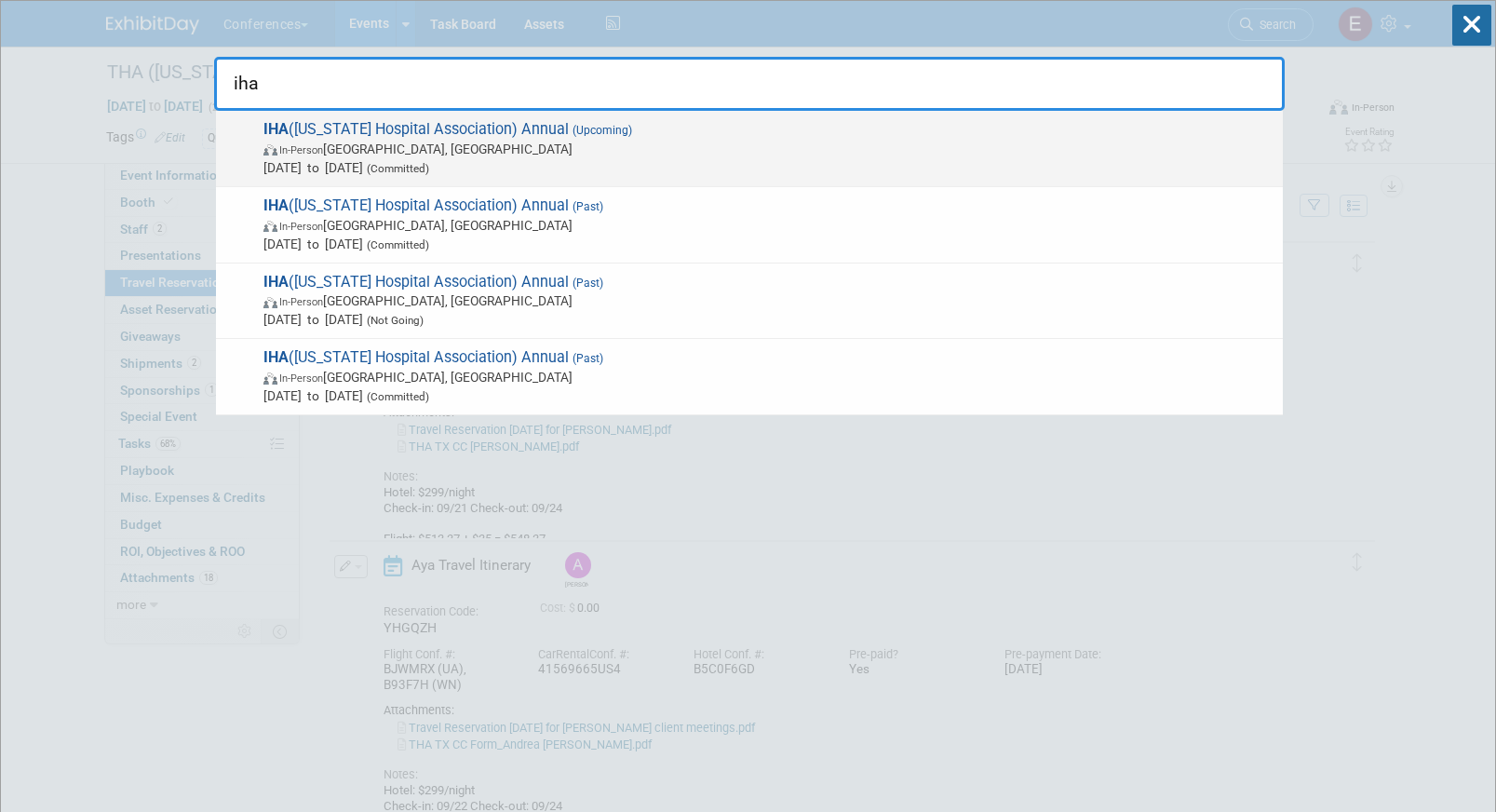
type input "iha"
click at [400, 157] on span "In-Person Sun Valley, ID" at bounding box center [769, 149] width 1010 height 19
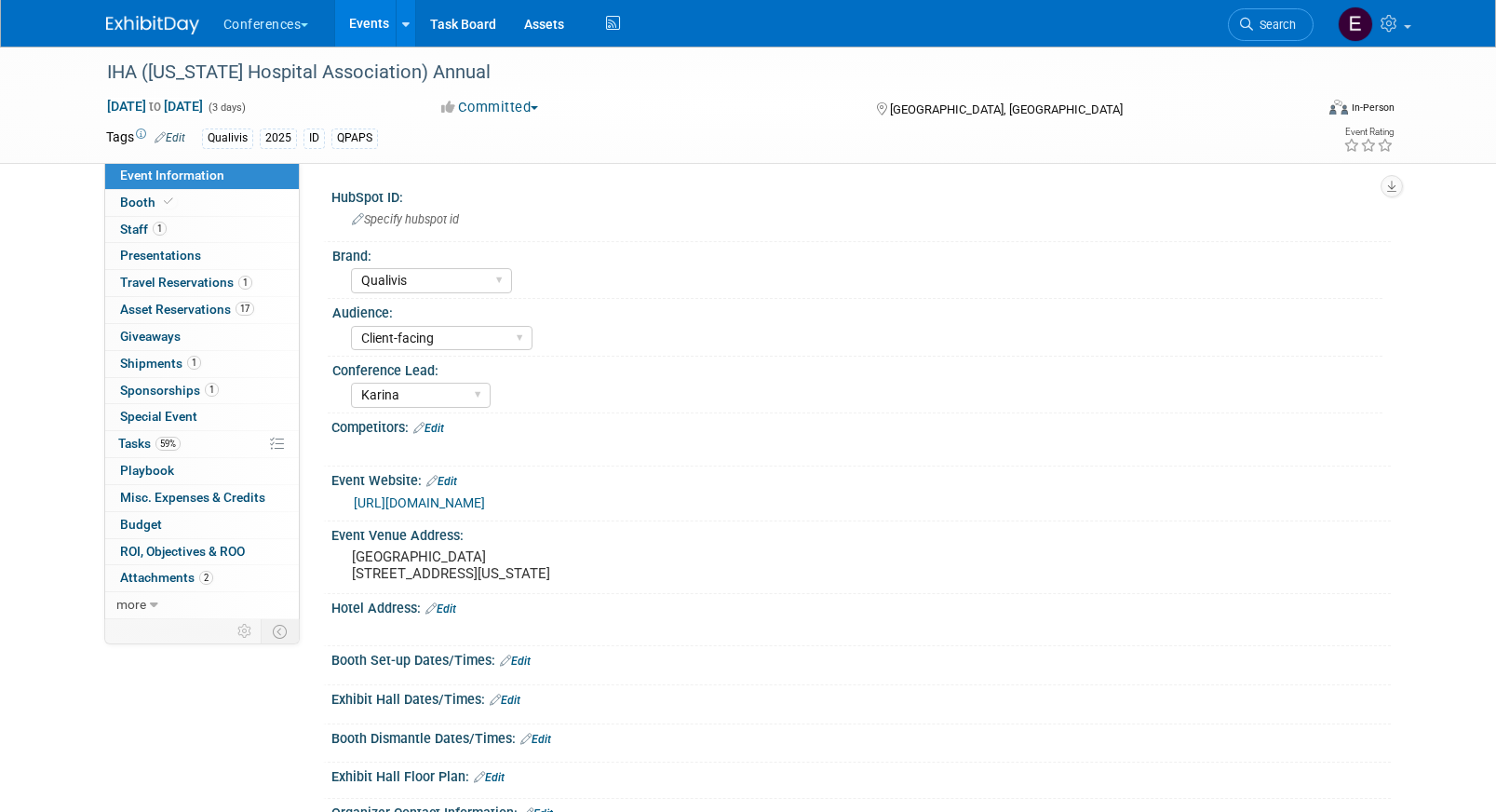
select select "Qualivis"
select select "Client-facing"
select select "Karina"
click at [187, 289] on span "Travel Reservations 1" at bounding box center [187, 282] width 132 height 15
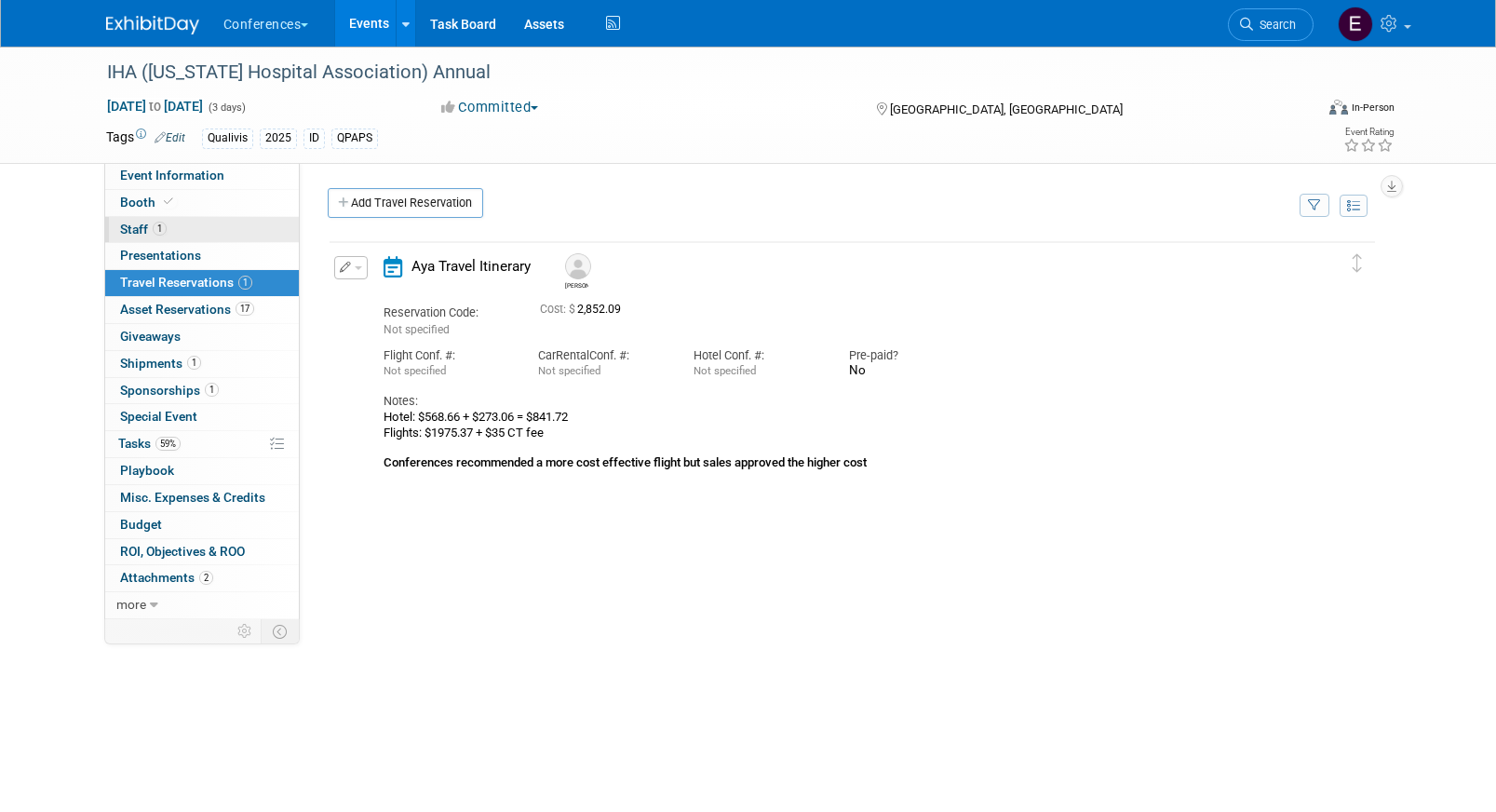
click at [188, 226] on link "1 Staff 1" at bounding box center [202, 230] width 194 height 26
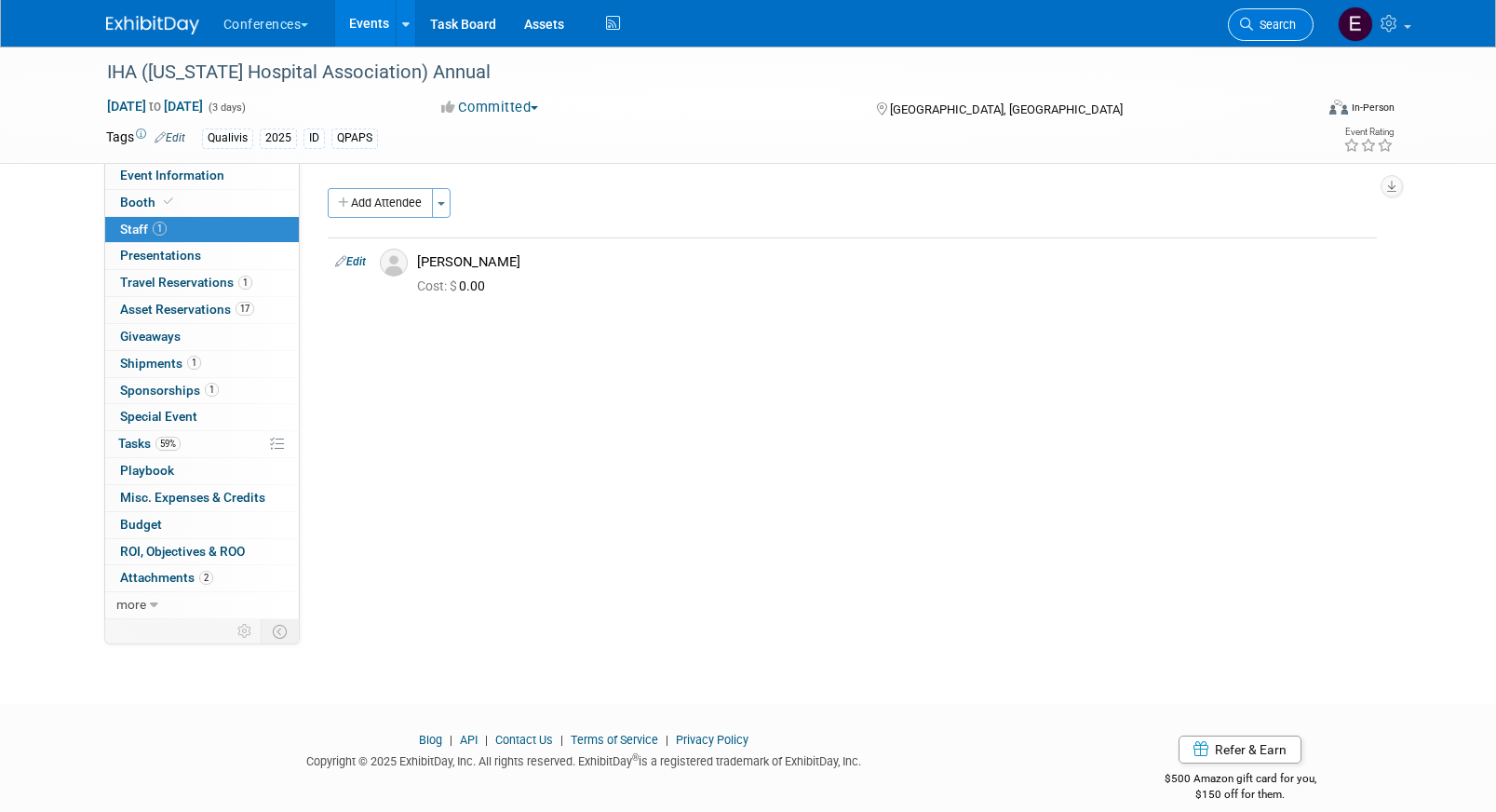
click at [1250, 19] on icon at bounding box center [1247, 24] width 13 height 13
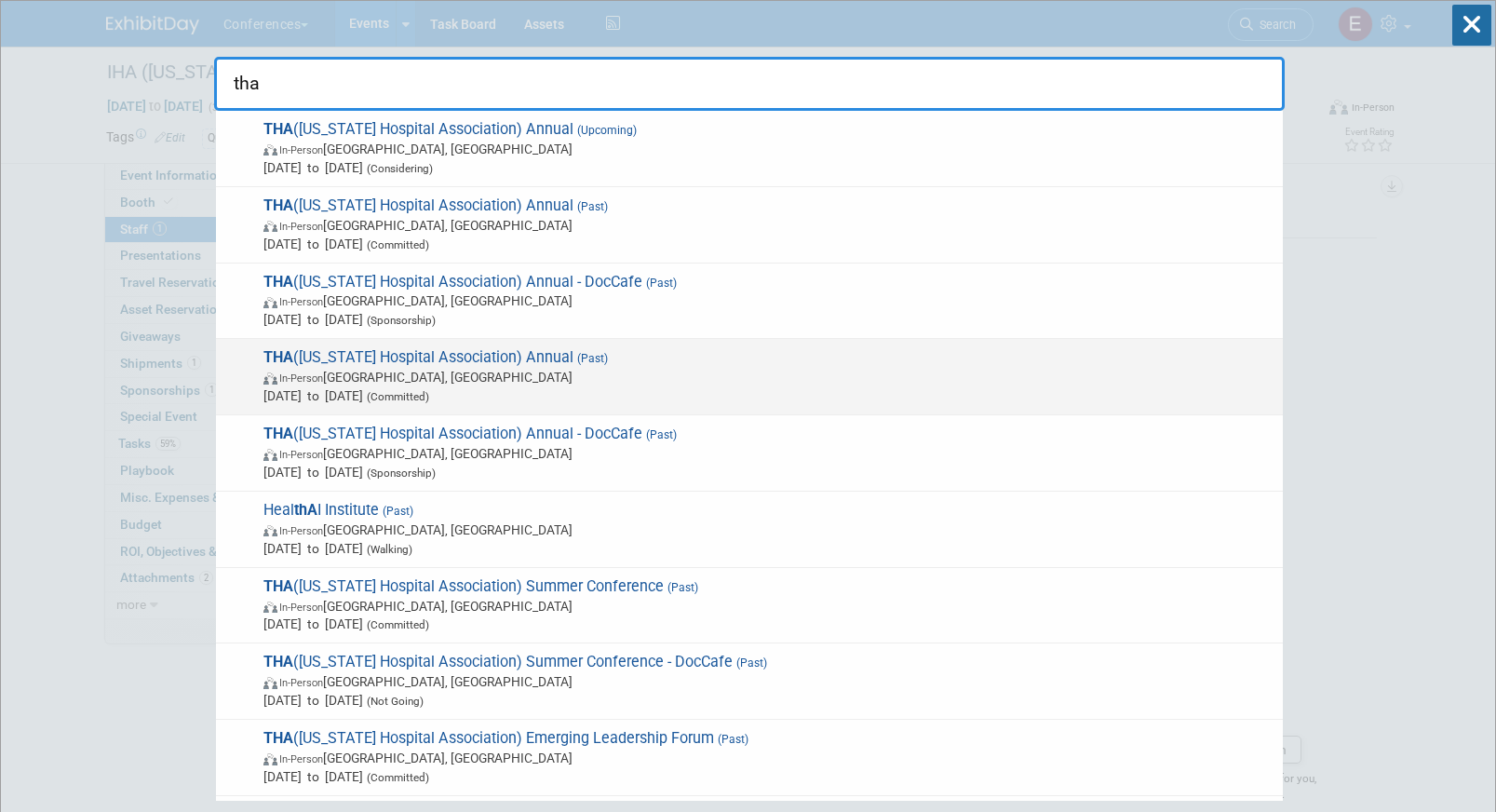
type input "tha"
click at [732, 388] on span "Sep 18, 2025 to Sep 19, 2025 (Committed)" at bounding box center [769, 395] width 1010 height 19
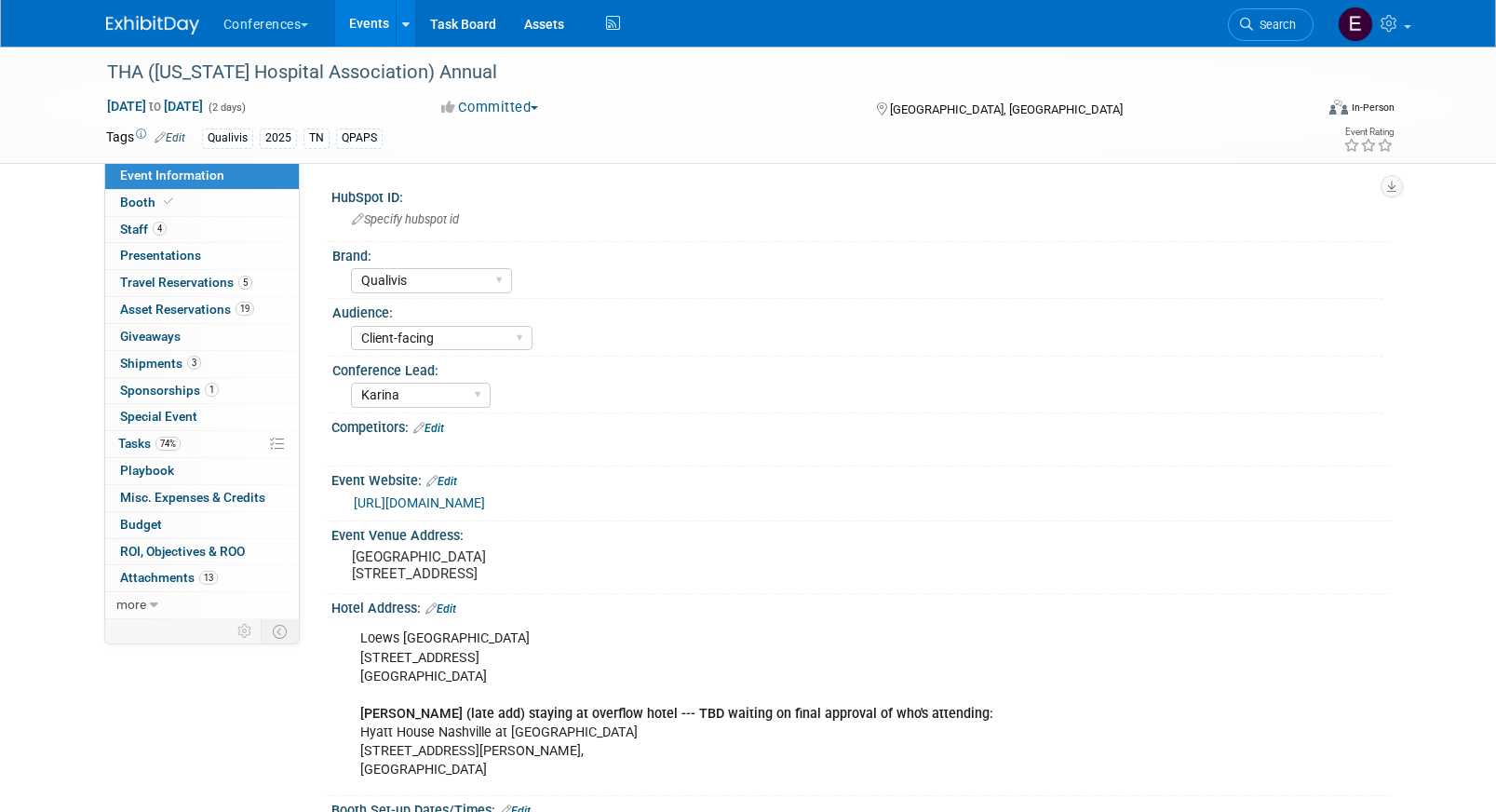
select select "Qualivis"
select select "Client-facing"
select select "Karina"
click at [239, 280] on span "5" at bounding box center [245, 282] width 14 height 14
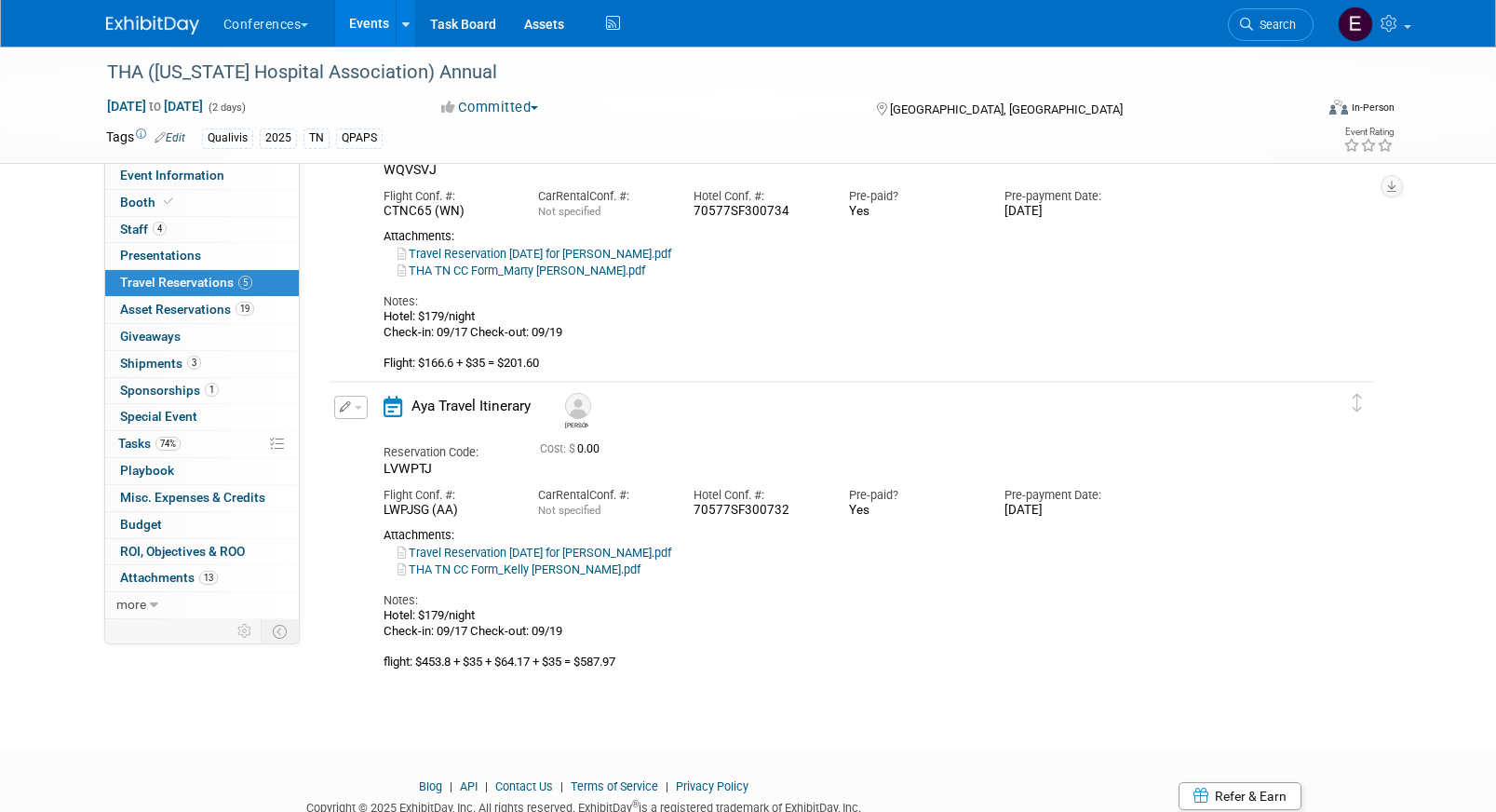
scroll to position [987, 0]
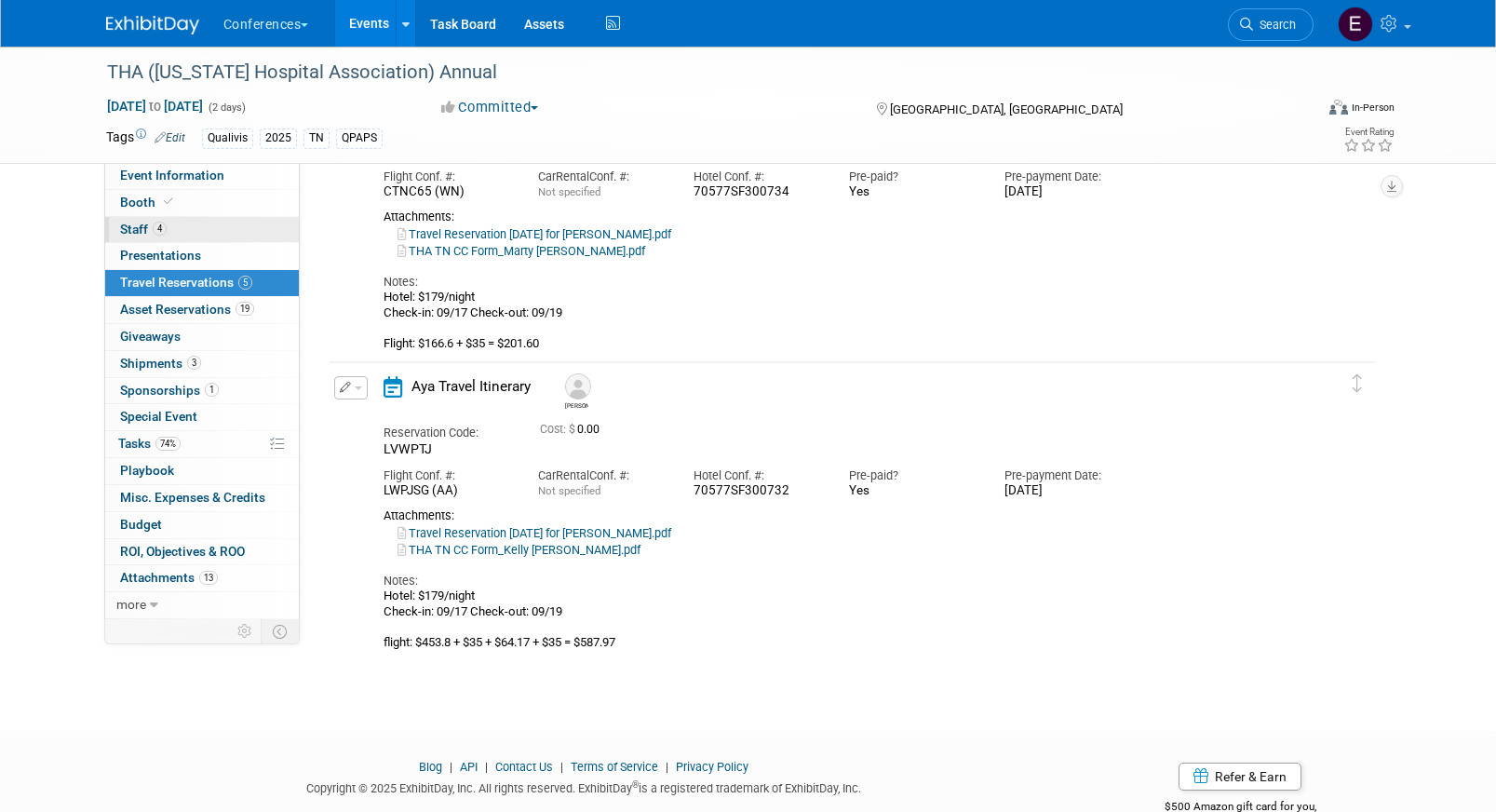
click at [183, 237] on link "4 Staff 4" at bounding box center [202, 230] width 194 height 26
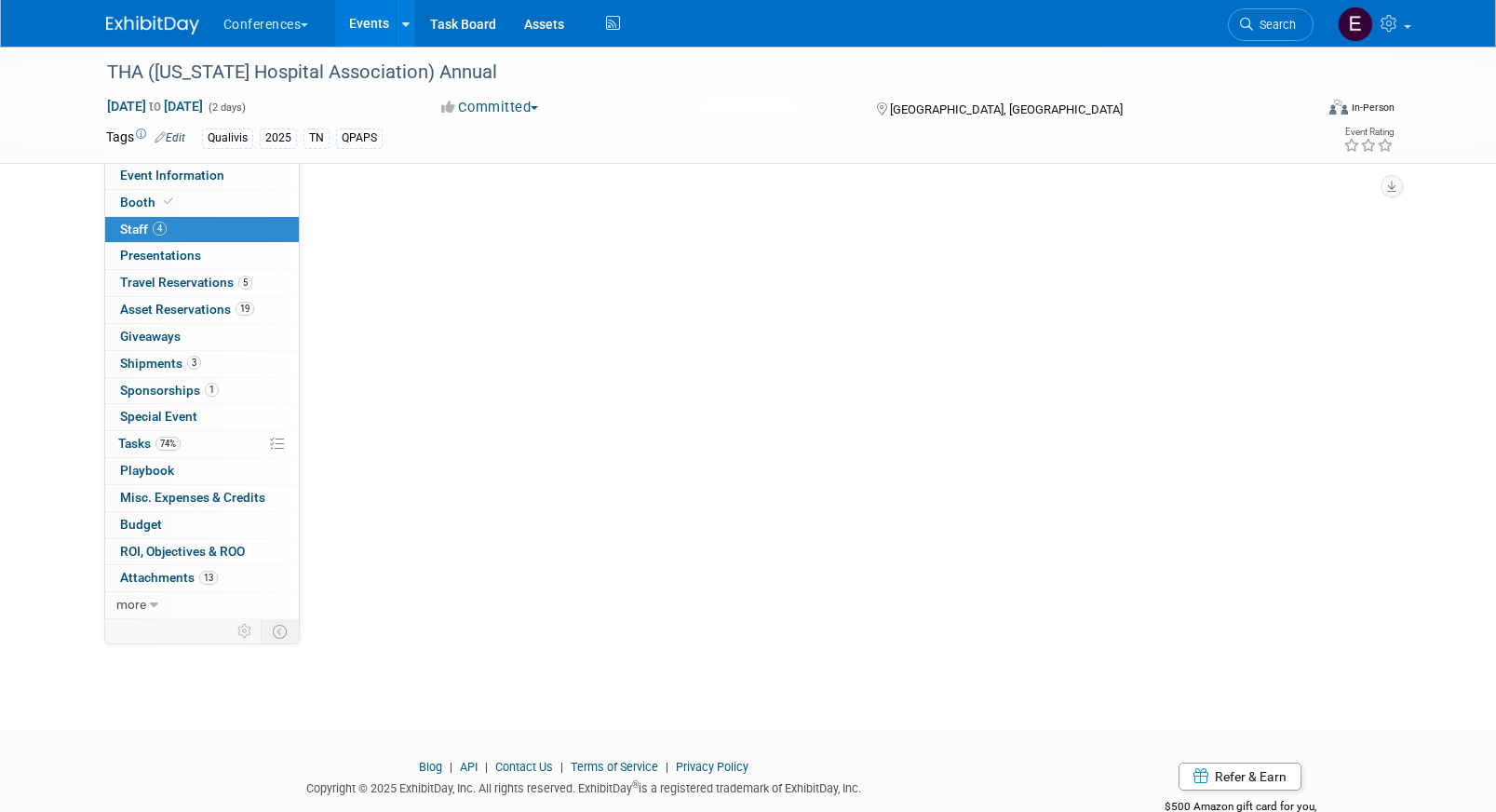
scroll to position [0, 0]
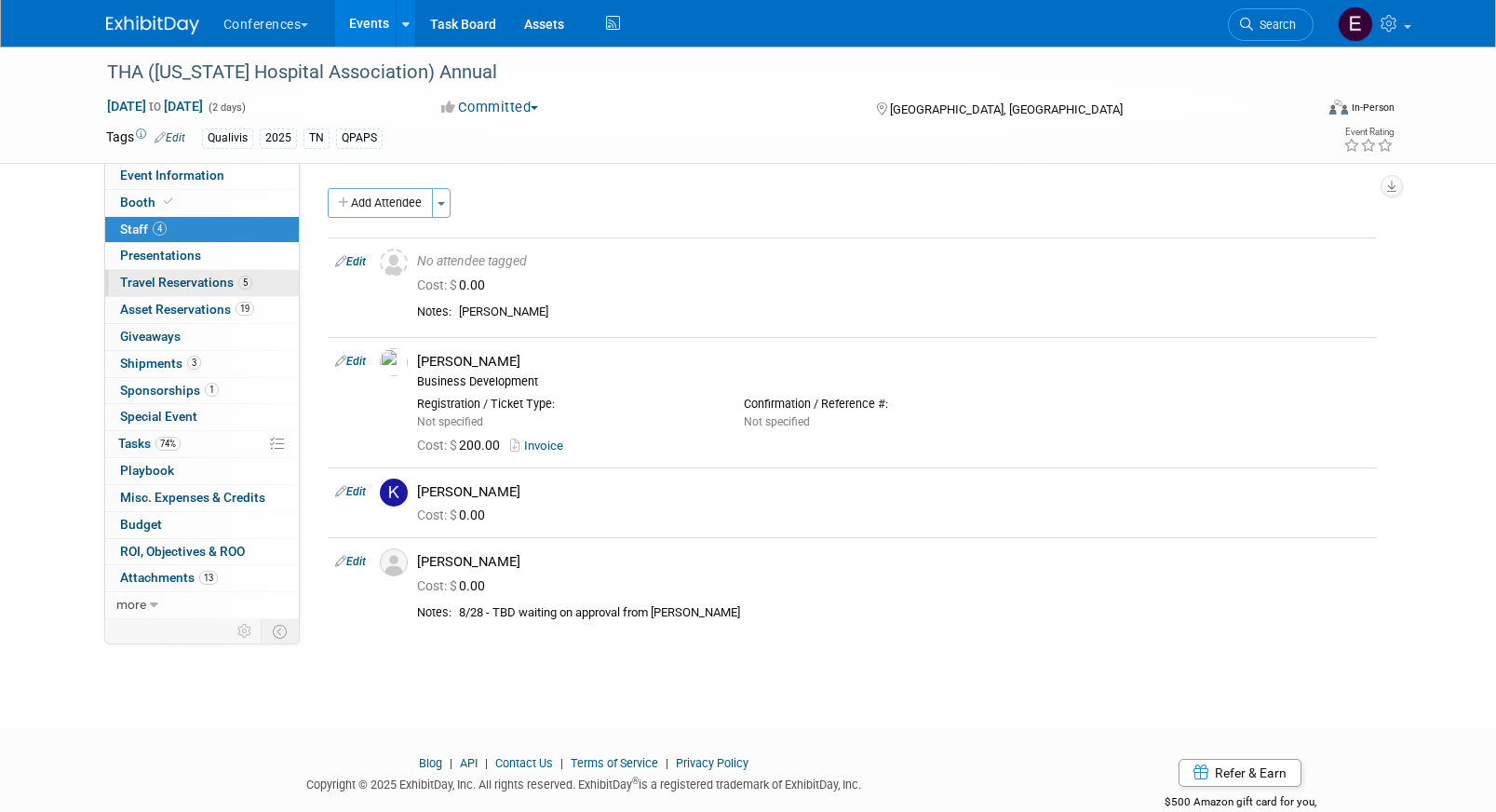
click at [185, 284] on span "Travel Reservations 5" at bounding box center [187, 282] width 132 height 15
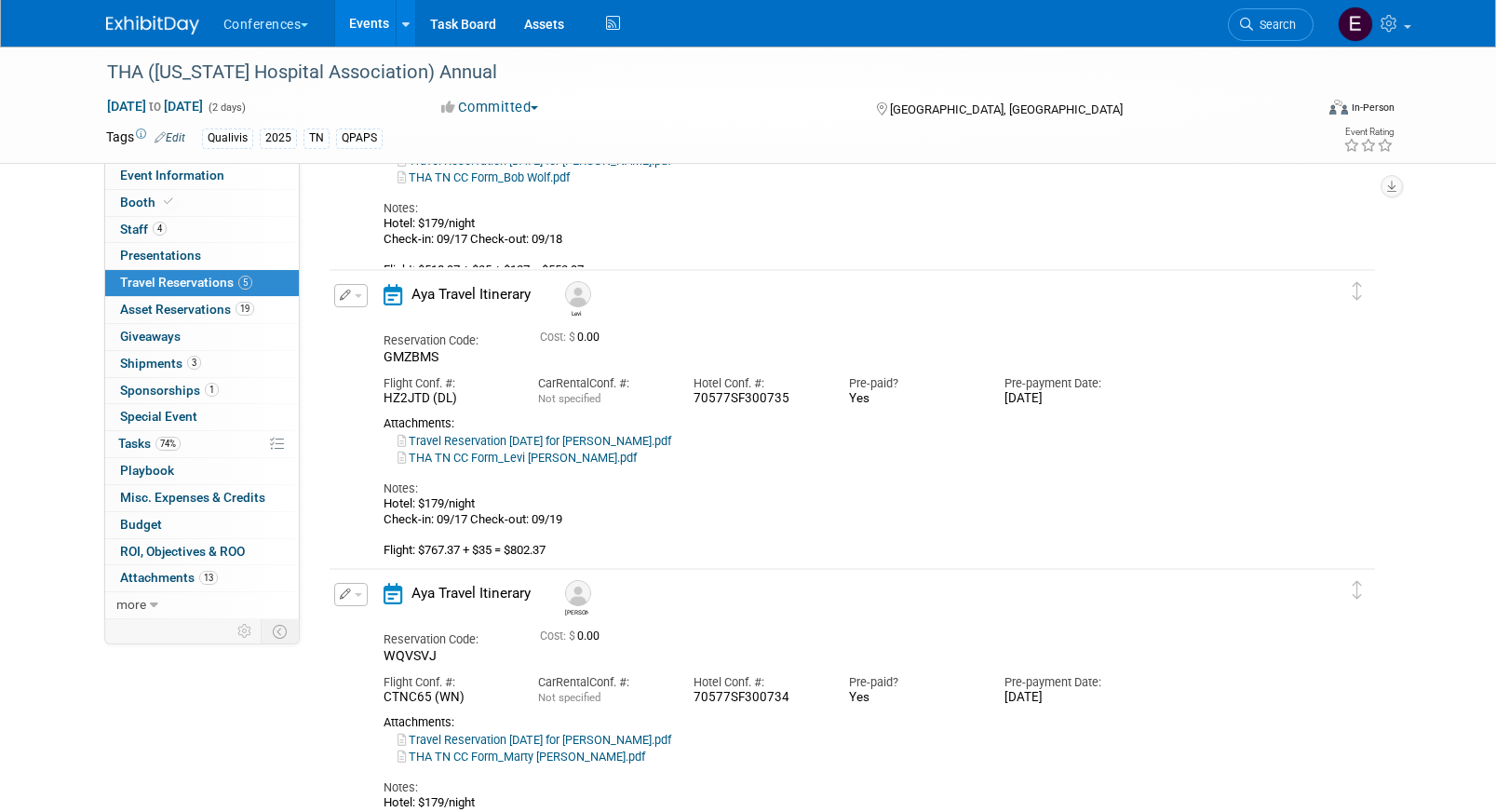
scroll to position [487, 0]
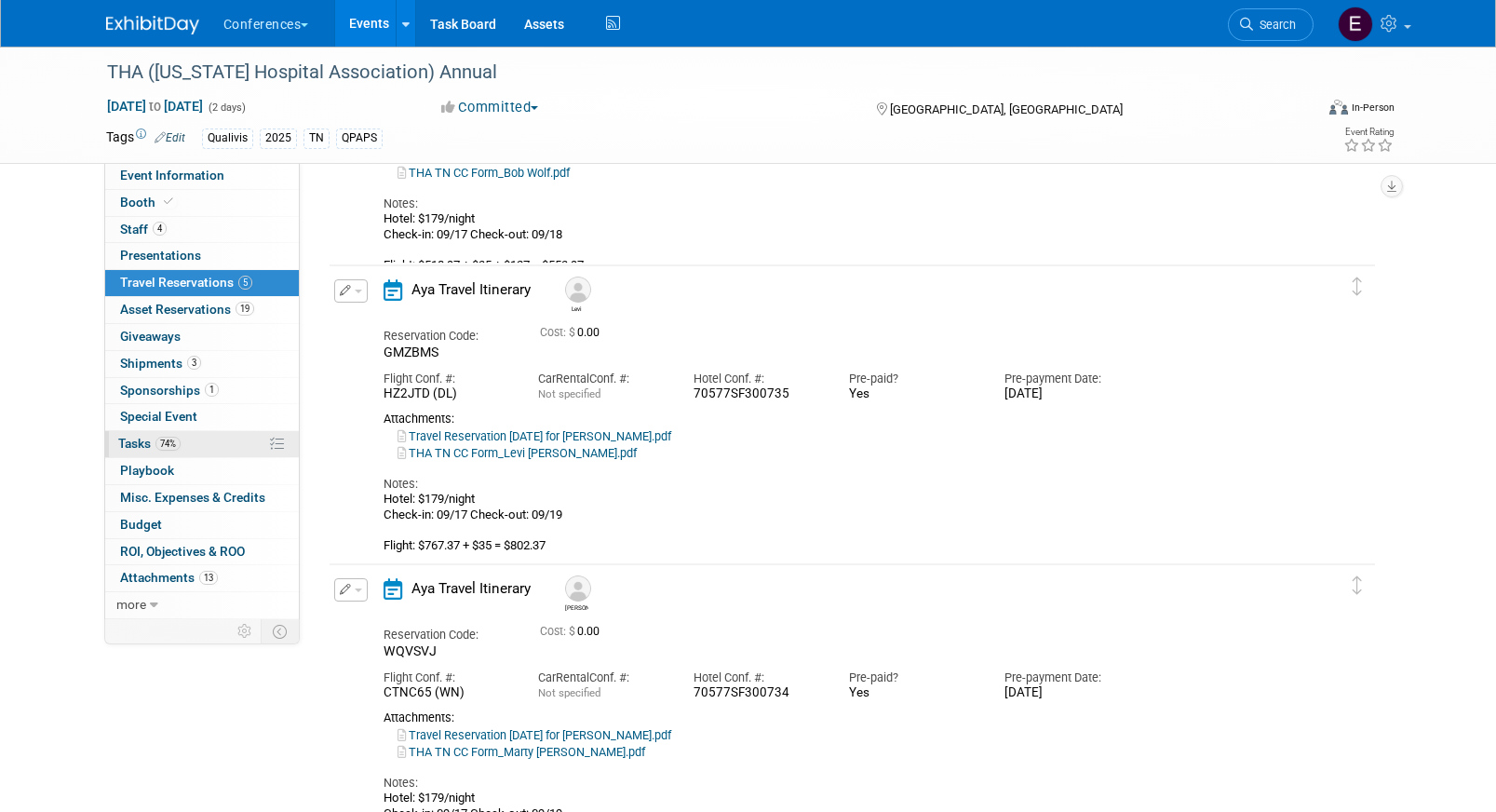
click at [171, 444] on span "74%" at bounding box center [168, 443] width 25 height 14
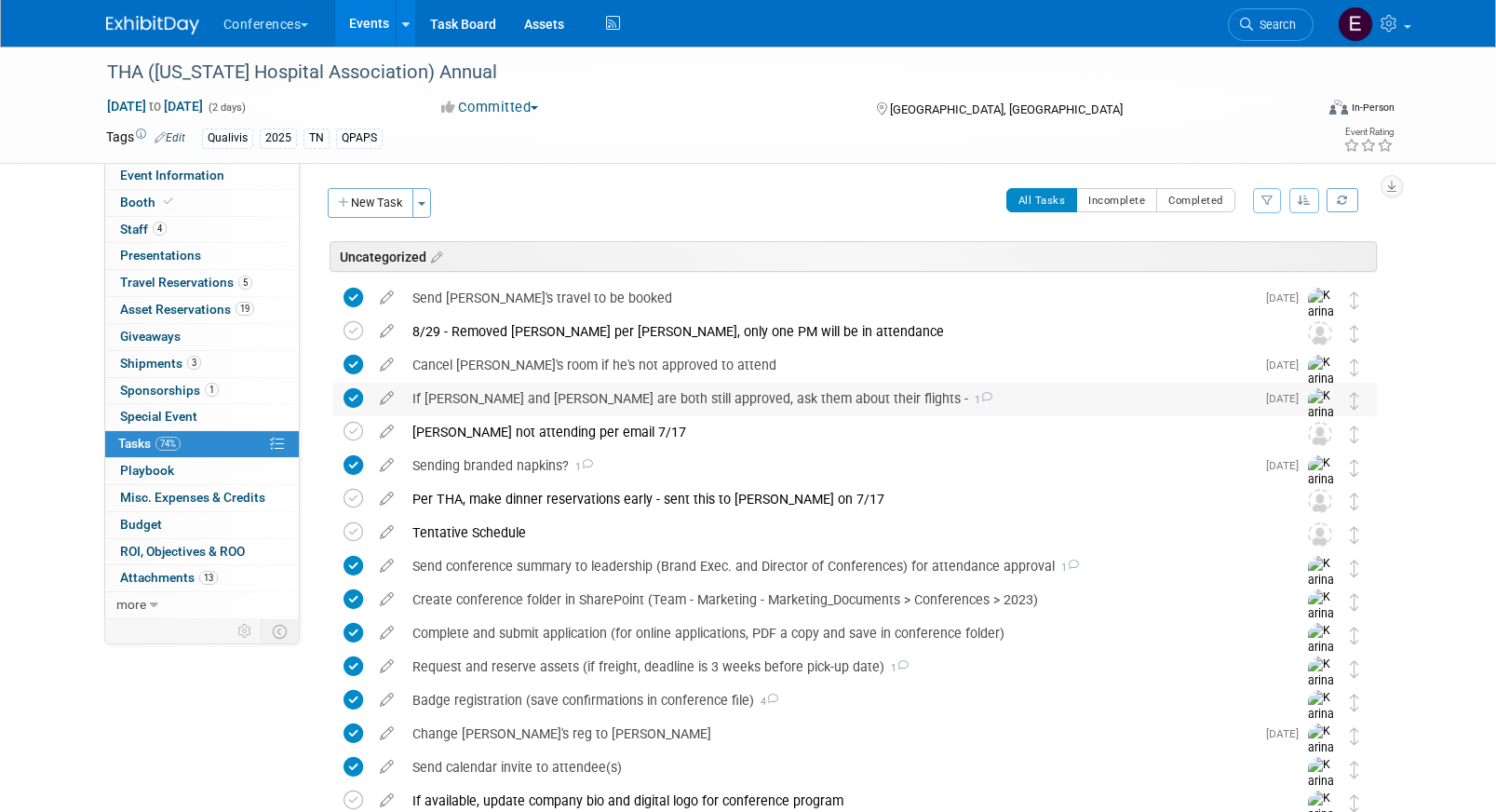
scroll to position [22, 0]
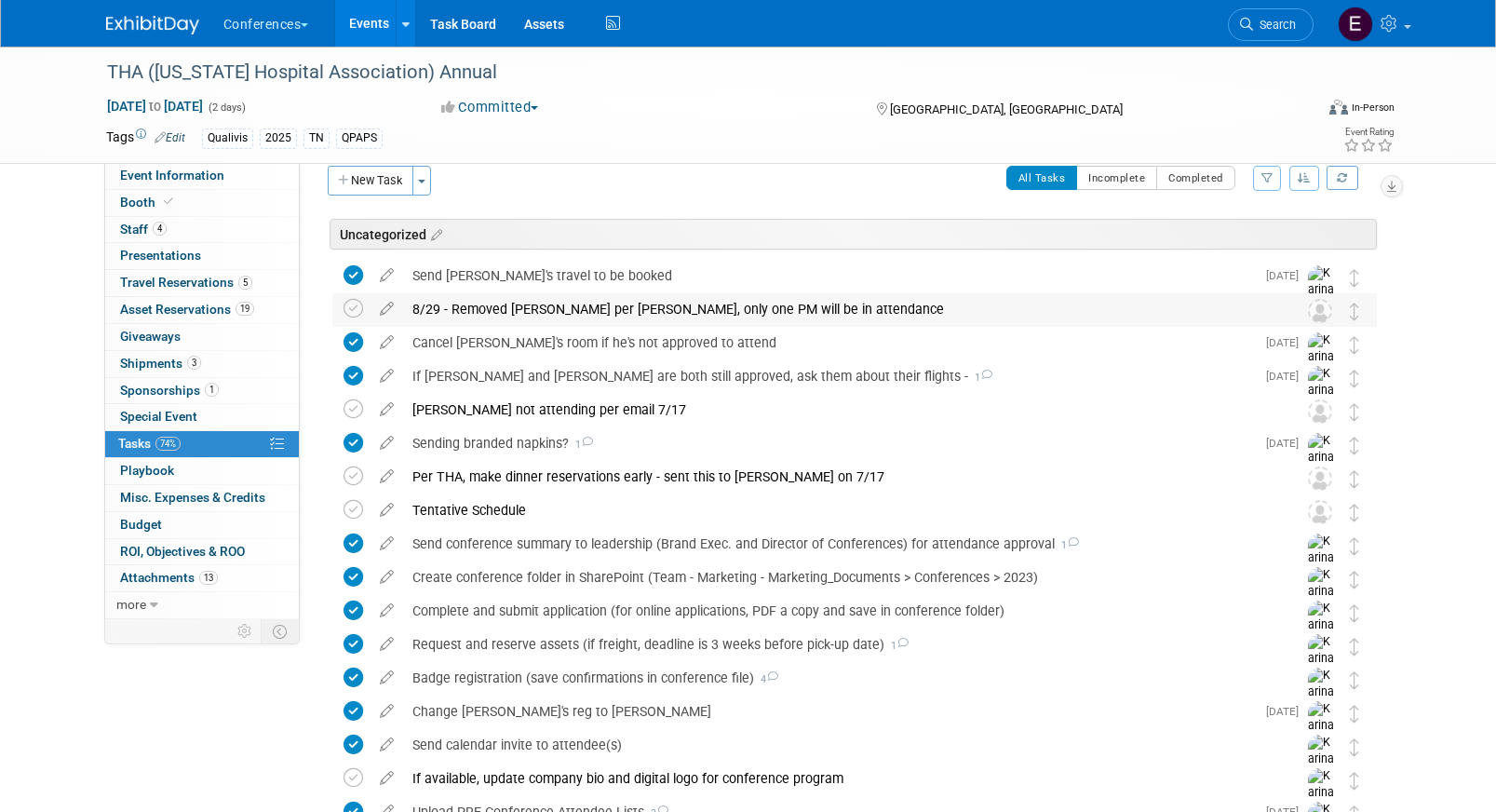
click at [578, 313] on div "8/29 - Removed Levi per Jenny, only one PM will be in attendance" at bounding box center [837, 310] width 868 height 32
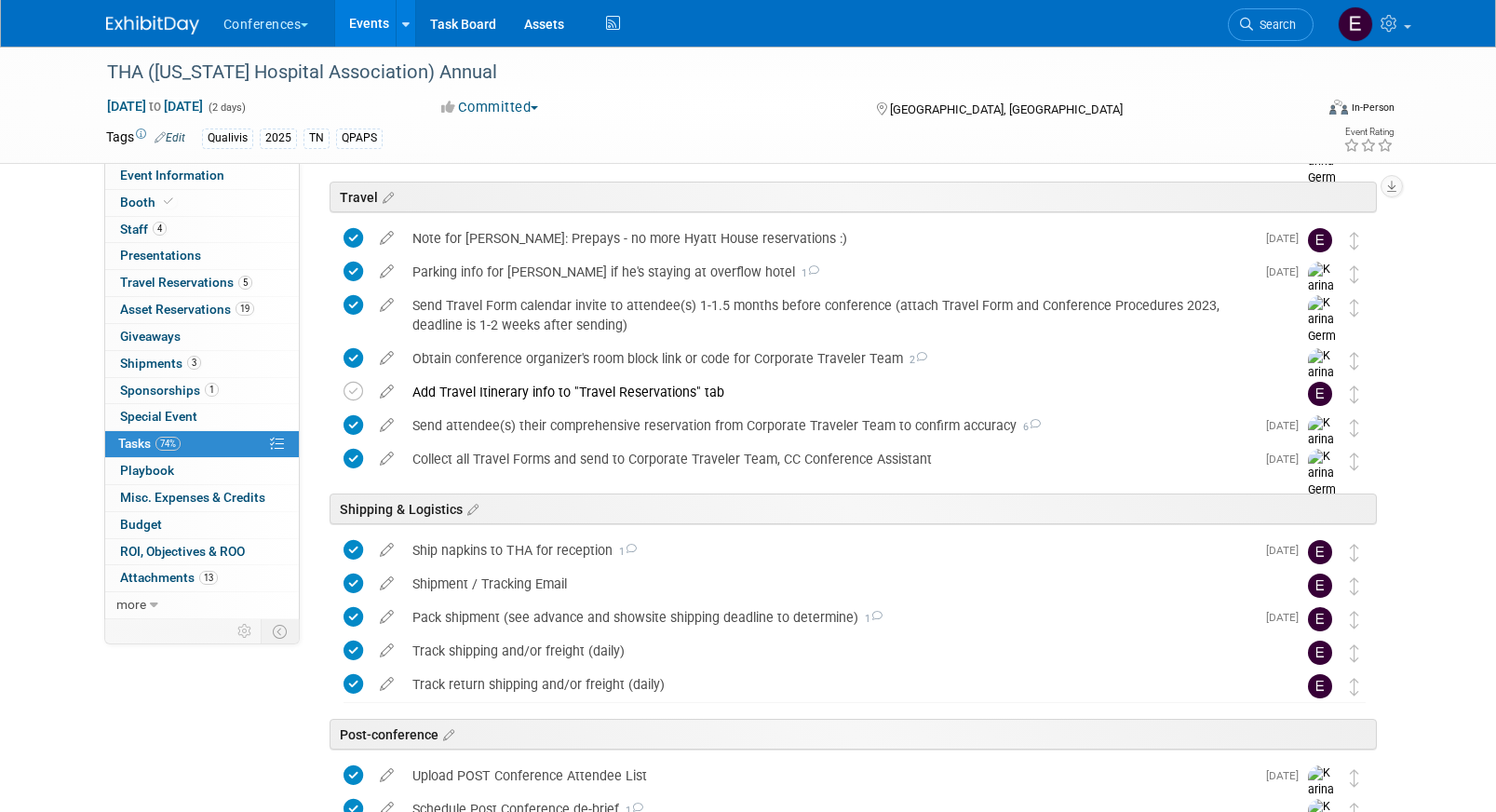
scroll to position [1051, 0]
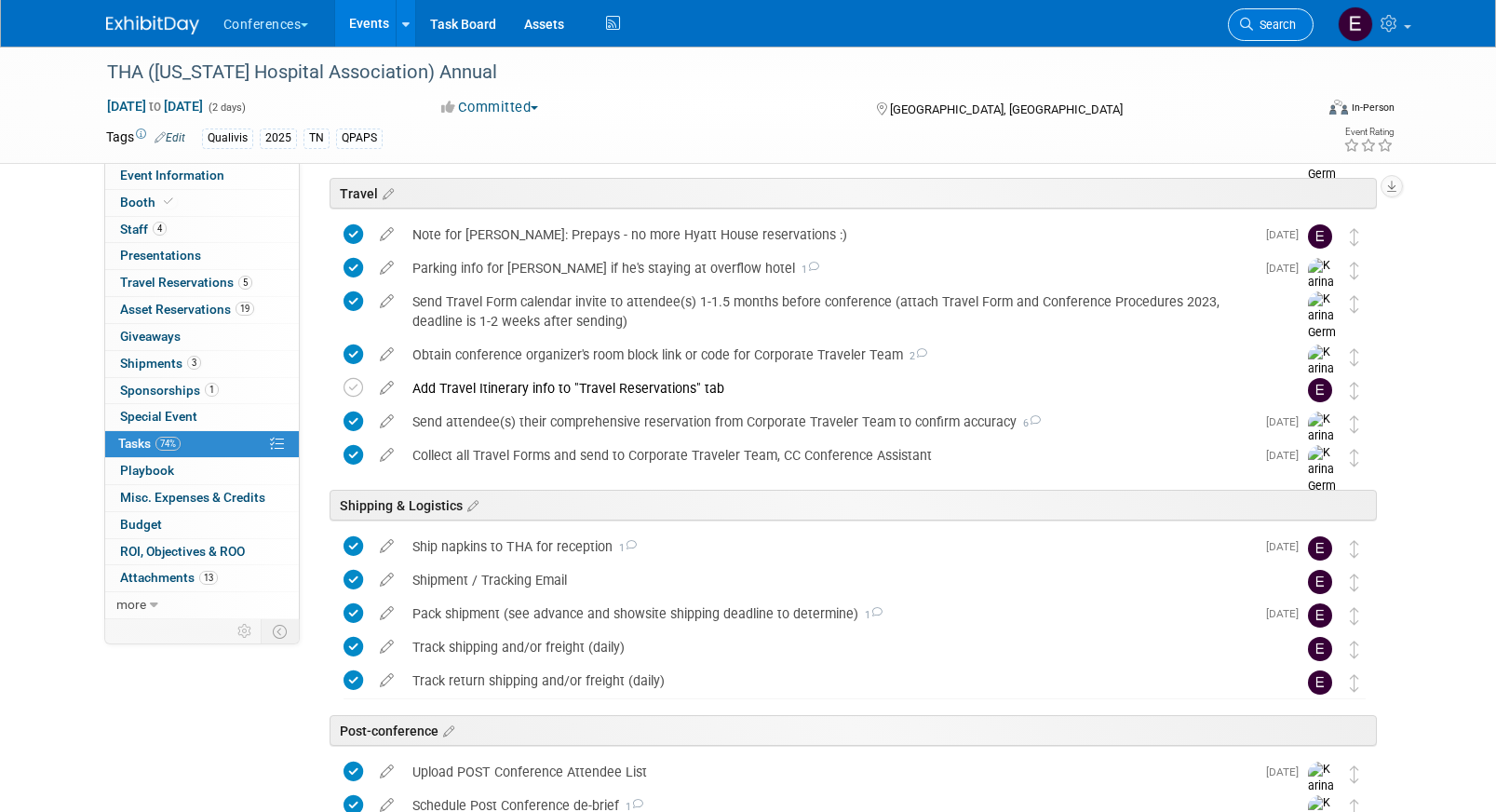
click at [1253, 9] on link "Search" at bounding box center [1271, 24] width 86 height 33
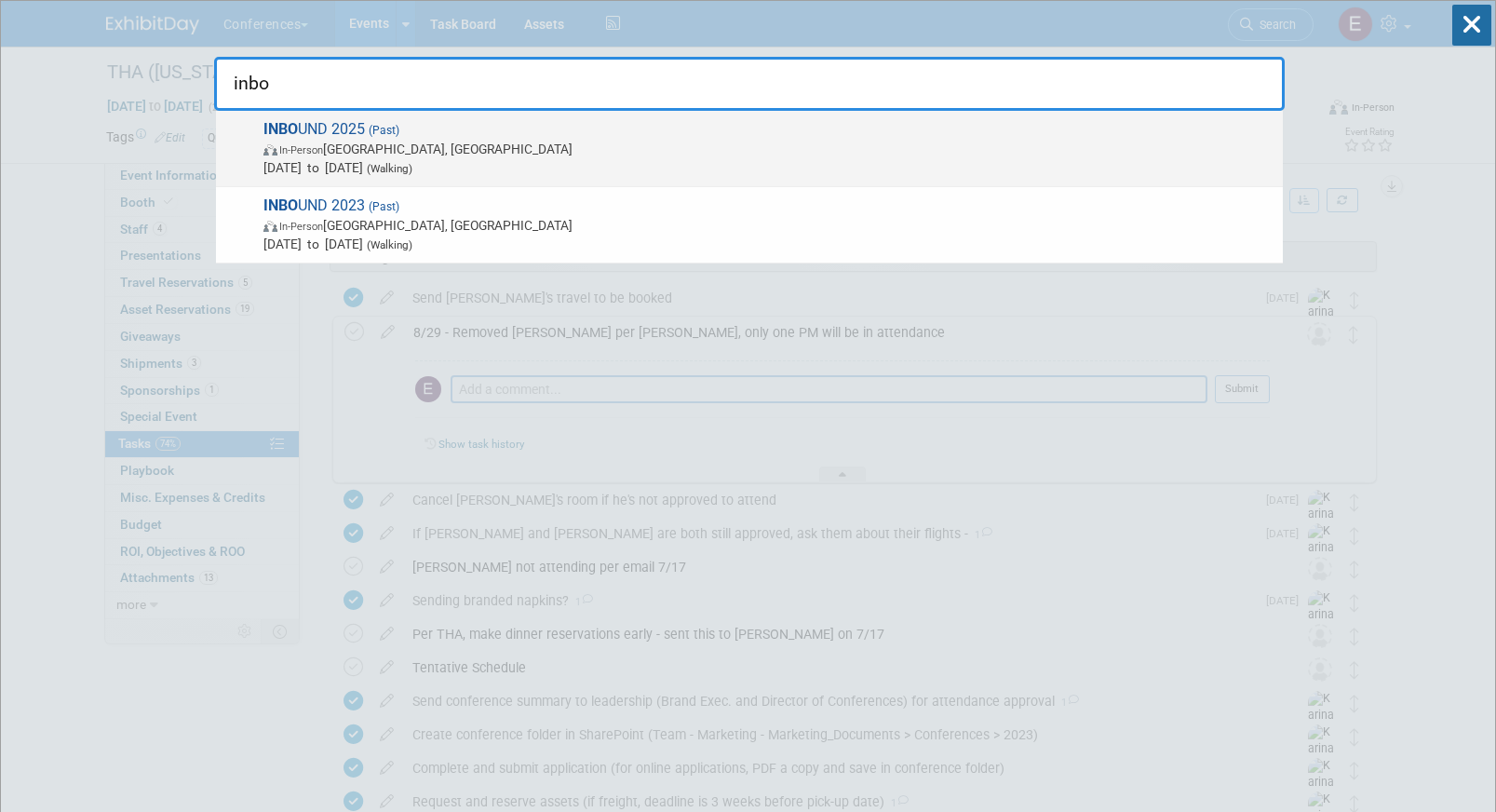
type input "inbo"
click at [540, 160] on span "Sep 2, 2025 to Sep 5, 2025 (Walking)" at bounding box center [769, 168] width 1010 height 19
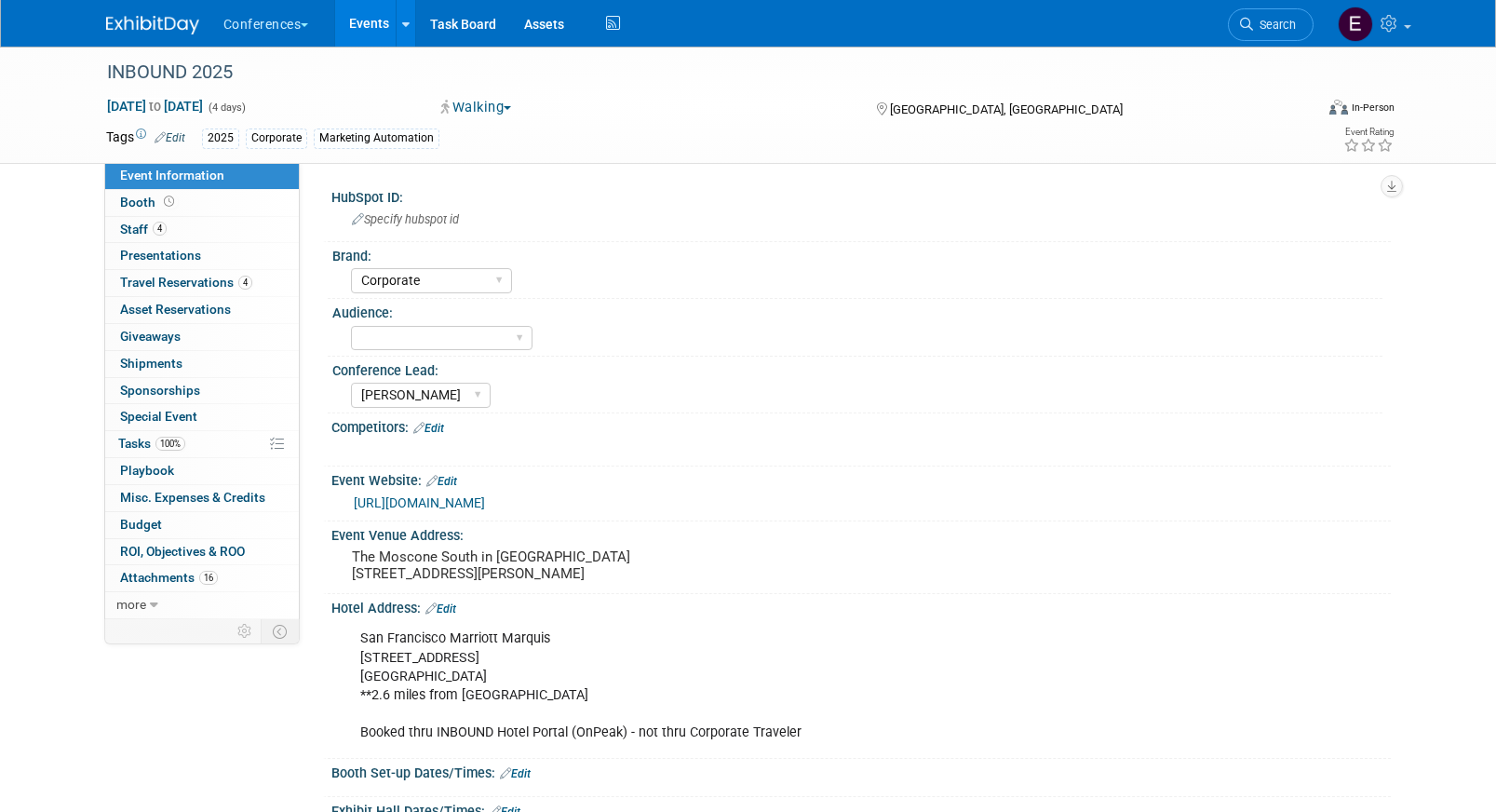
select select "Corporate"
select select "[PERSON_NAME]"
click at [199, 228] on link "4 Staff 4" at bounding box center [202, 230] width 194 height 26
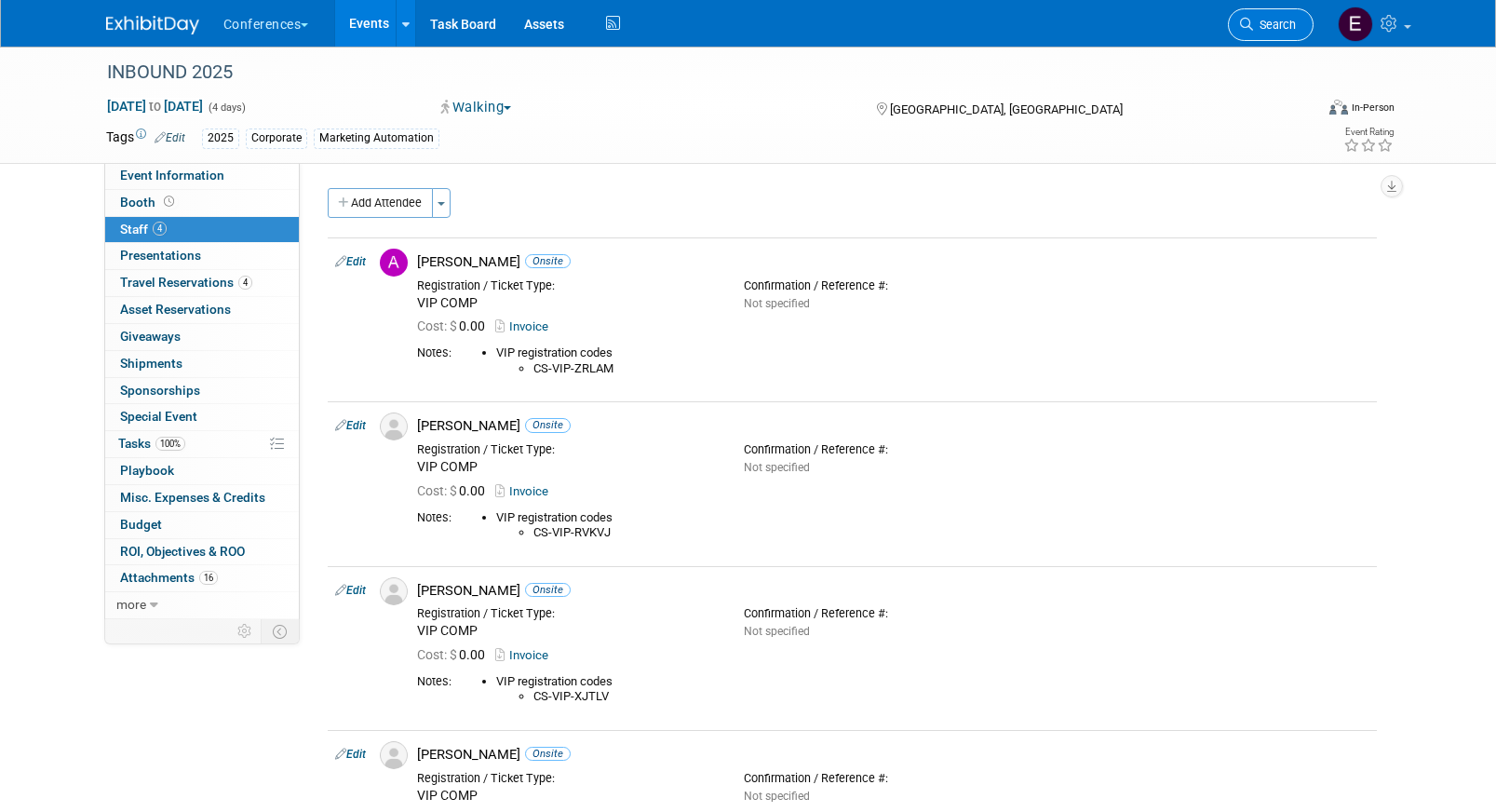
click at [1279, 9] on link "Search" at bounding box center [1271, 24] width 86 height 33
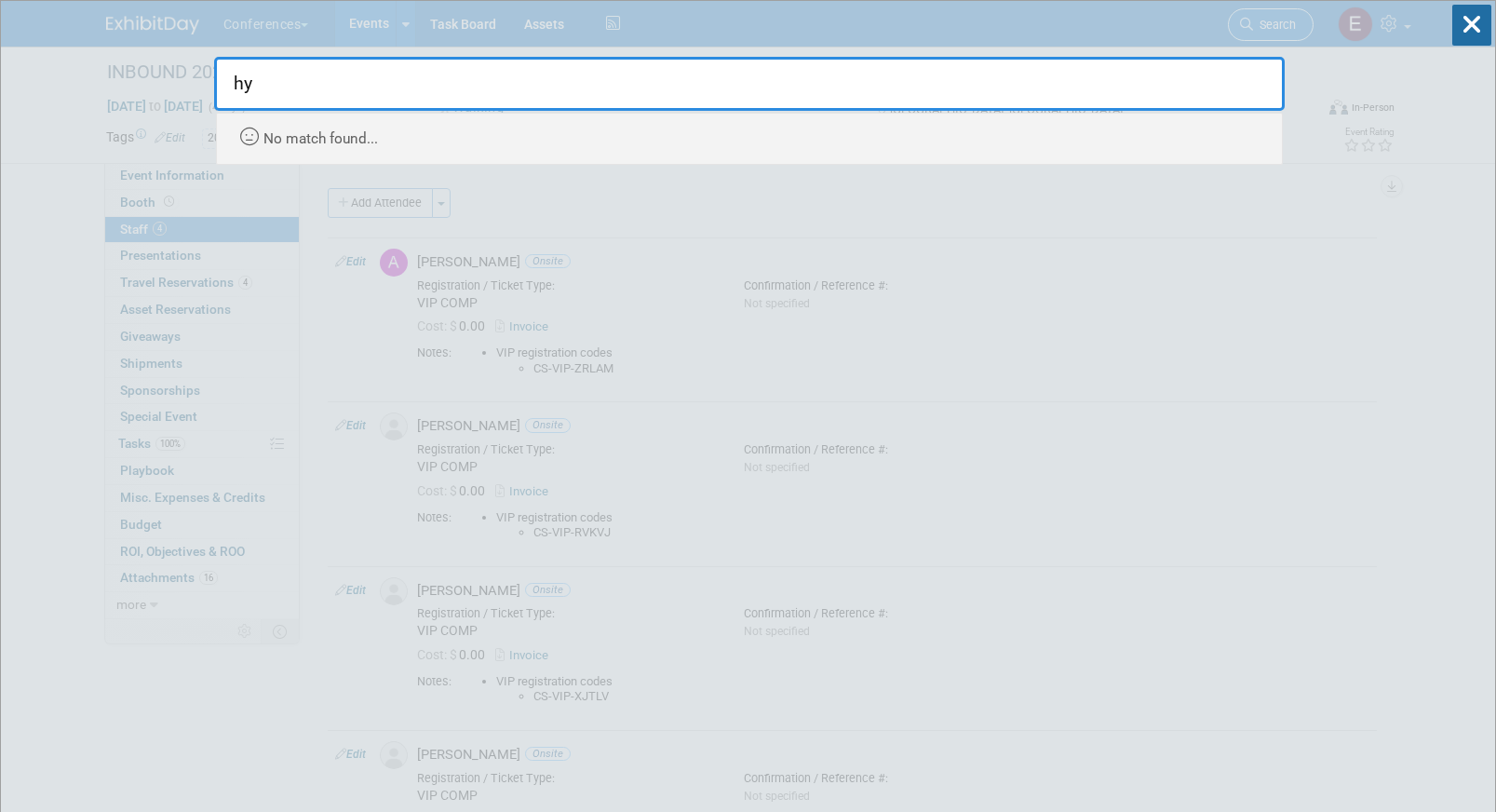
type input "h"
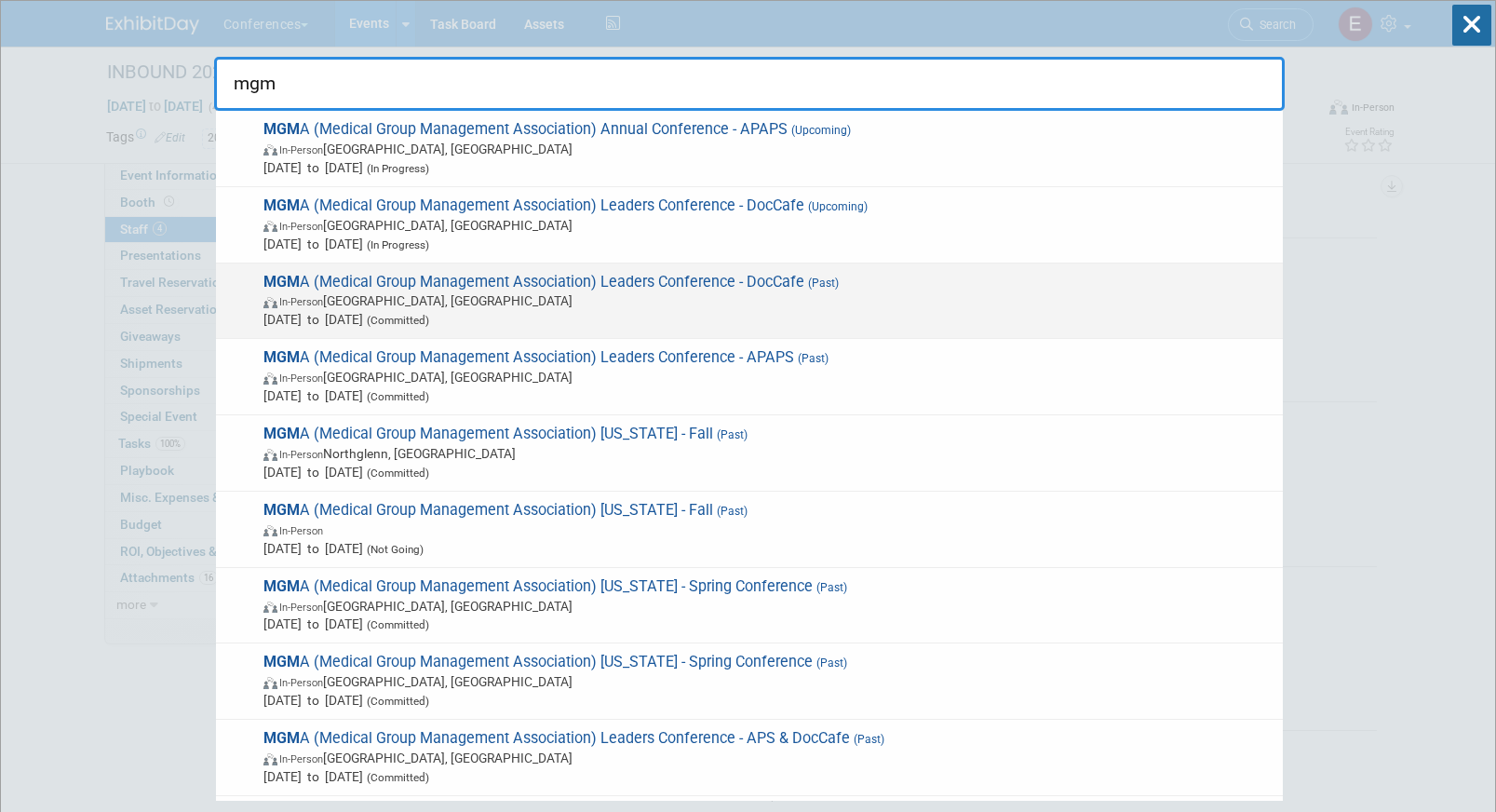
type input "mgm"
click at [716, 337] on div "MGM A (Medical Group Management Association) Leaders Conference - DocCafe (Past…" at bounding box center [750, 302] width 1067 height 76
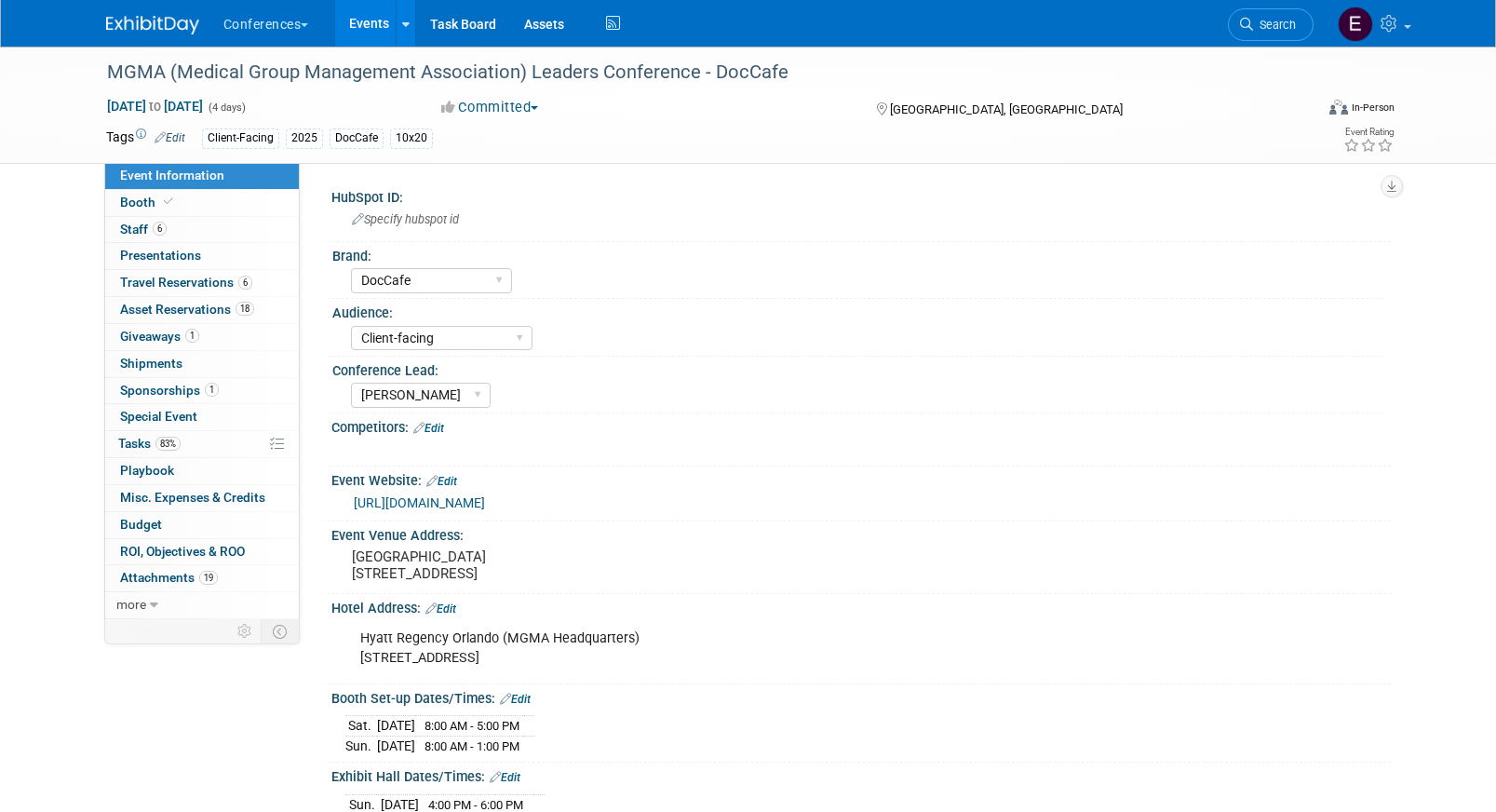
select select "DocCafe"
select select "Client-facing"
select select "[PERSON_NAME]"
click at [1290, 34] on link "Search" at bounding box center [1271, 24] width 86 height 33
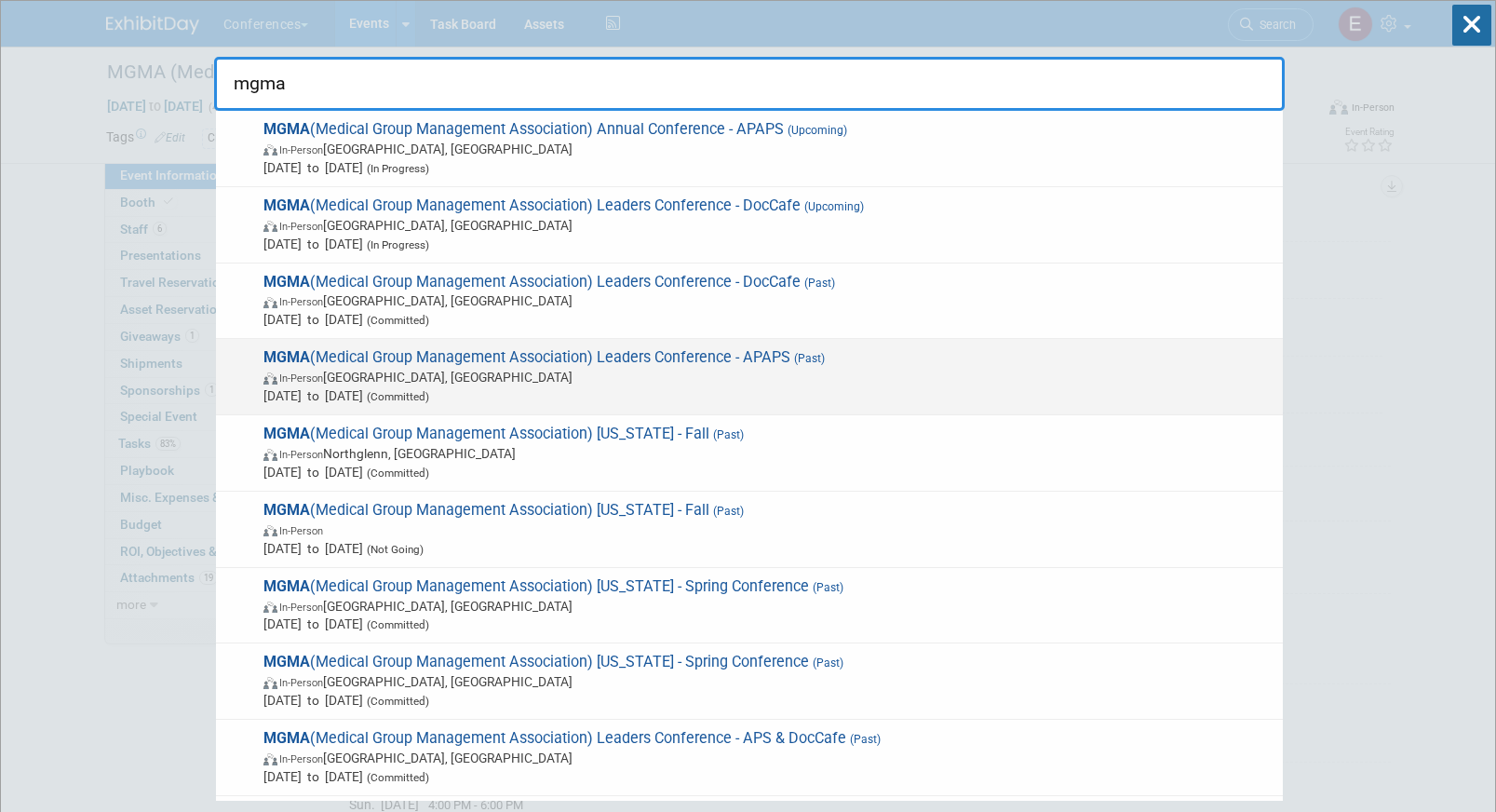
type input "mgma"
click at [812, 358] on span "(Past)" at bounding box center [808, 358] width 35 height 13
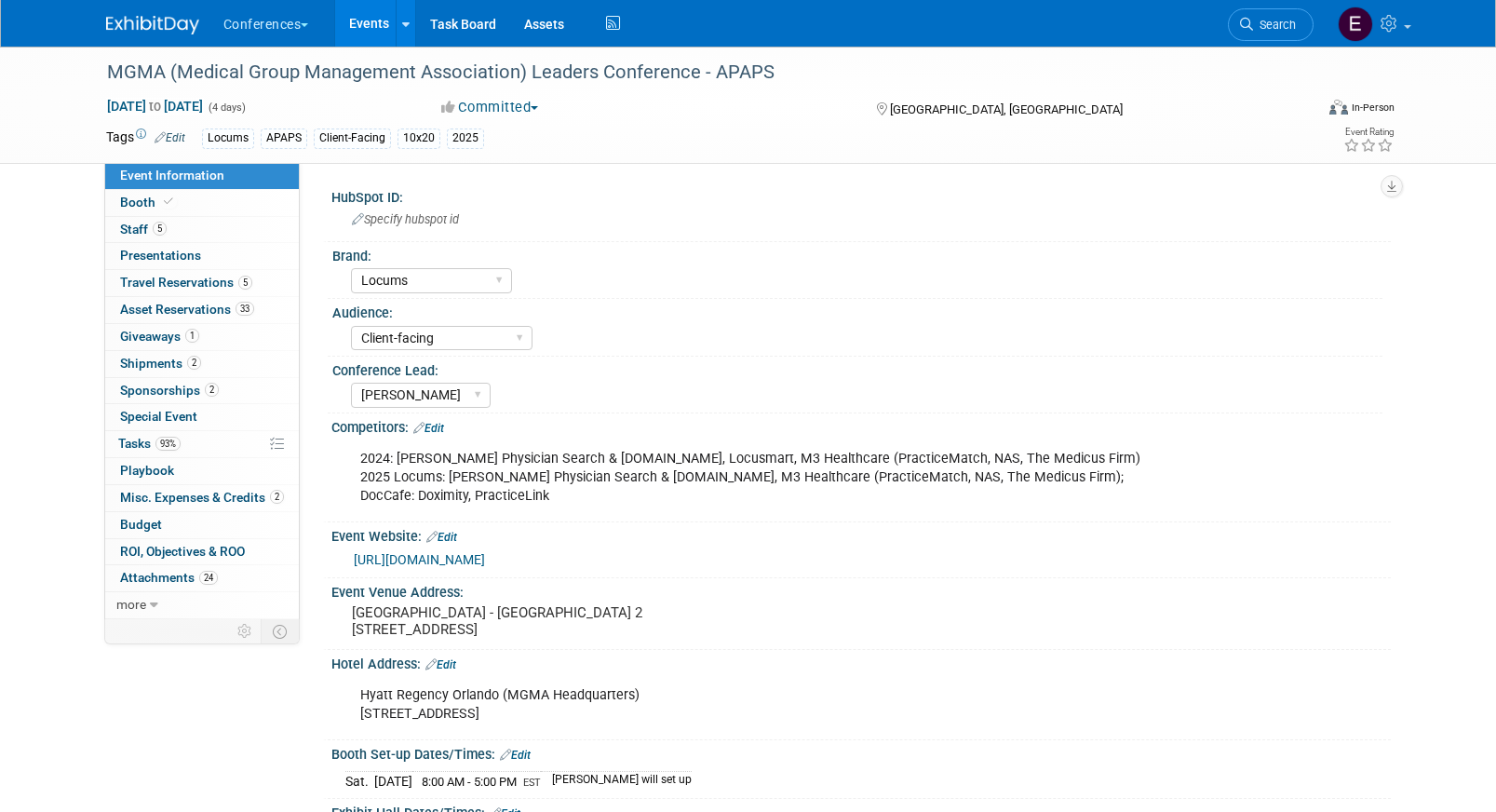
select select "Locums"
select select "Client-facing"
select select "[PERSON_NAME]"
click at [187, 223] on link "5 Staff 5" at bounding box center [202, 230] width 194 height 26
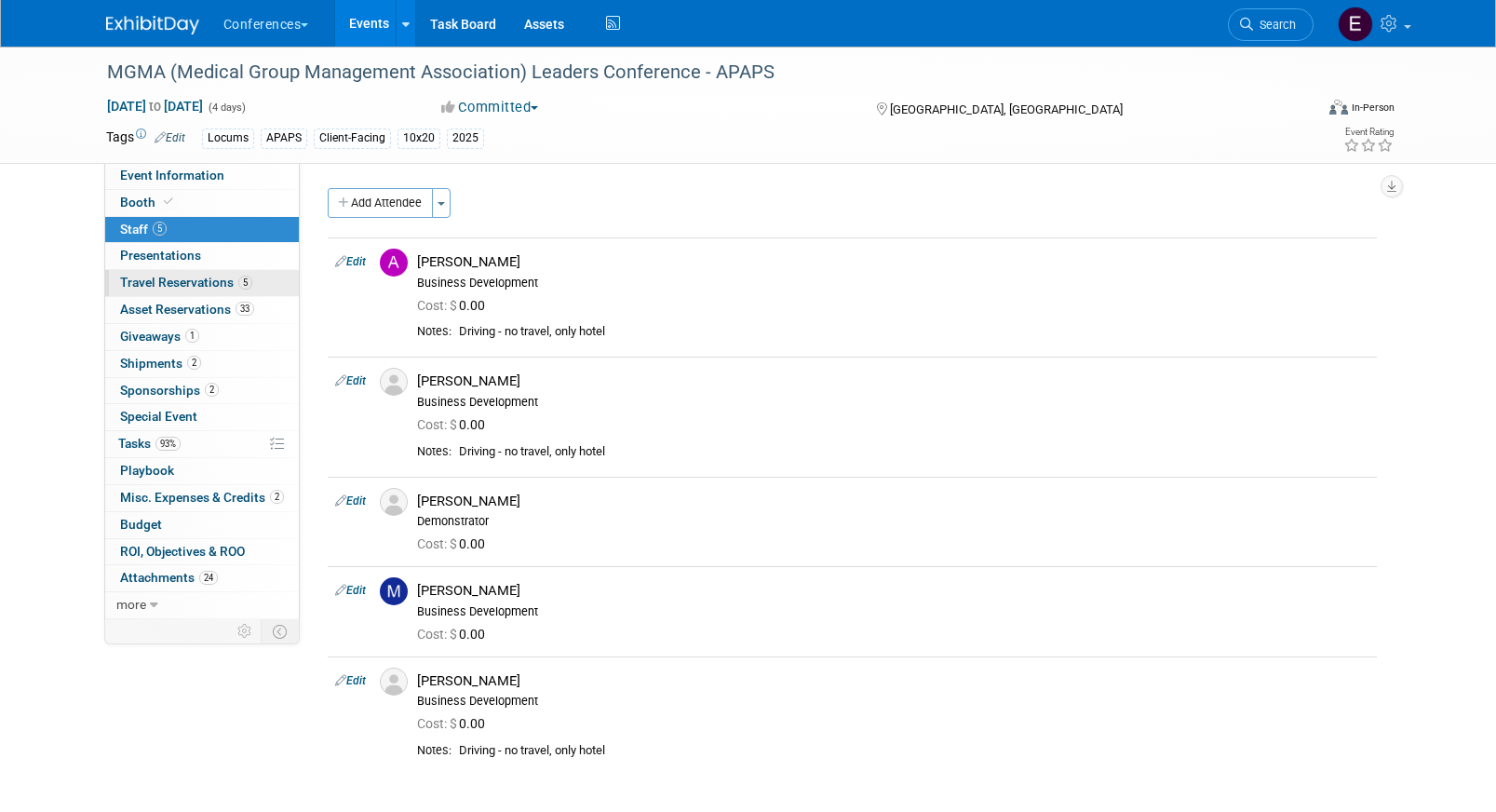
click at [181, 270] on link "5 Travel Reservations 5" at bounding box center [202, 283] width 194 height 26
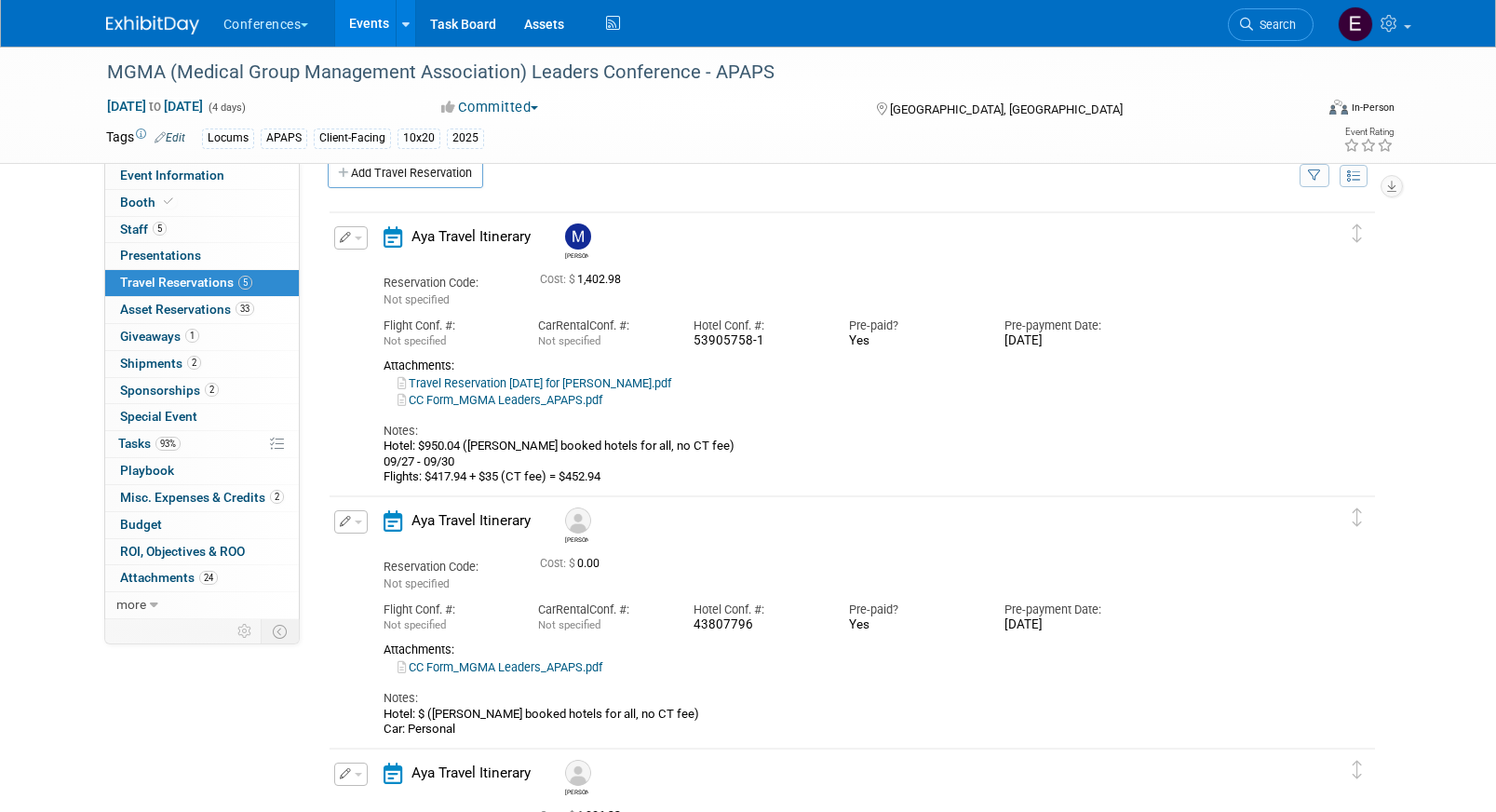
scroll to position [131, 0]
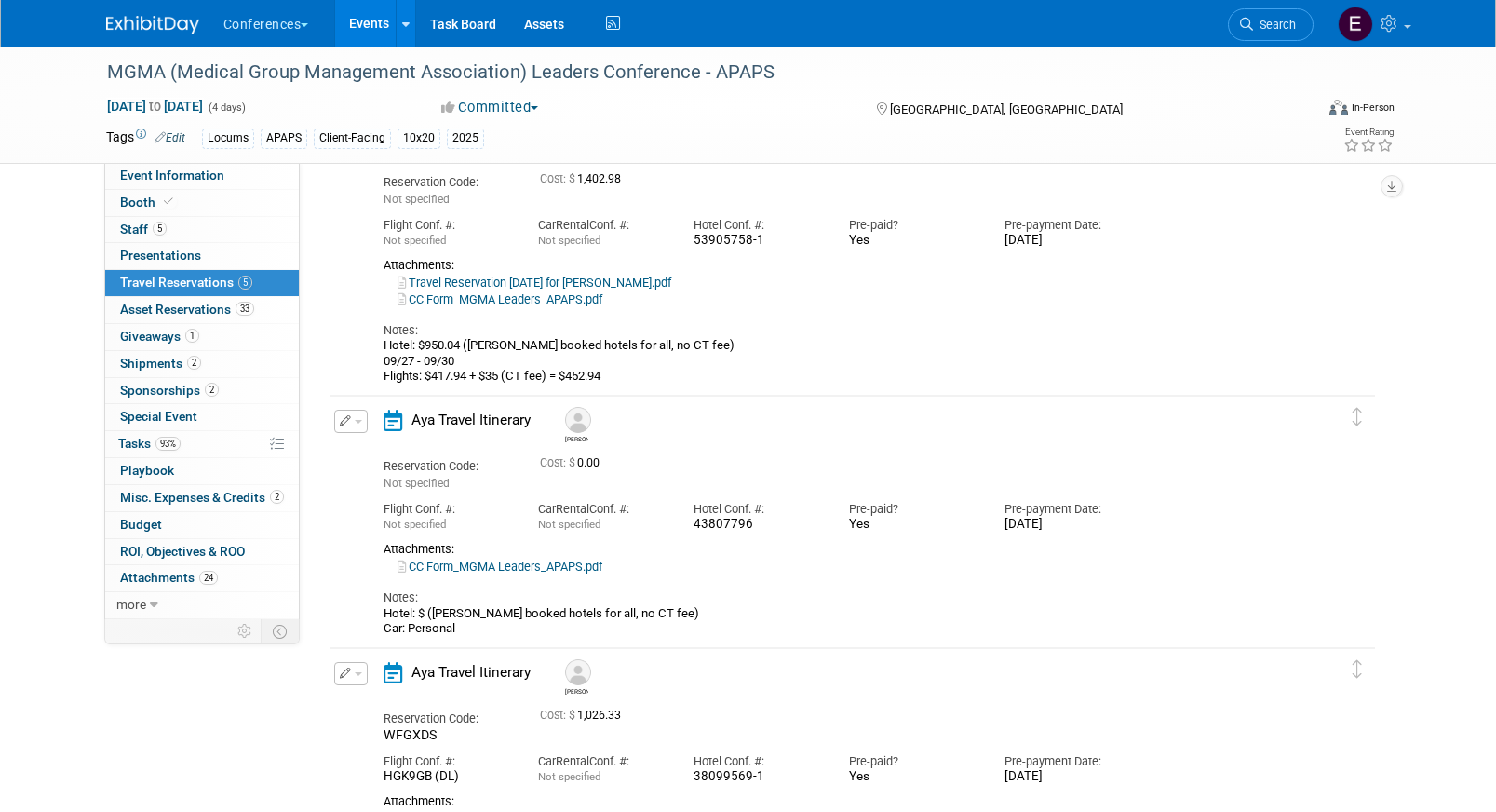
click at [563, 565] on link "CC Form_MGMA Leaders_APAPS.pdf" at bounding box center [500, 566] width 205 height 14
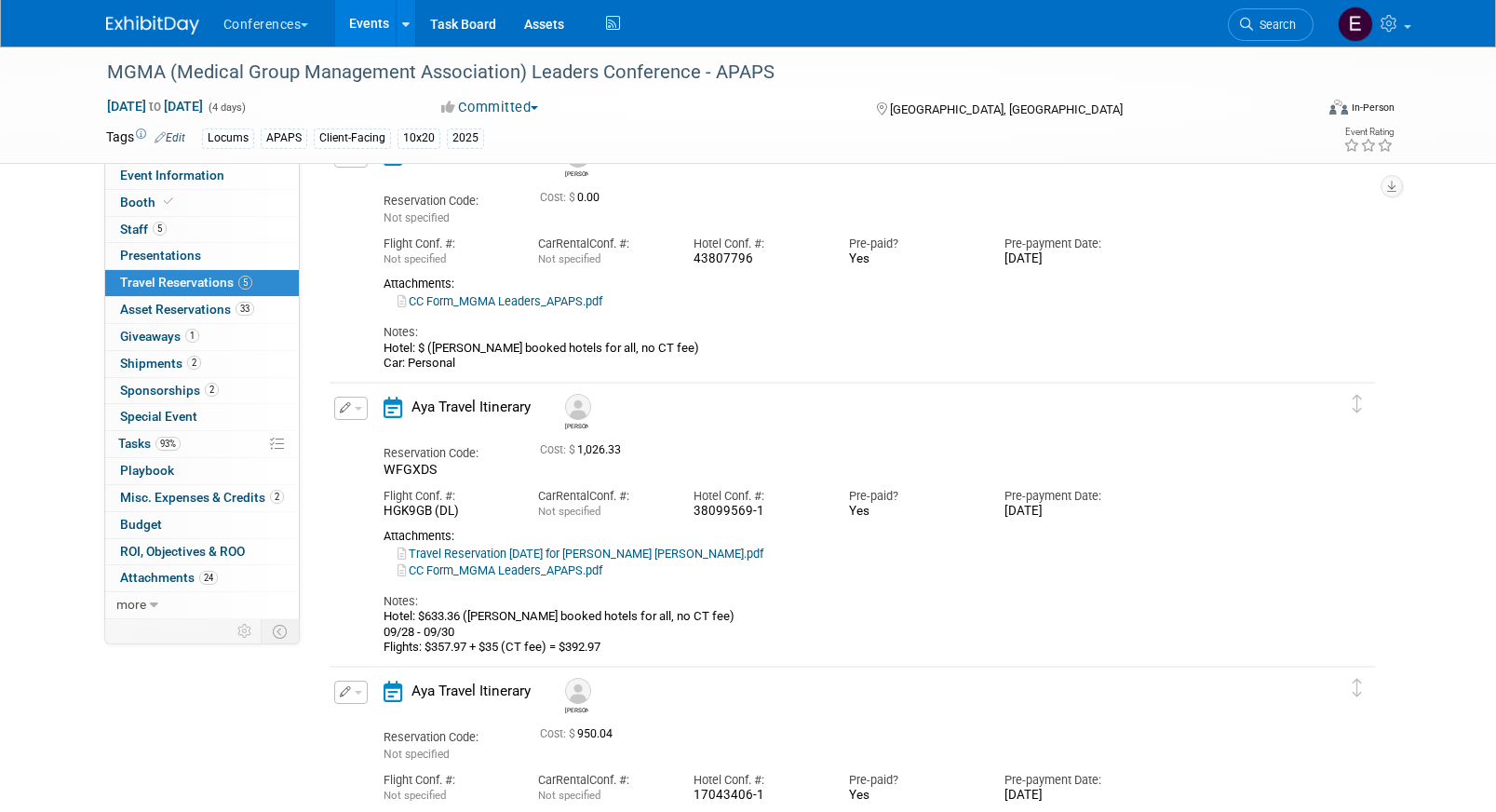
scroll to position [396, 0]
click at [1266, 30] on span "Search" at bounding box center [1275, 24] width 43 height 14
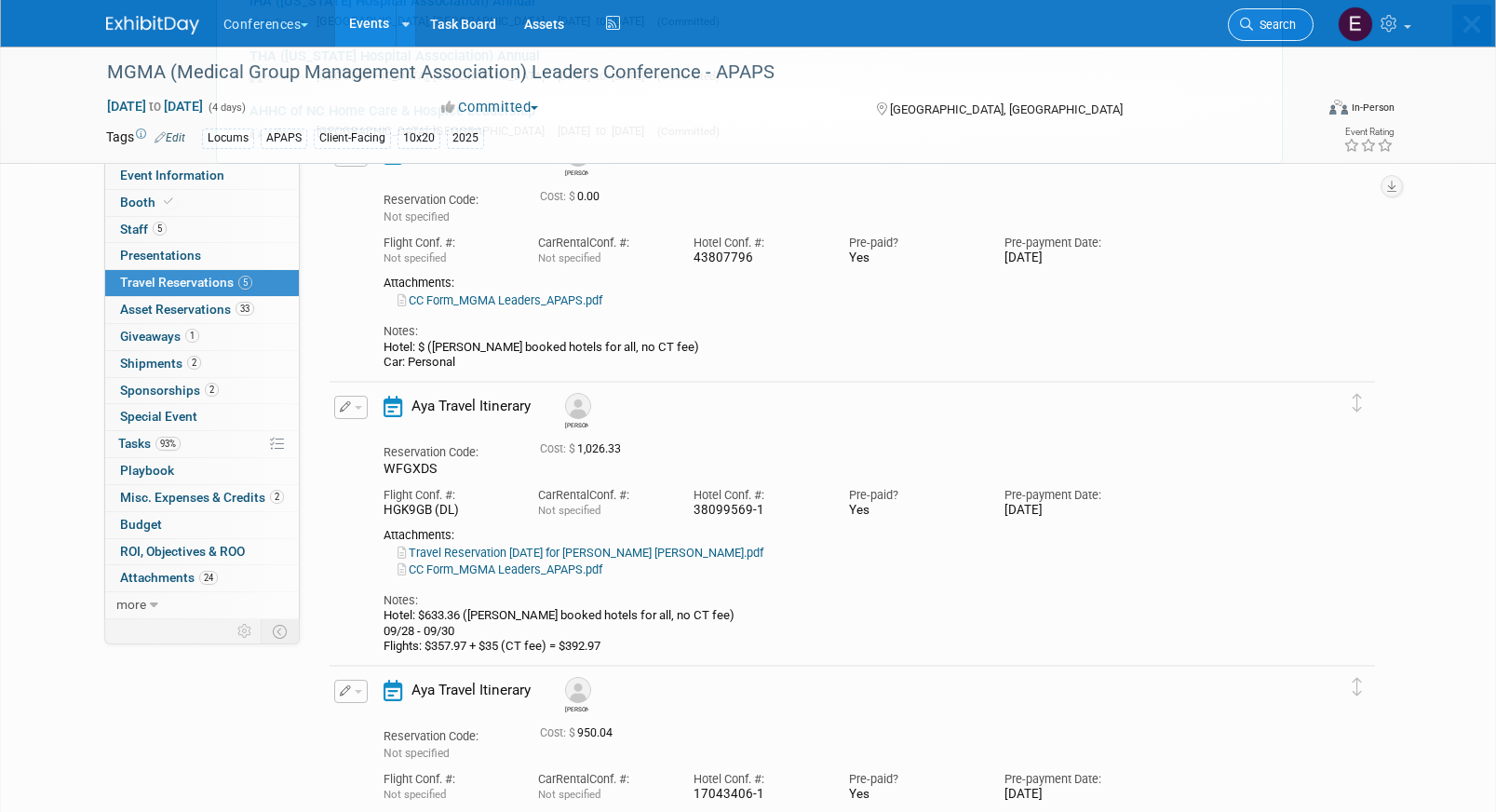
scroll to position [0, 0]
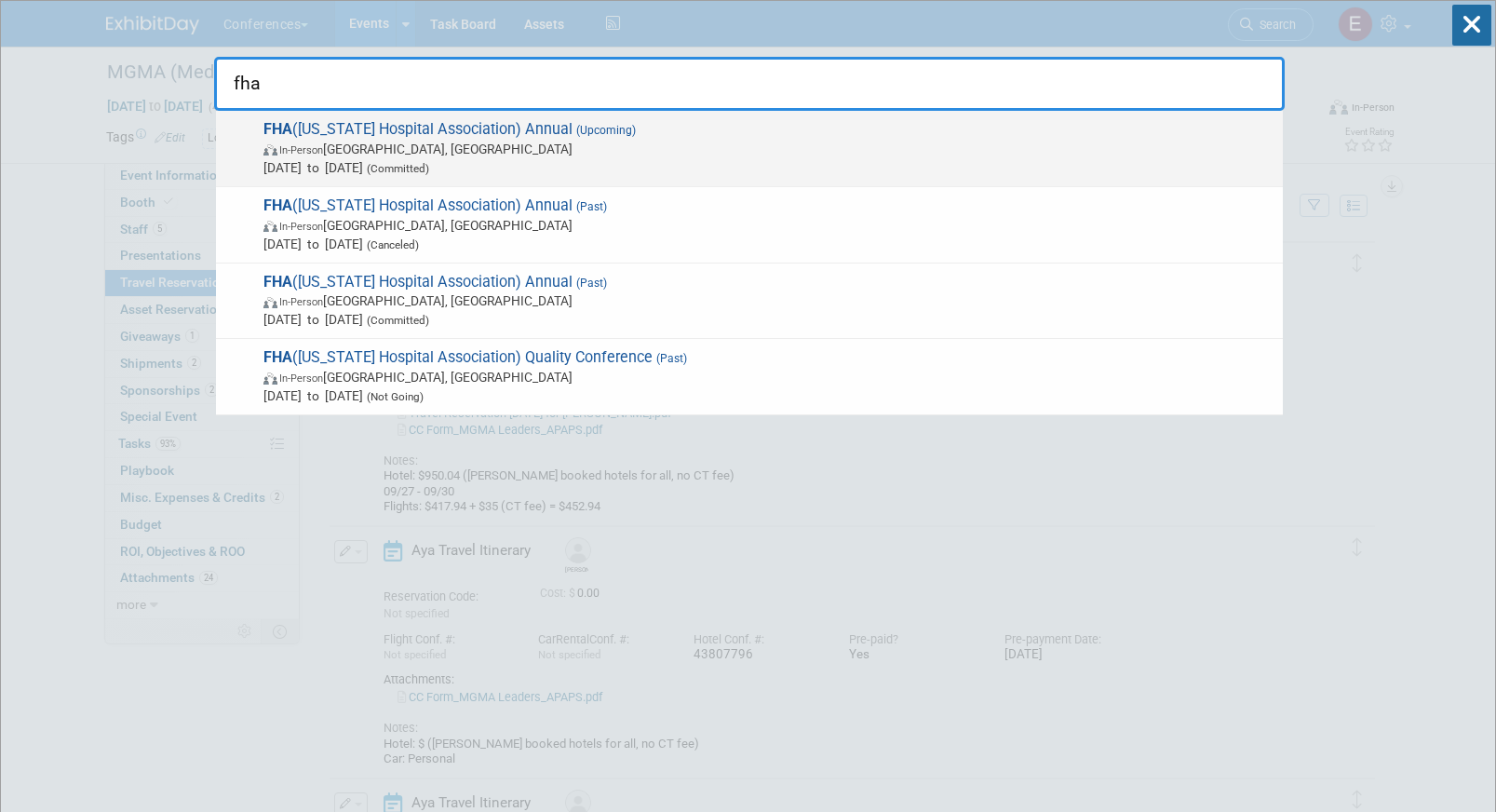
type input "fha"
click at [456, 157] on span "In-Person Orlando, FL" at bounding box center [769, 149] width 1010 height 19
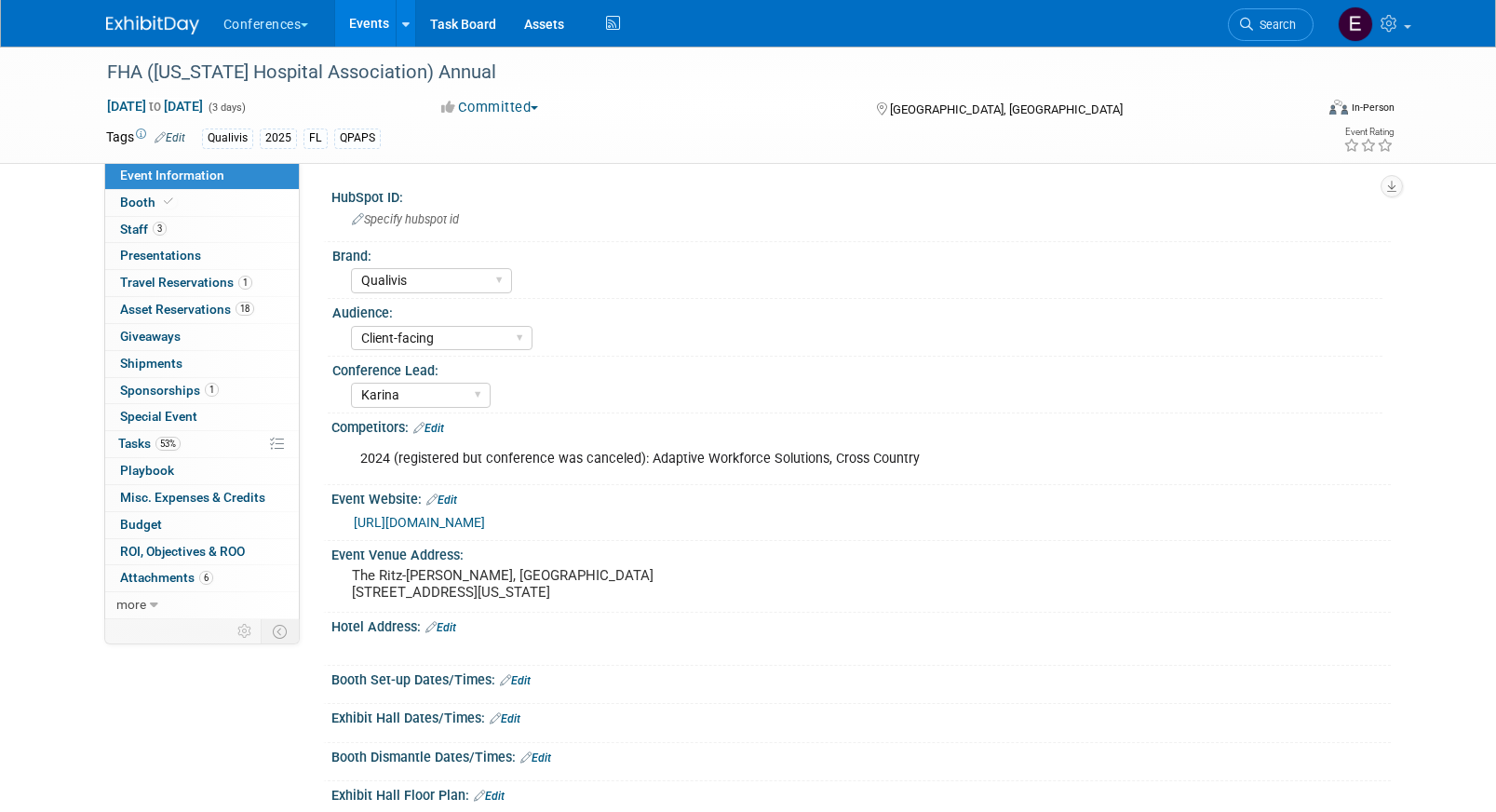
select select "Qualivis"
select select "Client-facing"
select select "Karina"
click at [189, 447] on link "53% Tasks 53%" at bounding box center [202, 444] width 194 height 26
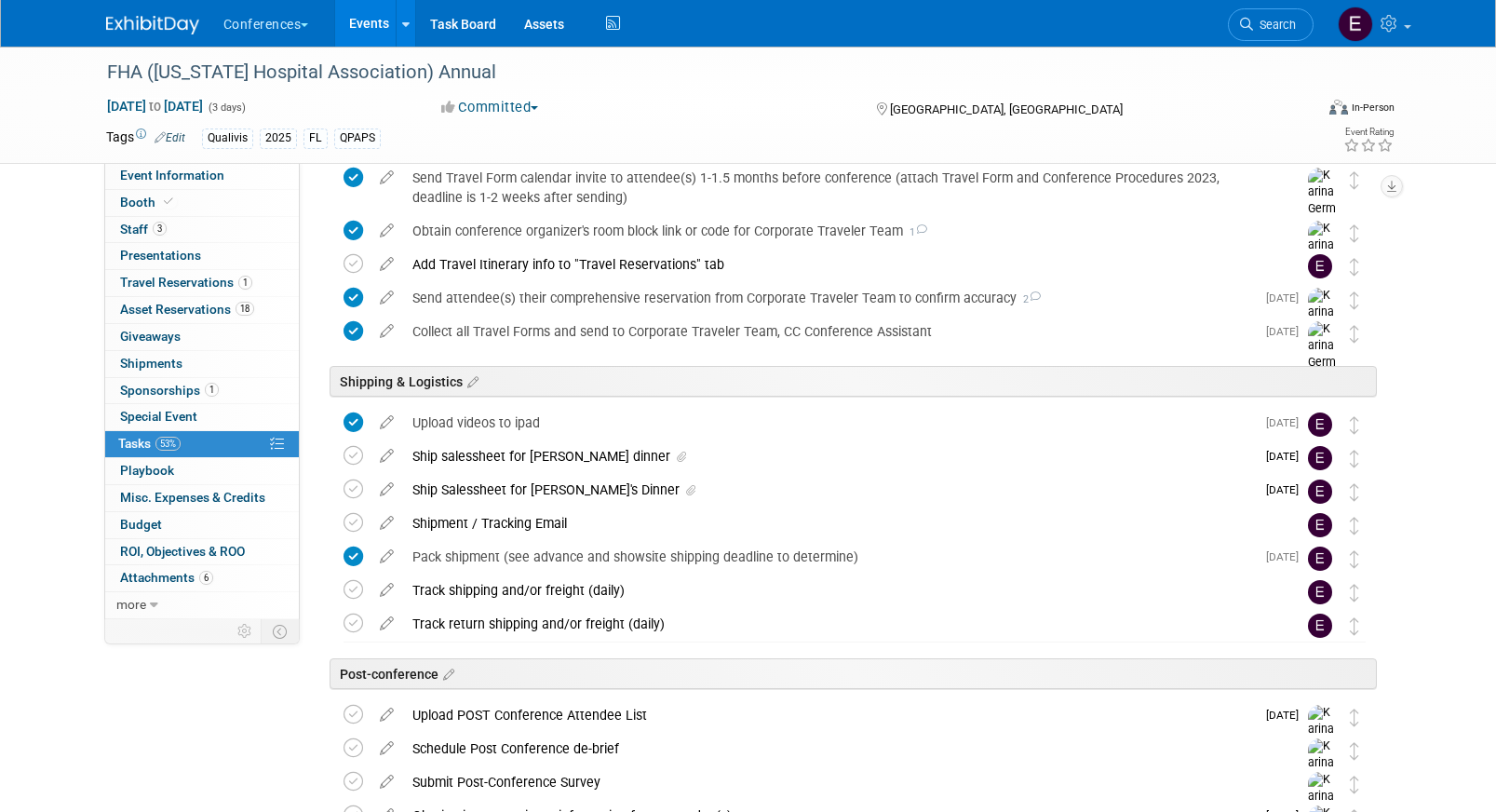
scroll to position [713, 0]
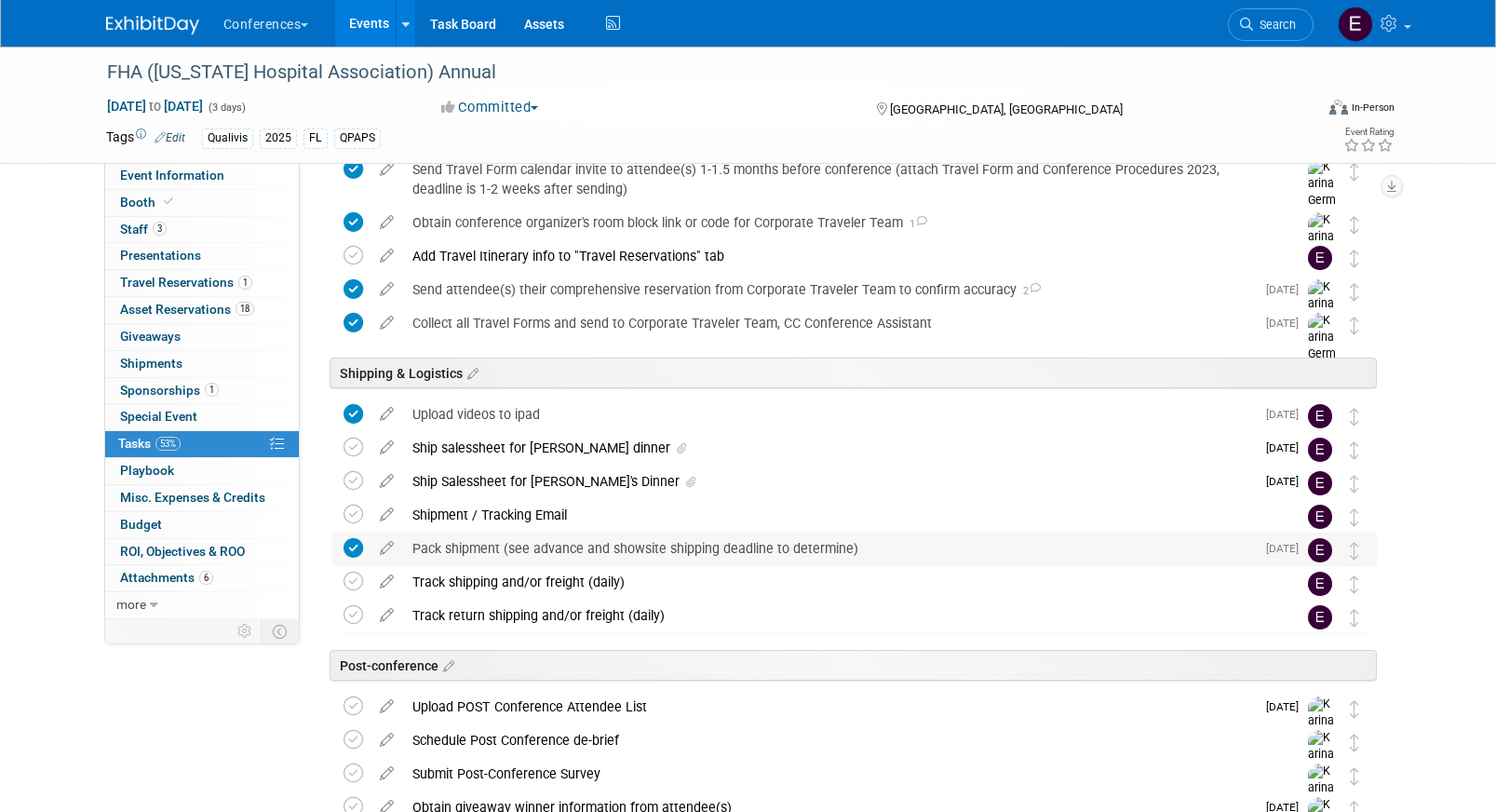
click at [434, 544] on div "Pack shipment (see advance and showsite shipping deadline to determine)" at bounding box center [829, 548] width 852 height 32
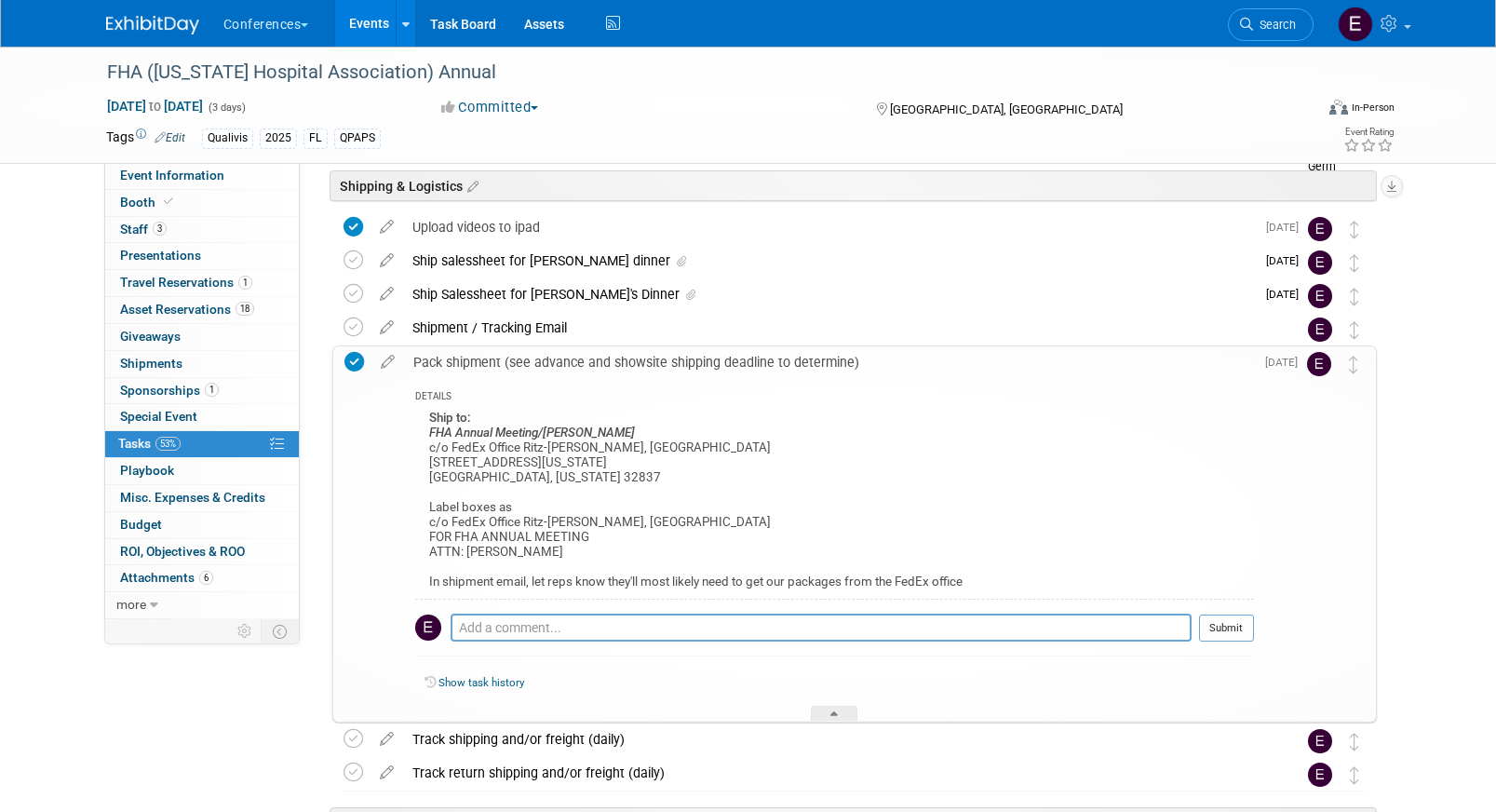
scroll to position [901, 0]
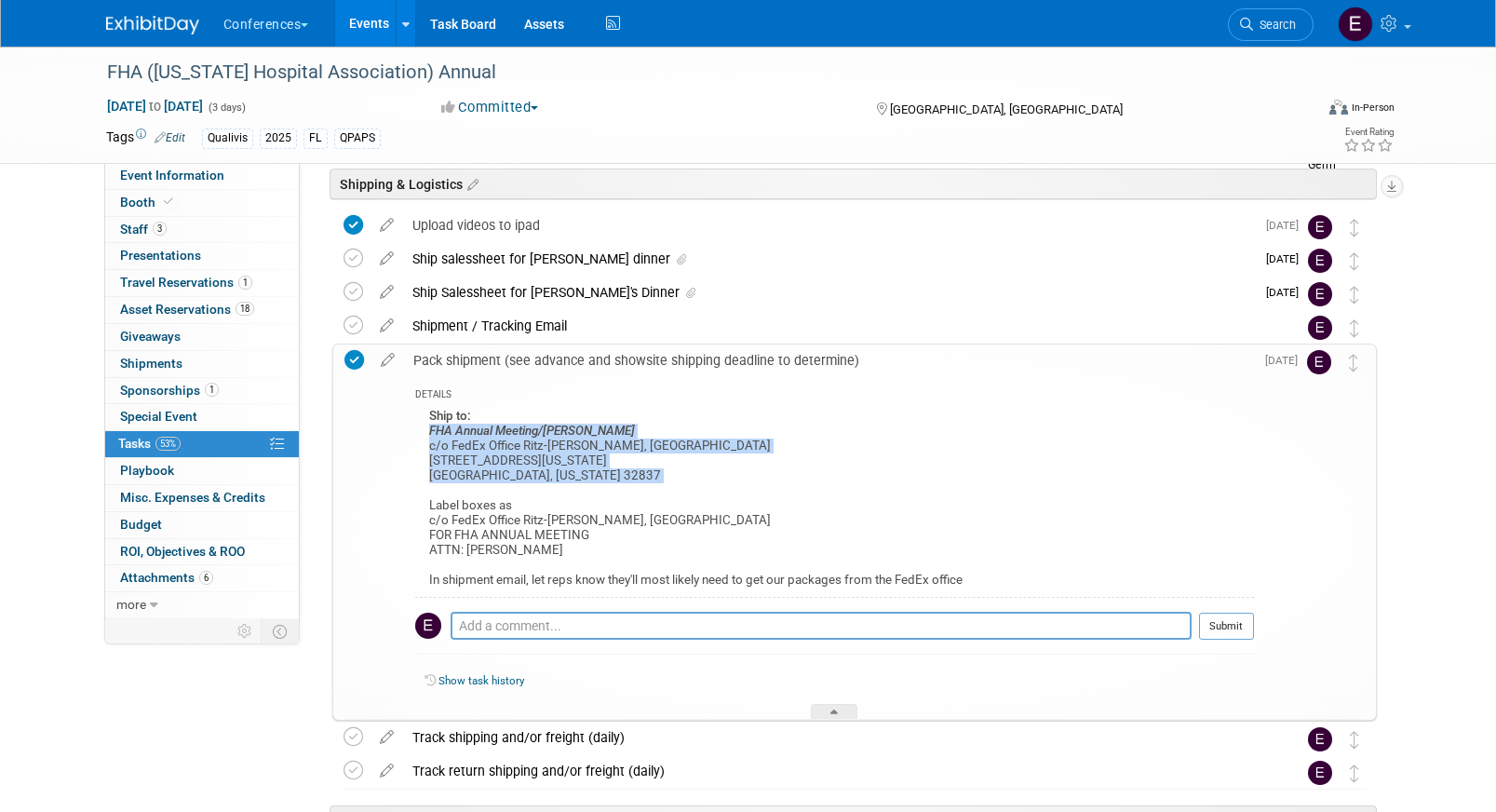
drag, startPoint x: 425, startPoint y: 430, endPoint x: 772, endPoint y: 494, distance: 352.9
click at [772, 494] on div "Ship to: FHA Annual Meeting/KELLY PARKER c/o FedEx Office Ritz-Carlton Orlando,…" at bounding box center [835, 501] width 839 height 194
copy div "FHA Annual Meeting/KELLY PARKER c/o FedEx Office Ritz-Carlton Orlando, Grande L…"
click at [1281, 28] on span "Search" at bounding box center [1275, 24] width 43 height 14
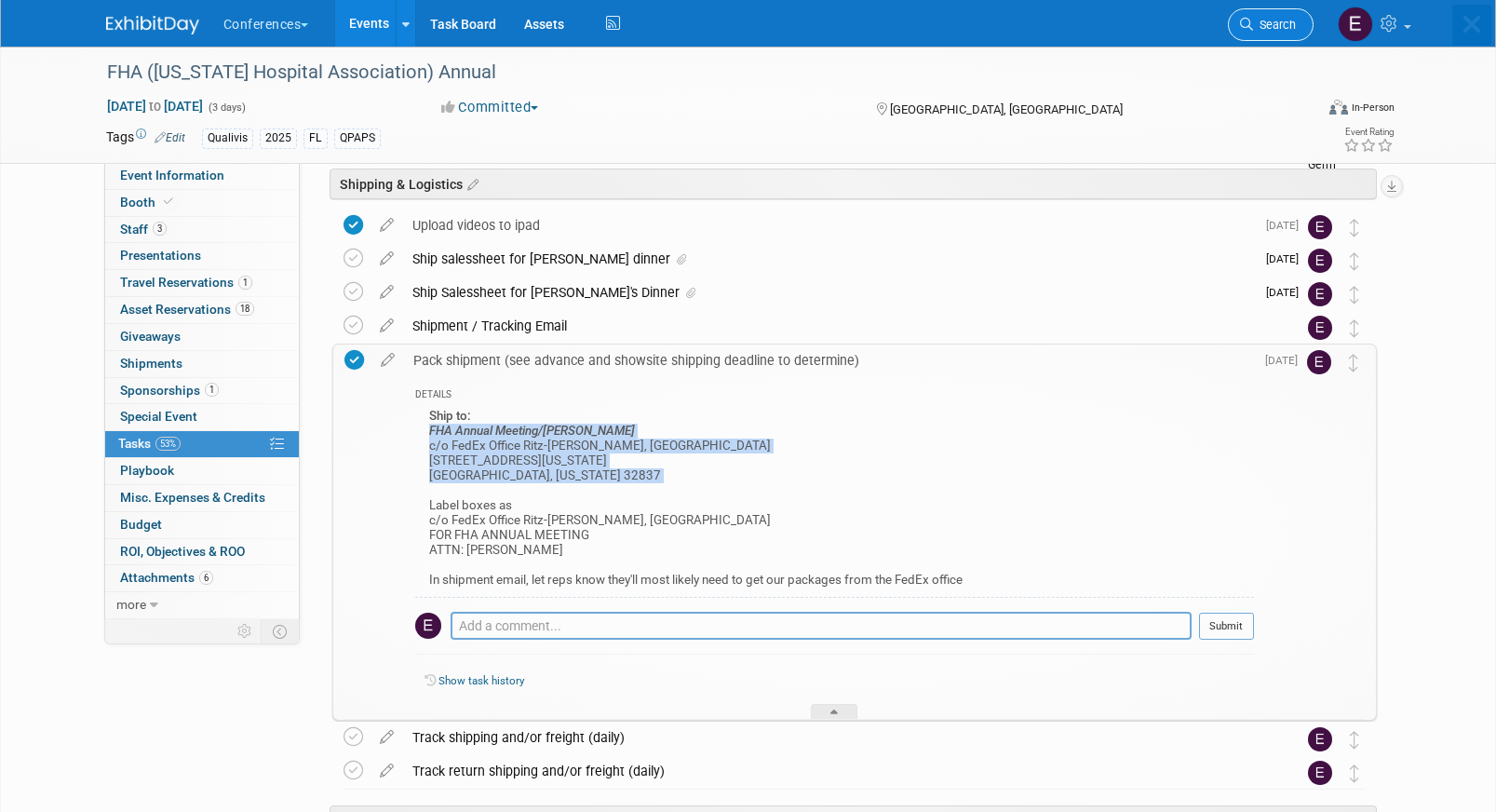
scroll to position [0, 0]
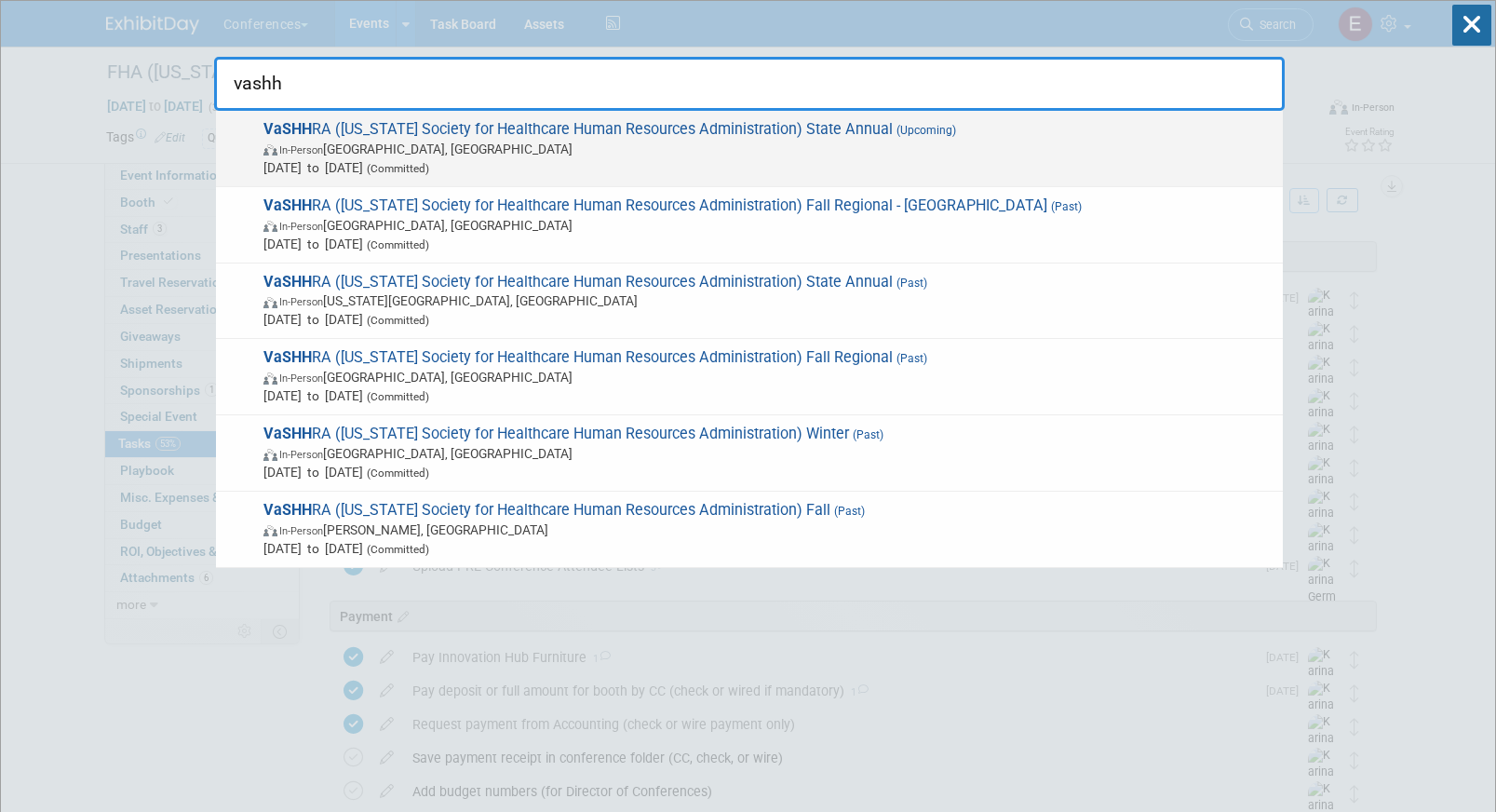
type input "vashh"
click at [429, 164] on span "(Committed)" at bounding box center [395, 169] width 66 height 13
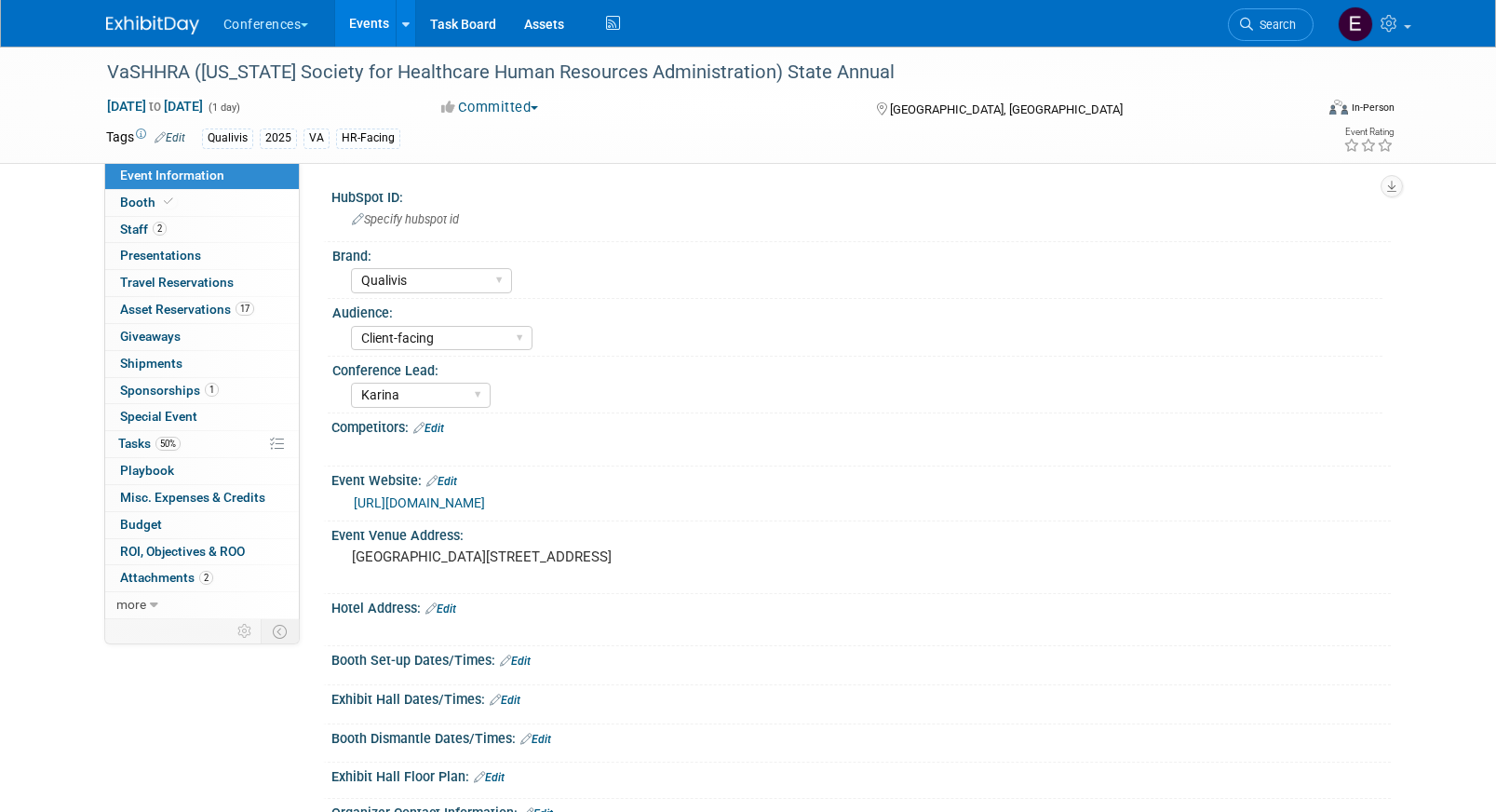
select select "Qualivis"
select select "Client-facing"
select select "Karina"
click at [181, 224] on link "2 Staff 2" at bounding box center [202, 230] width 194 height 26
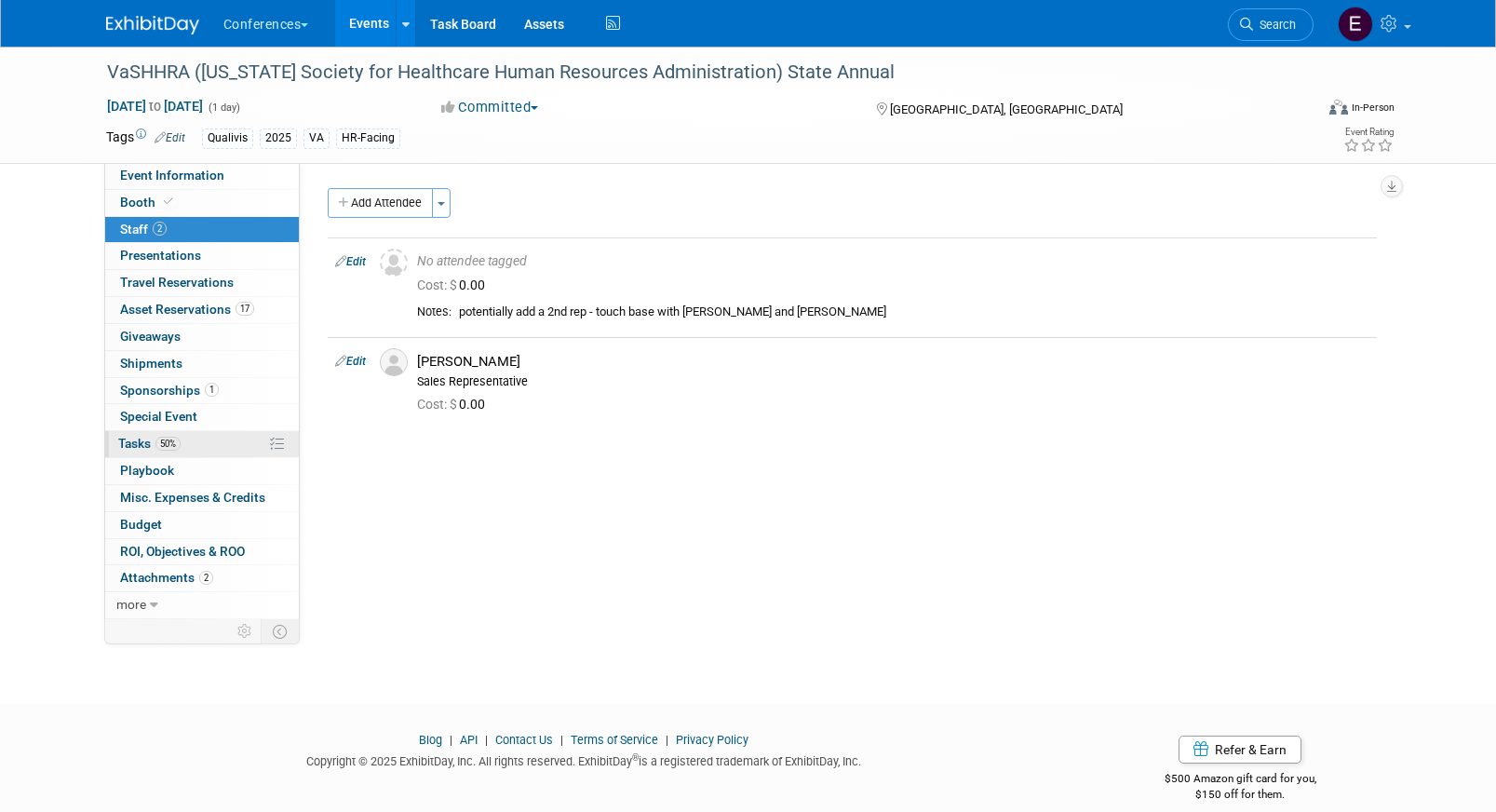
click at [184, 436] on link "50% Tasks 50%" at bounding box center [202, 444] width 194 height 26
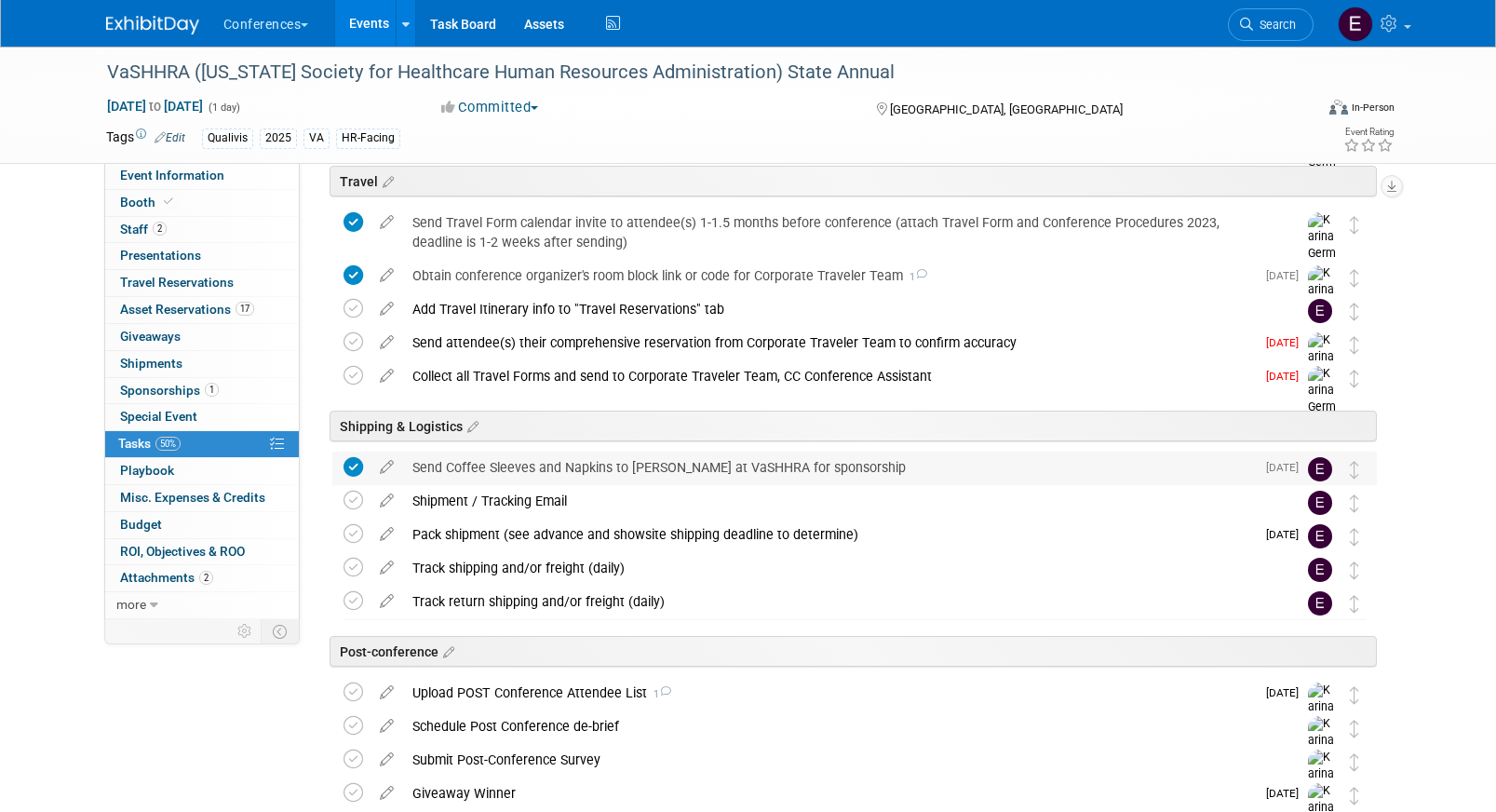
scroll to position [662, 0]
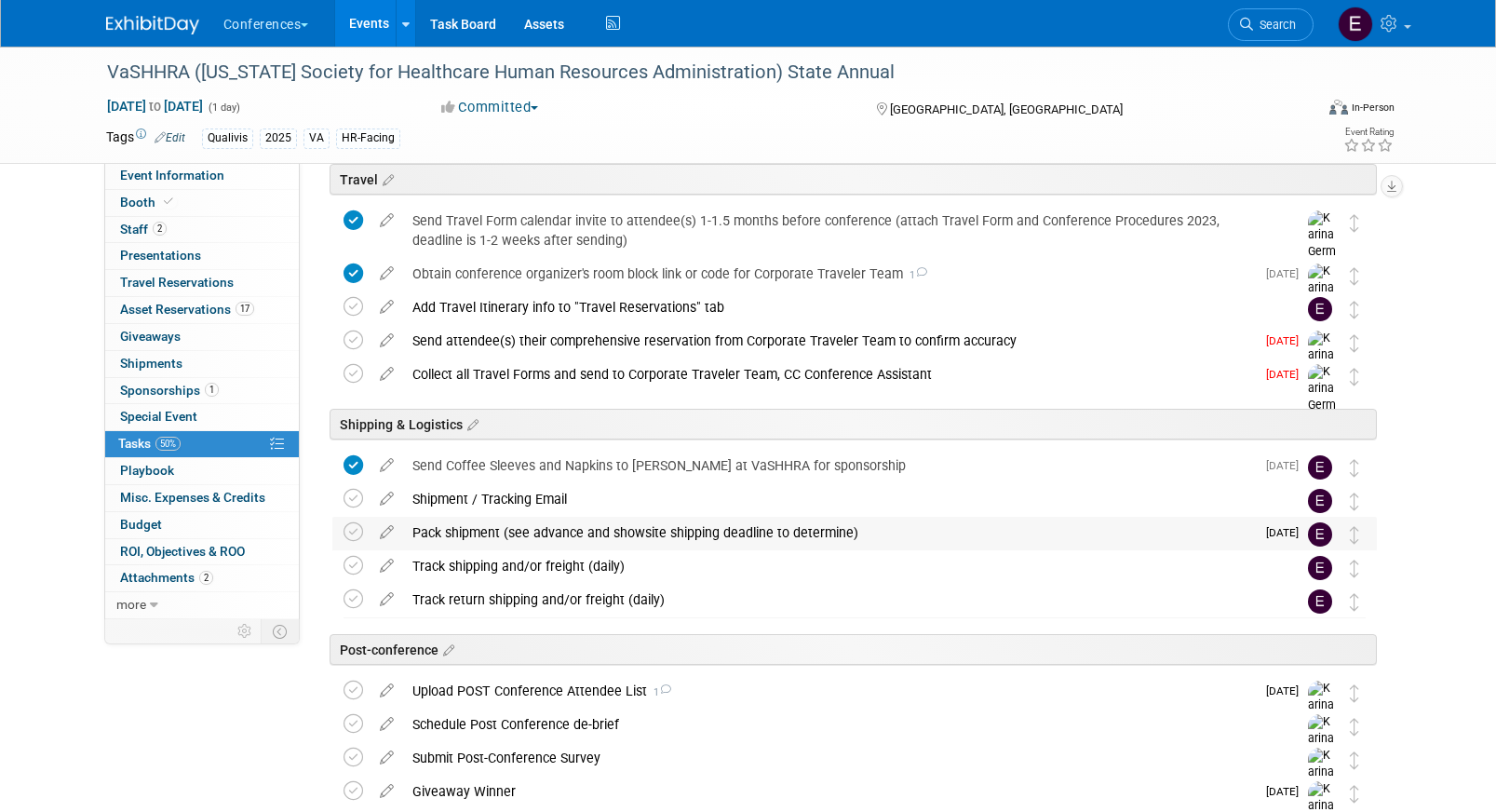
click at [542, 529] on div "Pack shipment (see advance and showsite shipping deadline to determine)" at bounding box center [829, 532] width 852 height 32
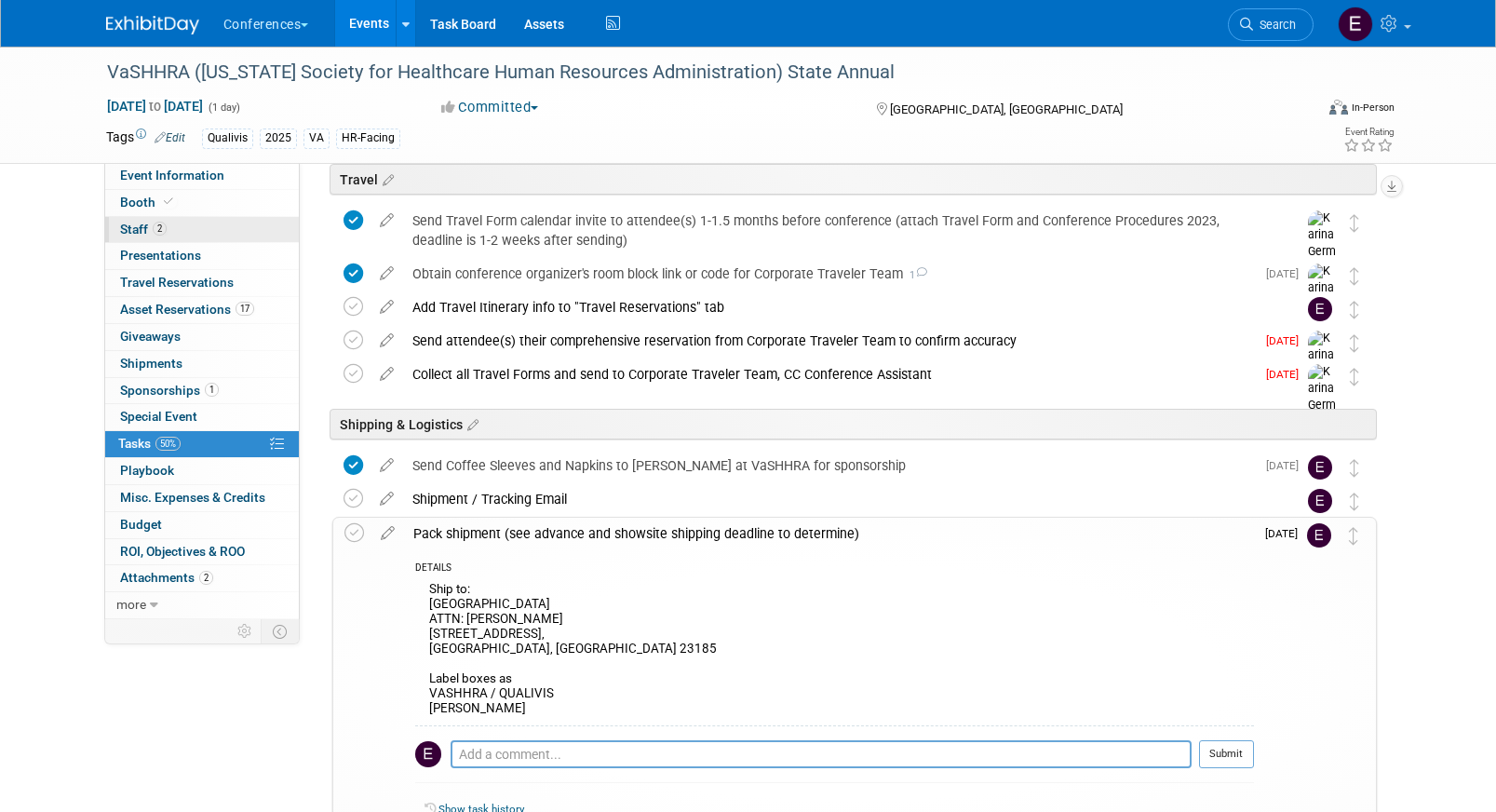
click at [228, 241] on link "2 Staff 2" at bounding box center [202, 230] width 194 height 26
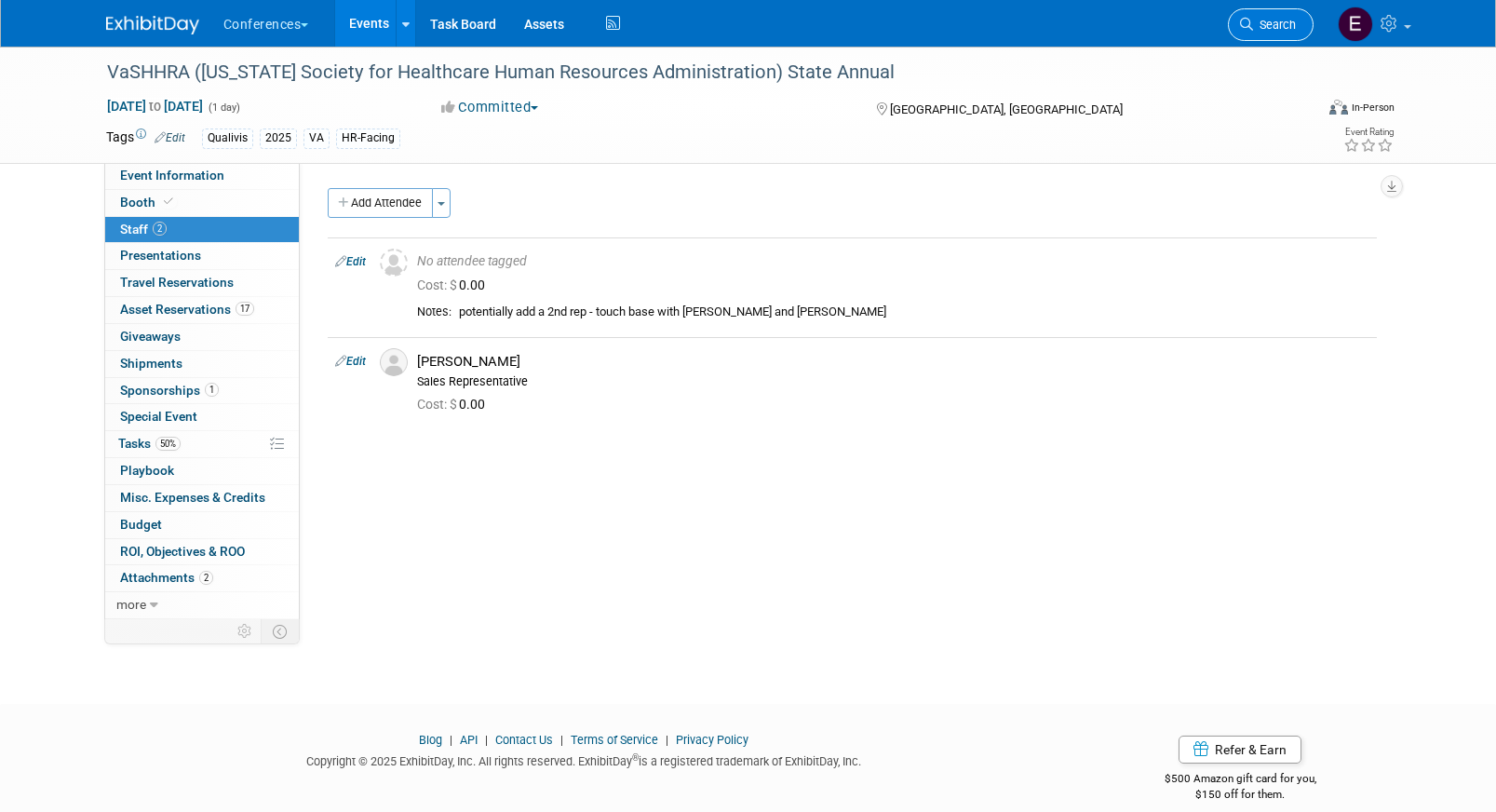
click at [1252, 16] on link "Search" at bounding box center [1271, 24] width 86 height 33
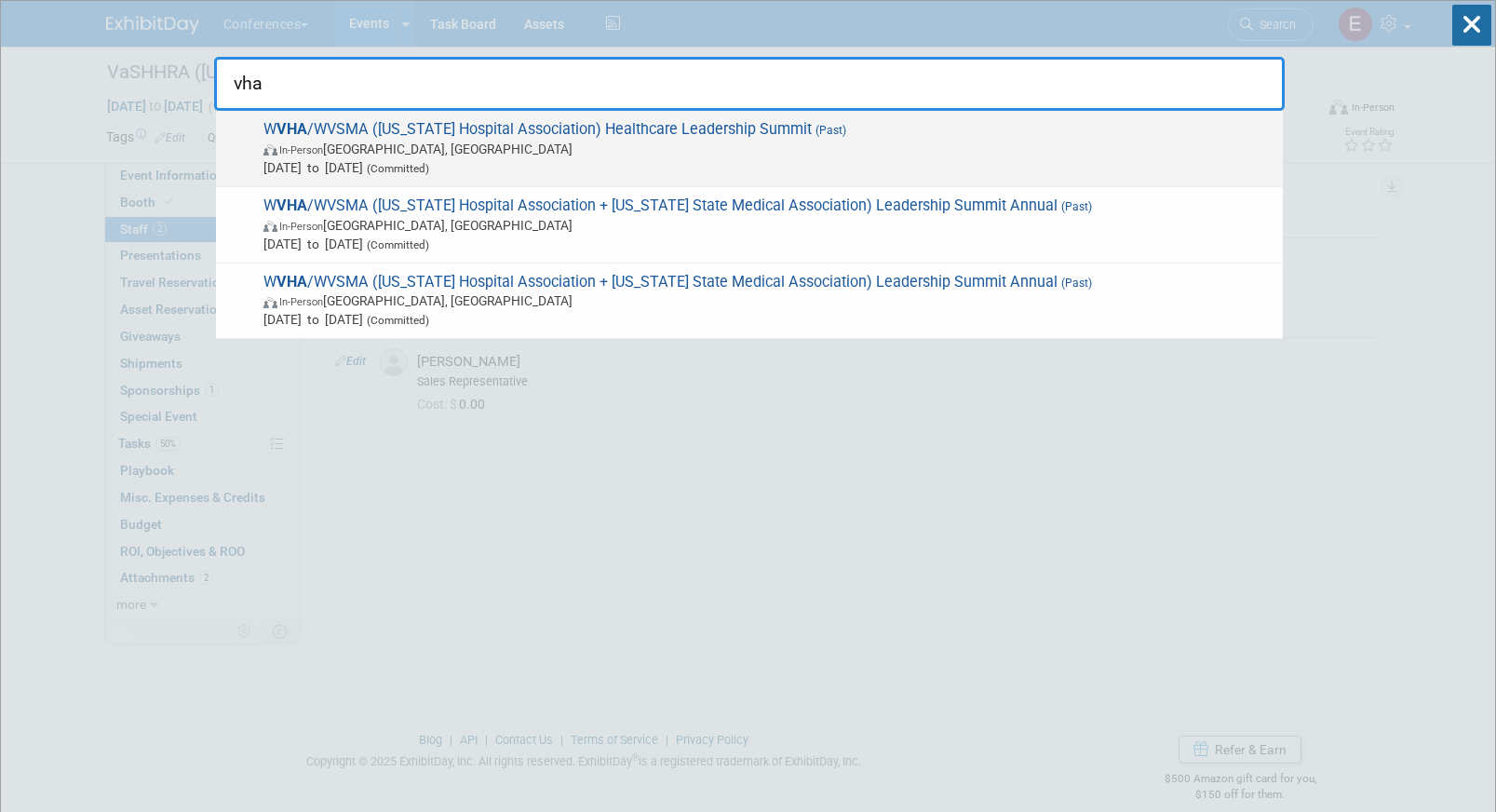
type input "vha"
click at [584, 147] on span "In-Person White Sulphur Springs, WV" at bounding box center [769, 149] width 1010 height 19
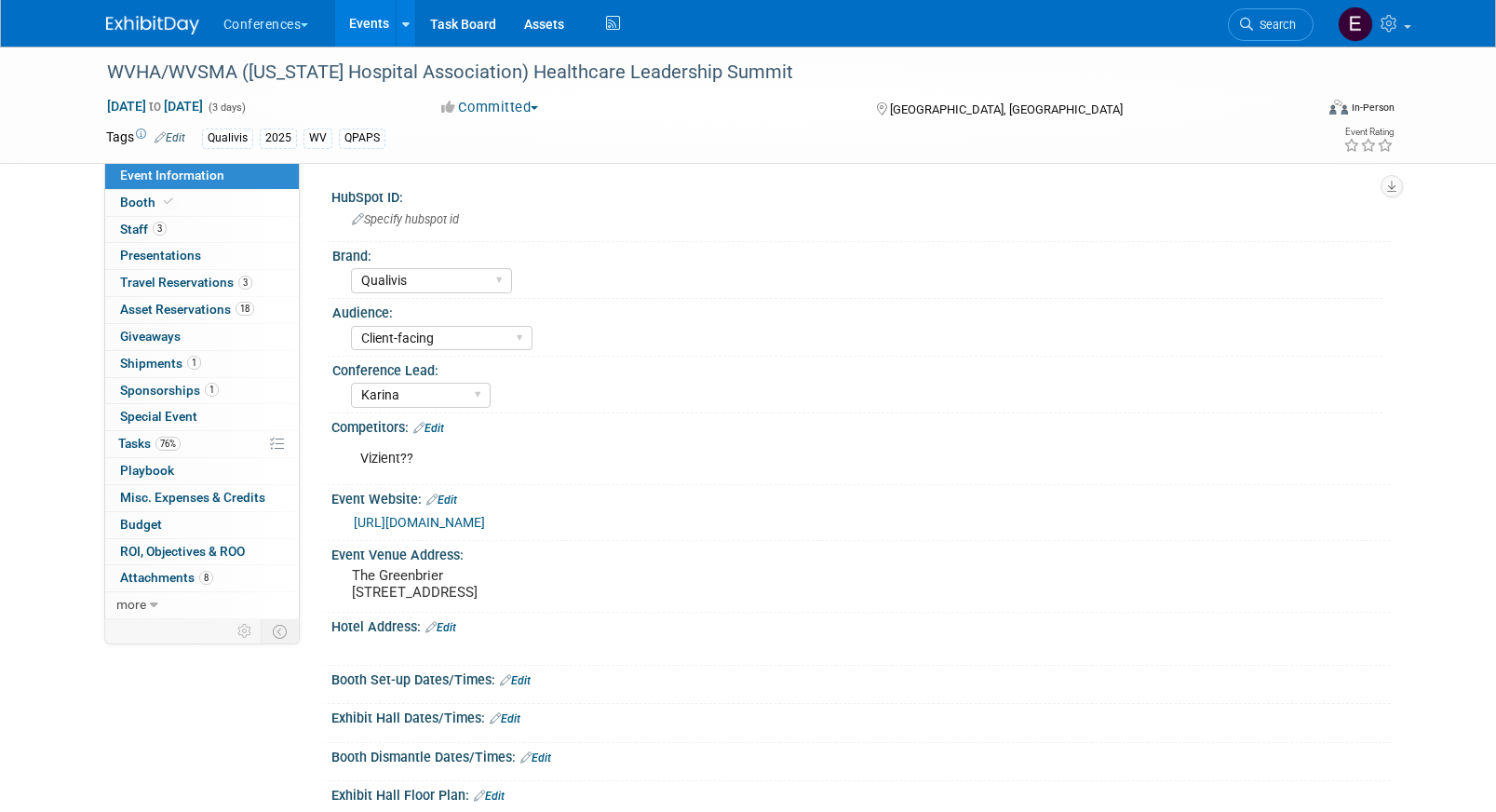
select select "Qualivis"
select select "Client-facing"
select select "Karina"
click at [196, 231] on link "3 Staff 3" at bounding box center [202, 230] width 194 height 26
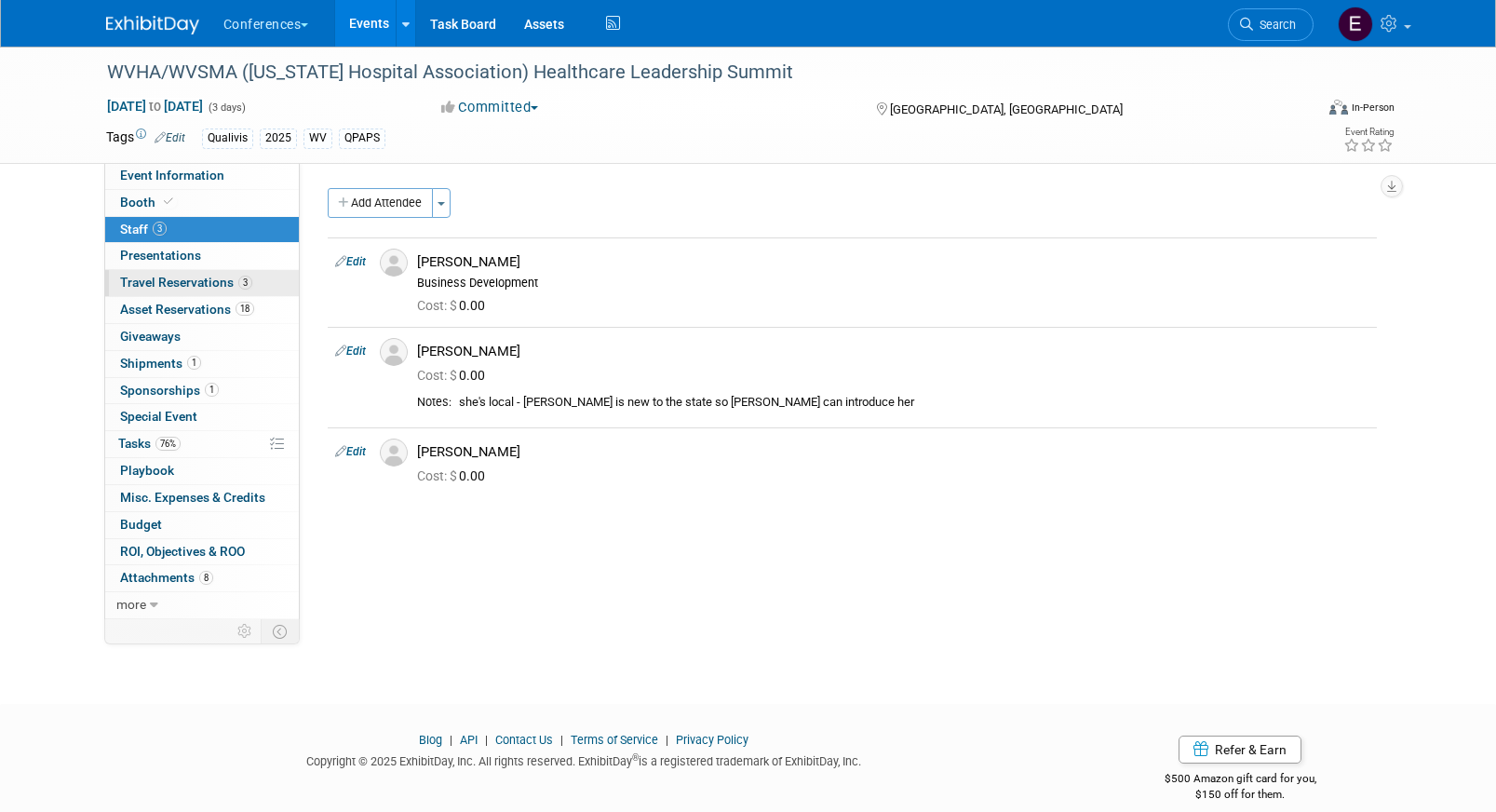
click at [249, 277] on span "3" at bounding box center [245, 282] width 14 height 14
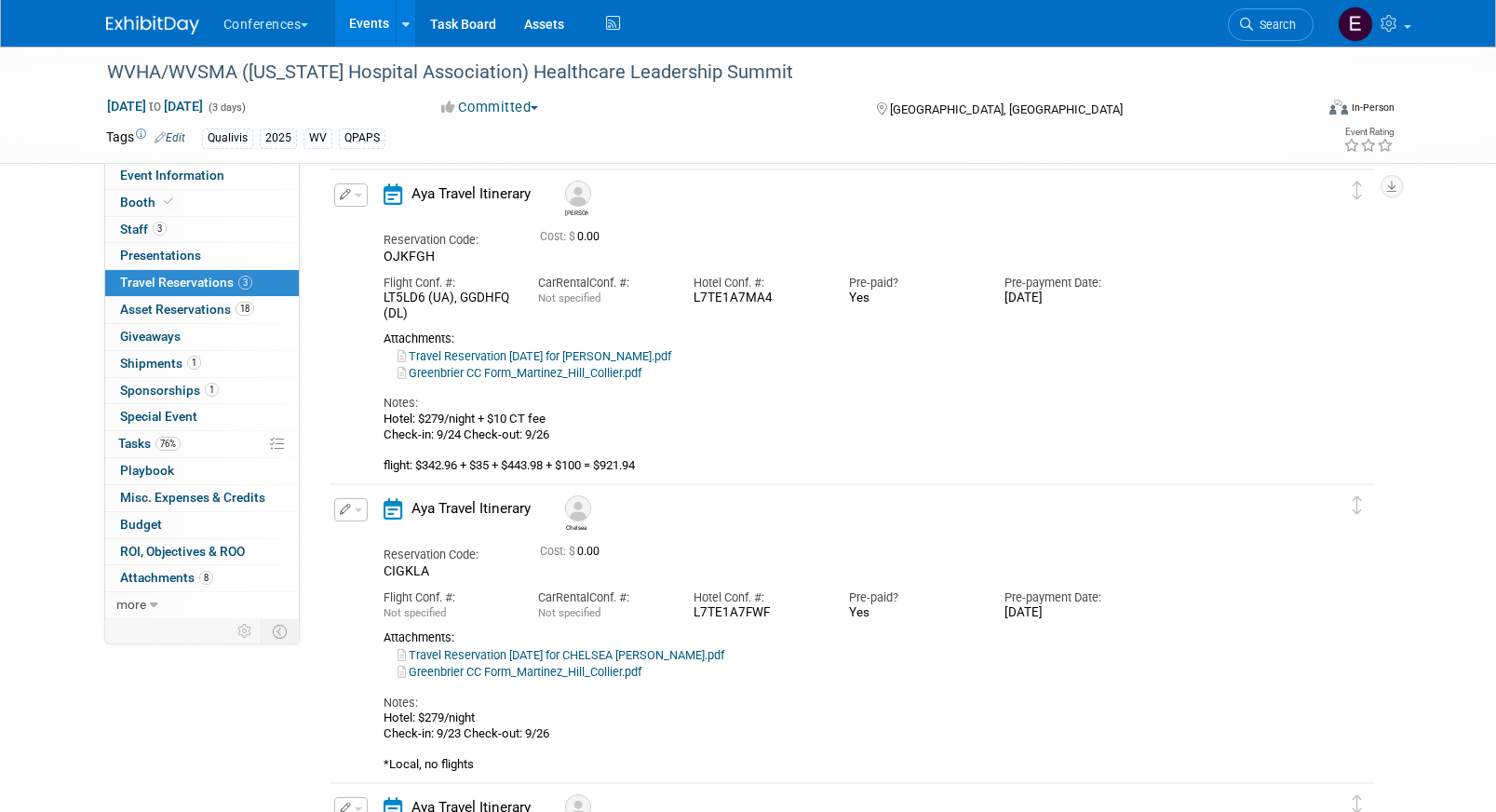
scroll to position [74, 0]
click at [1271, 21] on span "Search" at bounding box center [1275, 24] width 43 height 14
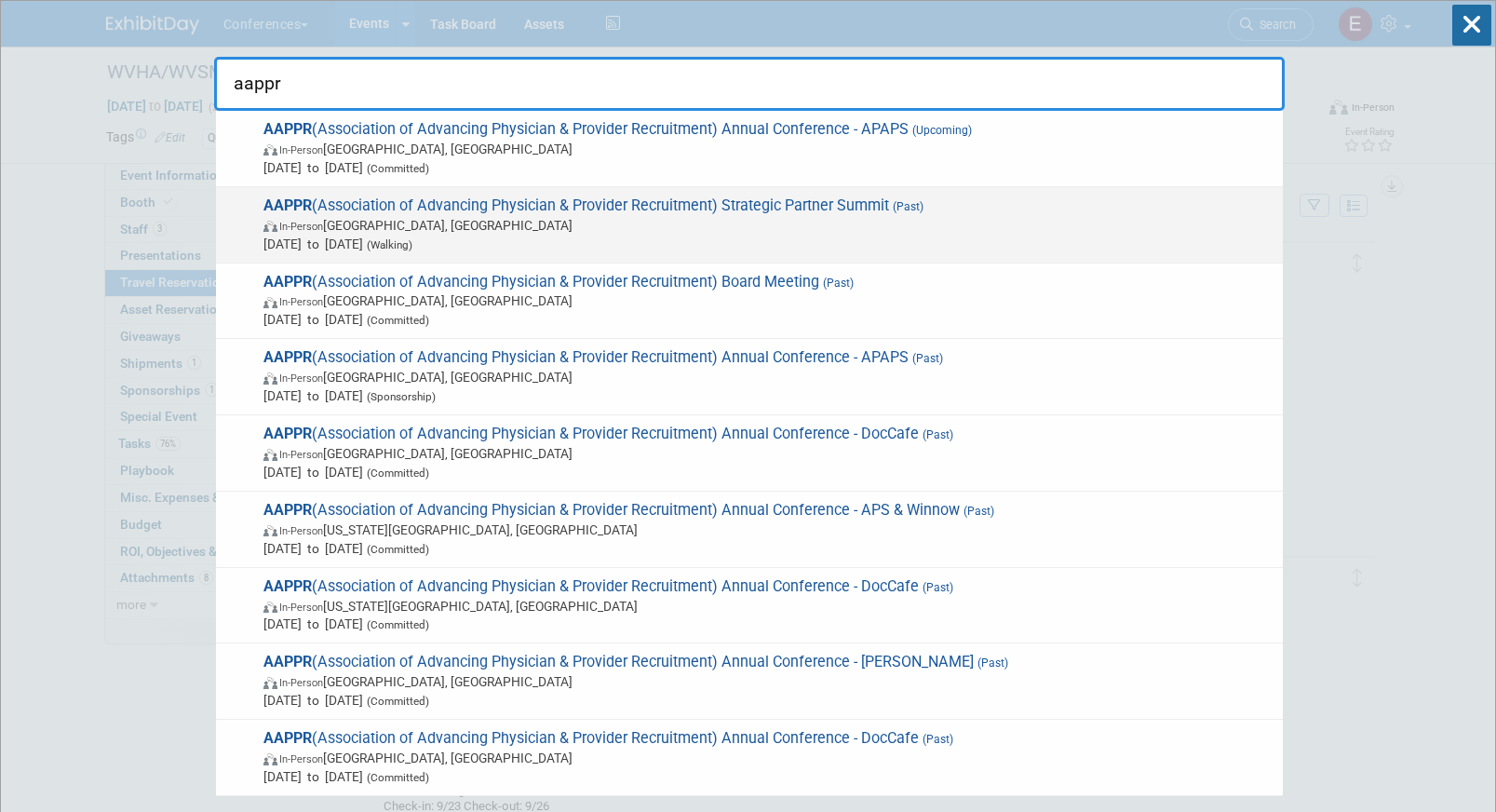
type input "aappr"
click at [857, 206] on span "AAPPR (Association of Advancing Physician & Provider Recruitment) Strategic Par…" at bounding box center [766, 225] width 1016 height 57
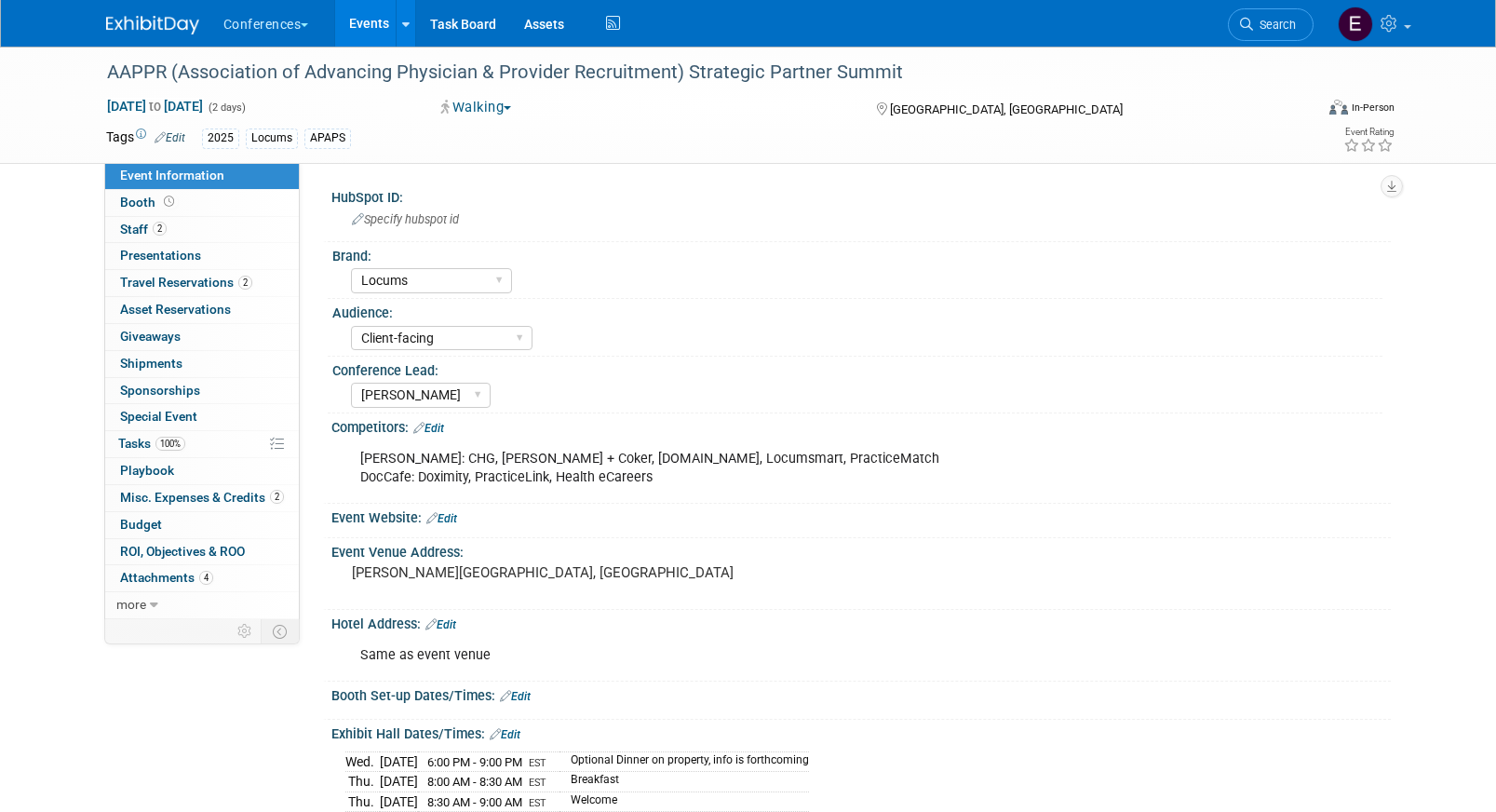
select select "Locums"
select select "Client-facing"
select select "[PERSON_NAME]"
click at [209, 229] on link "2 Staff 2" at bounding box center [202, 230] width 194 height 26
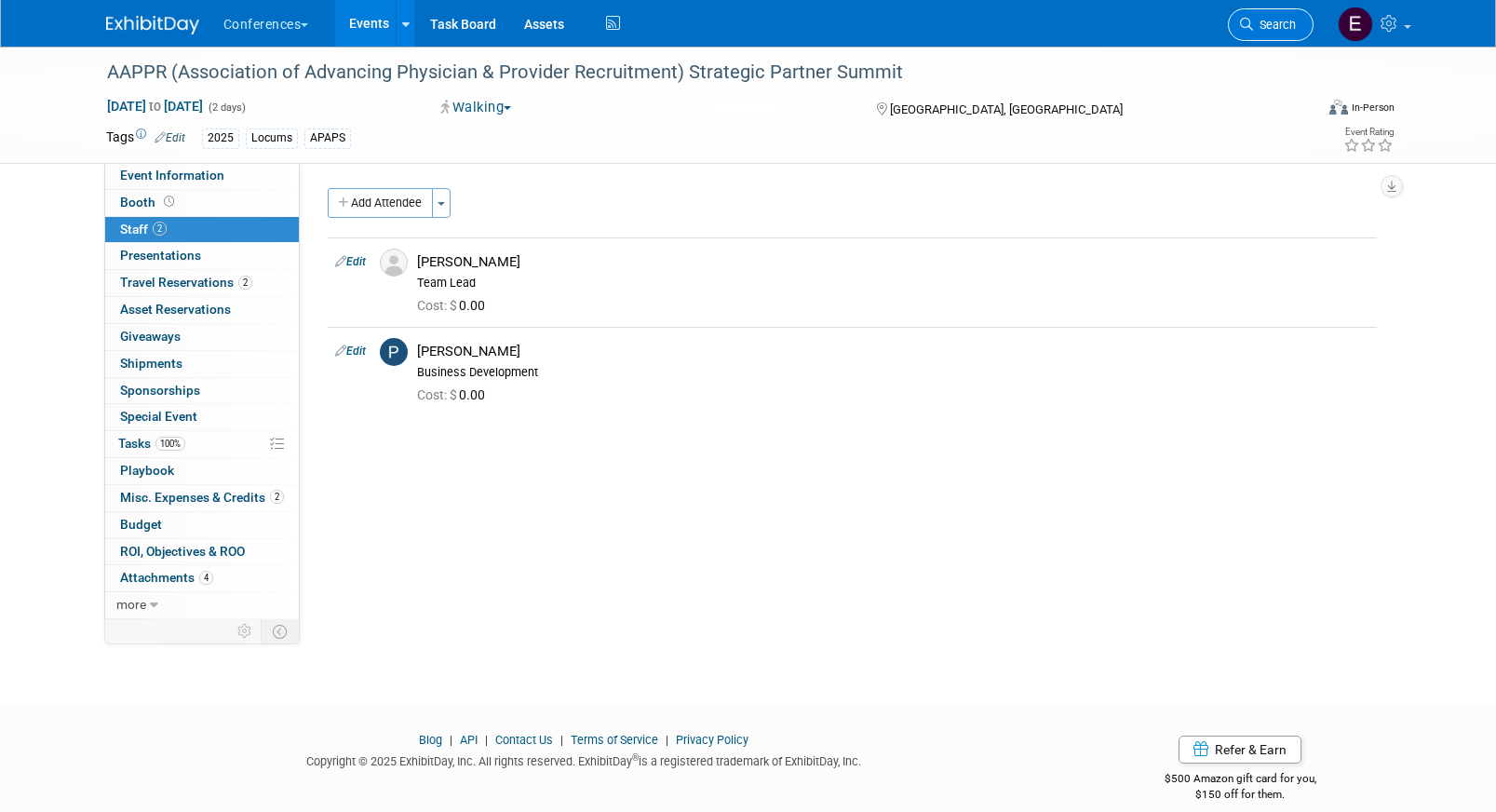
click at [1290, 34] on link "Search" at bounding box center [1271, 24] width 86 height 33
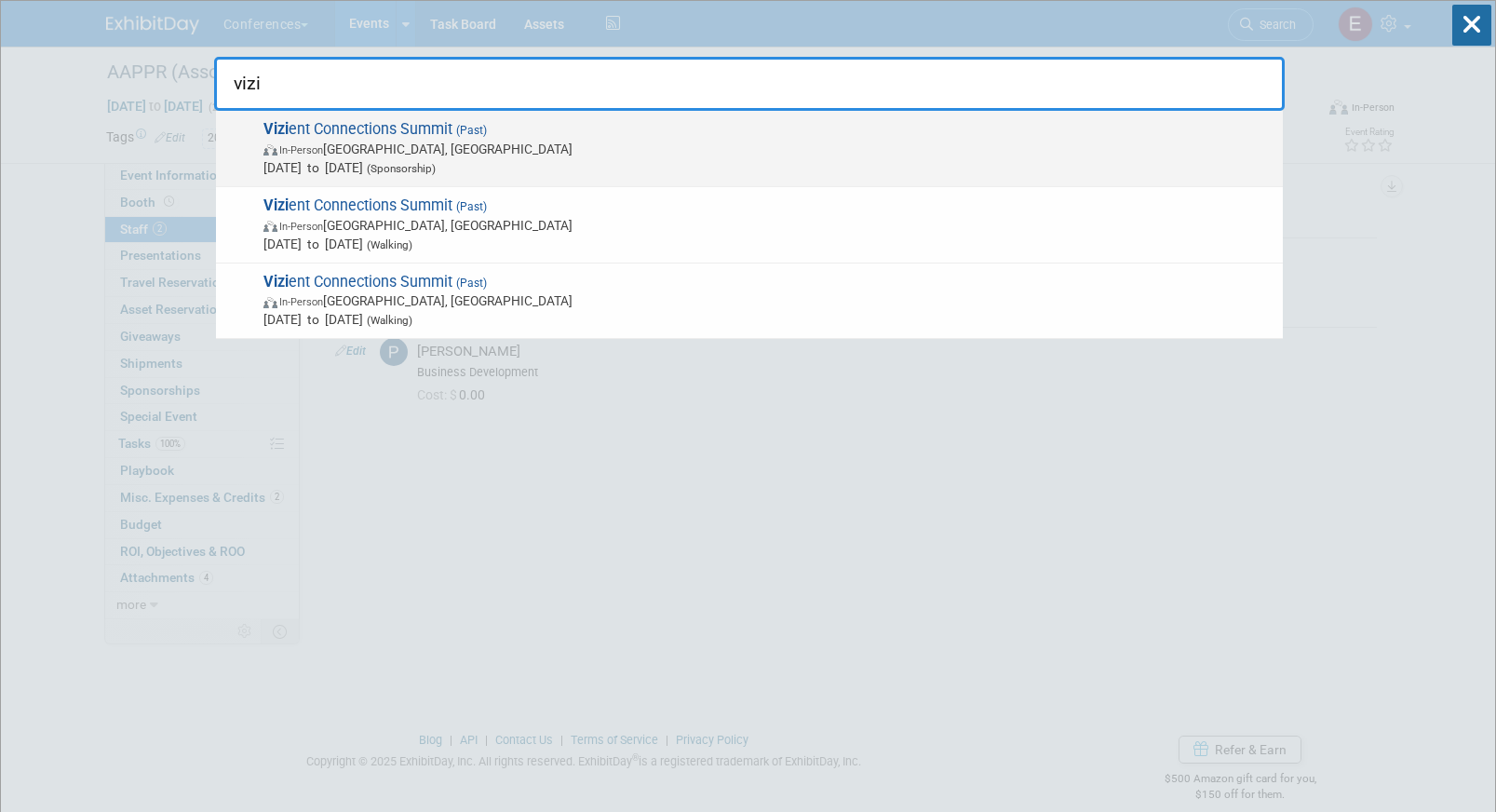
type input "vizi"
click at [622, 125] on span "Vizi ent Connections Summit (Past) In-Person [GEOGRAPHIC_DATA], [GEOGRAPHIC_DAT…" at bounding box center [766, 148] width 1016 height 57
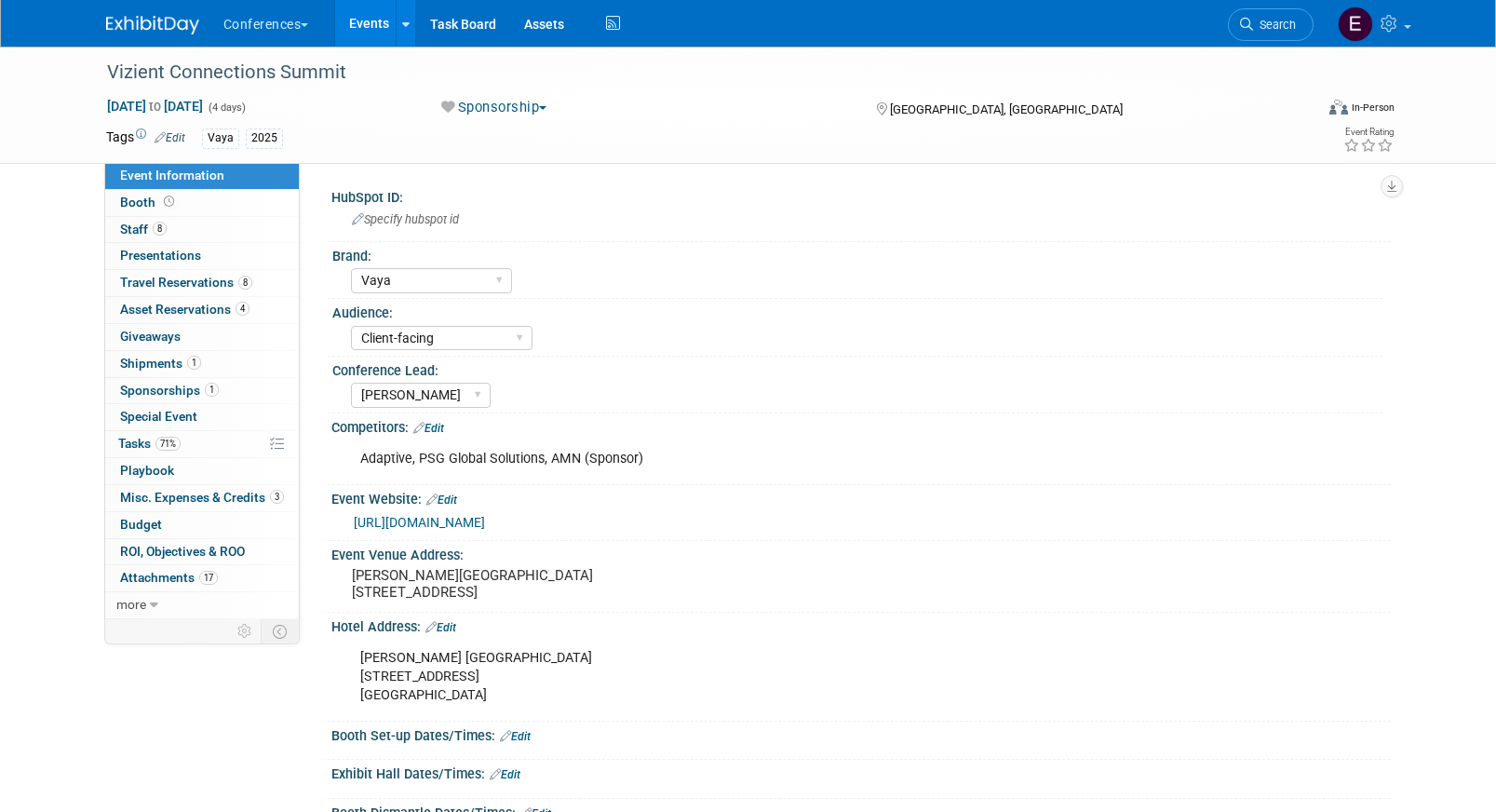
select select "Vaya"
select select "Client-facing"
select select "[PERSON_NAME]"
click at [190, 235] on link "8 Staff 8" at bounding box center [202, 230] width 194 height 26
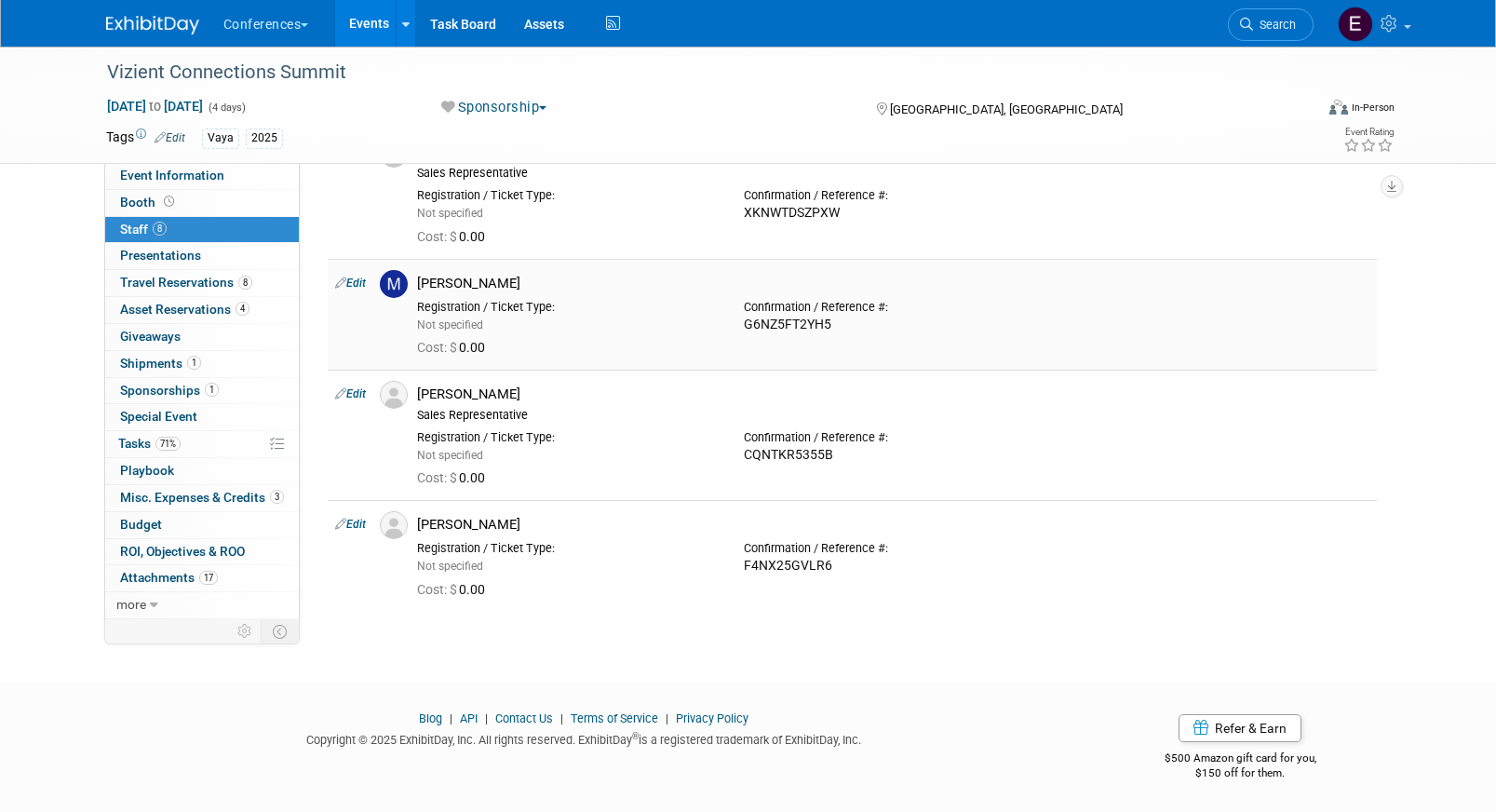
scroll to position [612, 0]
click at [1296, 31] on link "Search" at bounding box center [1271, 24] width 86 height 33
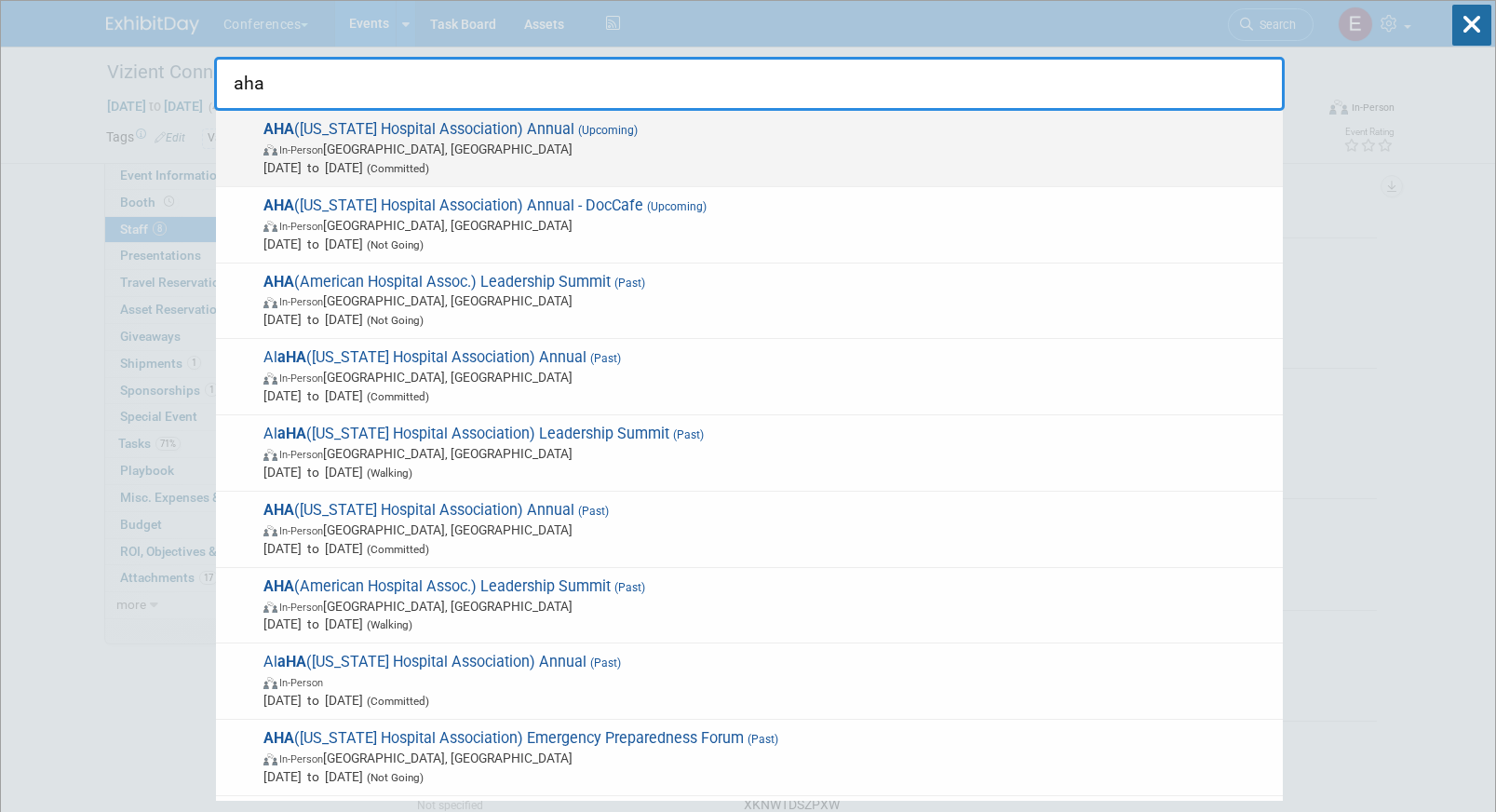
type input "aha"
click at [654, 140] on span "In-Person Little Rock, AR" at bounding box center [769, 149] width 1010 height 19
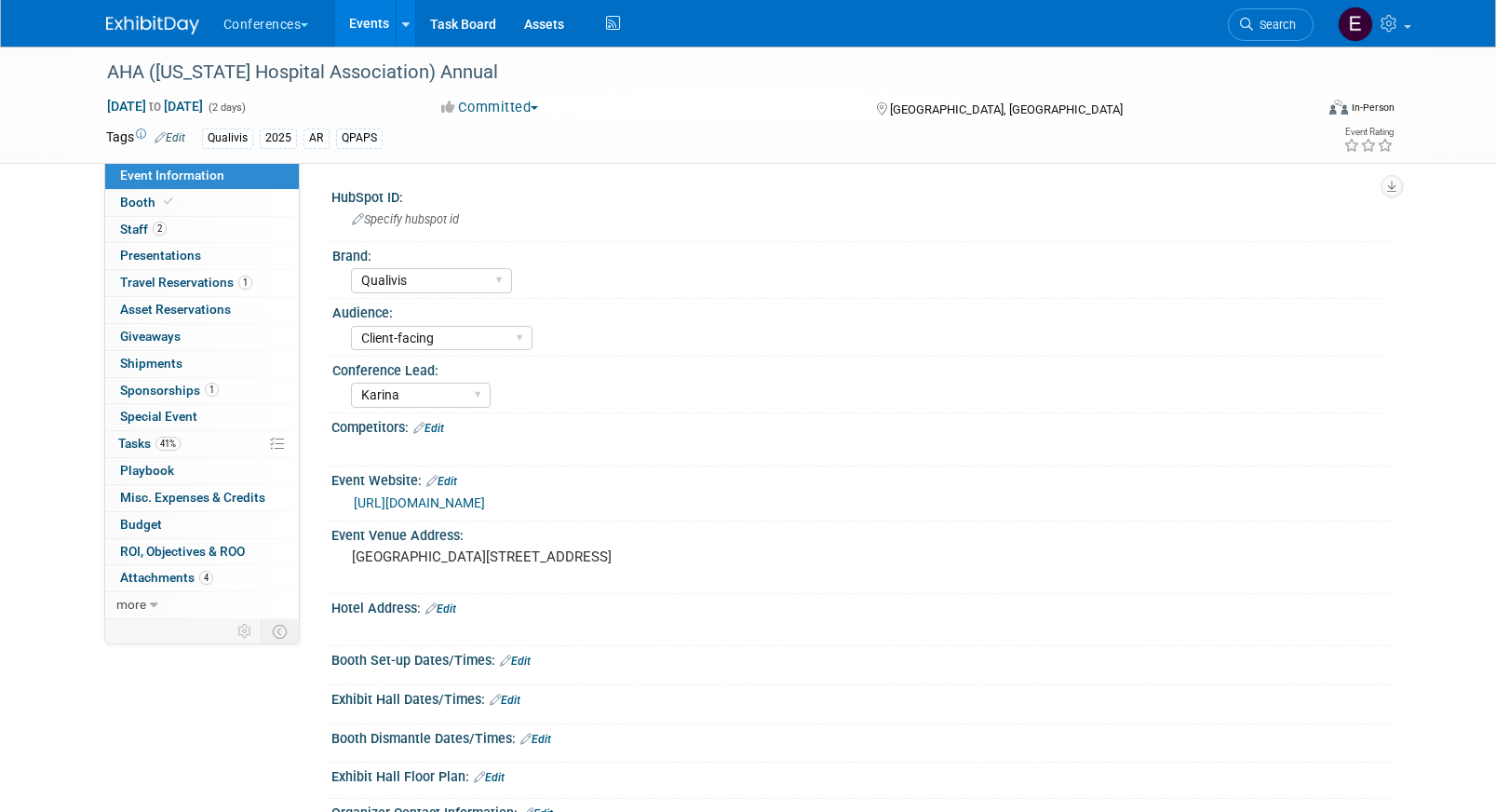
select select "Qualivis"
select select "Client-facing"
select select "Karina"
click at [197, 179] on span "Event Information" at bounding box center [173, 175] width 104 height 15
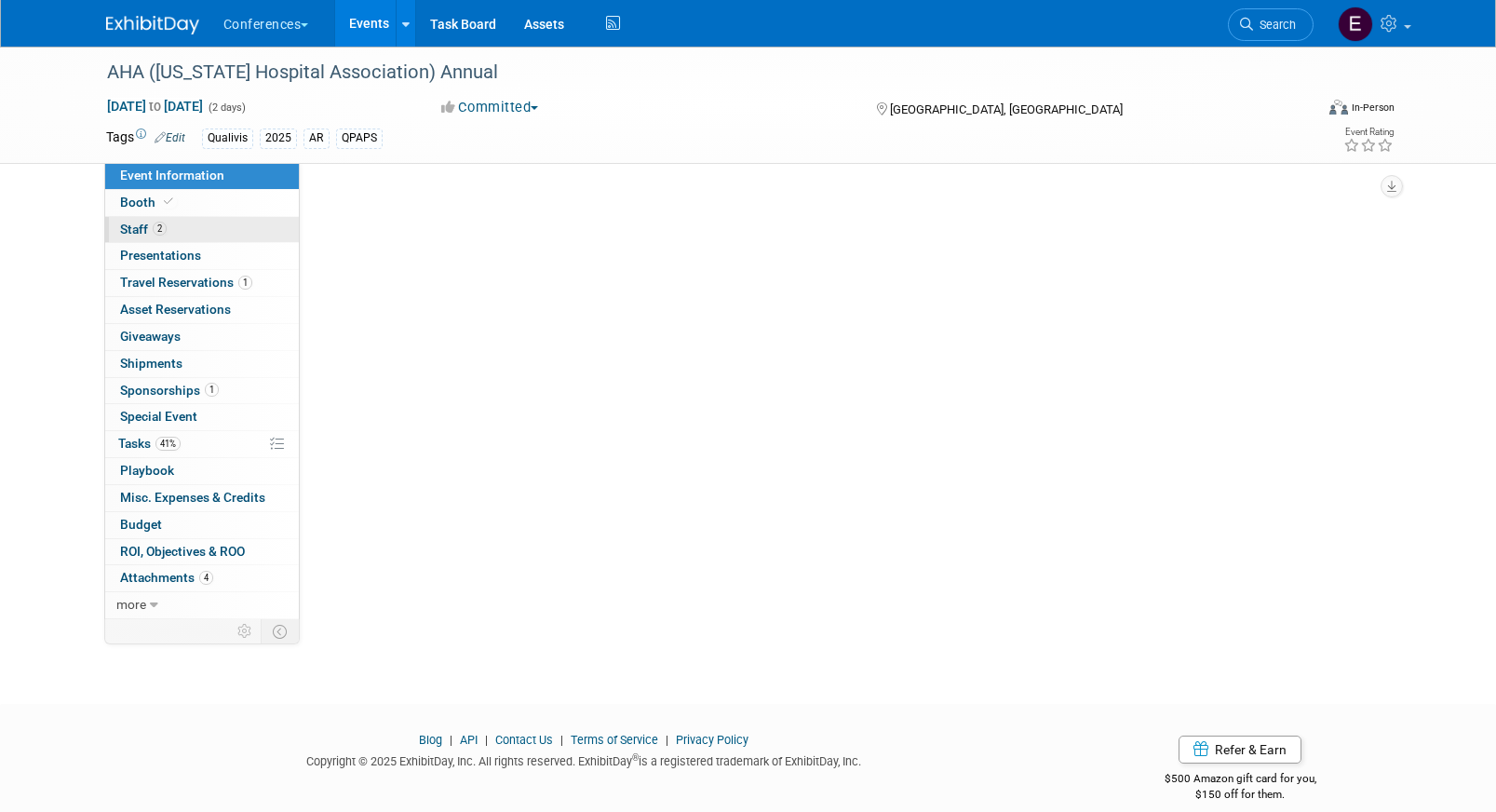
select select "Qualivis"
select select "Client-facing"
select select "Karina"
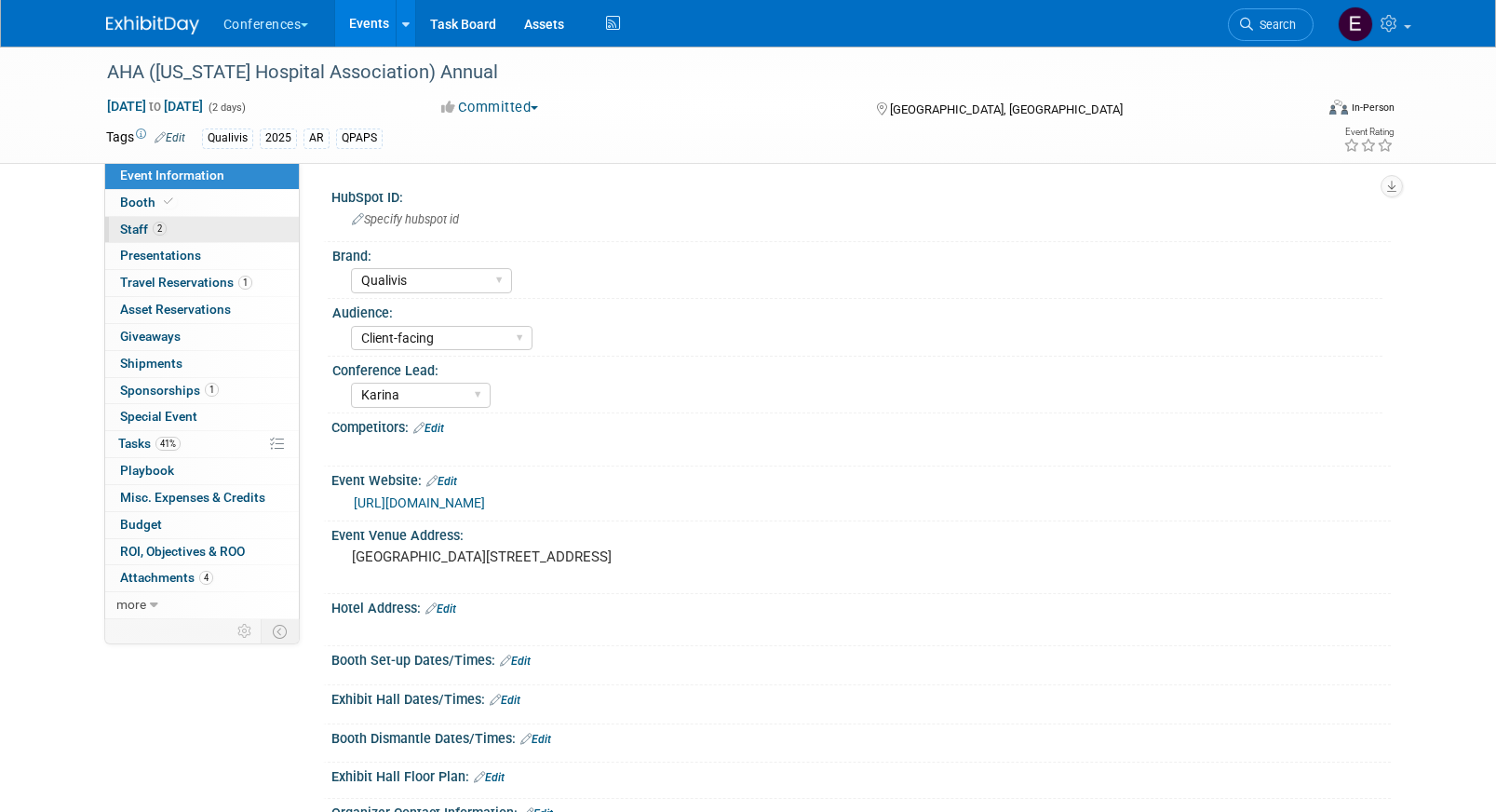
click at [198, 232] on link "2 Staff 2" at bounding box center [202, 230] width 194 height 26
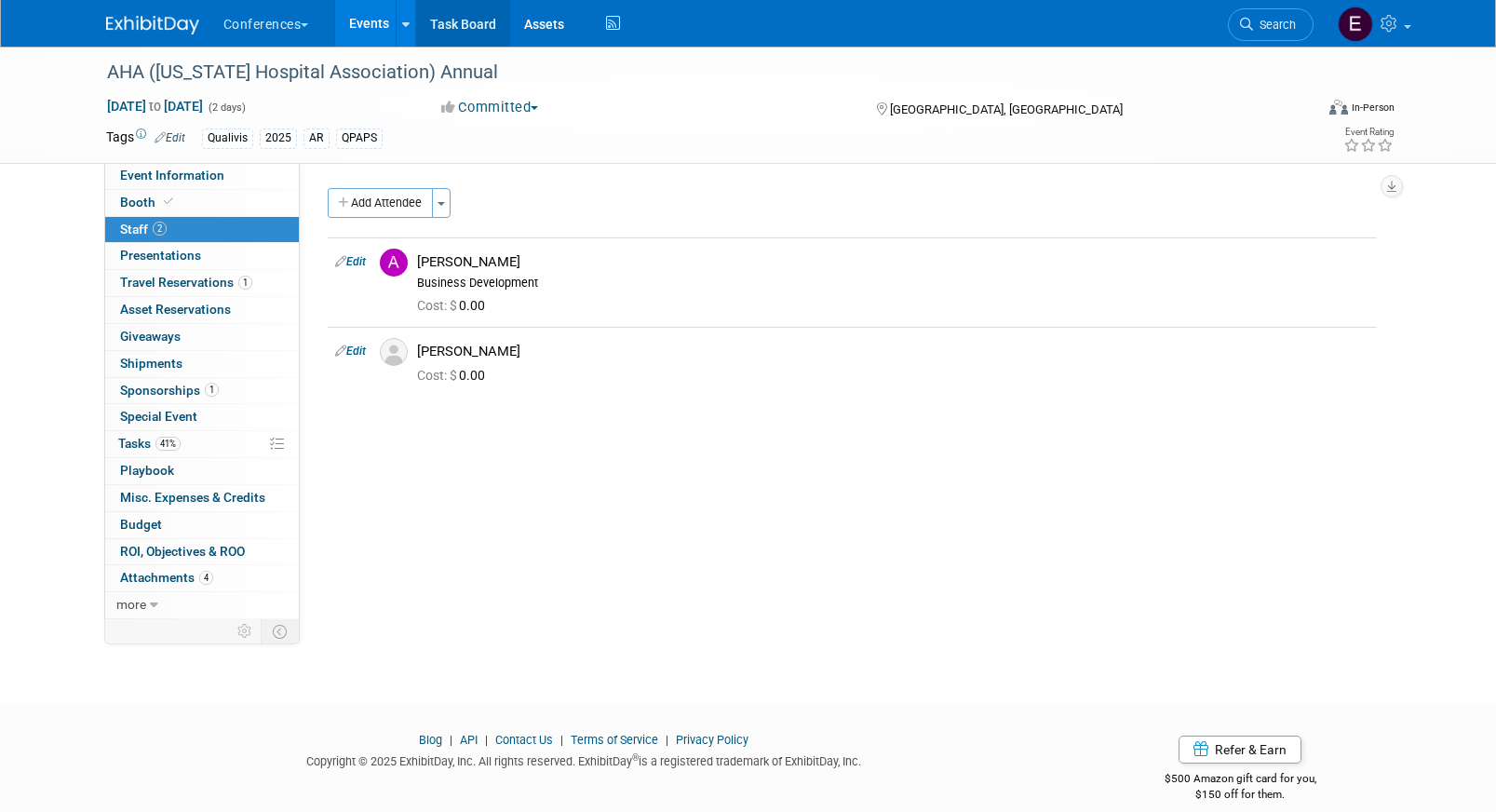
click at [495, 31] on link "Task Board" at bounding box center [463, 23] width 94 height 47
